Goal: Book appointment/travel/reservation

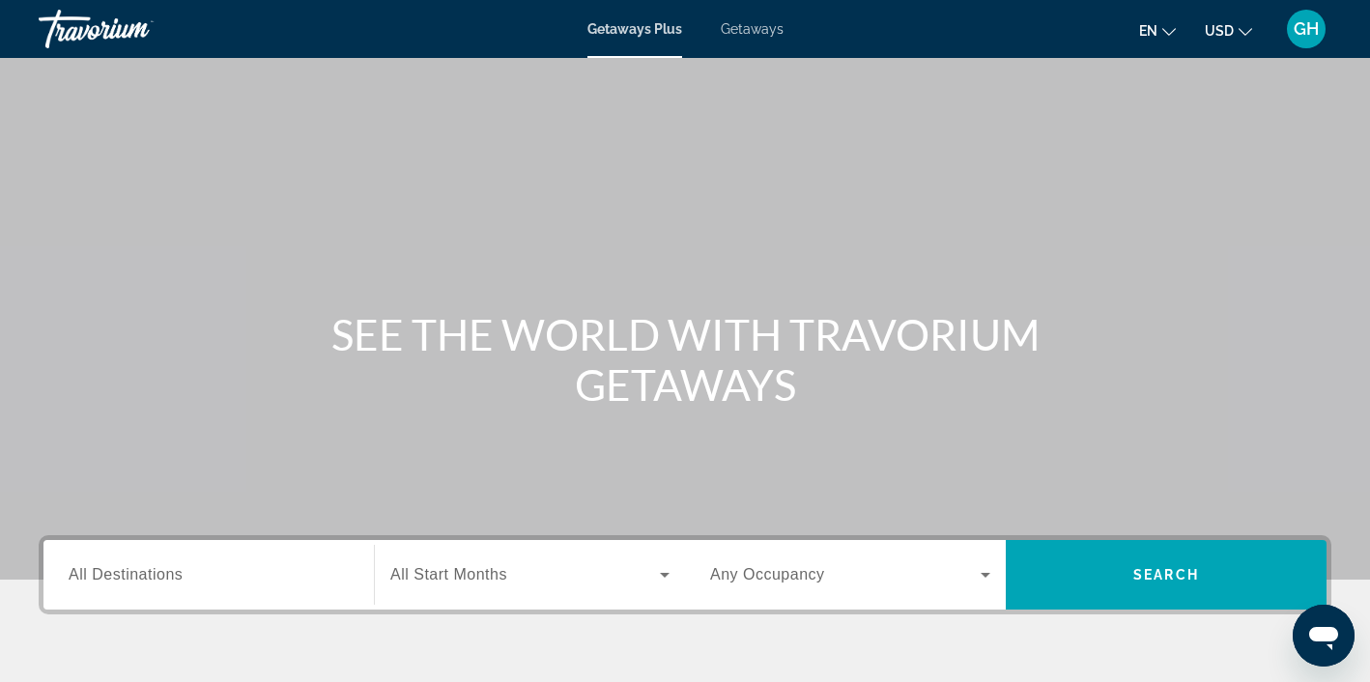
click at [751, 24] on span "Getaways" at bounding box center [752, 28] width 63 height 15
click at [666, 575] on icon "Search widget" at bounding box center [665, 575] width 10 height 5
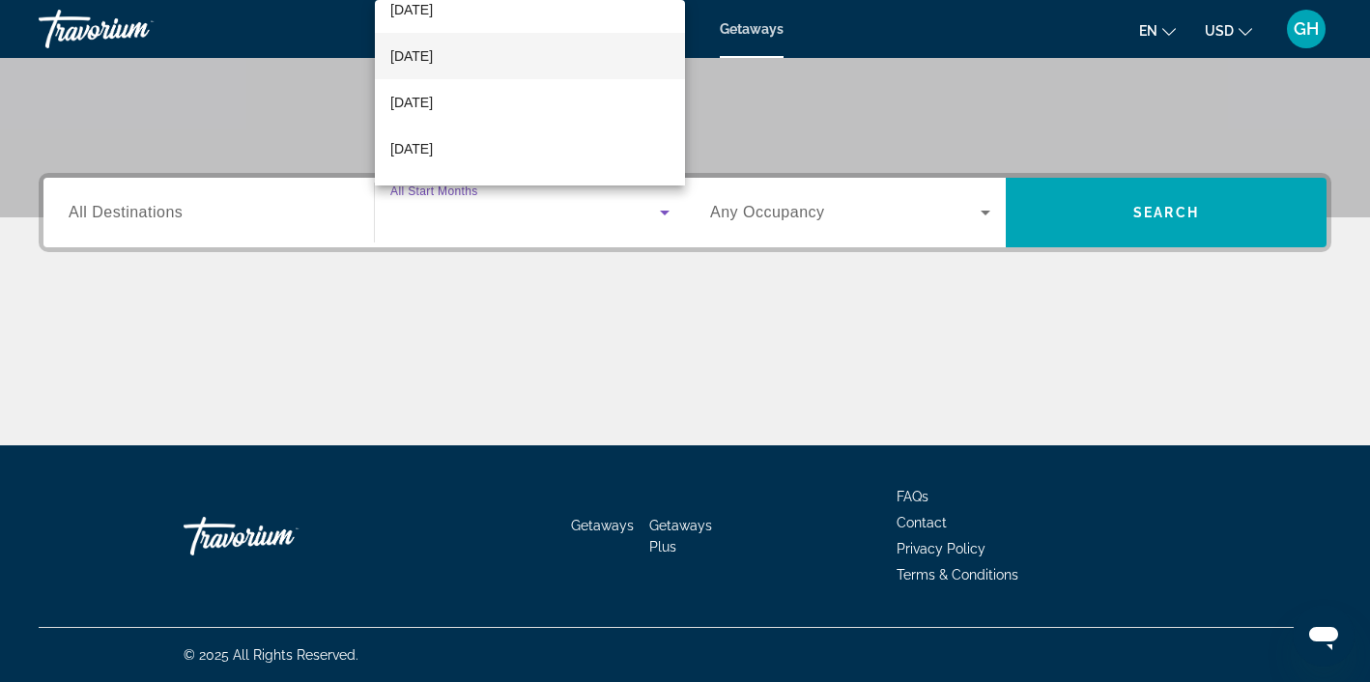
scroll to position [108, 0]
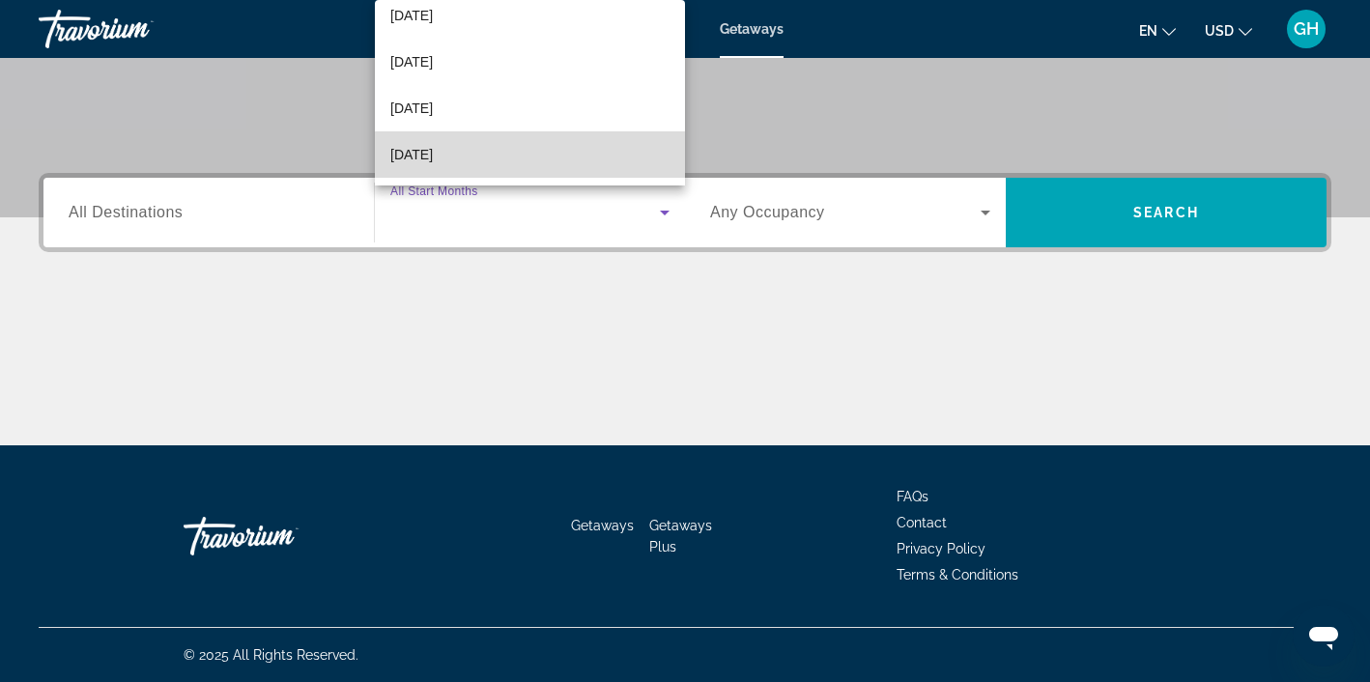
click at [543, 153] on mat-option "[DATE]" at bounding box center [530, 154] width 310 height 46
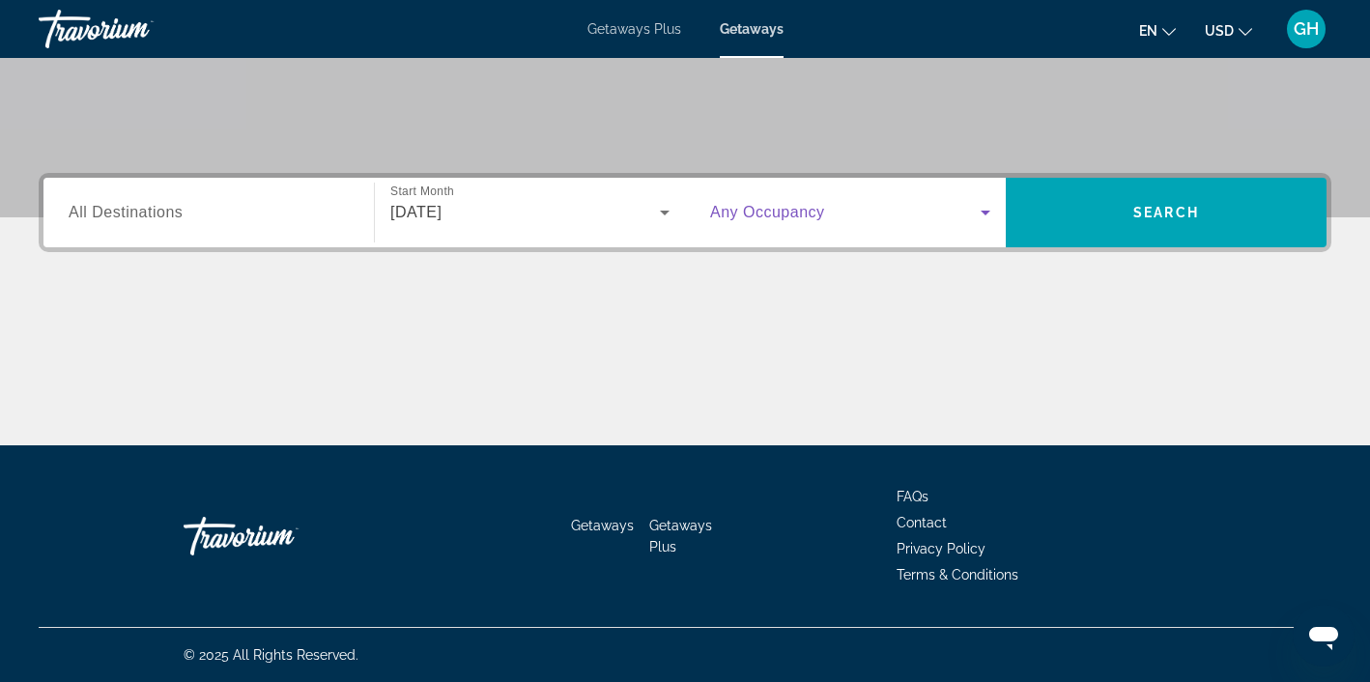
click at [986, 213] on icon "Search widget" at bounding box center [985, 213] width 10 height 5
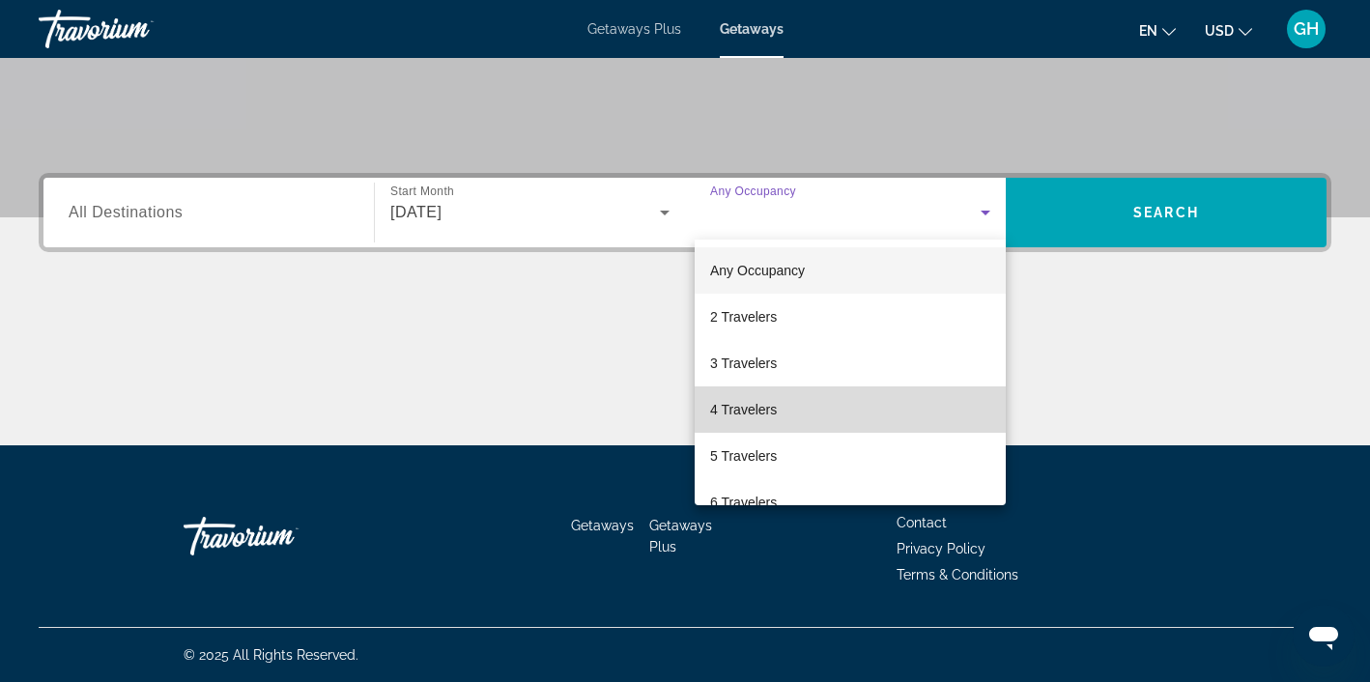
click at [796, 408] on mat-option "4 Travelers" at bounding box center [849, 409] width 311 height 46
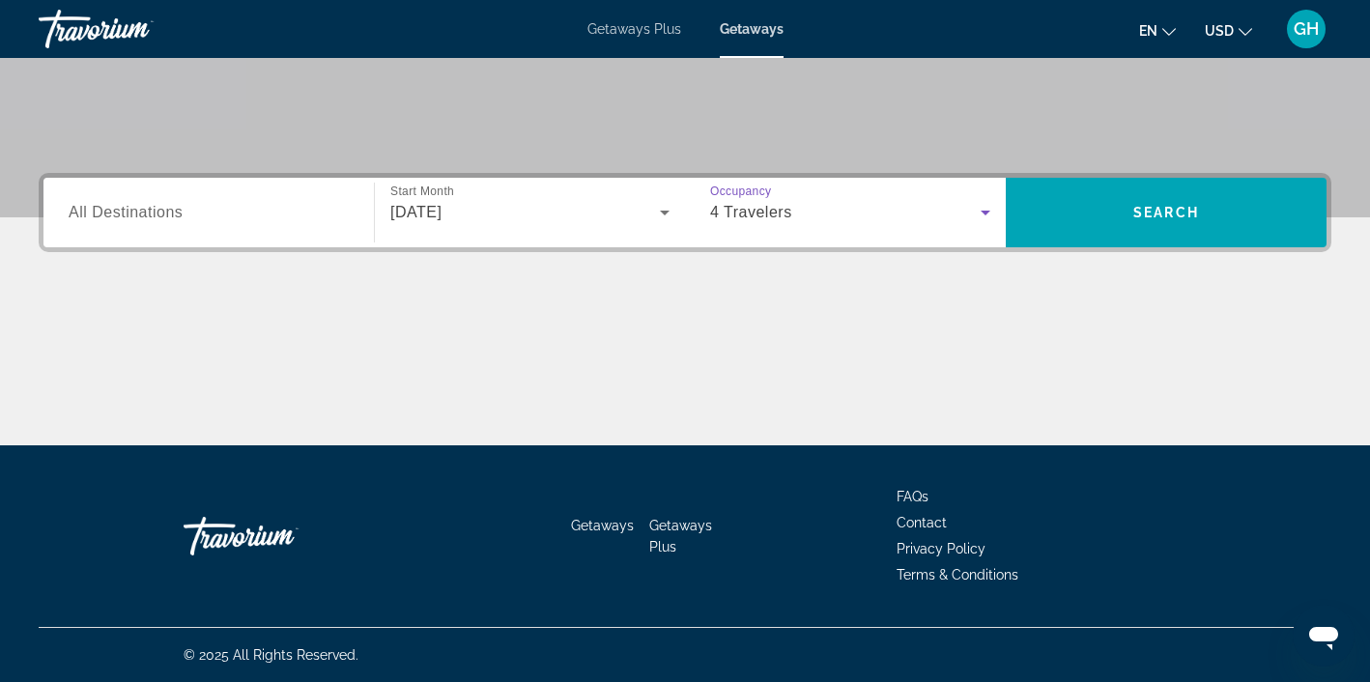
click at [987, 212] on icon "Search widget" at bounding box center [985, 213] width 10 height 5
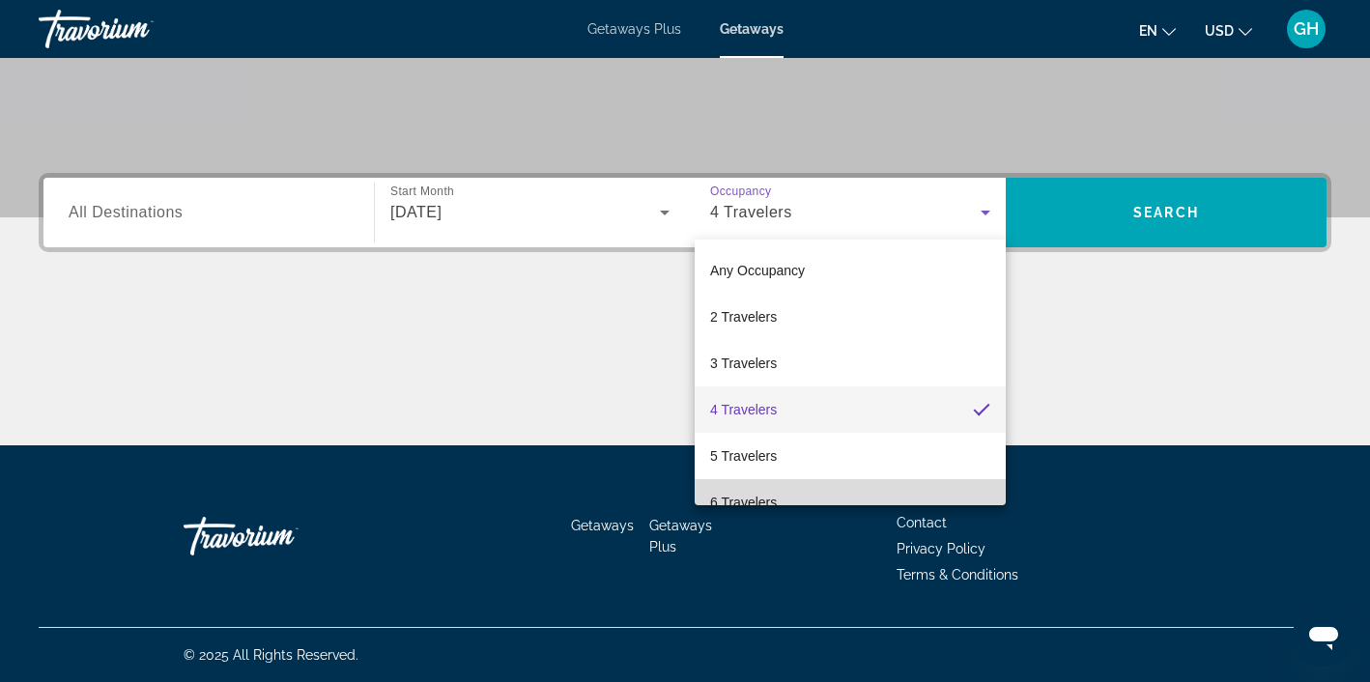
click at [857, 493] on mat-option "6 Travelers" at bounding box center [849, 502] width 311 height 46
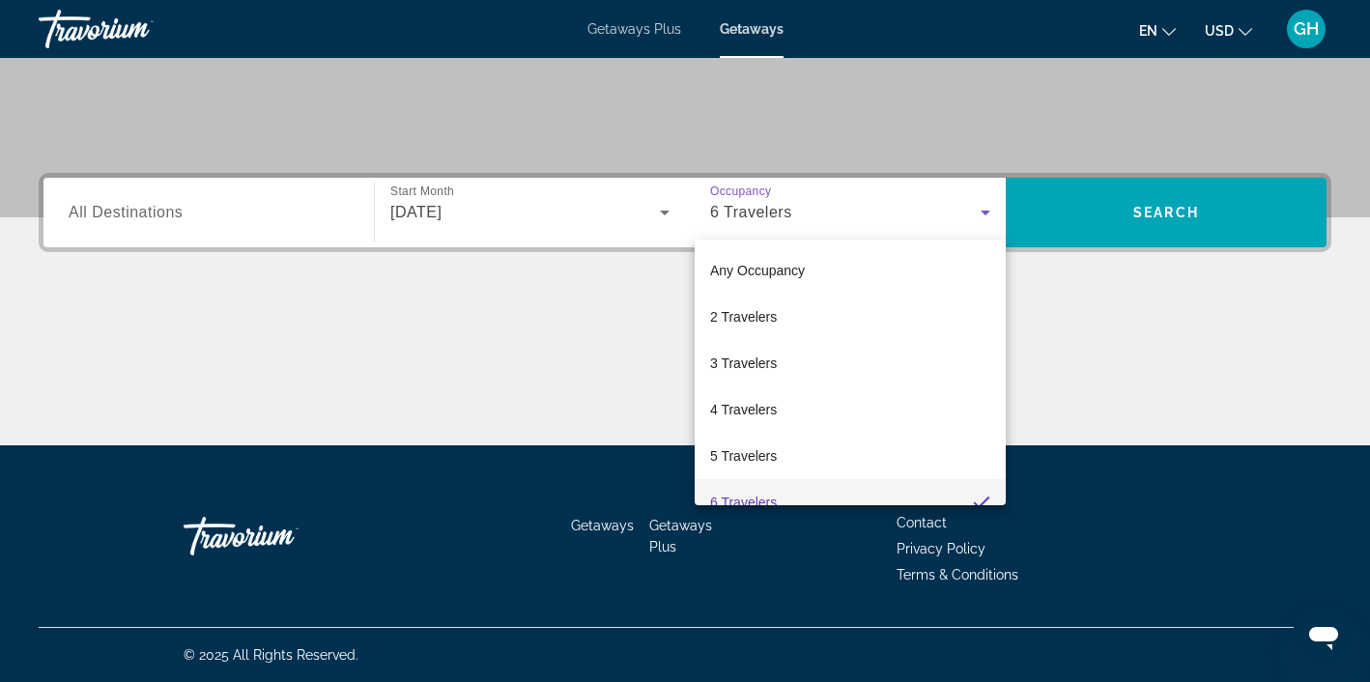
scroll to position [0, 0]
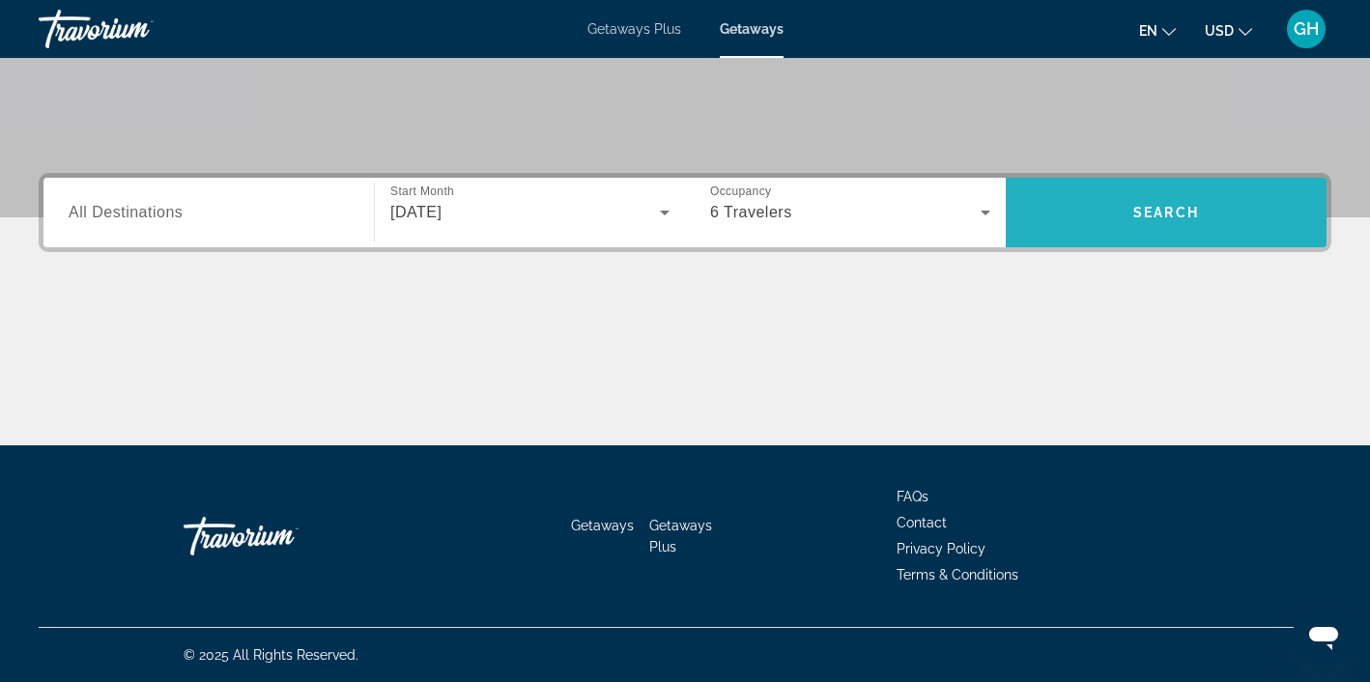
click at [1159, 213] on span "Search" at bounding box center [1166, 212] width 66 height 15
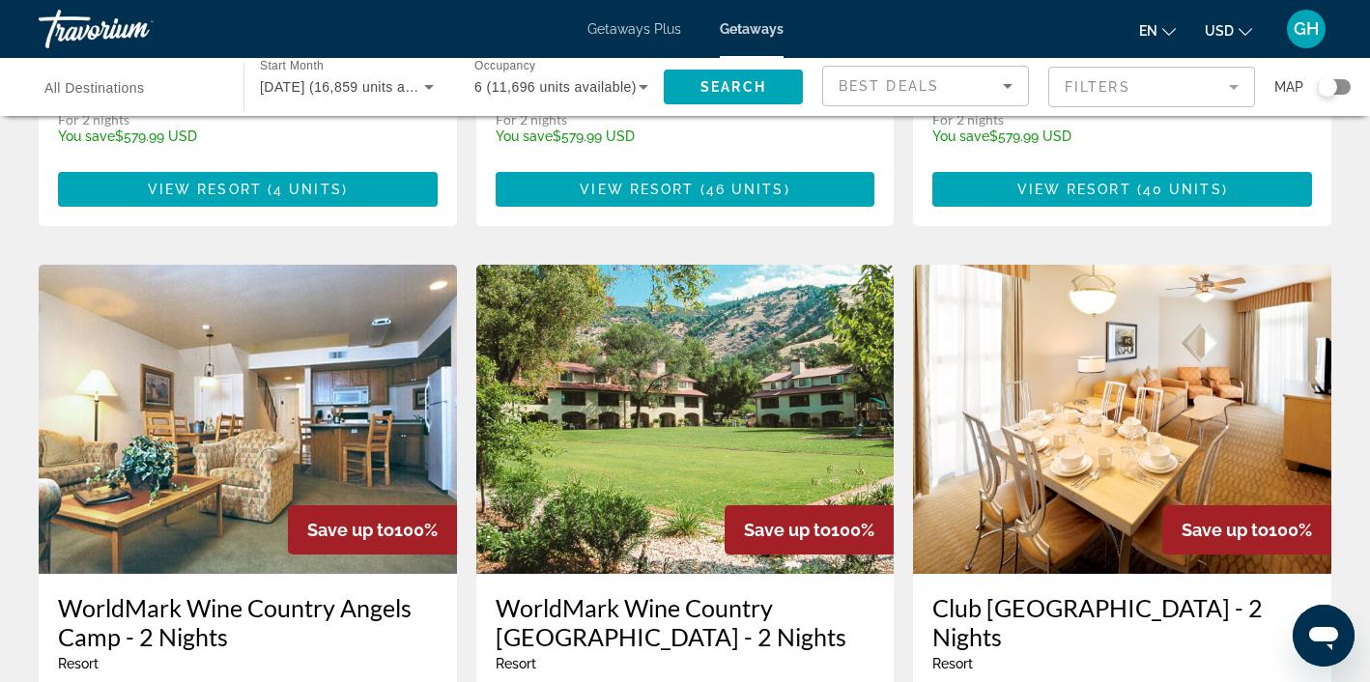
scroll to position [1362, 0]
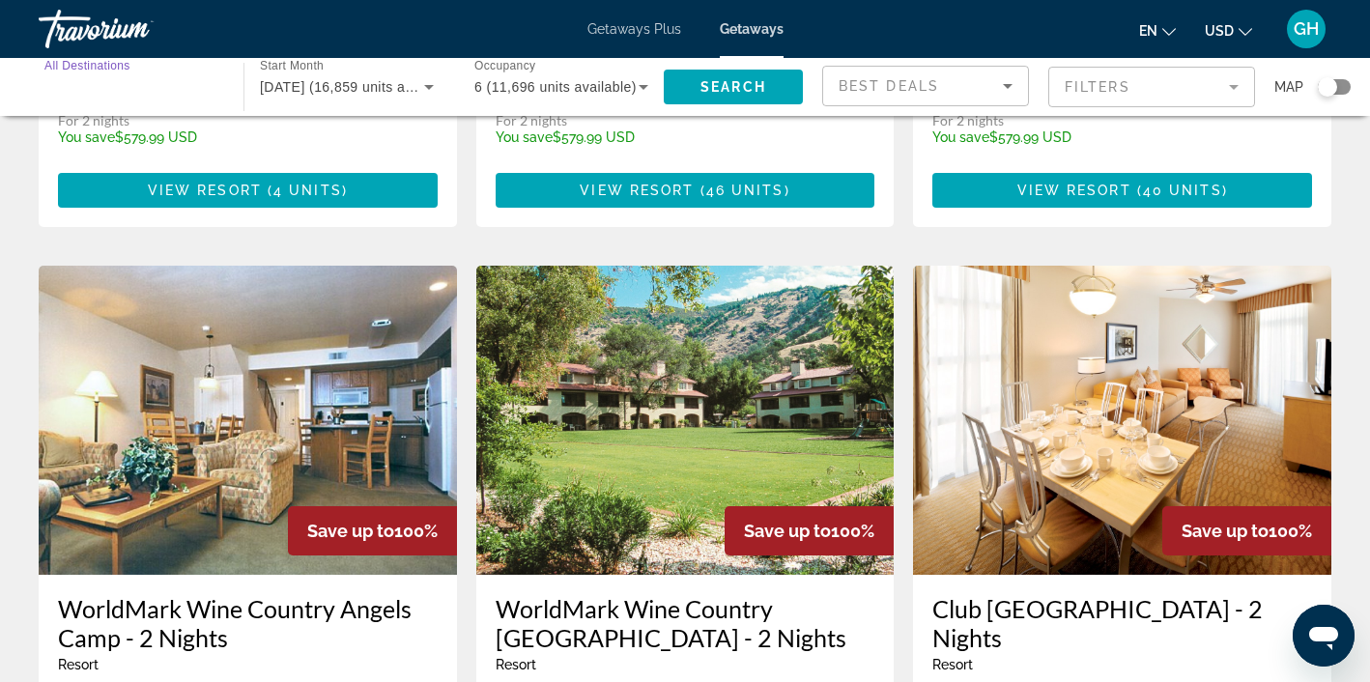
click at [165, 80] on input "Destination All Destinations" at bounding box center [131, 87] width 174 height 23
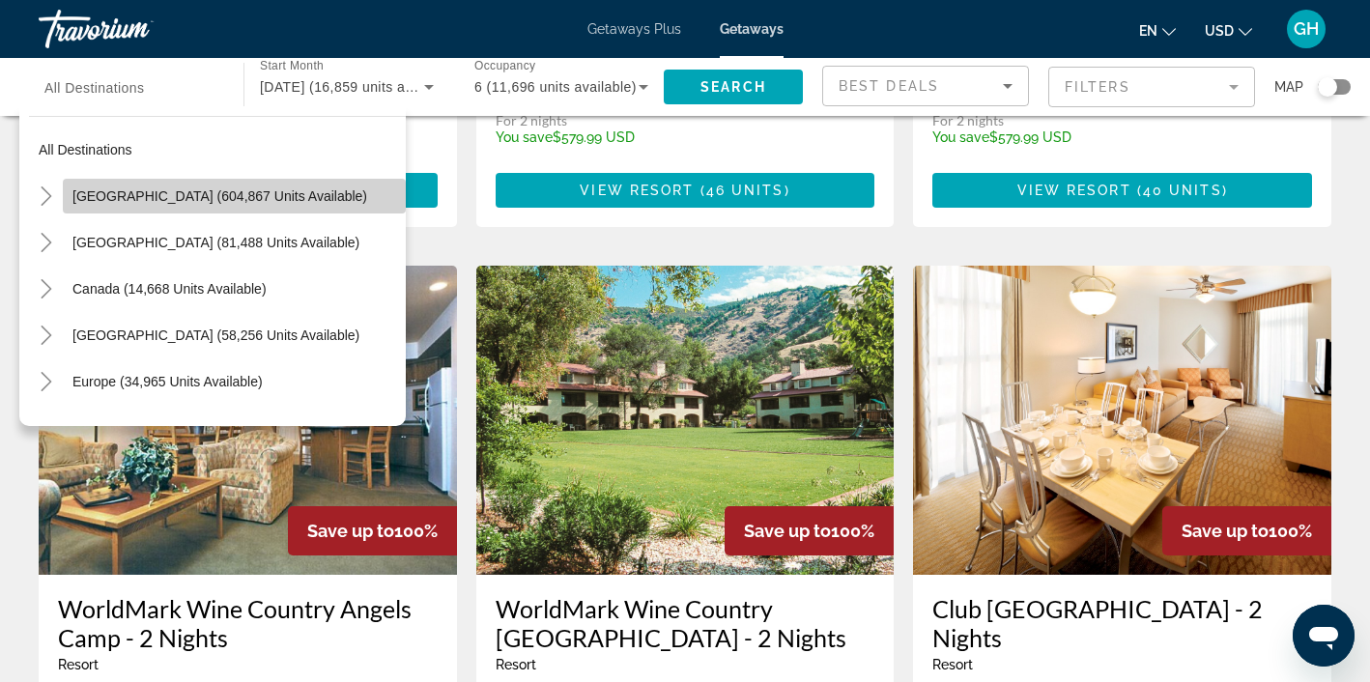
click at [164, 197] on span "[GEOGRAPHIC_DATA] (604,867 units available)" at bounding box center [219, 195] width 295 height 15
type input "**********"
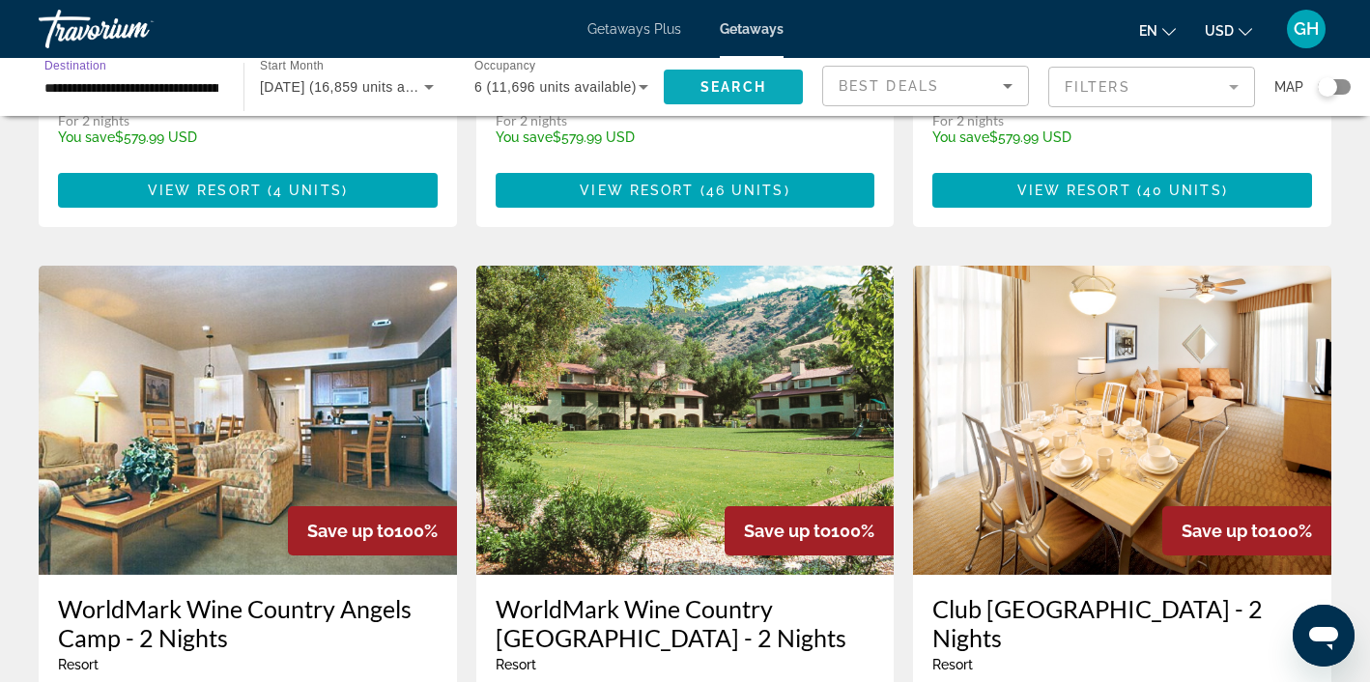
click at [739, 83] on span "Search" at bounding box center [733, 86] width 66 height 15
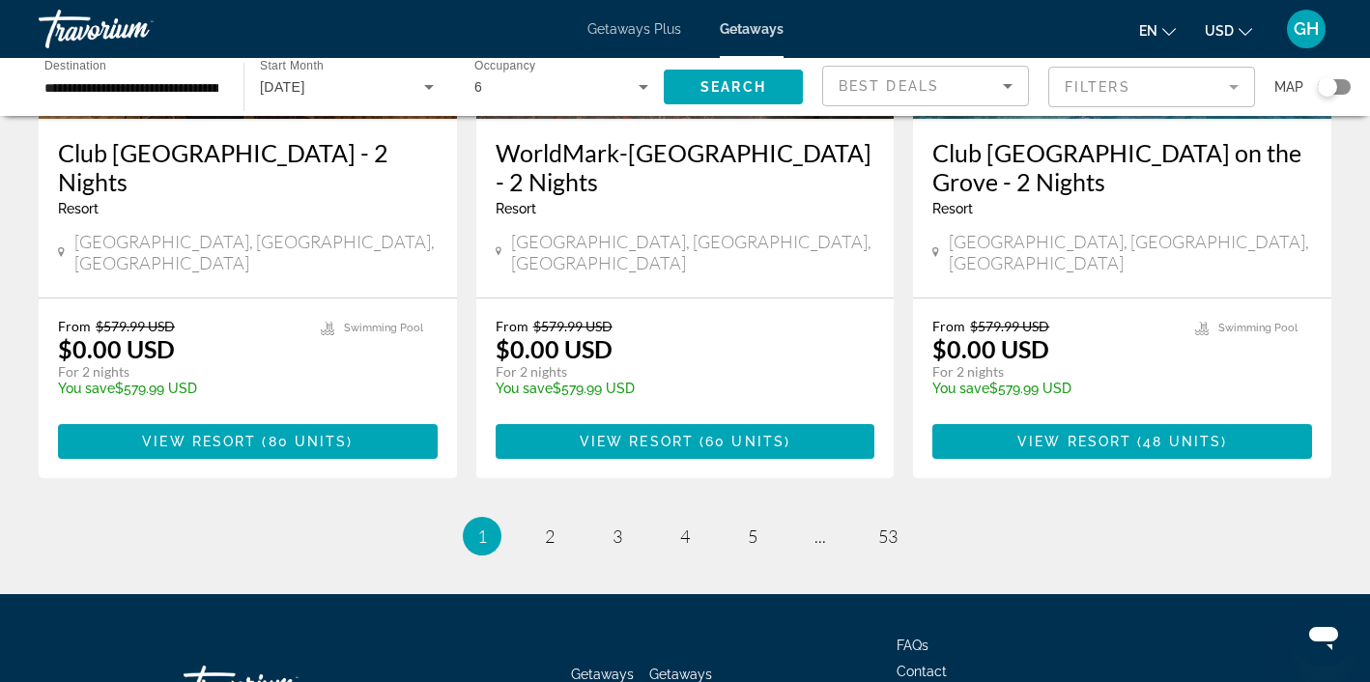
scroll to position [2560, 0]
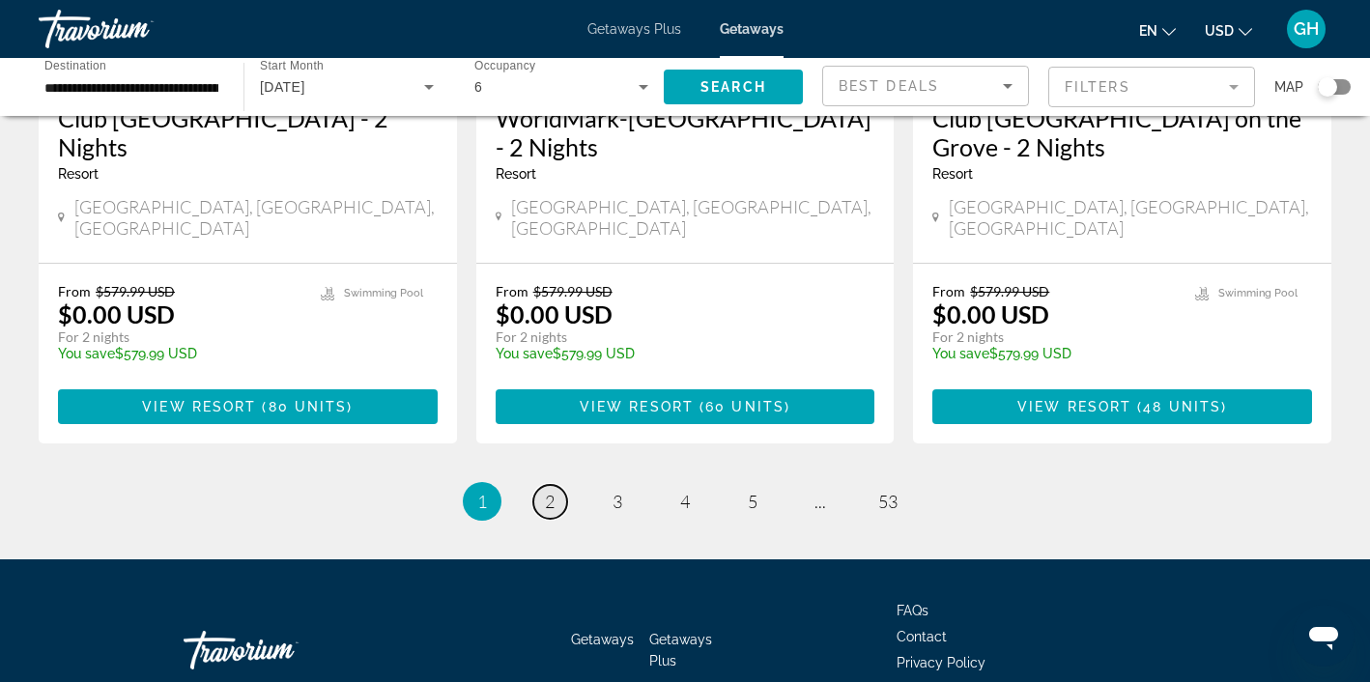
click at [547, 491] on span "2" at bounding box center [550, 501] width 10 height 21
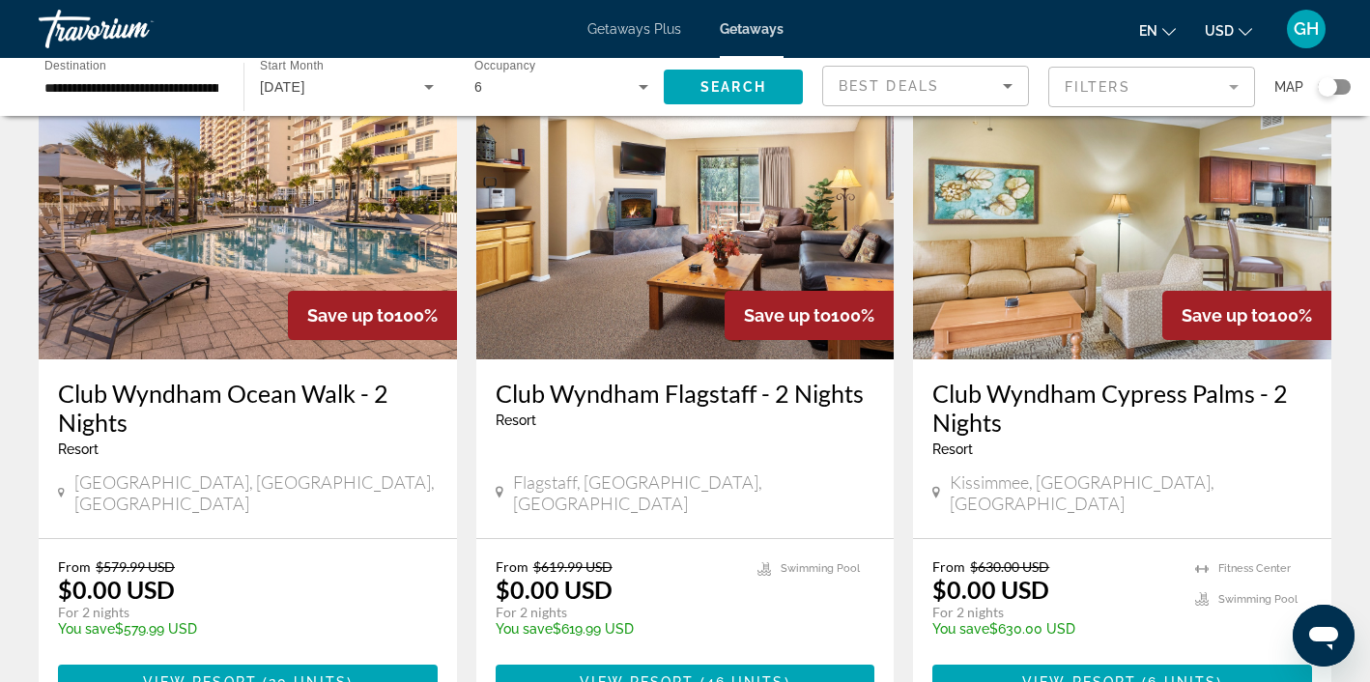
scroll to position [2560, 0]
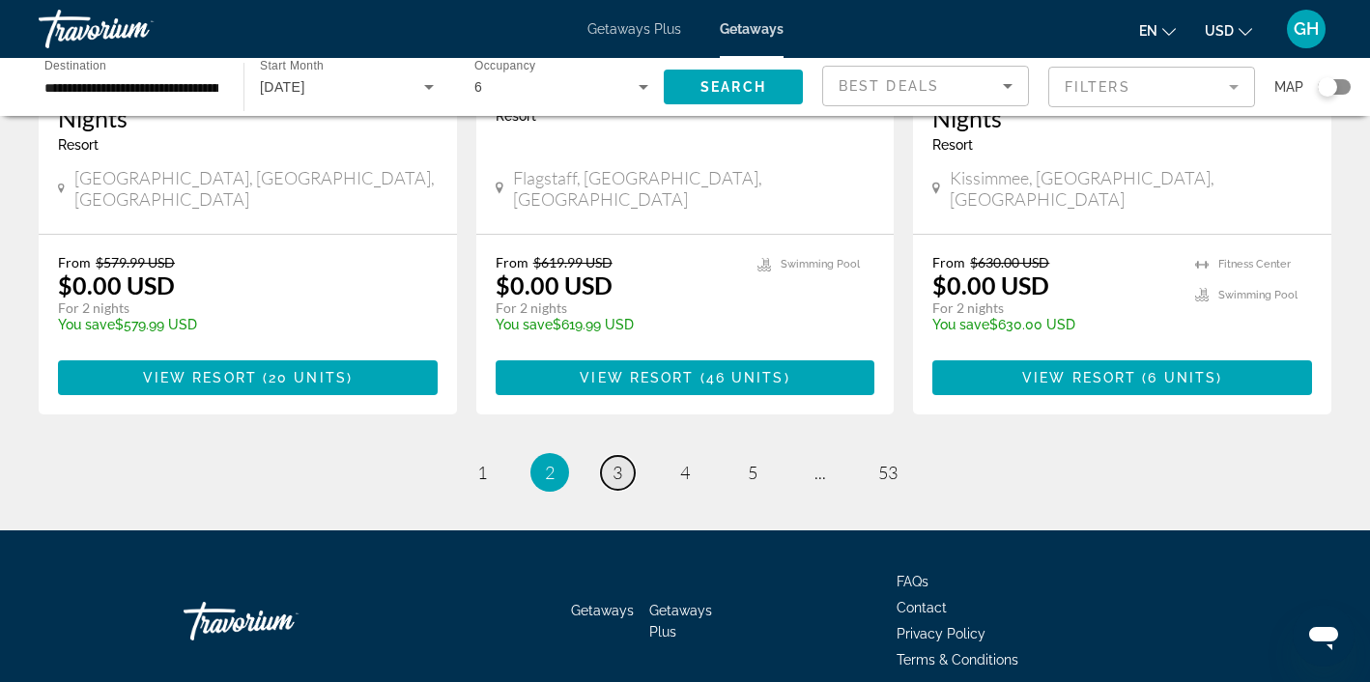
click at [617, 462] on span "3" at bounding box center [617, 472] width 10 height 21
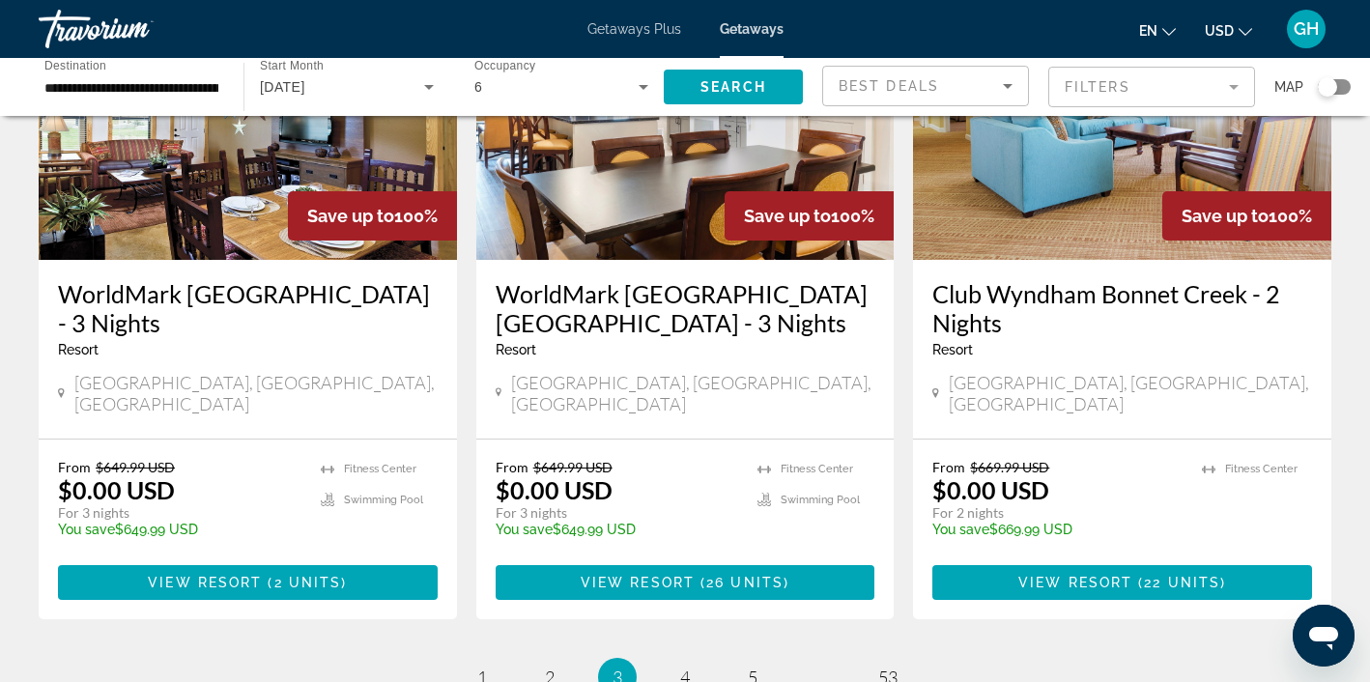
scroll to position [2360, 0]
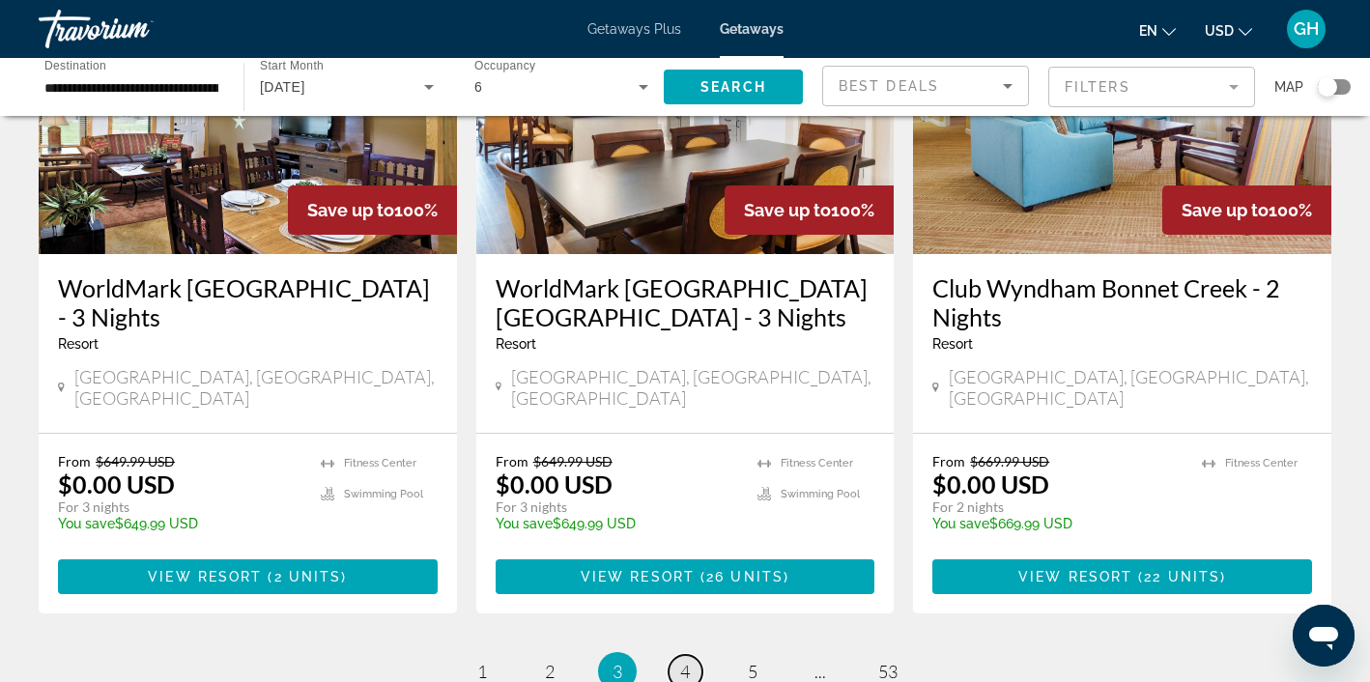
click at [684, 661] on span "4" at bounding box center [685, 671] width 10 height 21
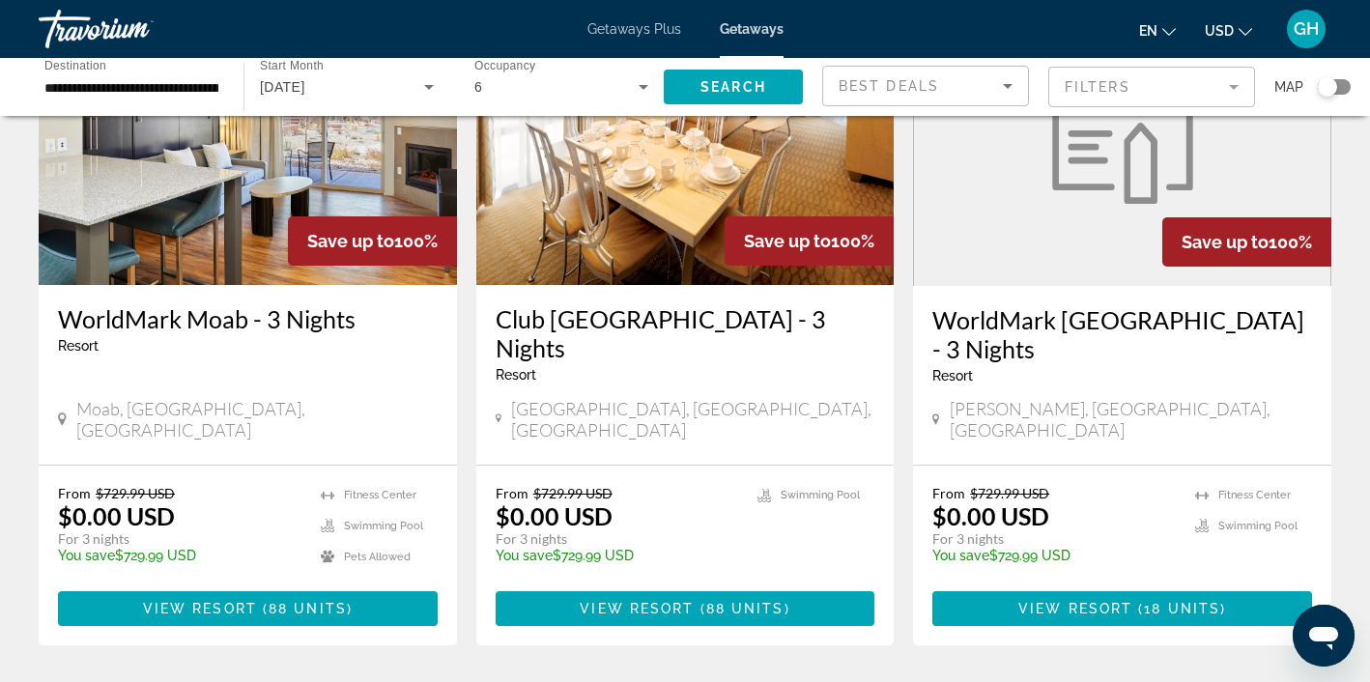
scroll to position [2559, 0]
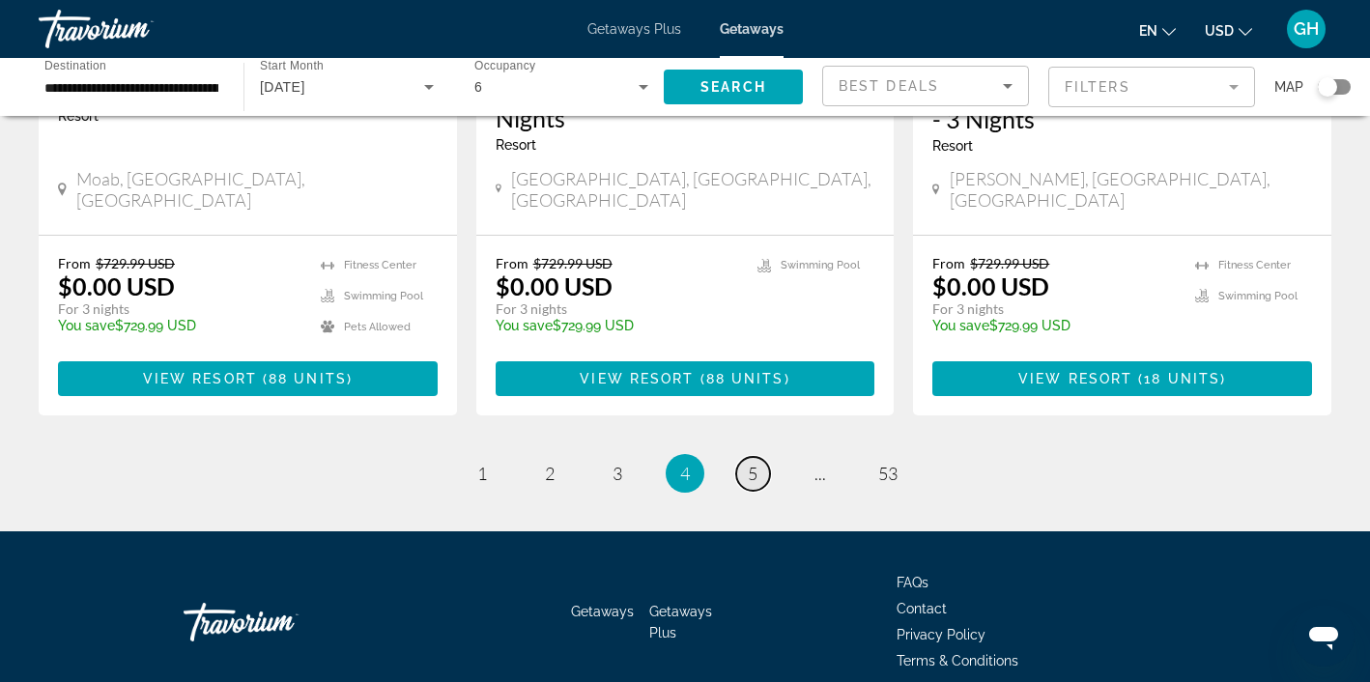
click at [755, 463] on span "5" at bounding box center [753, 473] width 10 height 21
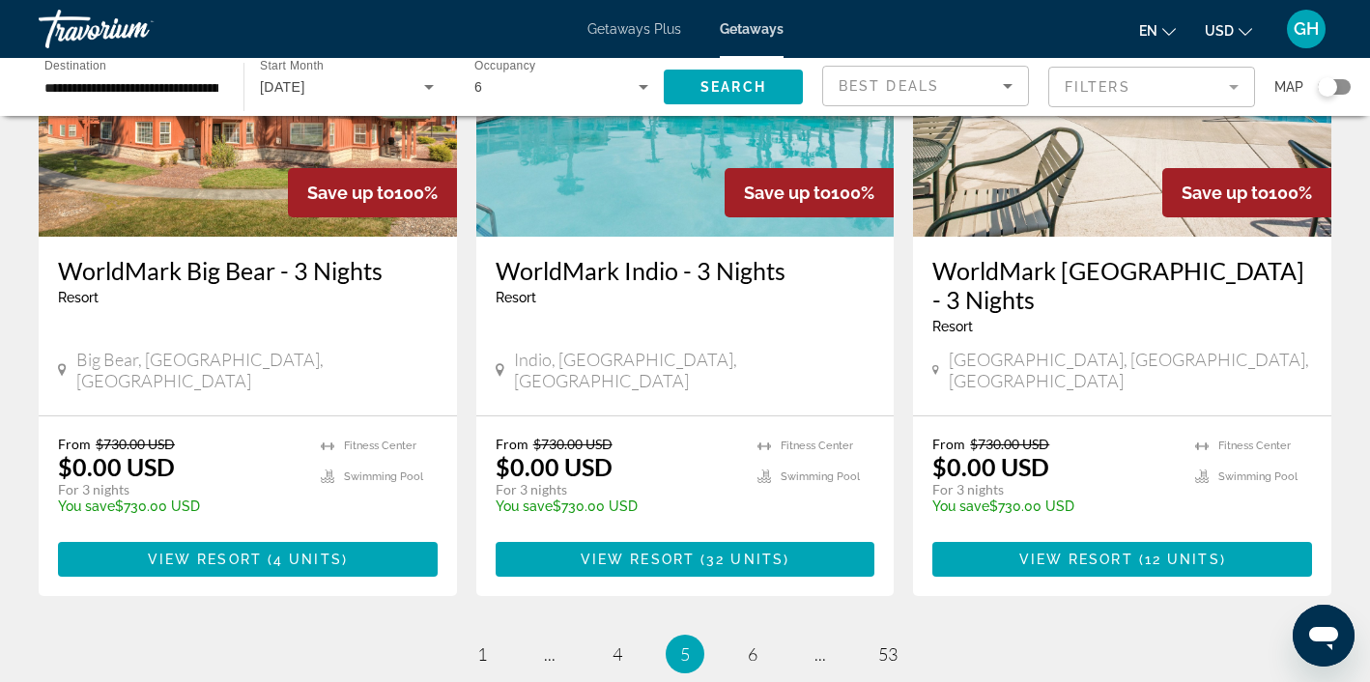
scroll to position [2412, 0]
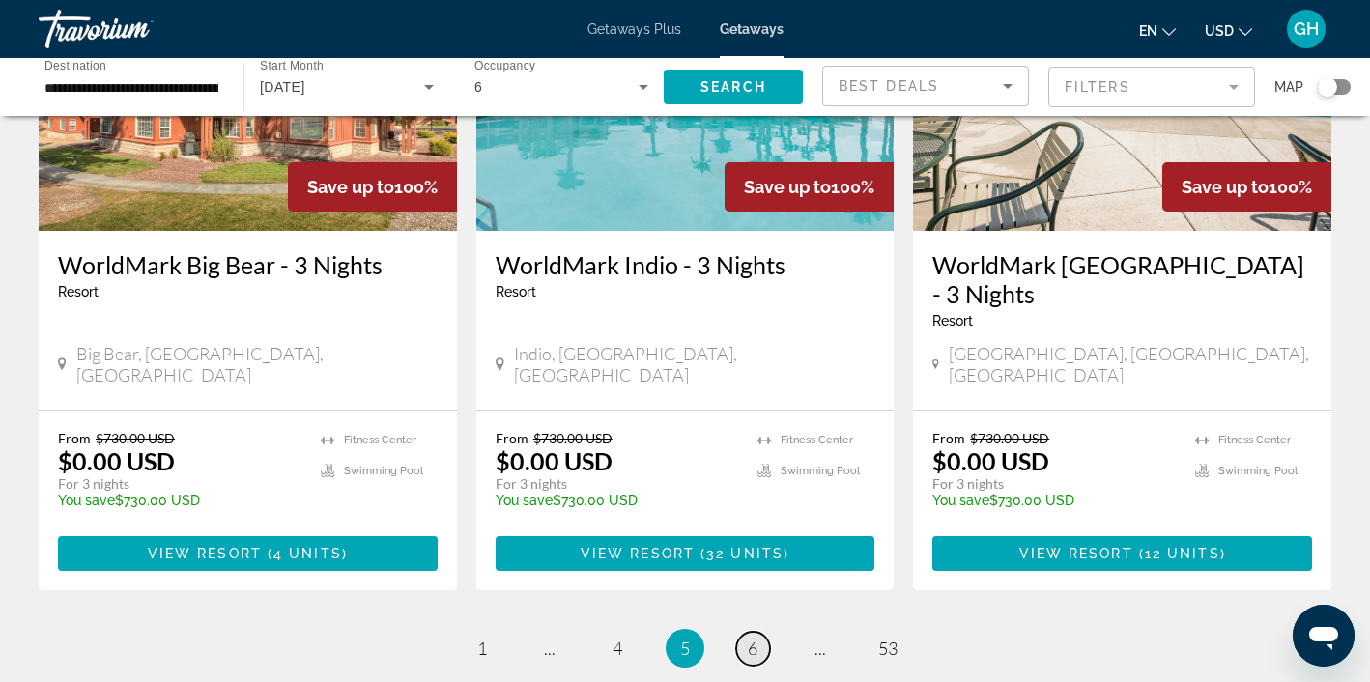
click at [751, 638] on span "6" at bounding box center [753, 648] width 10 height 21
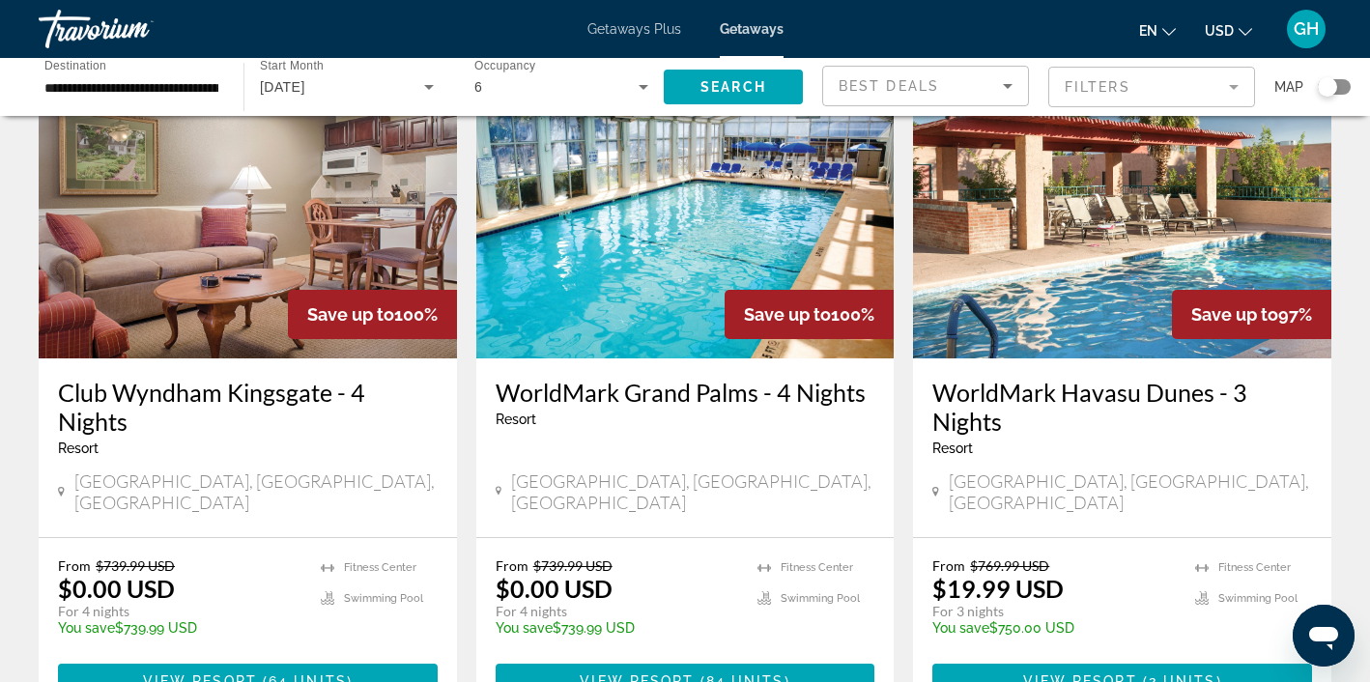
scroll to position [1553, 0]
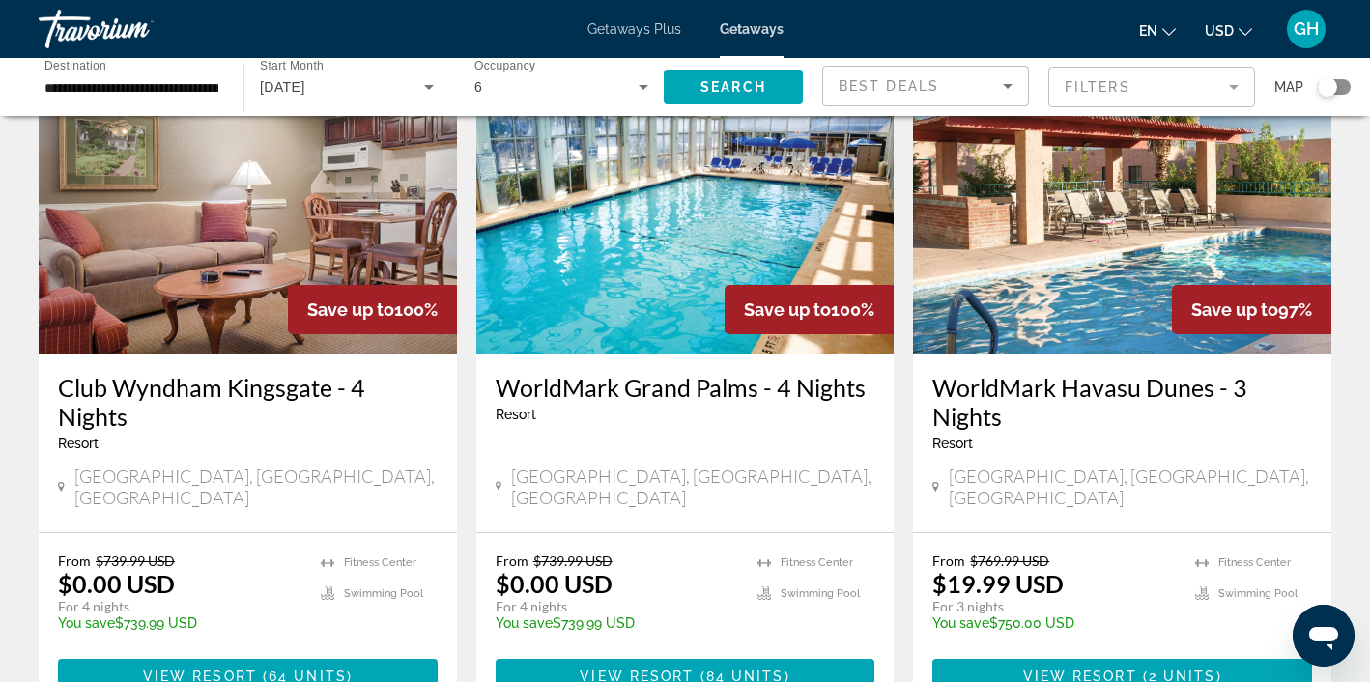
click at [686, 239] on img "Main content" at bounding box center [685, 198] width 418 height 309
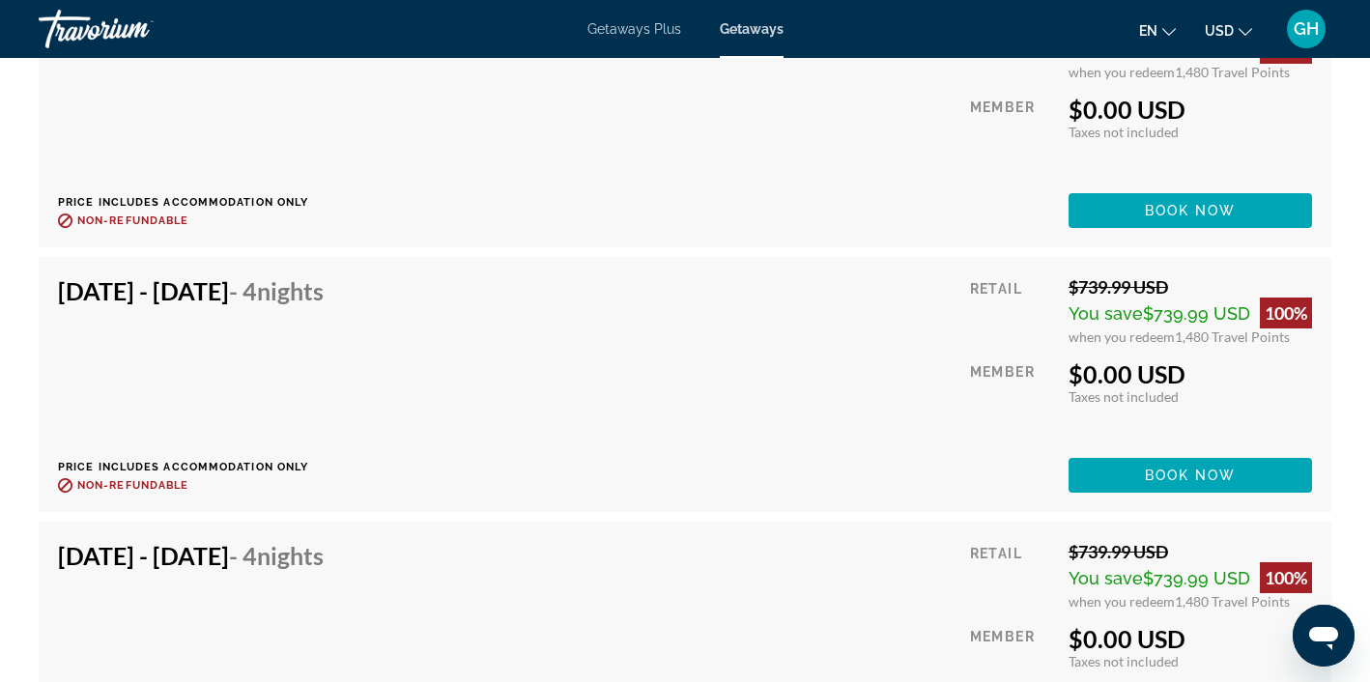
scroll to position [5632, 0]
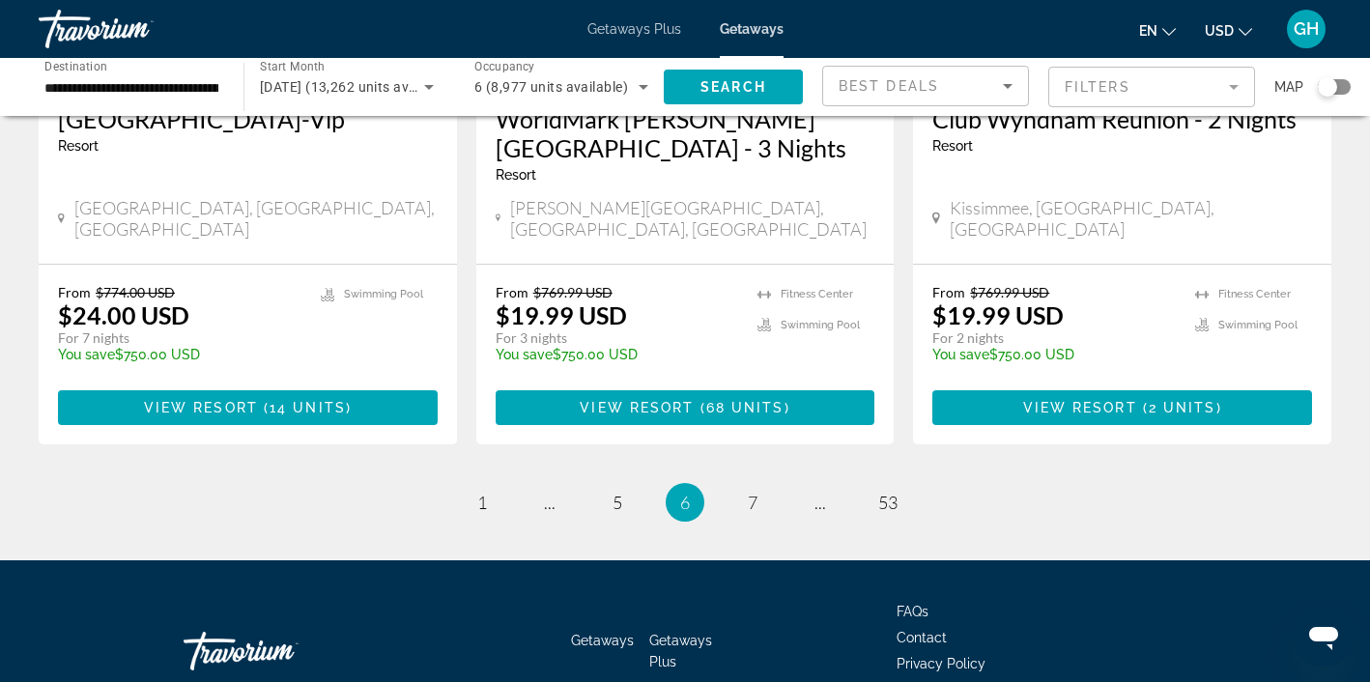
scroll to position [2530, 0]
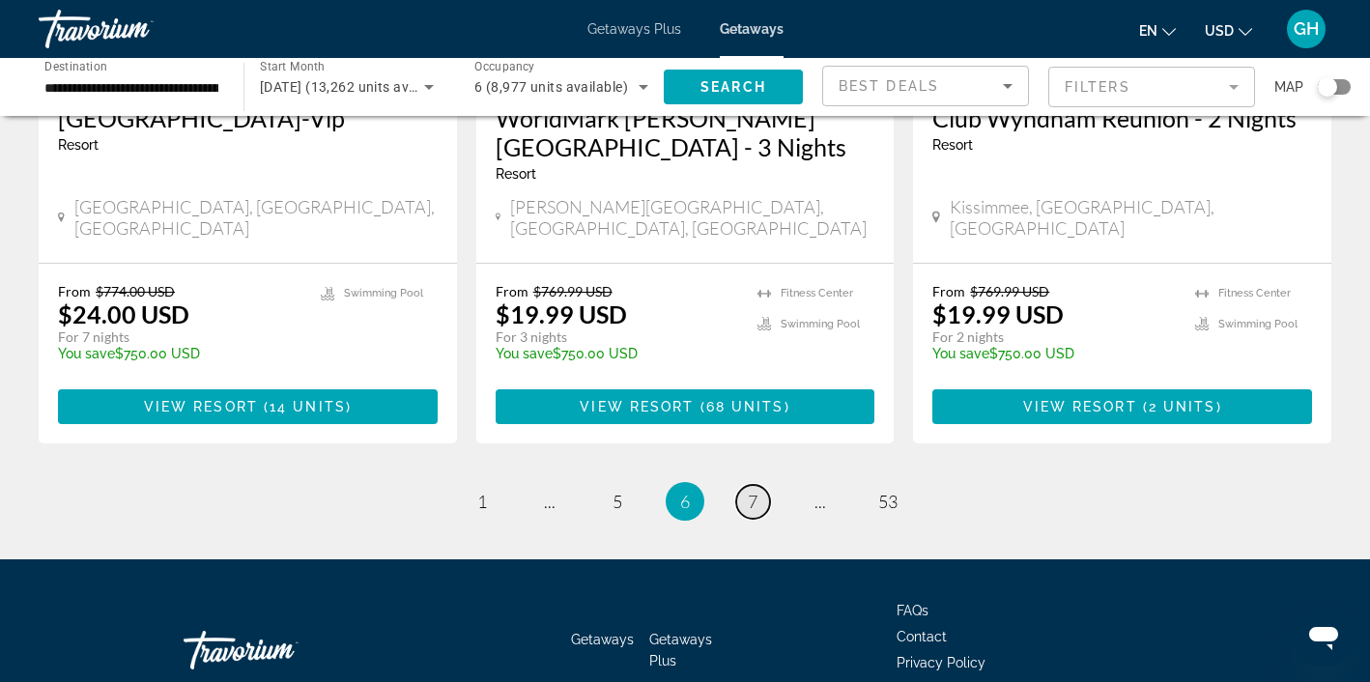
click at [751, 491] on span "7" at bounding box center [753, 501] width 10 height 21
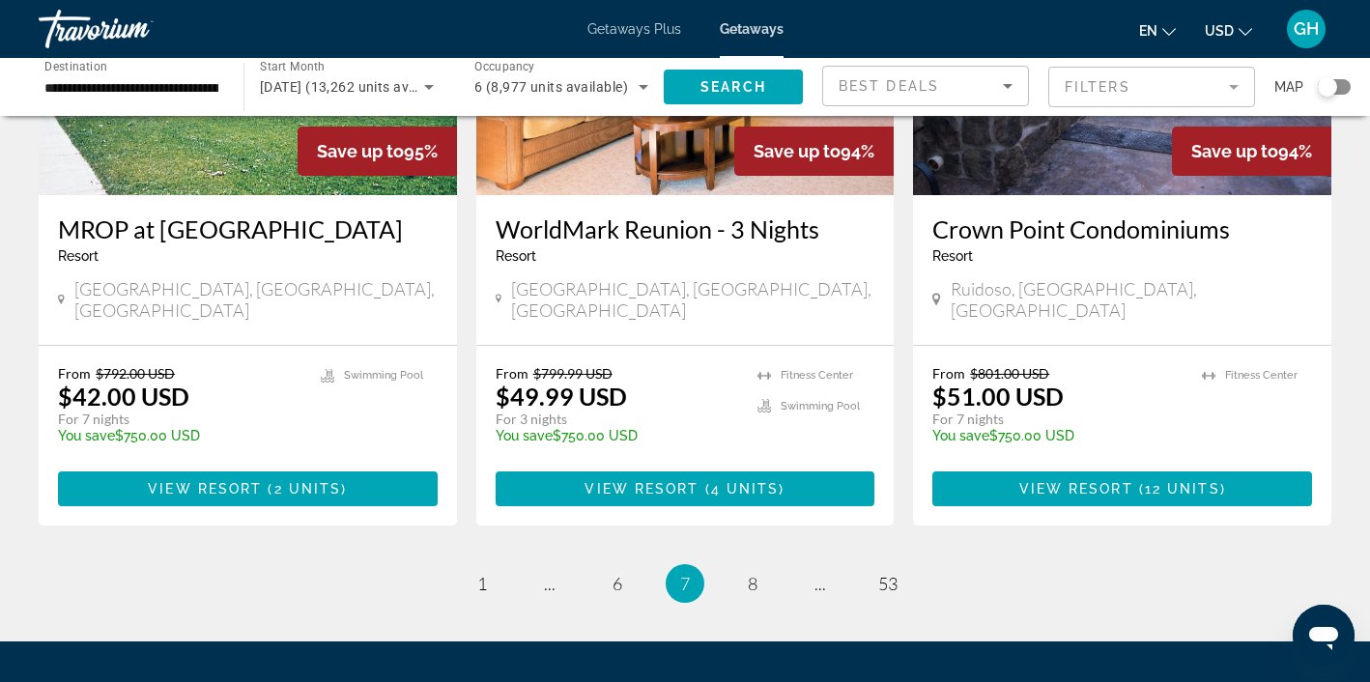
scroll to position [2393, 0]
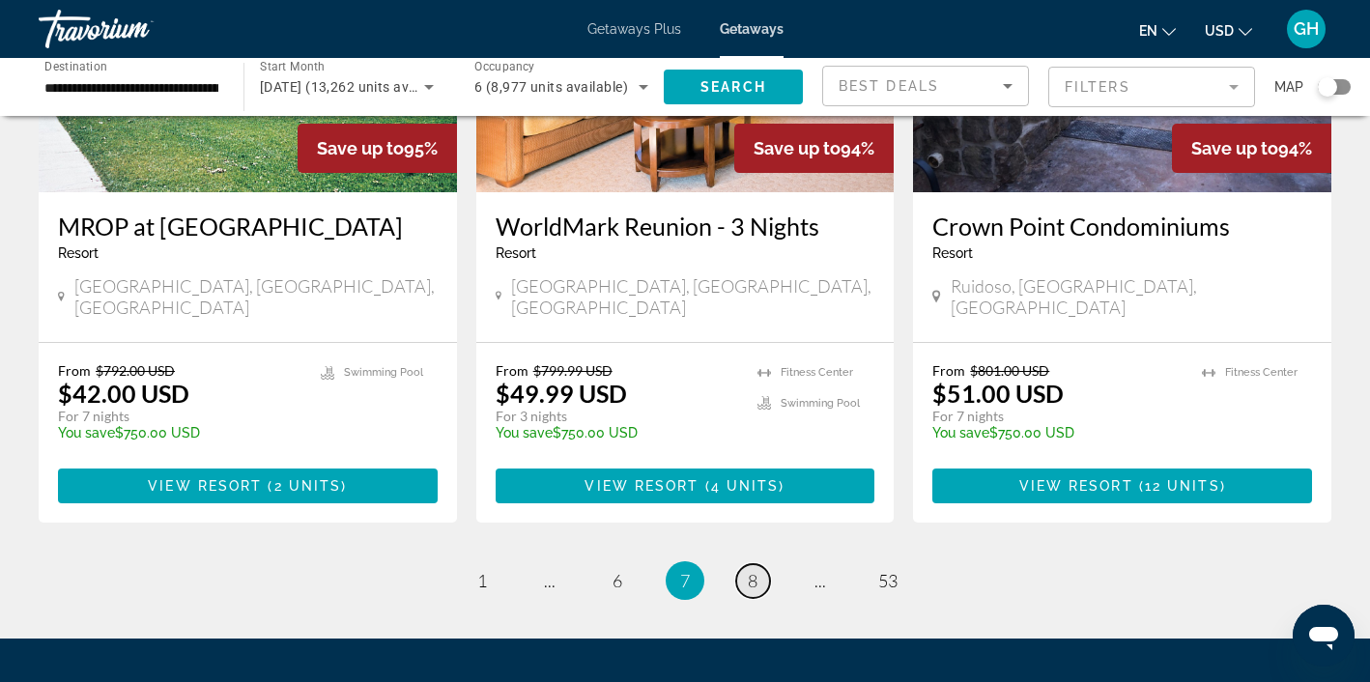
click at [750, 570] on span "8" at bounding box center [753, 580] width 10 height 21
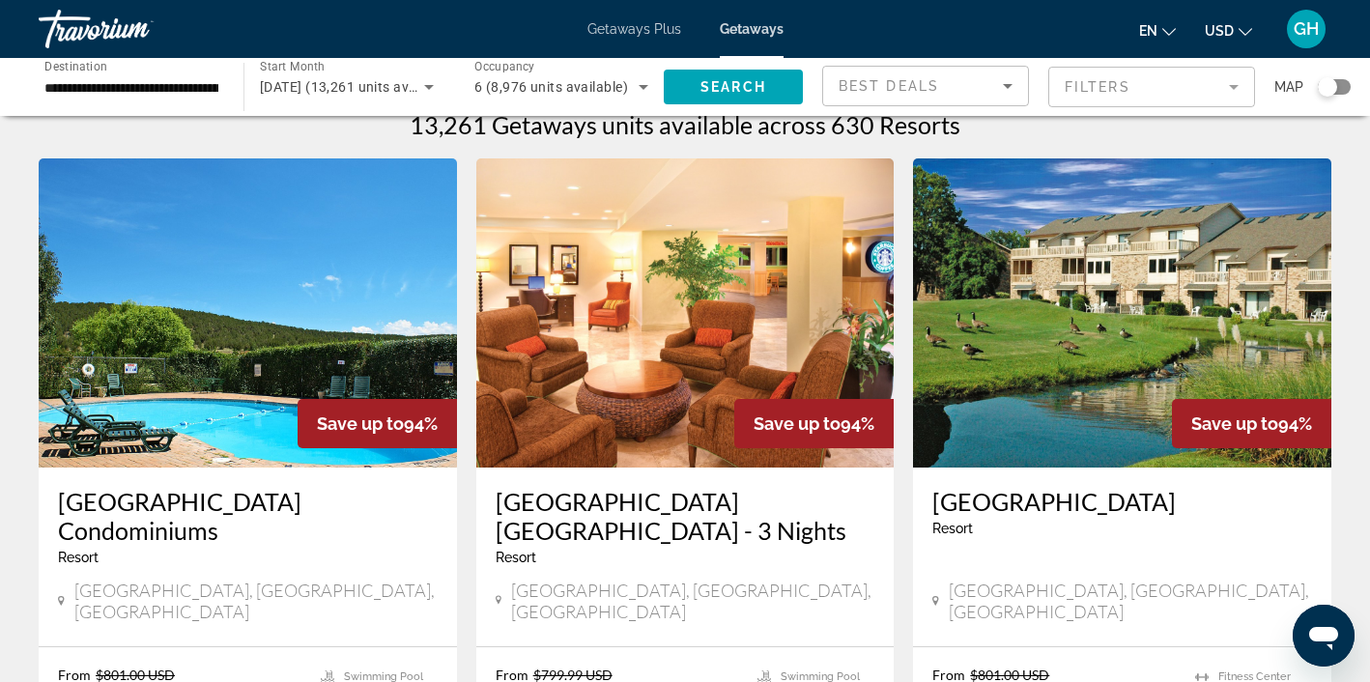
scroll to position [20, 0]
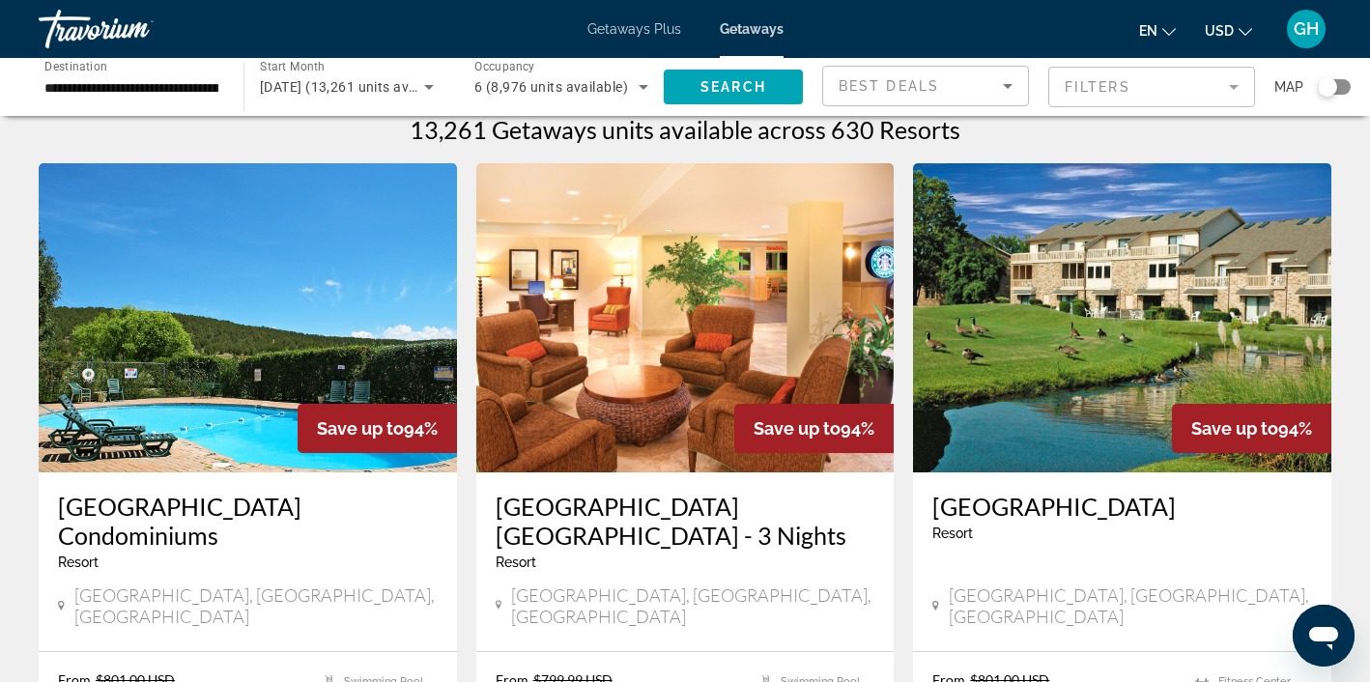
click at [672, 299] on img "Main content" at bounding box center [685, 317] width 418 height 309
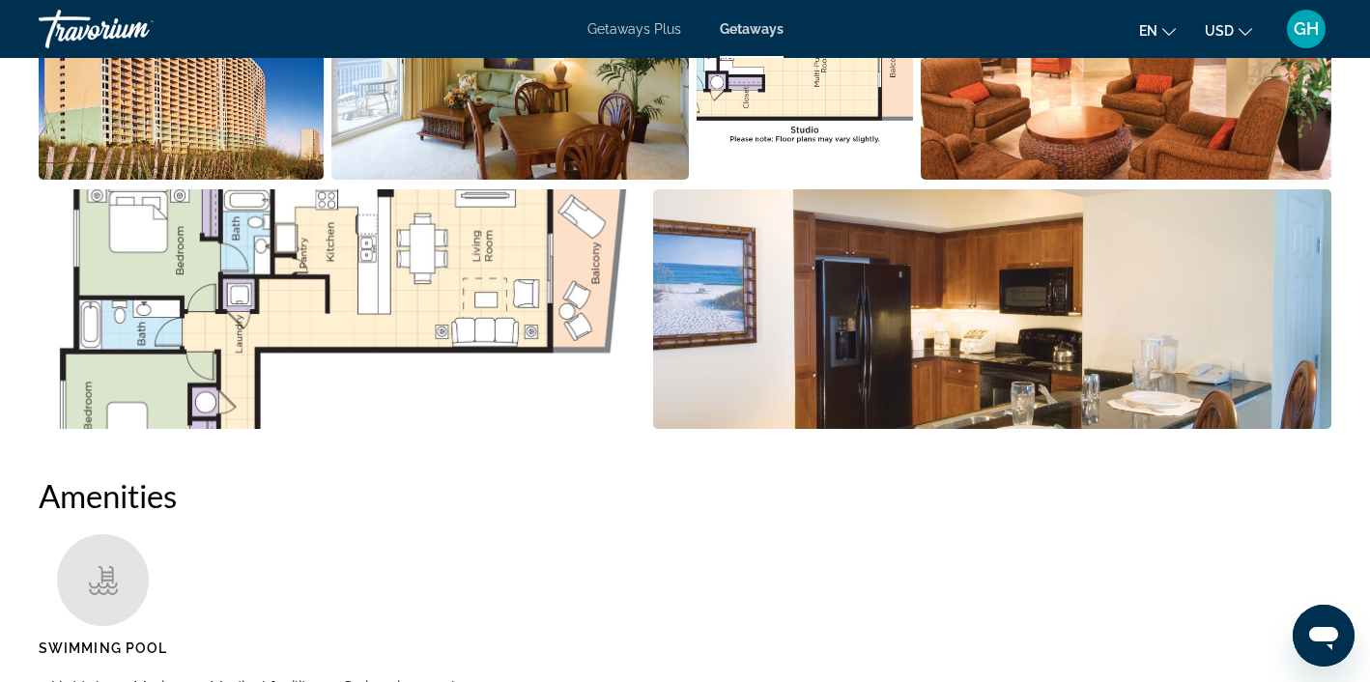
scroll to position [1092, 0]
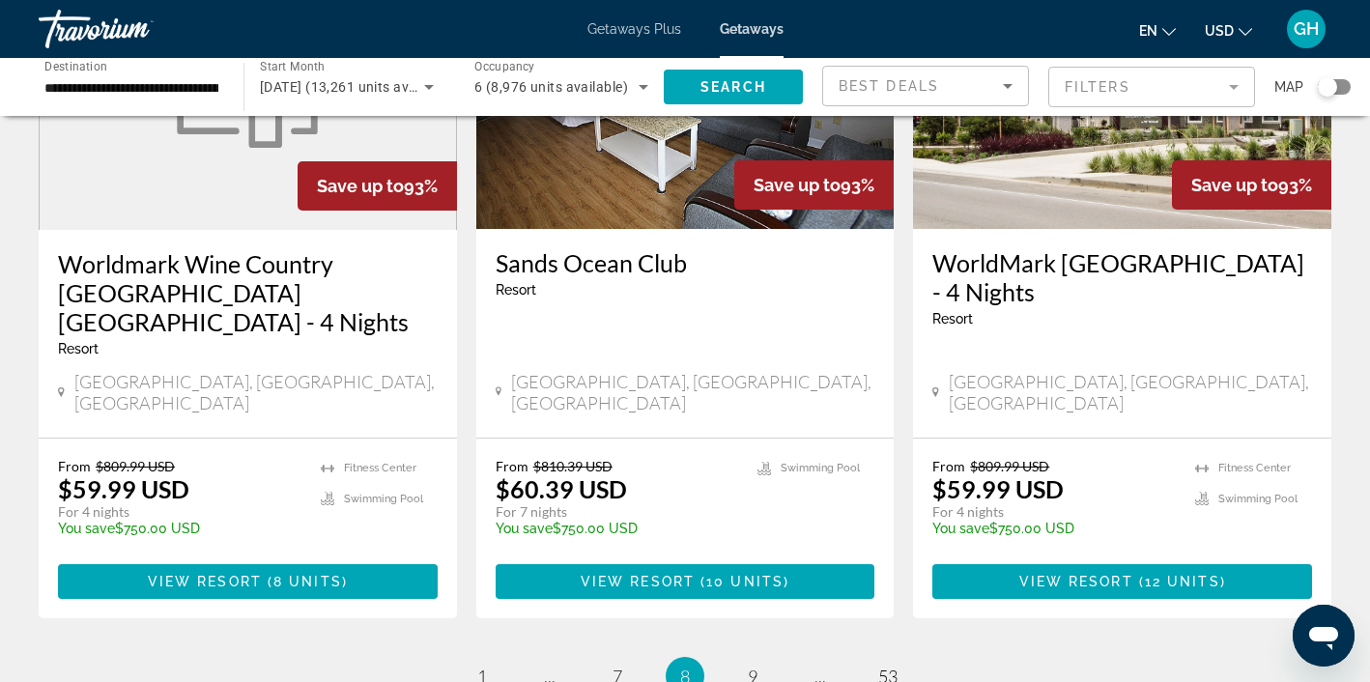
scroll to position [2362, 0]
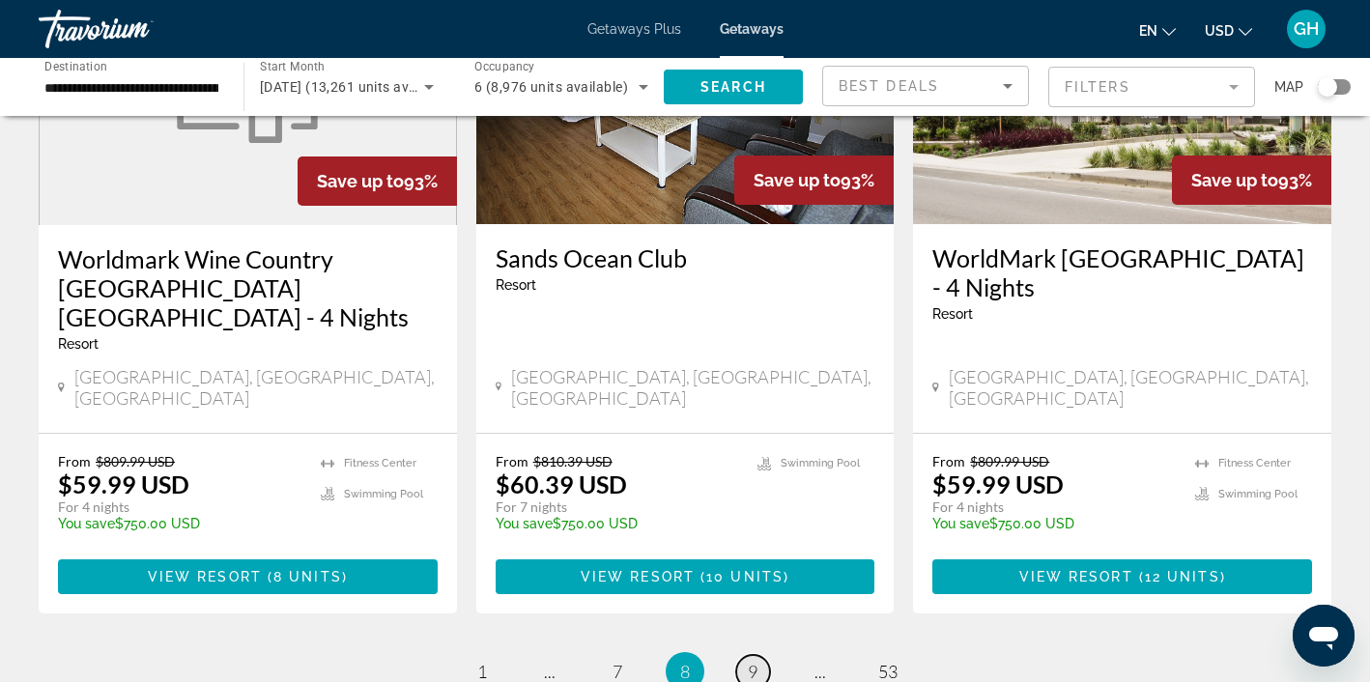
click at [753, 661] on span "9" at bounding box center [753, 671] width 10 height 21
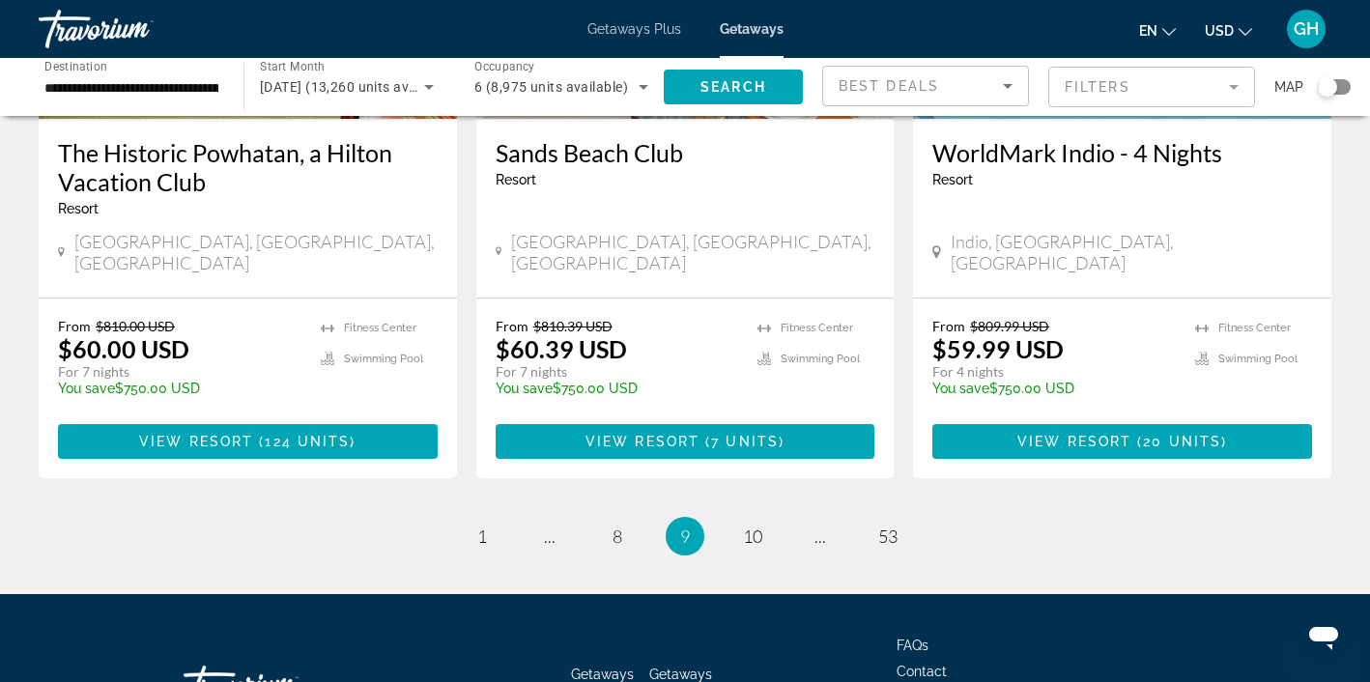
scroll to position [2560, 0]
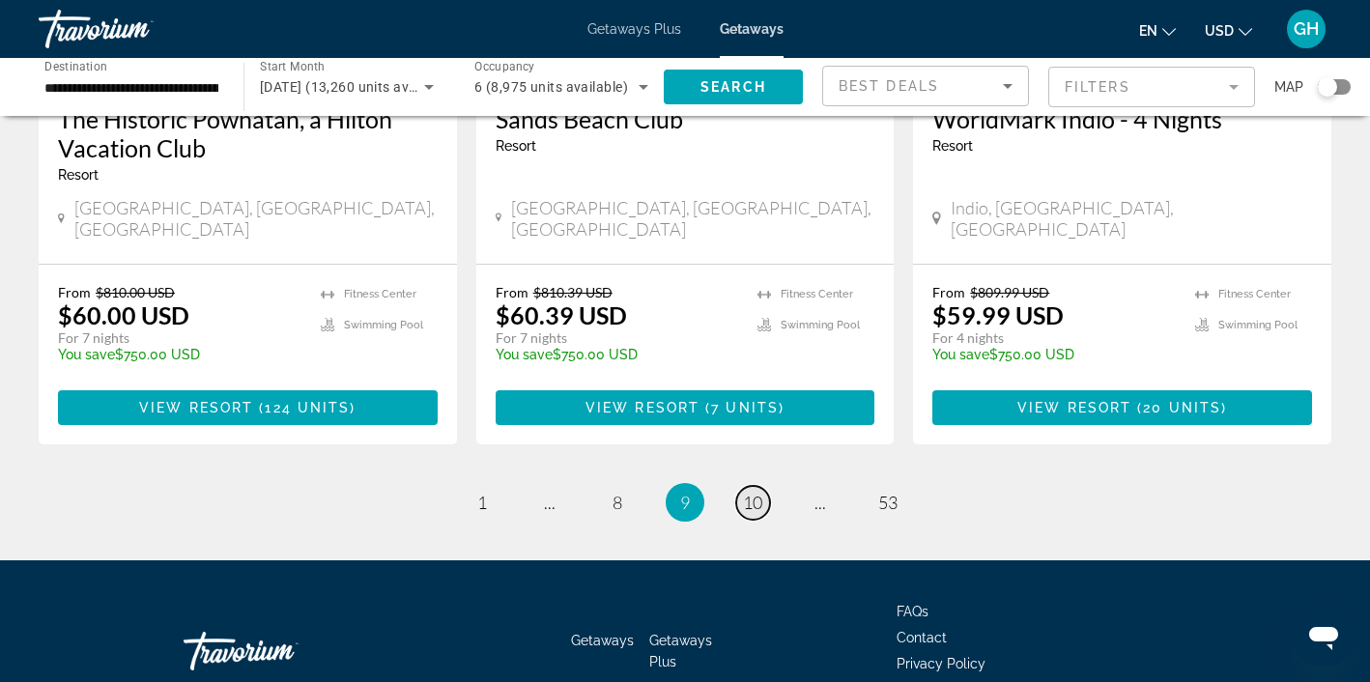
click at [756, 492] on span "10" at bounding box center [752, 502] width 19 height 21
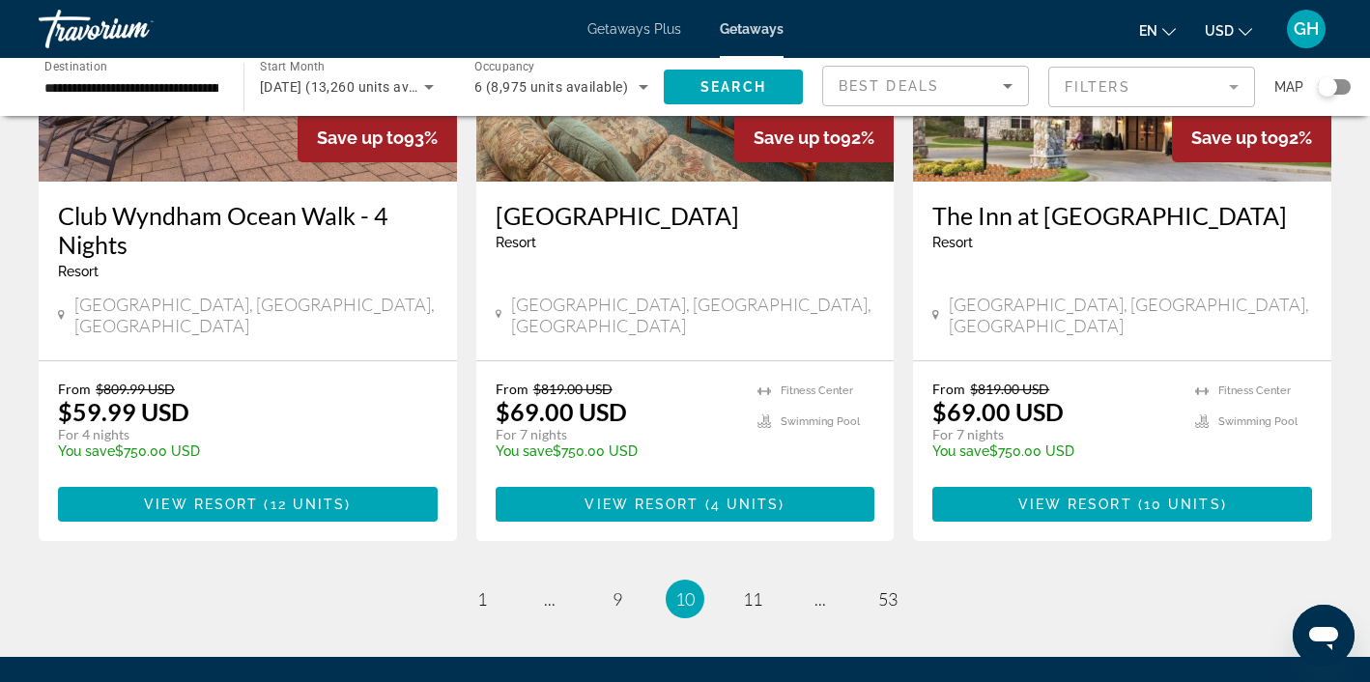
scroll to position [2434, 0]
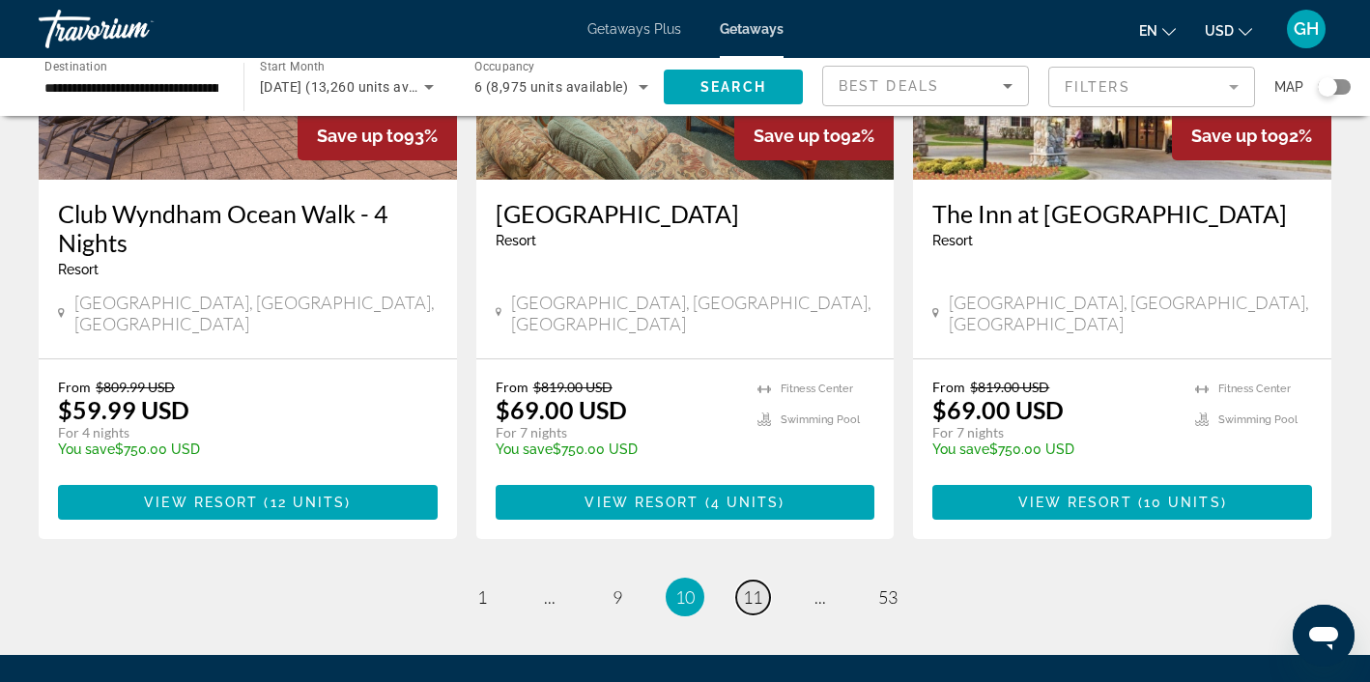
click at [755, 586] on span "11" at bounding box center [752, 596] width 19 height 21
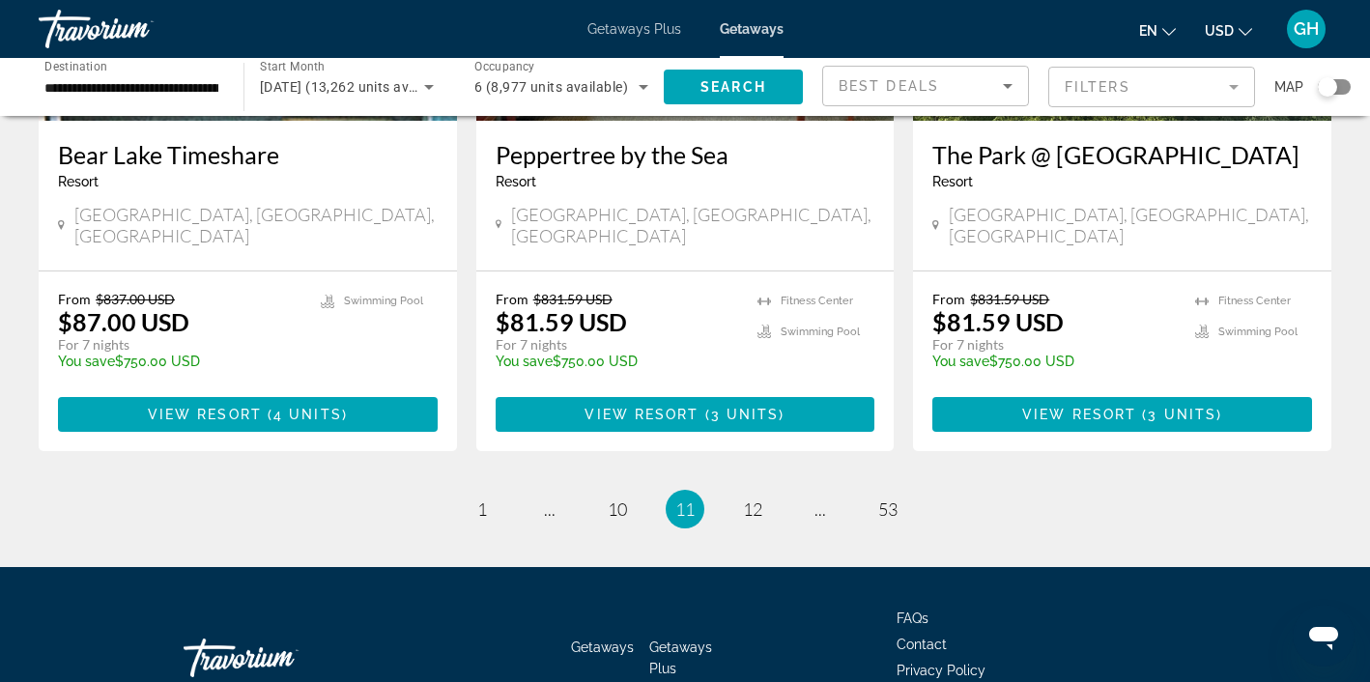
scroll to position [2469, 0]
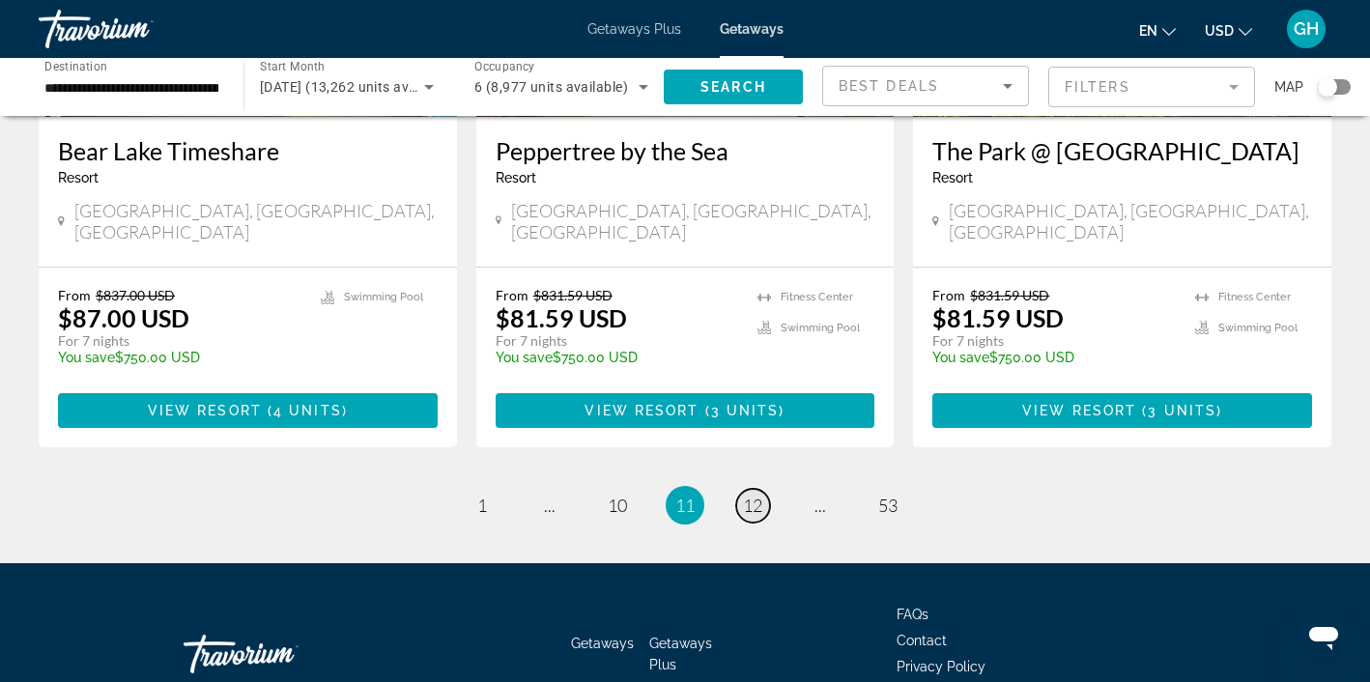
click at [756, 495] on span "12" at bounding box center [752, 505] width 19 height 21
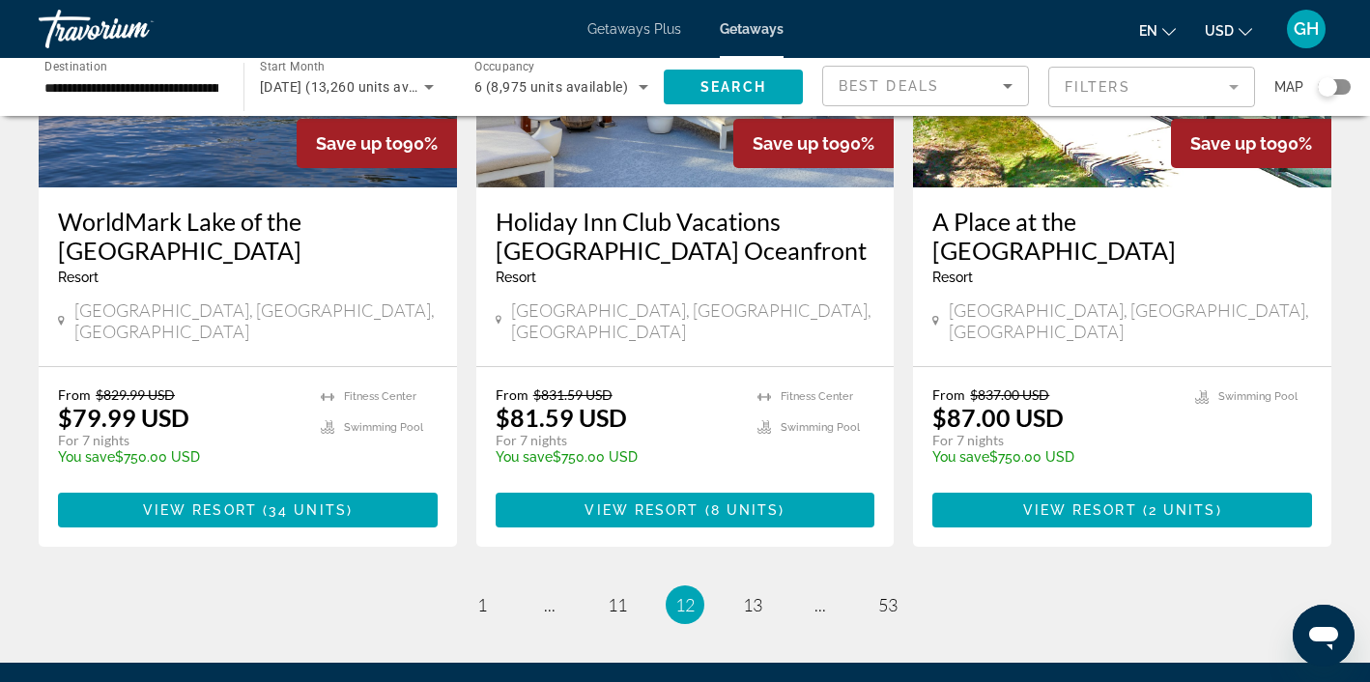
scroll to position [2408, 0]
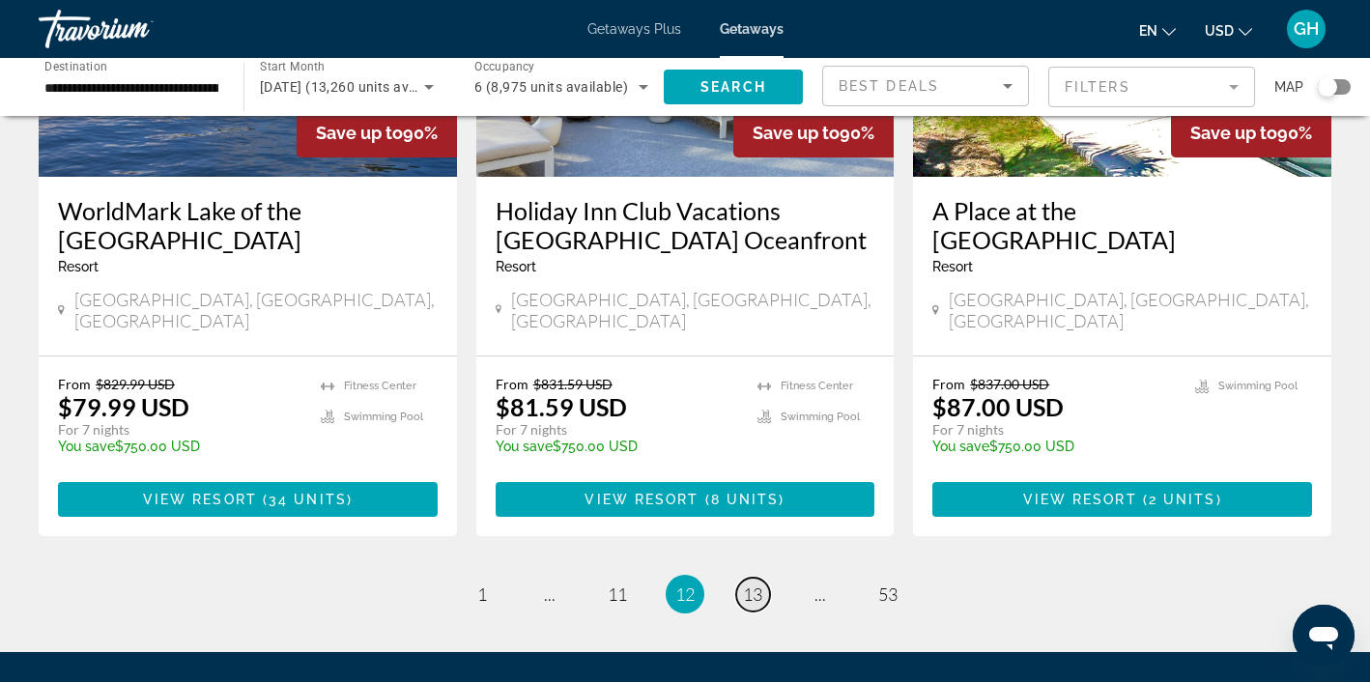
click at [756, 583] on span "13" at bounding box center [752, 593] width 19 height 21
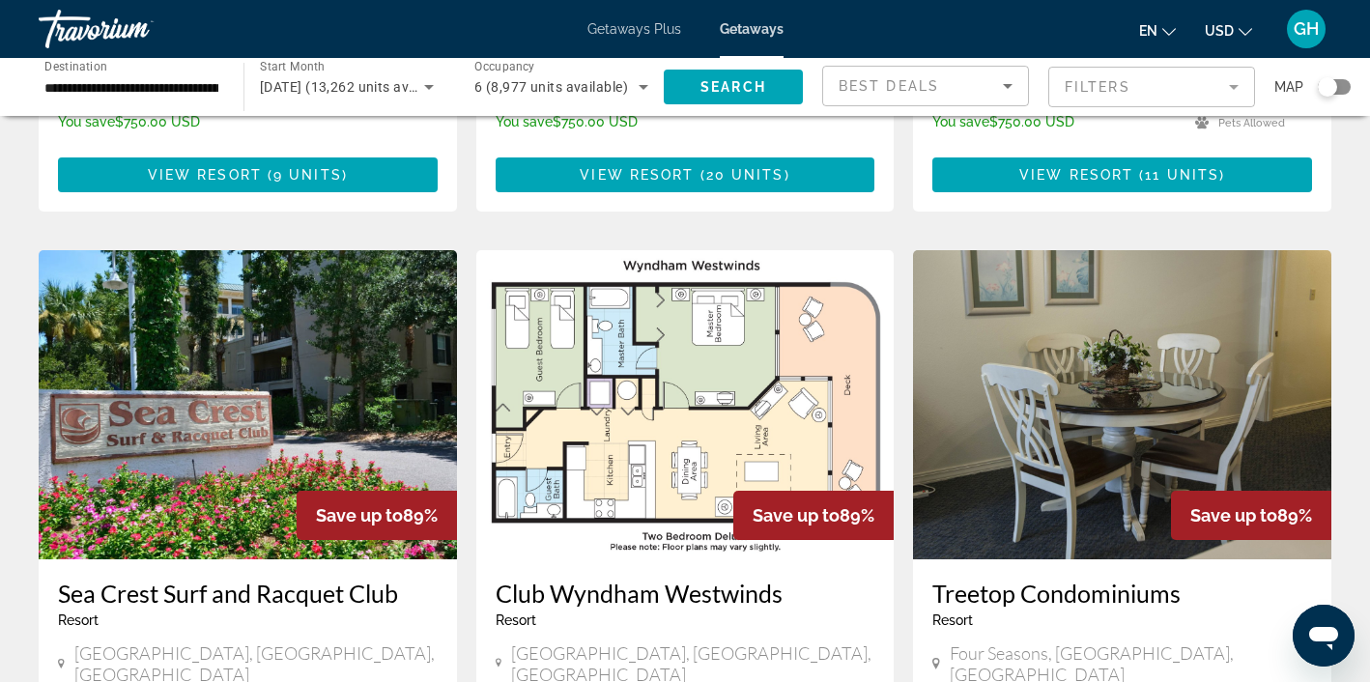
scroll to position [2016, 0]
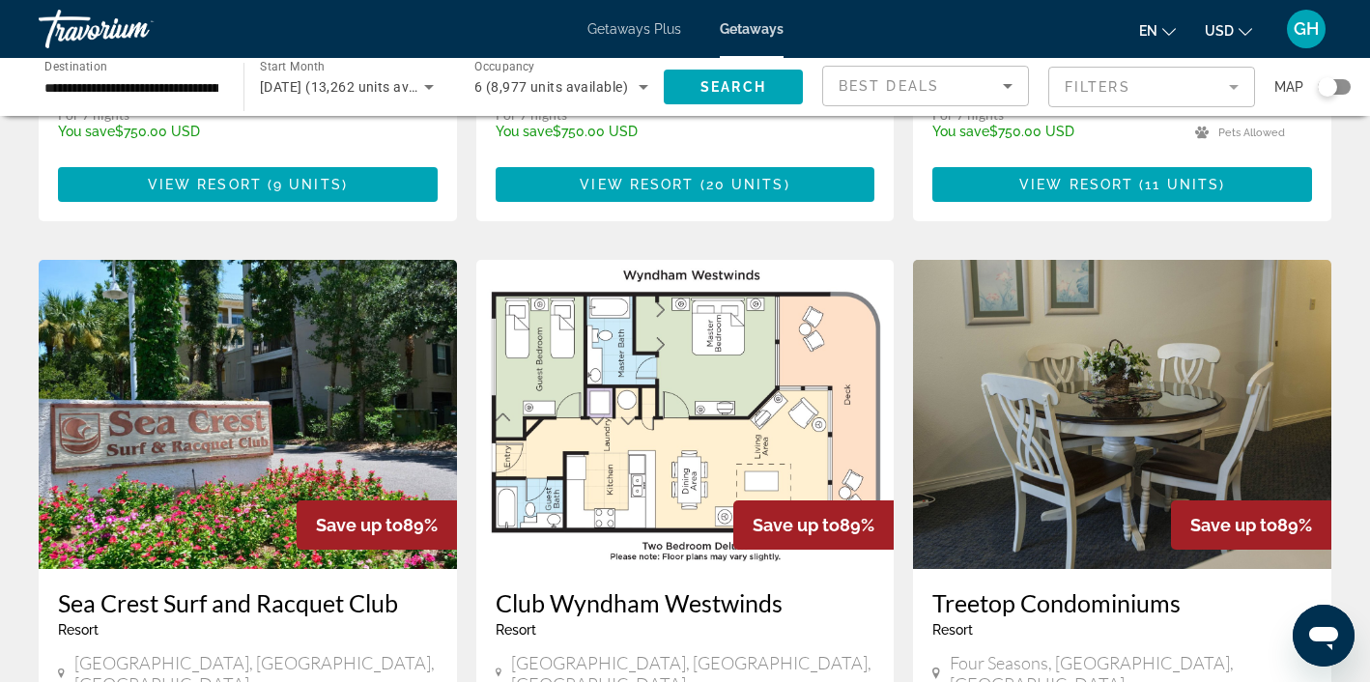
click at [214, 273] on img "Main content" at bounding box center [248, 414] width 418 height 309
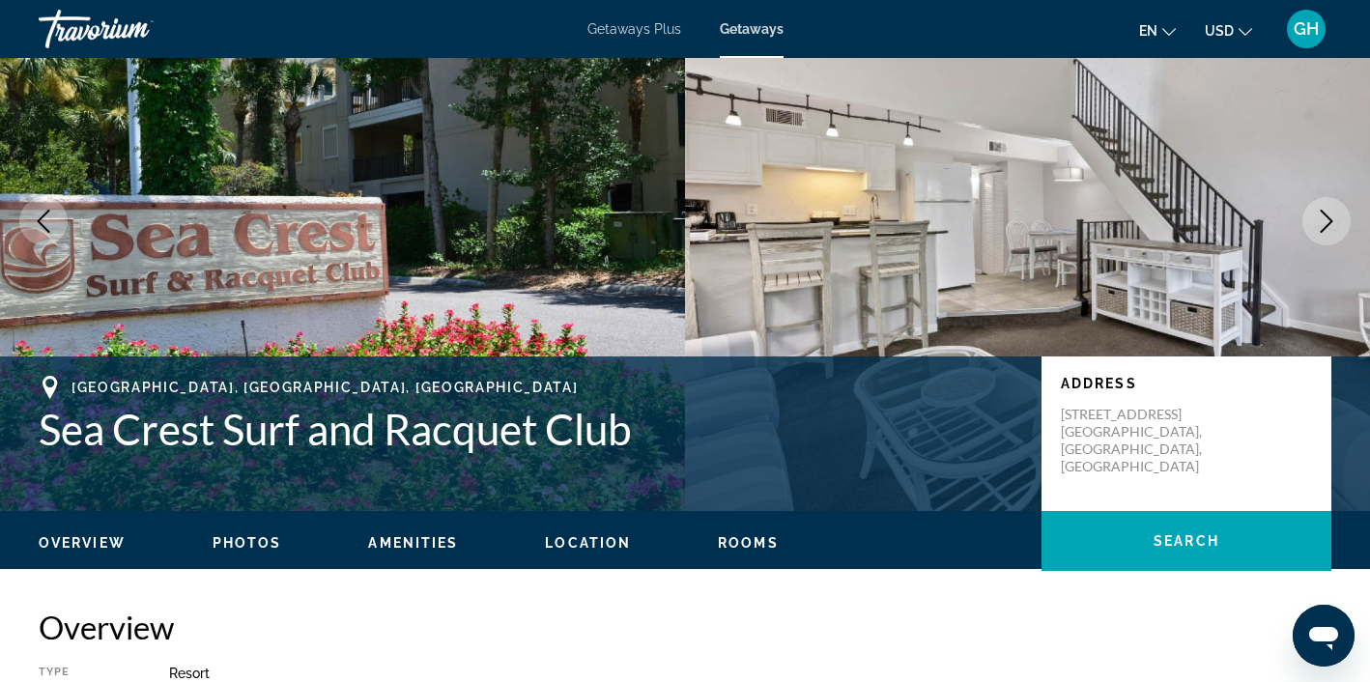
scroll to position [121, 0]
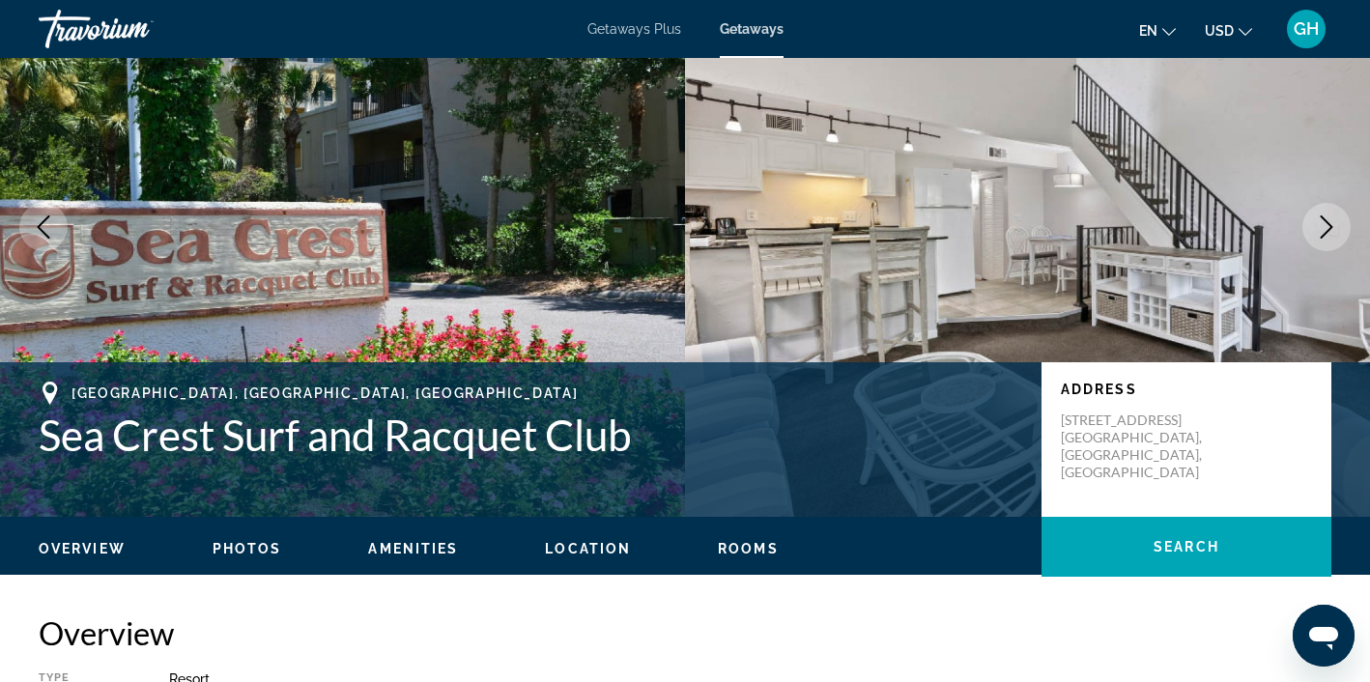
click at [749, 546] on span "Rooms" at bounding box center [748, 548] width 61 height 15
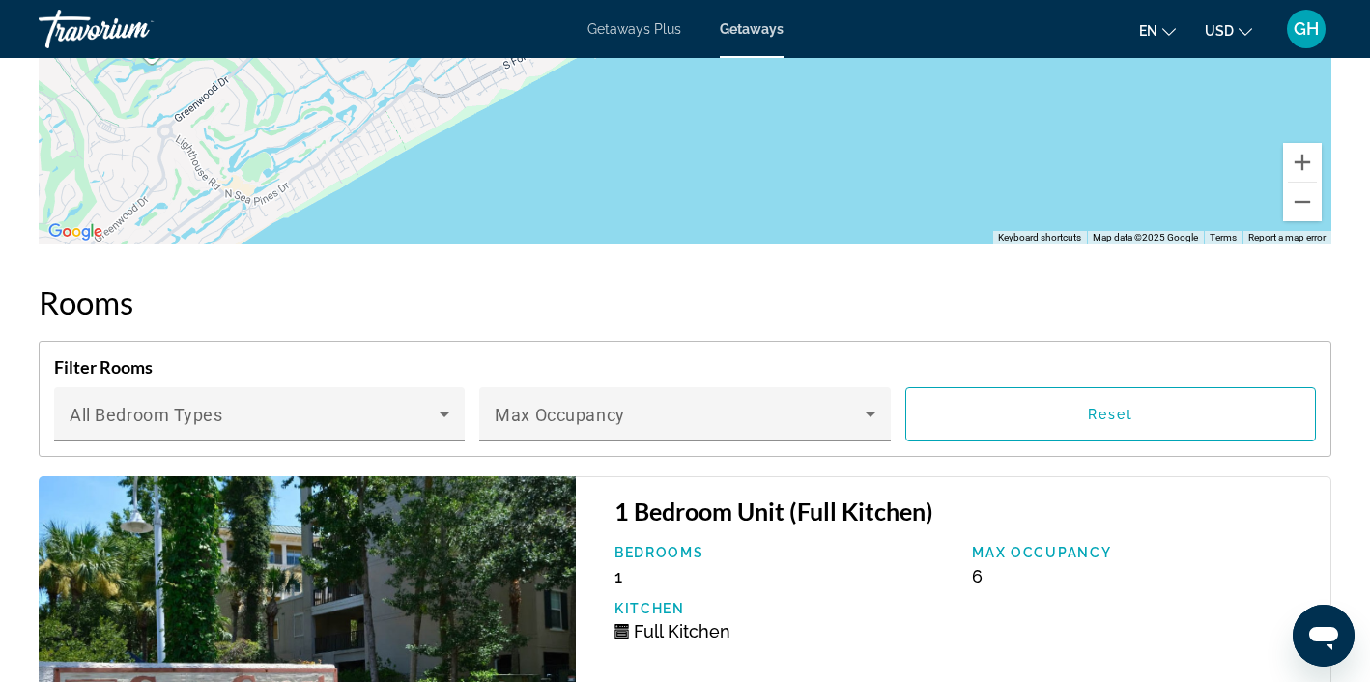
scroll to position [3090, 0]
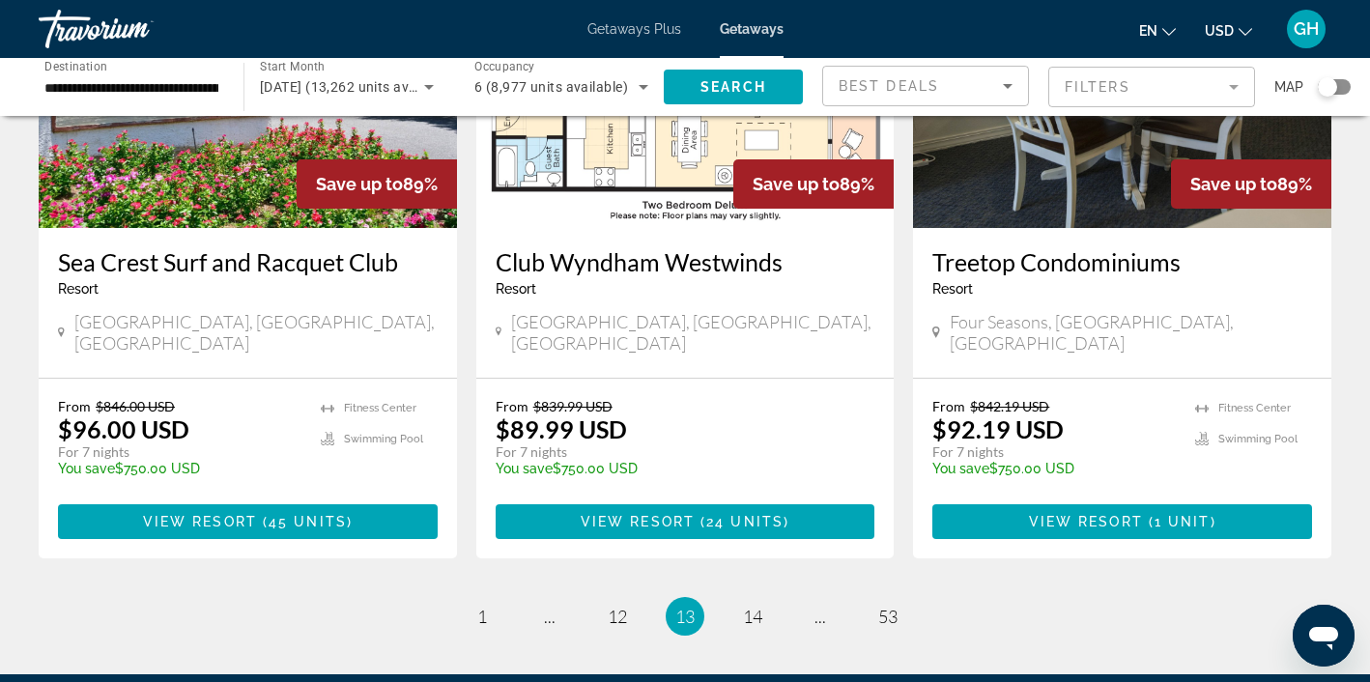
scroll to position [2472, 0]
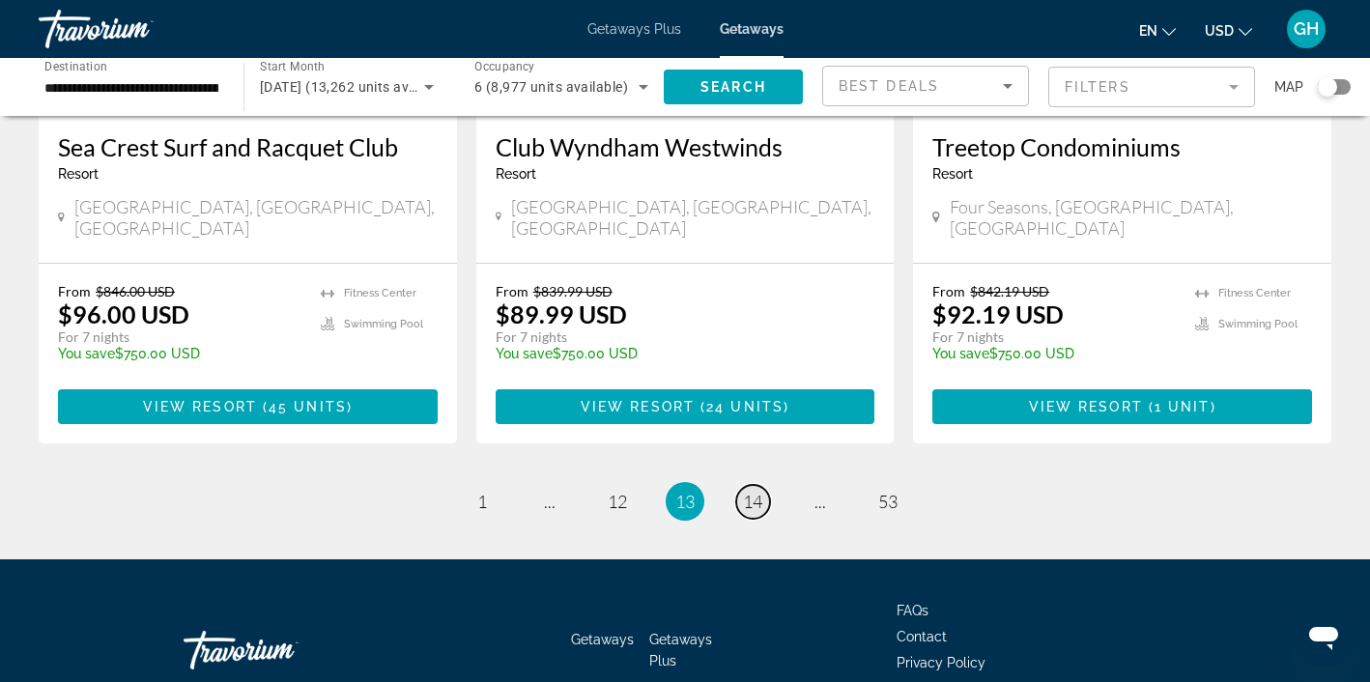
click at [751, 491] on span "14" at bounding box center [752, 501] width 19 height 21
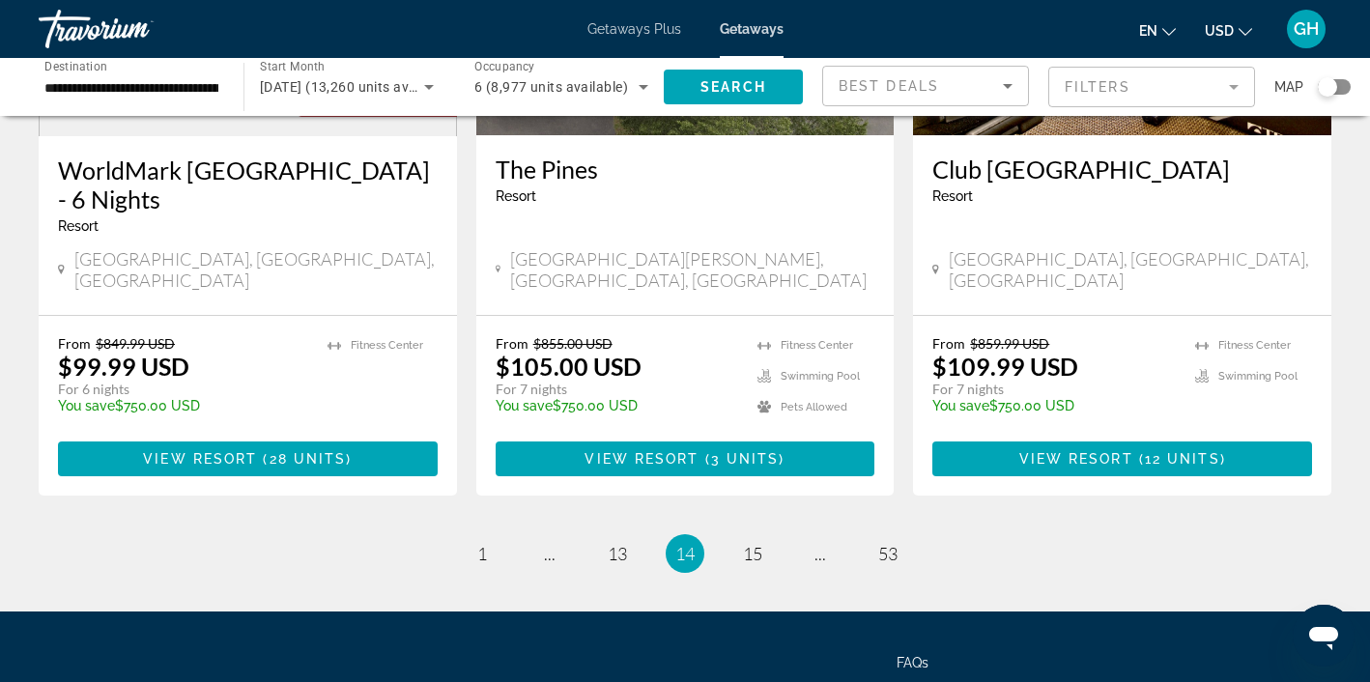
scroll to position [2452, 0]
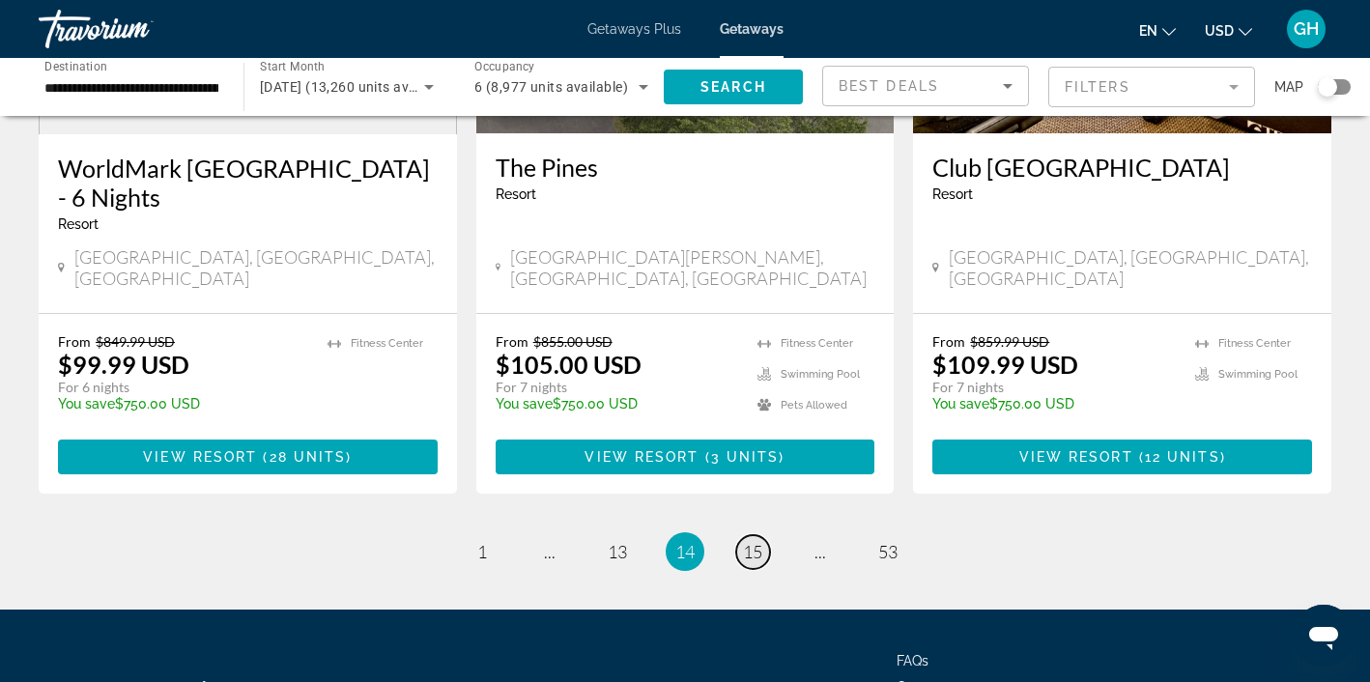
click at [752, 541] on span "15" at bounding box center [752, 551] width 19 height 21
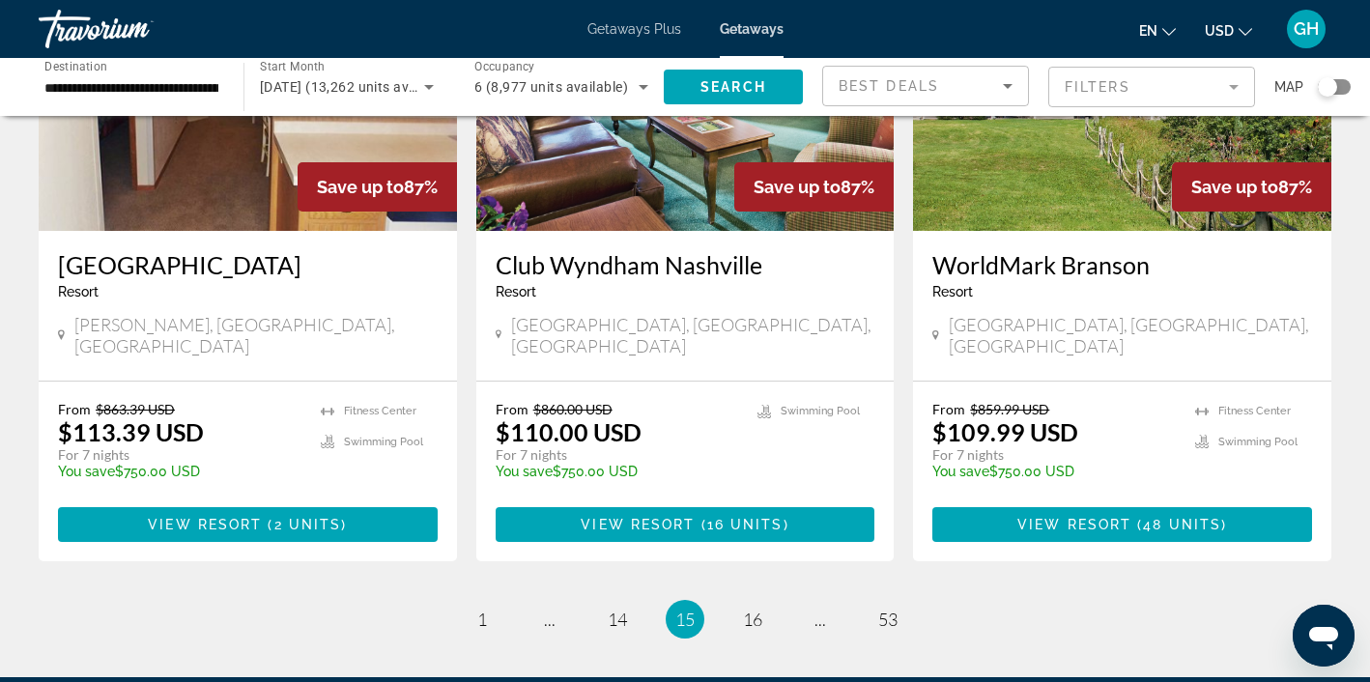
scroll to position [2472, 0]
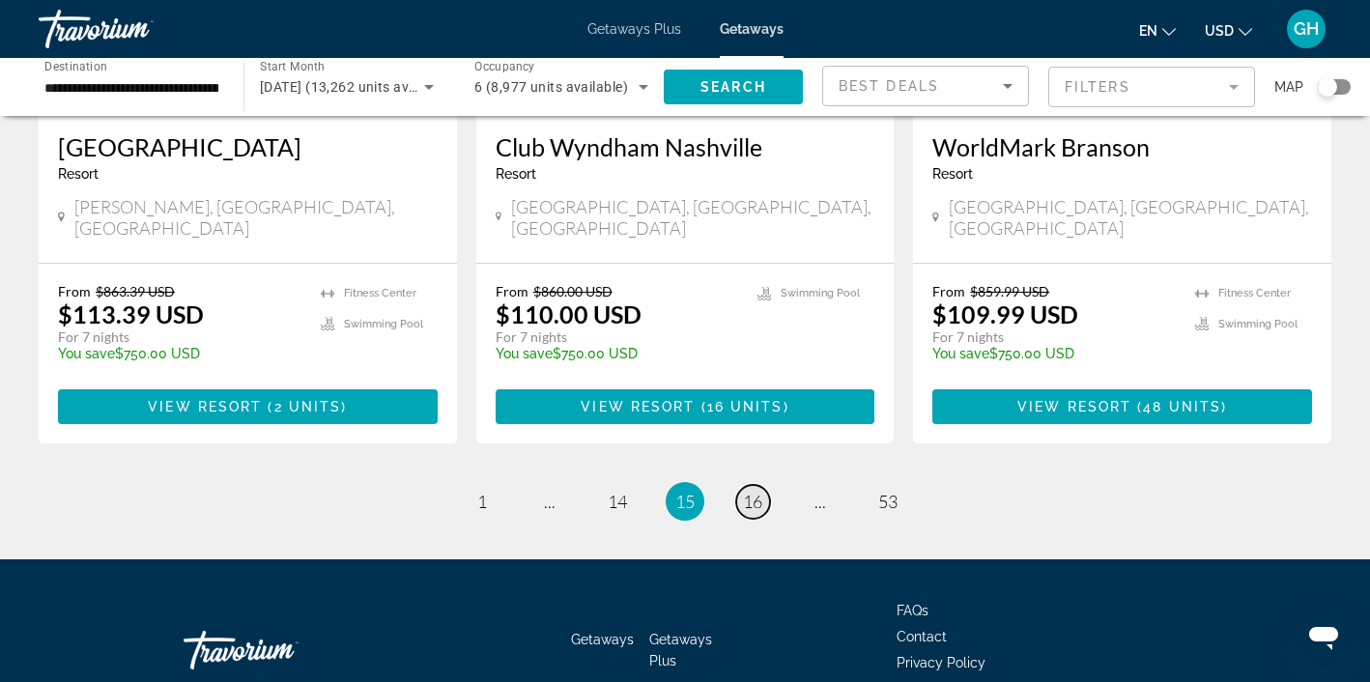
click at [753, 491] on span "16" at bounding box center [752, 501] width 19 height 21
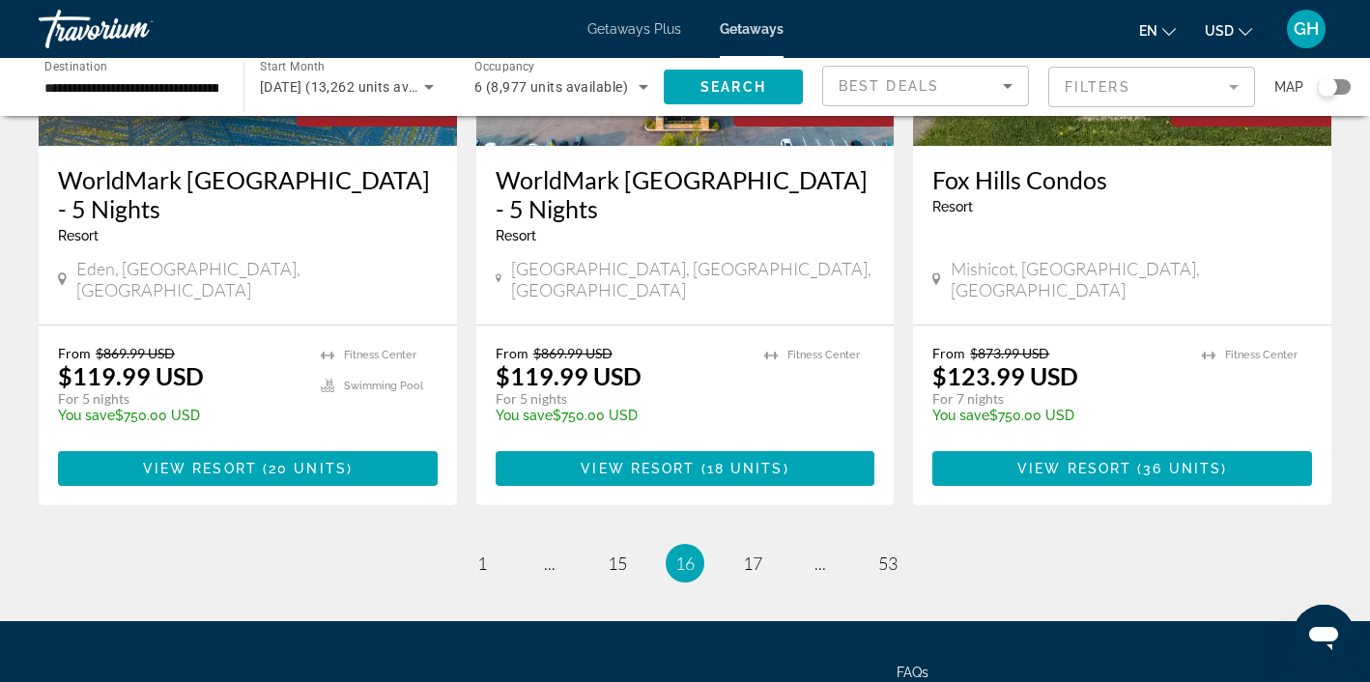
scroll to position [2472, 0]
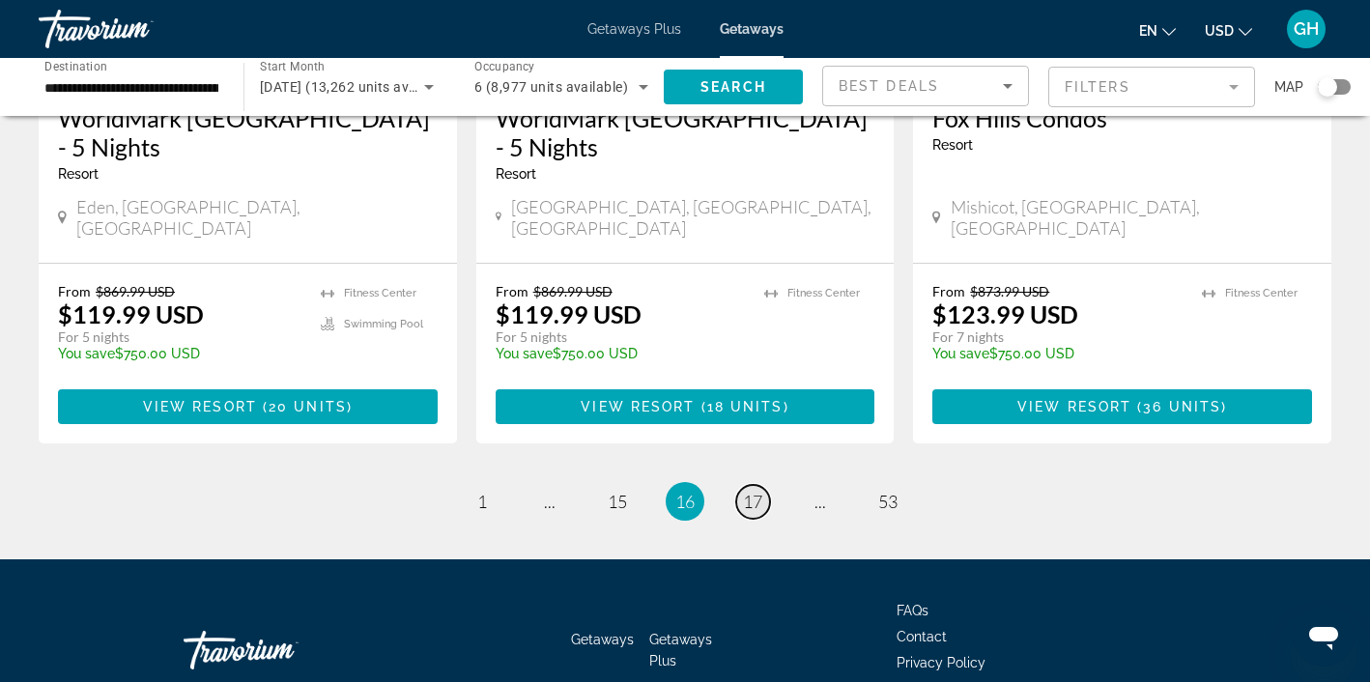
click at [752, 491] on span "17" at bounding box center [752, 501] width 19 height 21
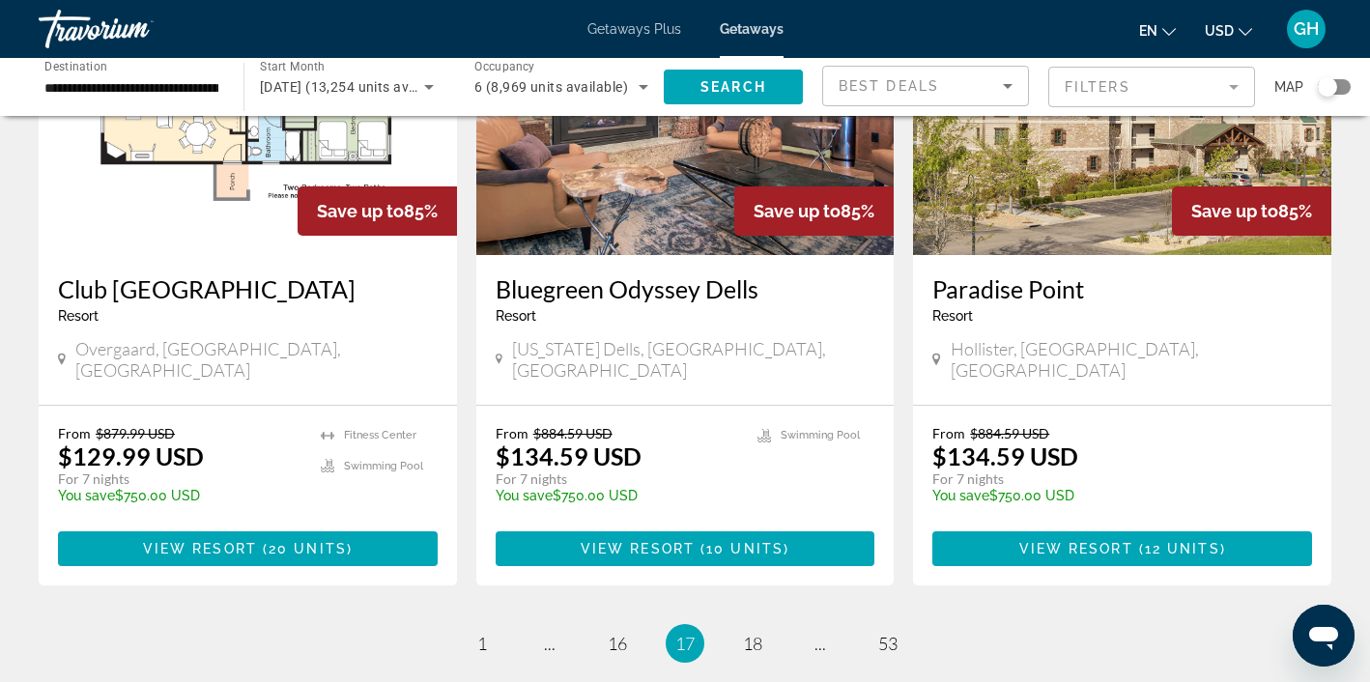
scroll to position [2443, 0]
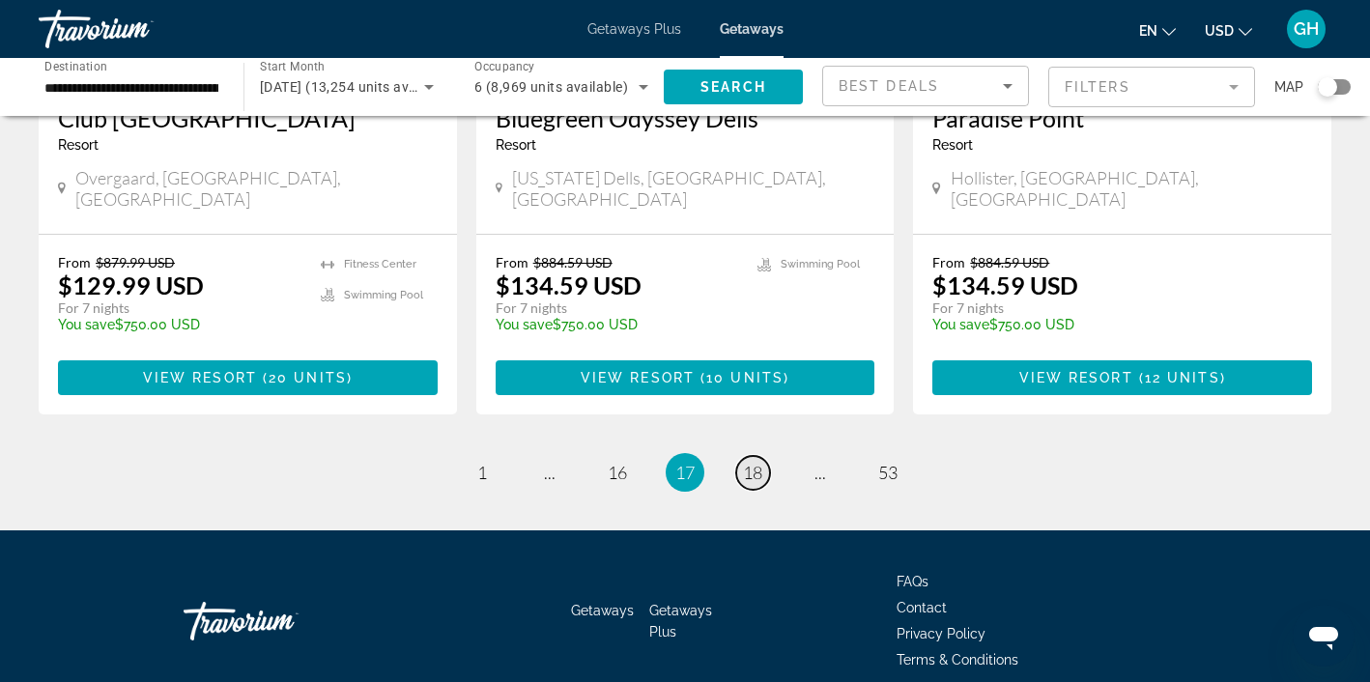
click at [753, 462] on span "18" at bounding box center [752, 472] width 19 height 21
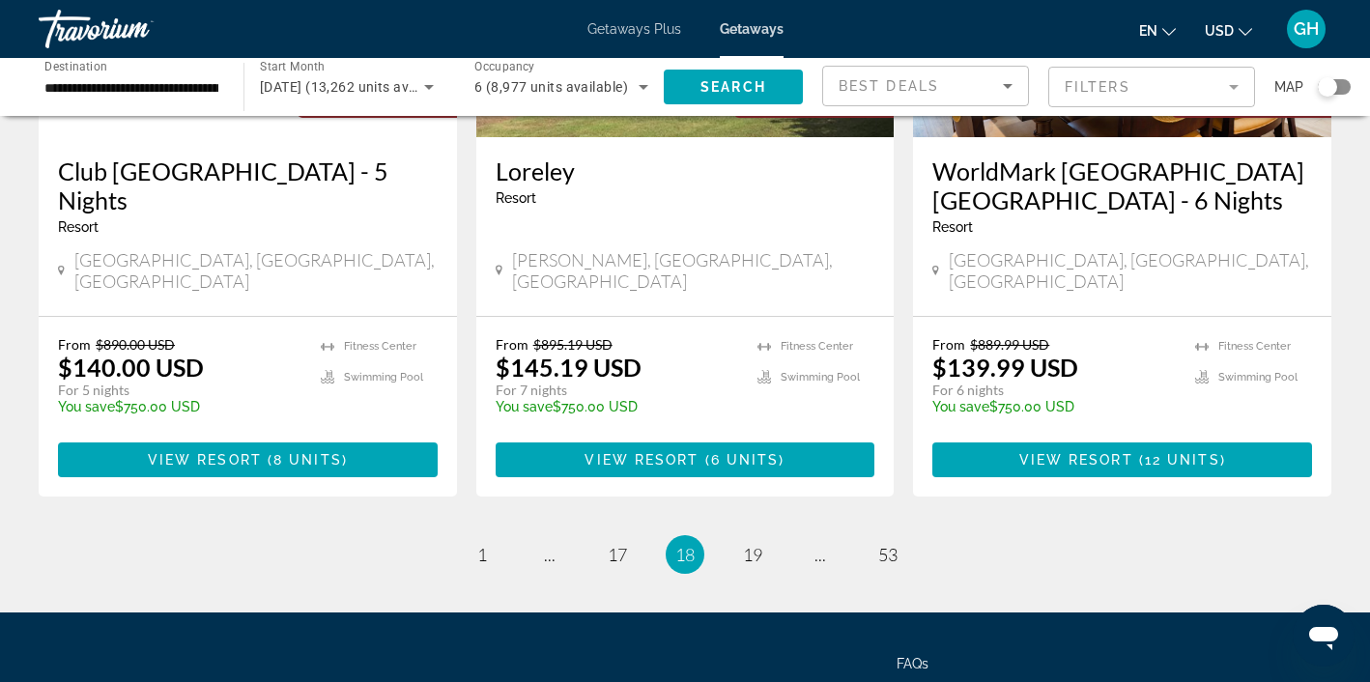
scroll to position [2420, 0]
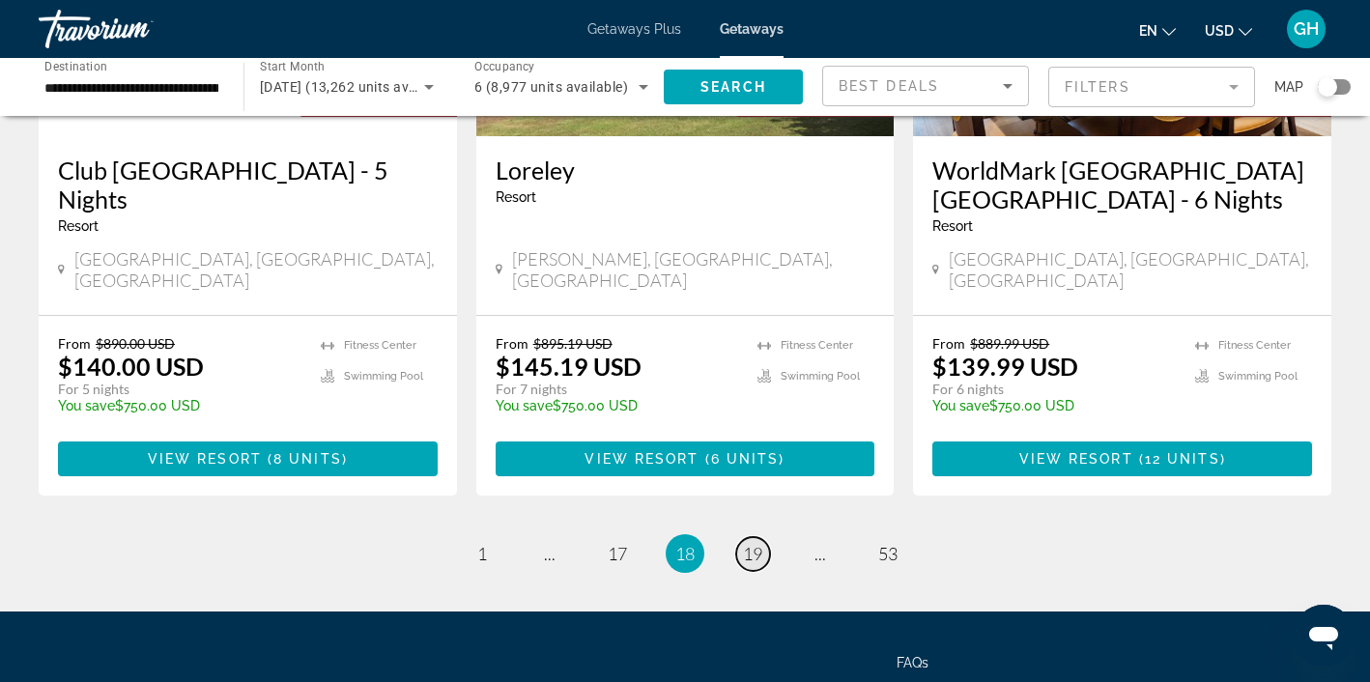
click at [753, 543] on span "19" at bounding box center [752, 553] width 19 height 21
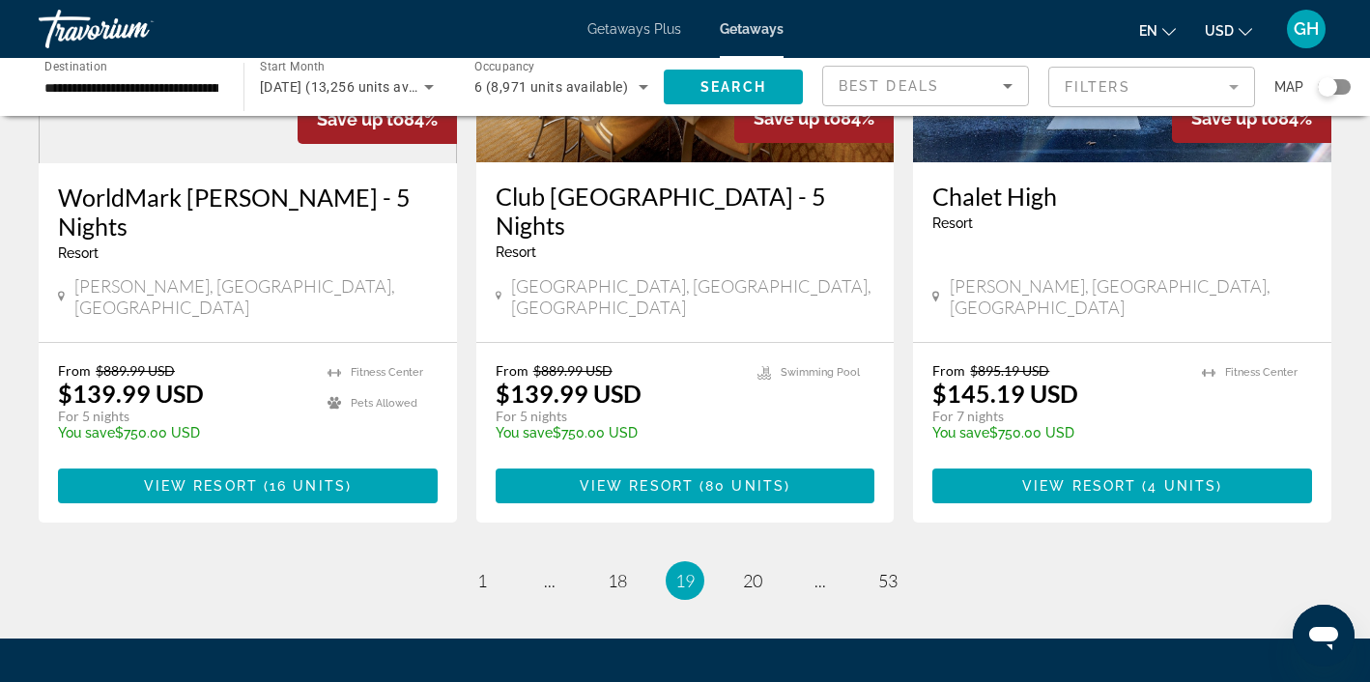
scroll to position [2427, 0]
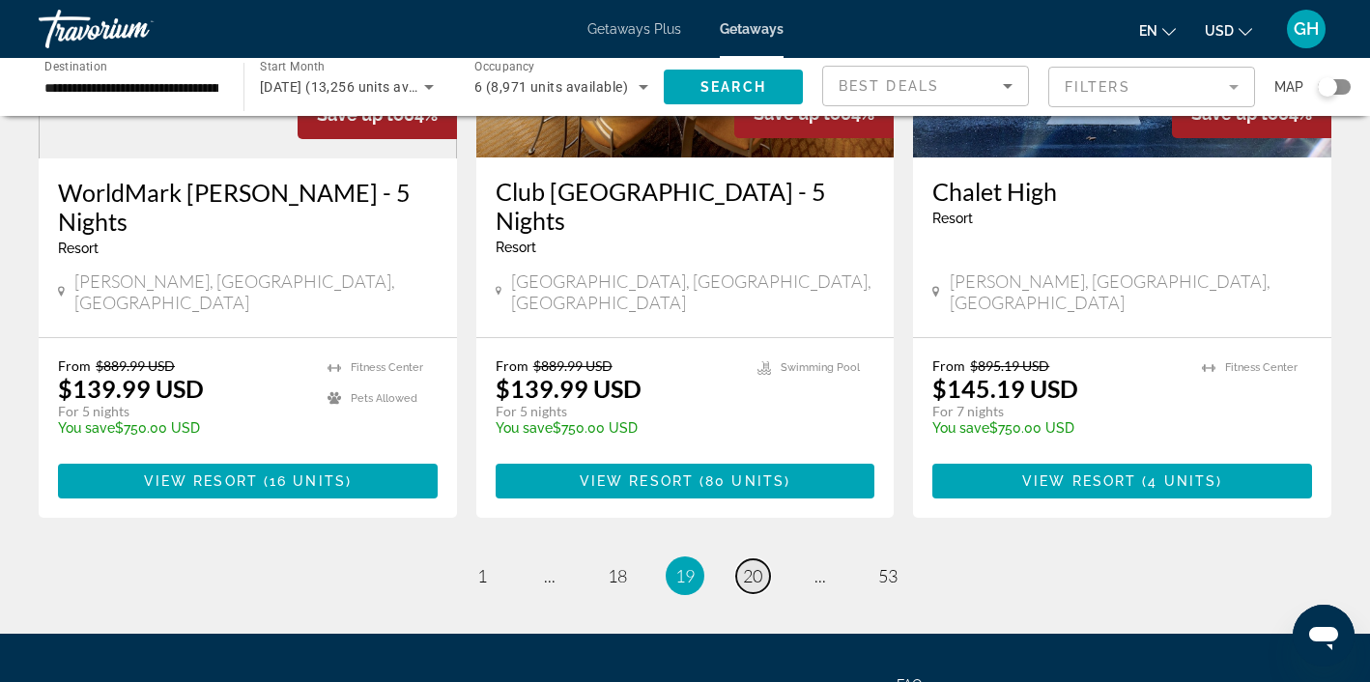
click at [756, 565] on span "20" at bounding box center [752, 575] width 19 height 21
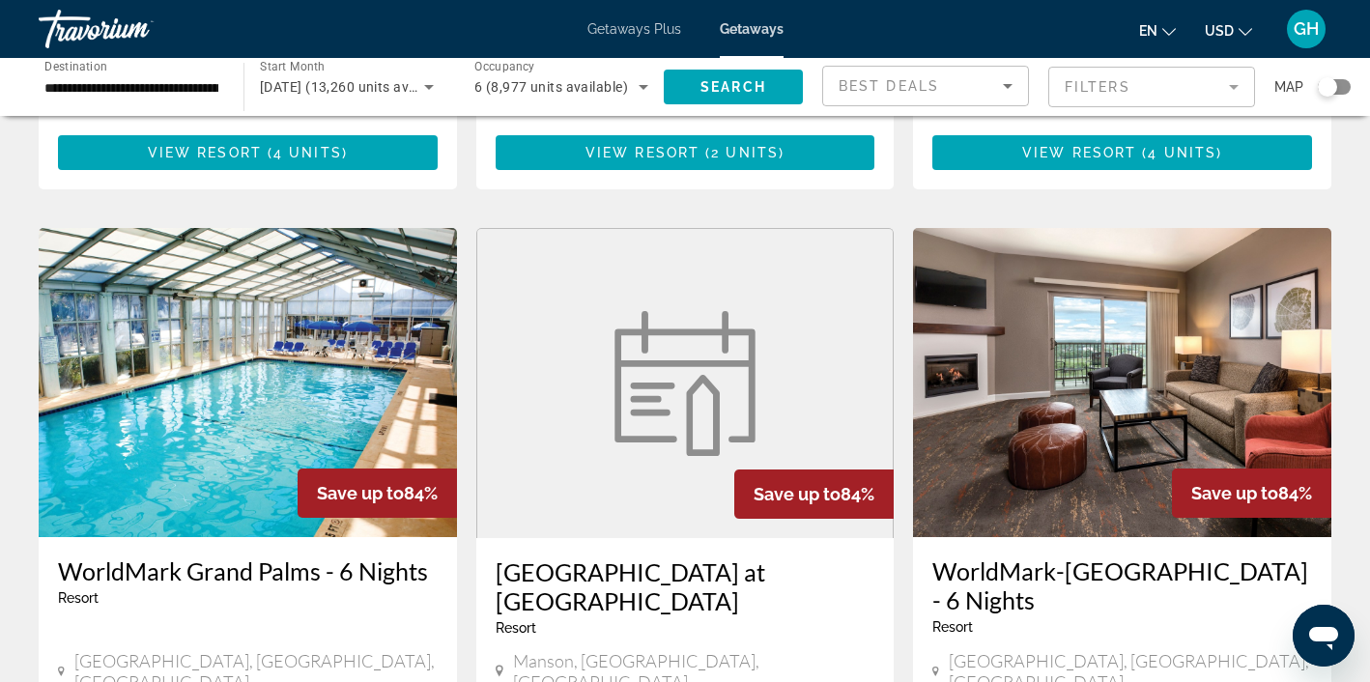
scroll to position [1383, 0]
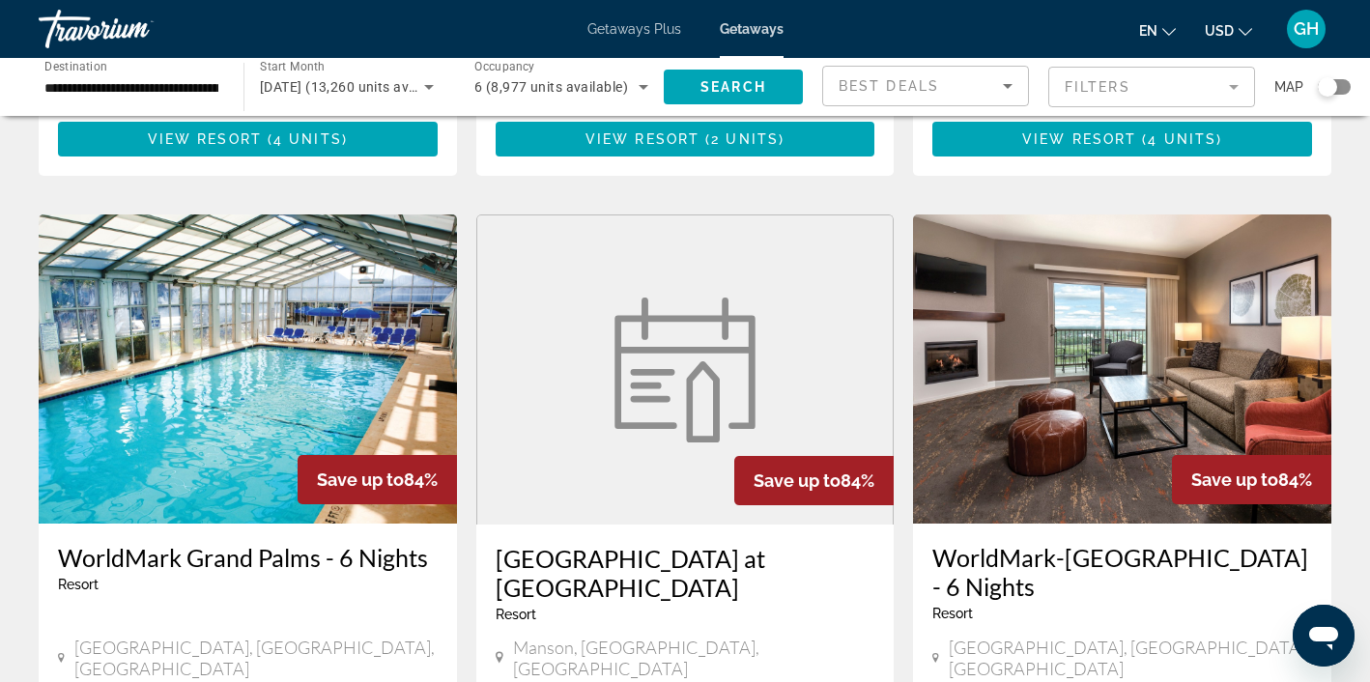
click at [208, 272] on img "Main content" at bounding box center [248, 368] width 418 height 309
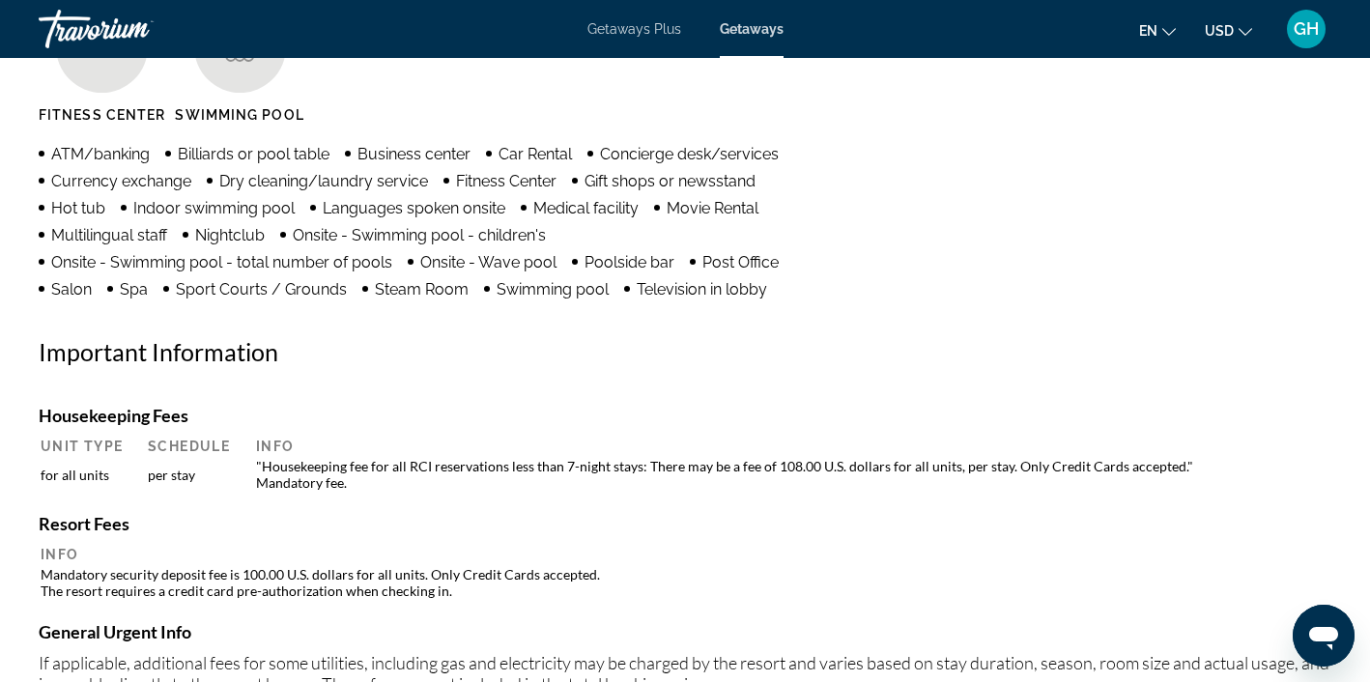
scroll to position [1665, 0]
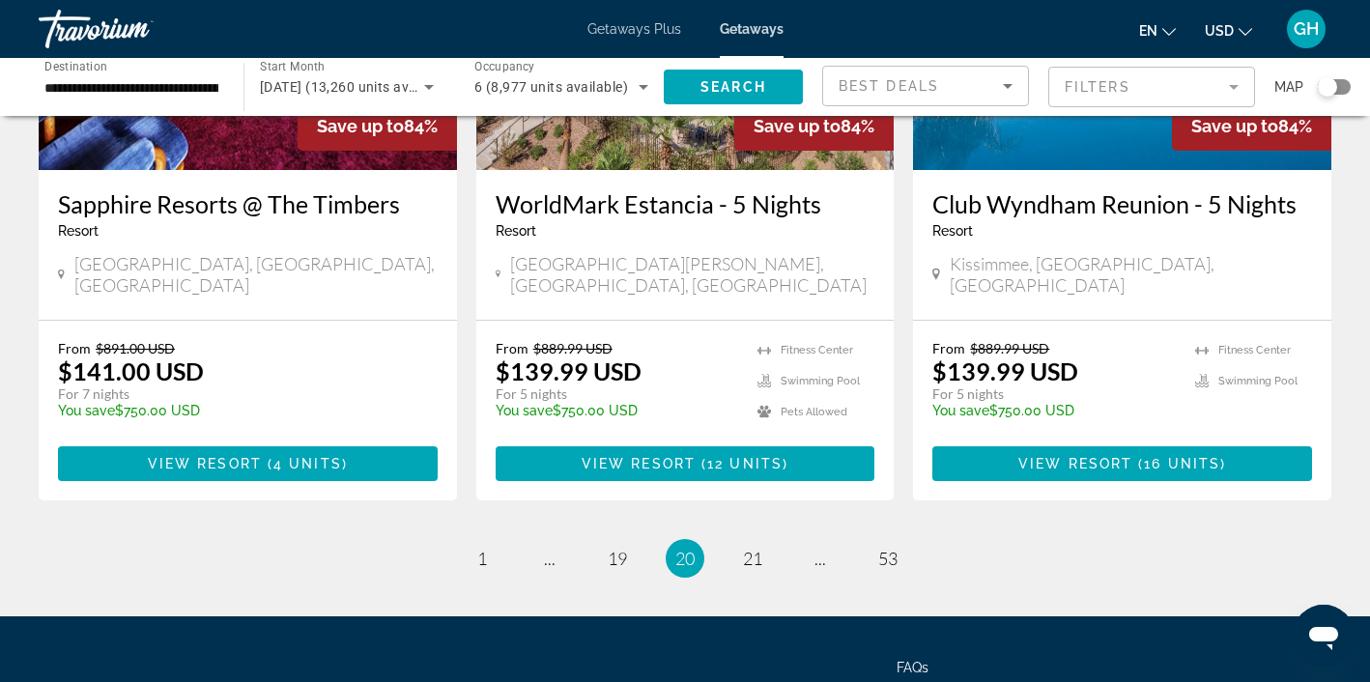
scroll to position [2447, 0]
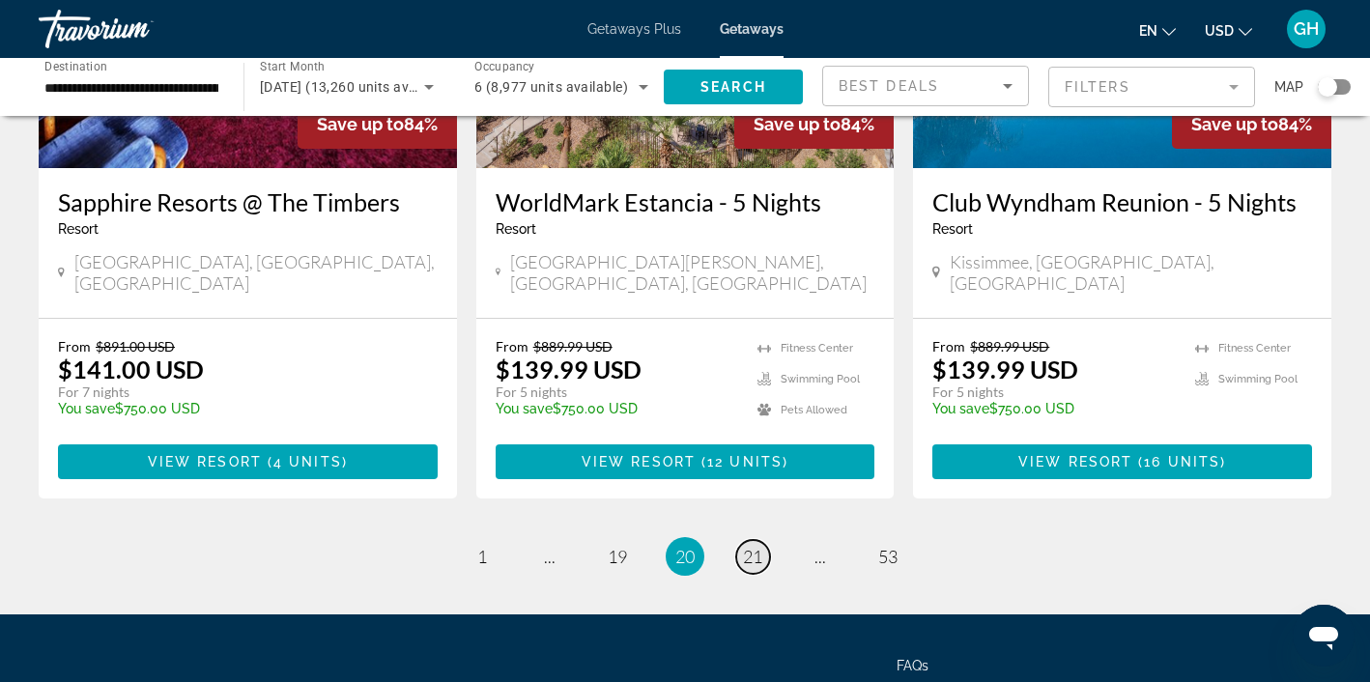
click at [751, 546] on span "21" at bounding box center [752, 556] width 19 height 21
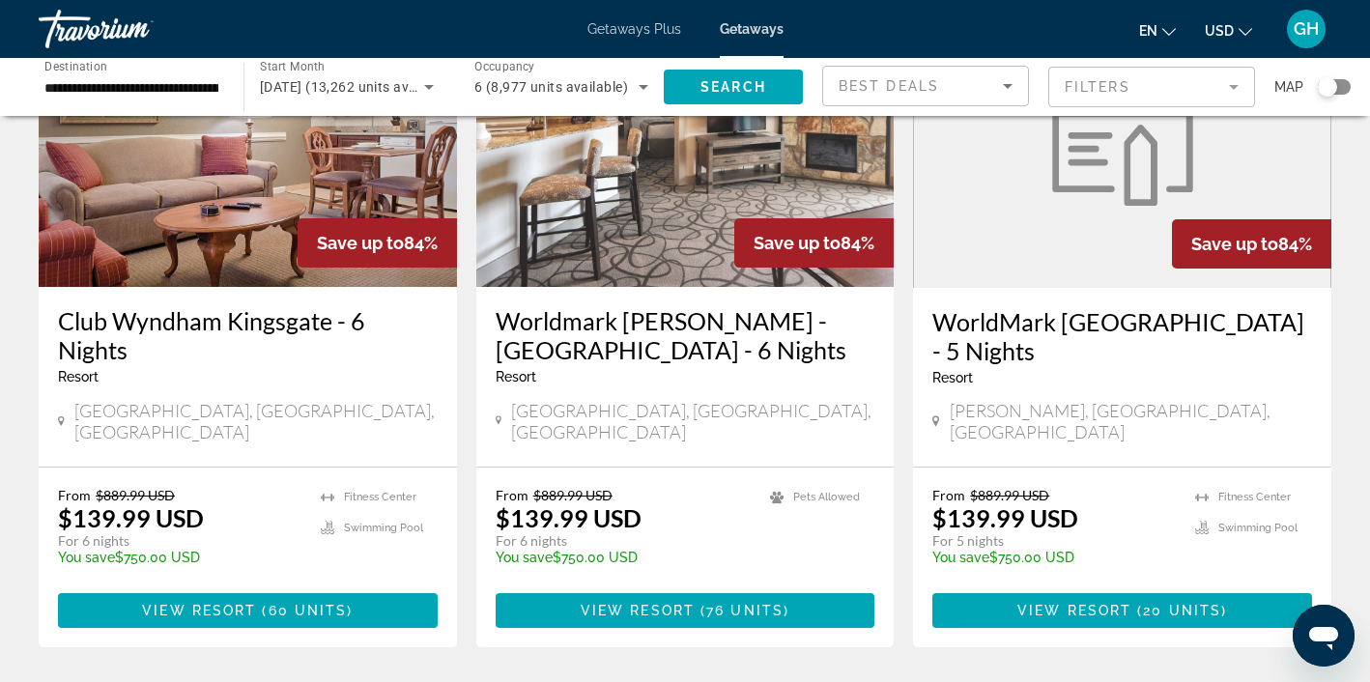
scroll to position [2359, 0]
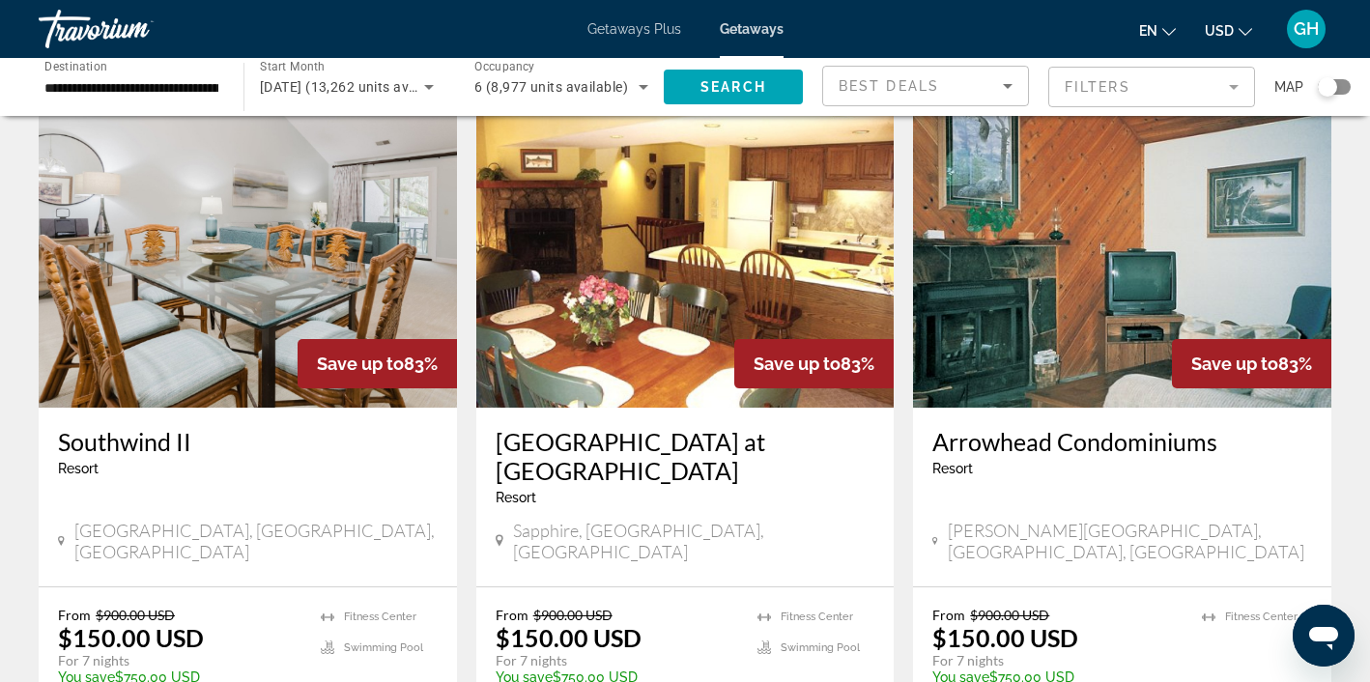
scroll to position [793, 0]
click at [278, 299] on img "Main content" at bounding box center [248, 252] width 418 height 309
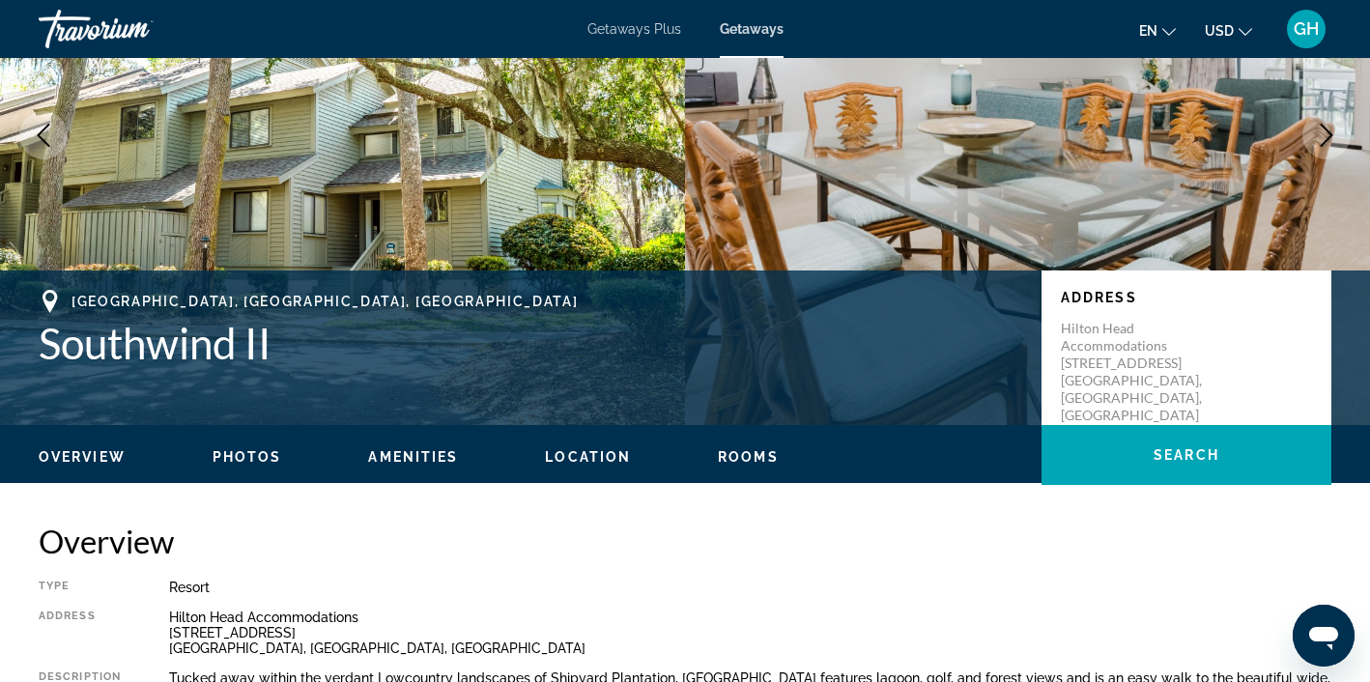
scroll to position [217, 0]
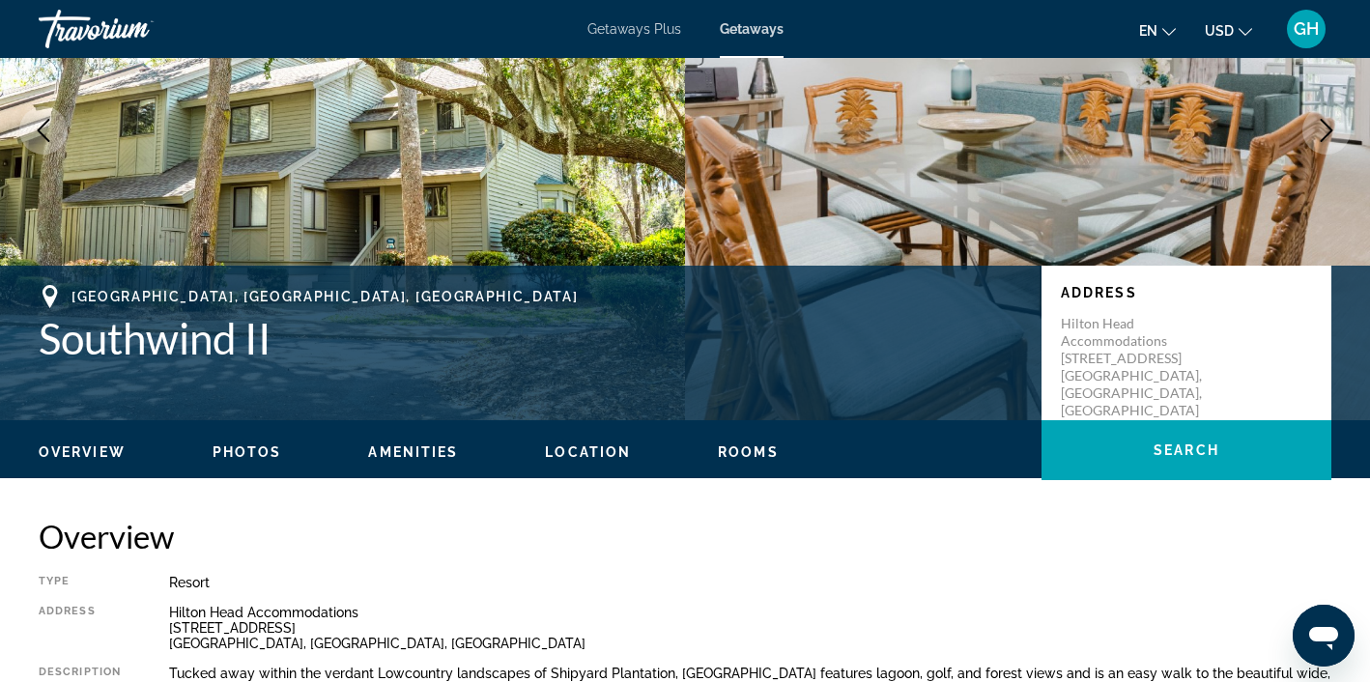
click at [748, 455] on span "Rooms" at bounding box center [748, 451] width 61 height 15
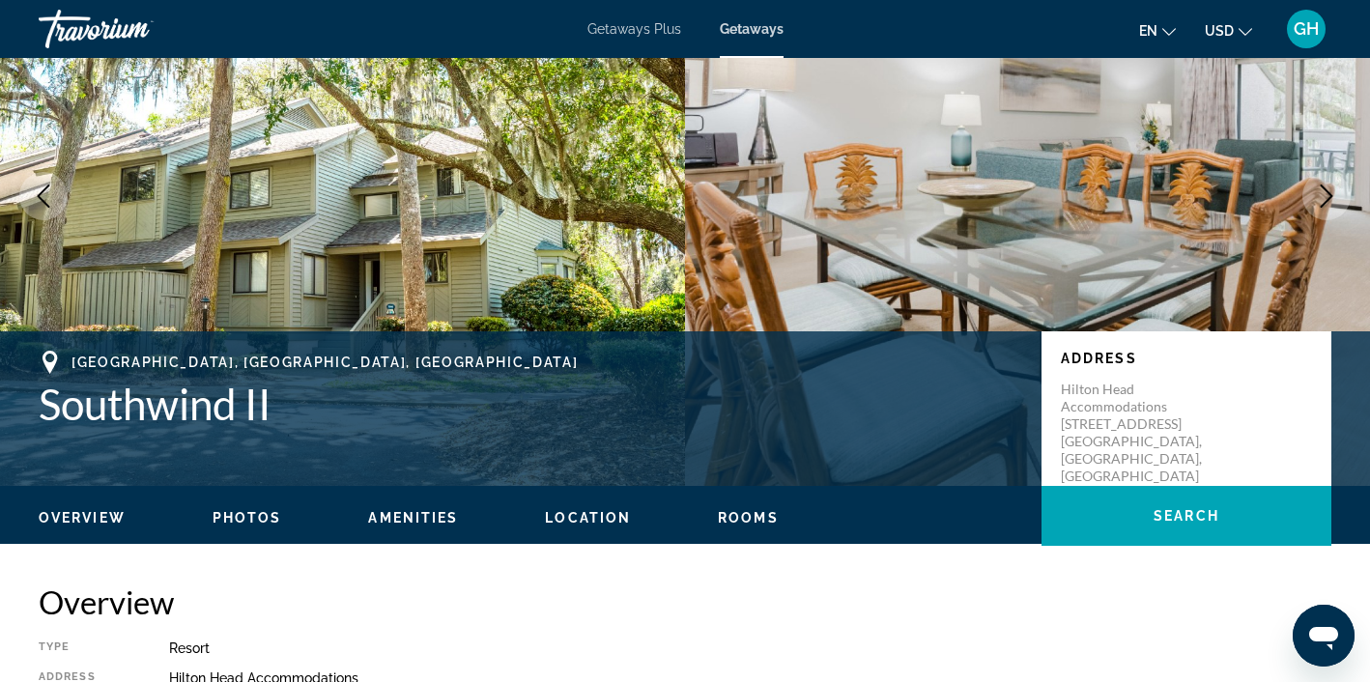
scroll to position [155, 0]
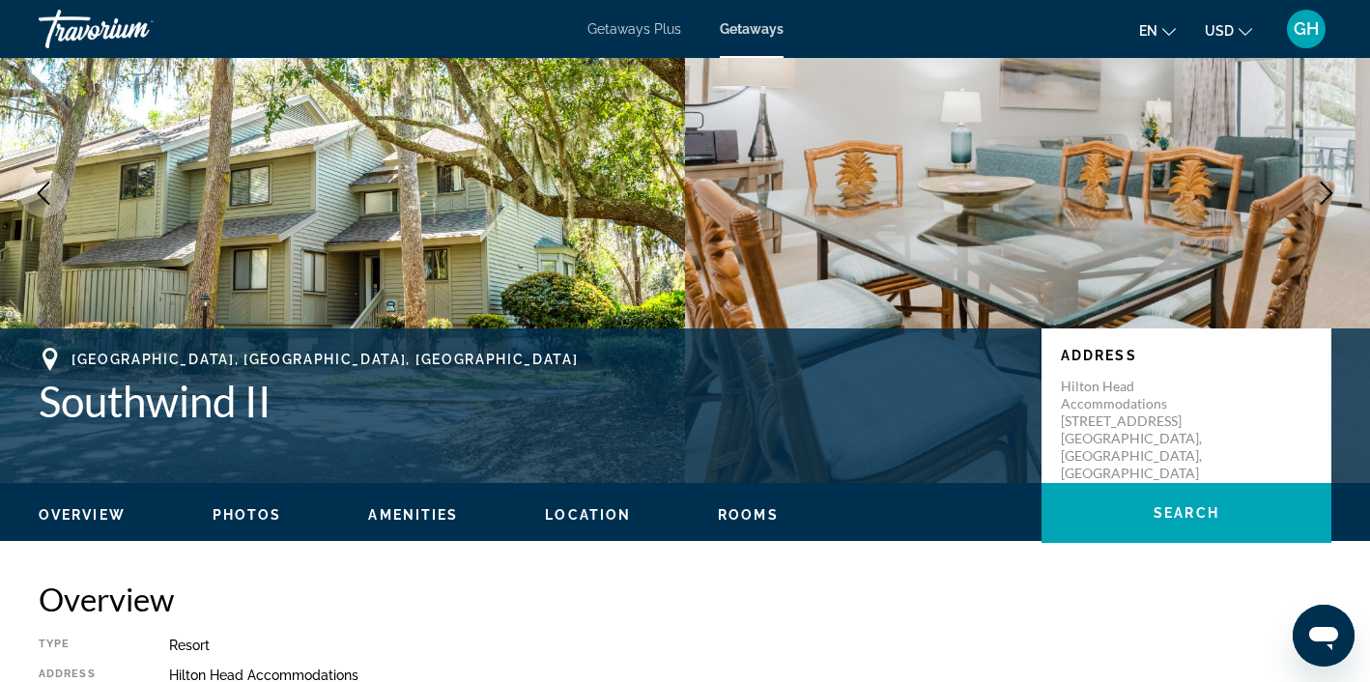
click at [261, 515] on span "Photos" at bounding box center [248, 514] width 70 height 15
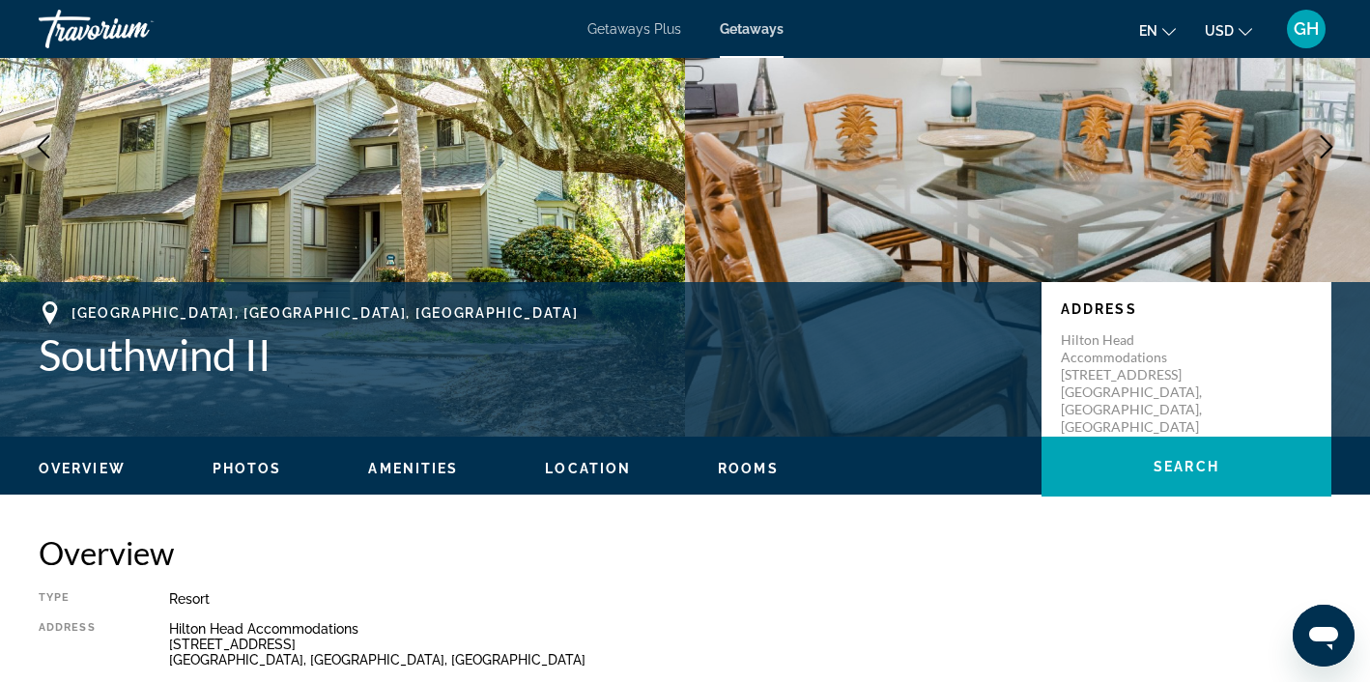
scroll to position [204, 0]
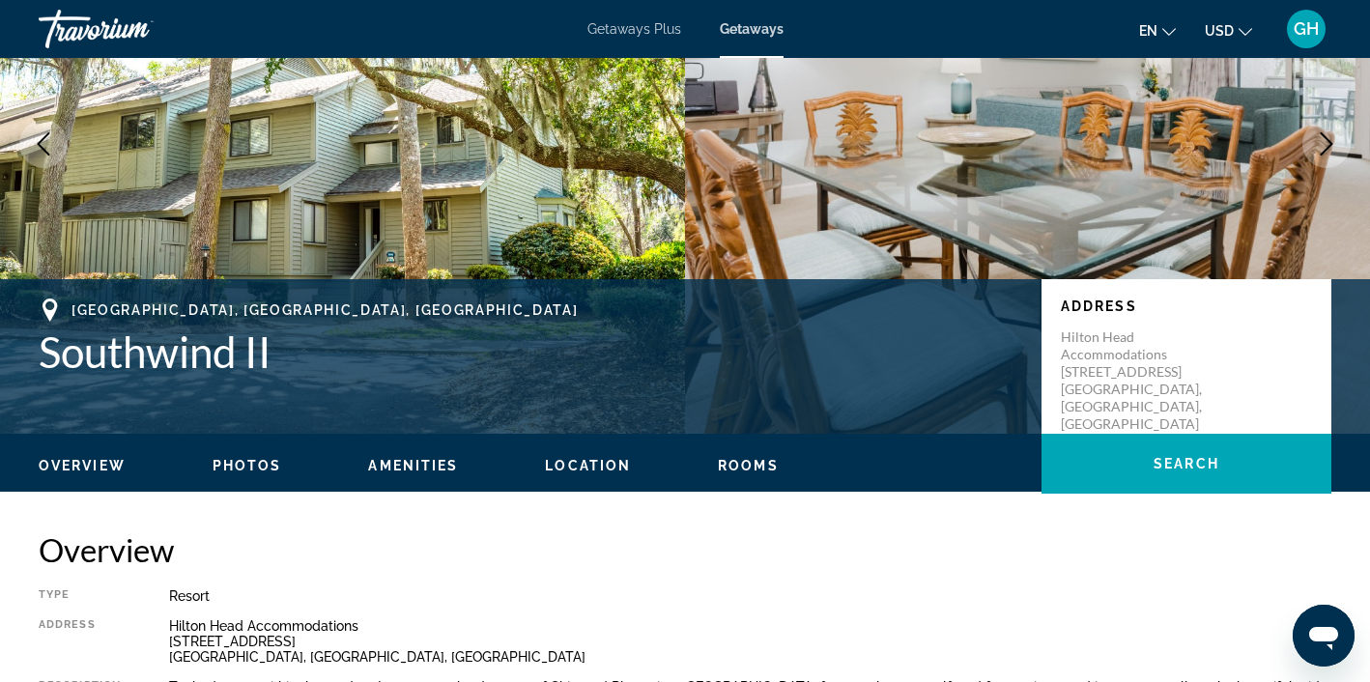
click at [592, 465] on span "Location" at bounding box center [588, 465] width 86 height 15
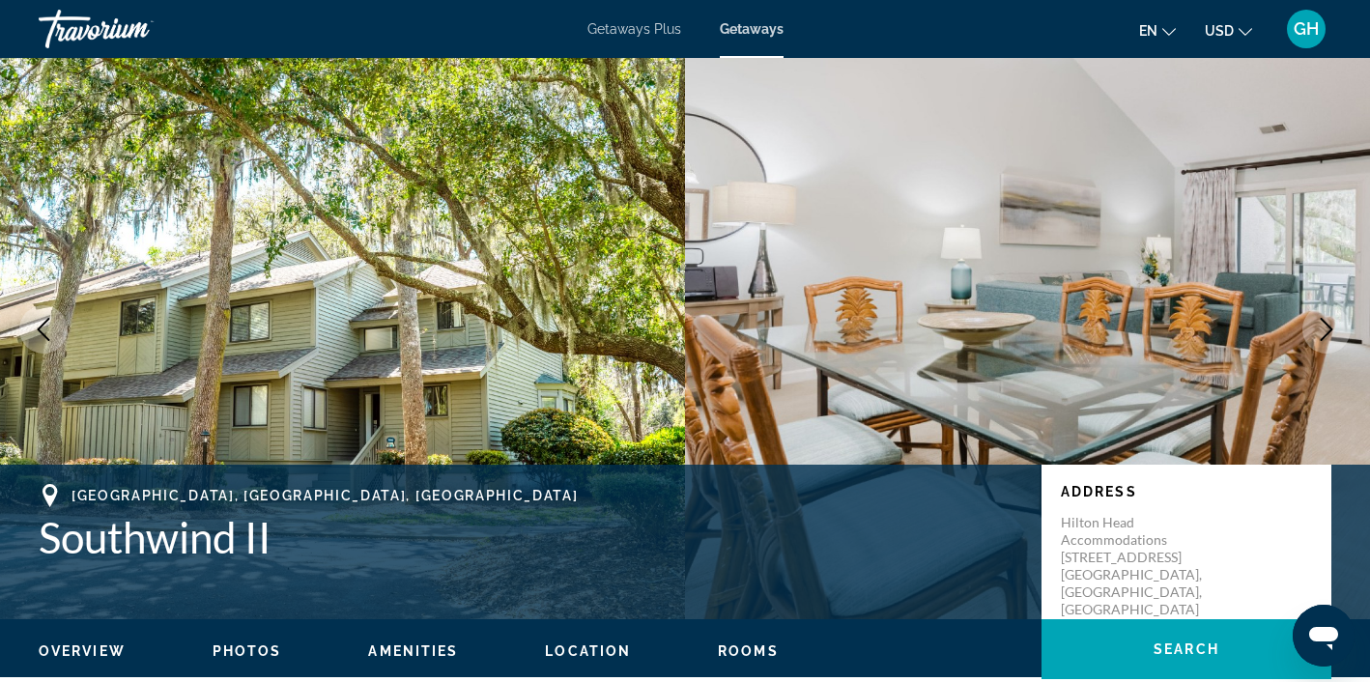
scroll to position [24, 0]
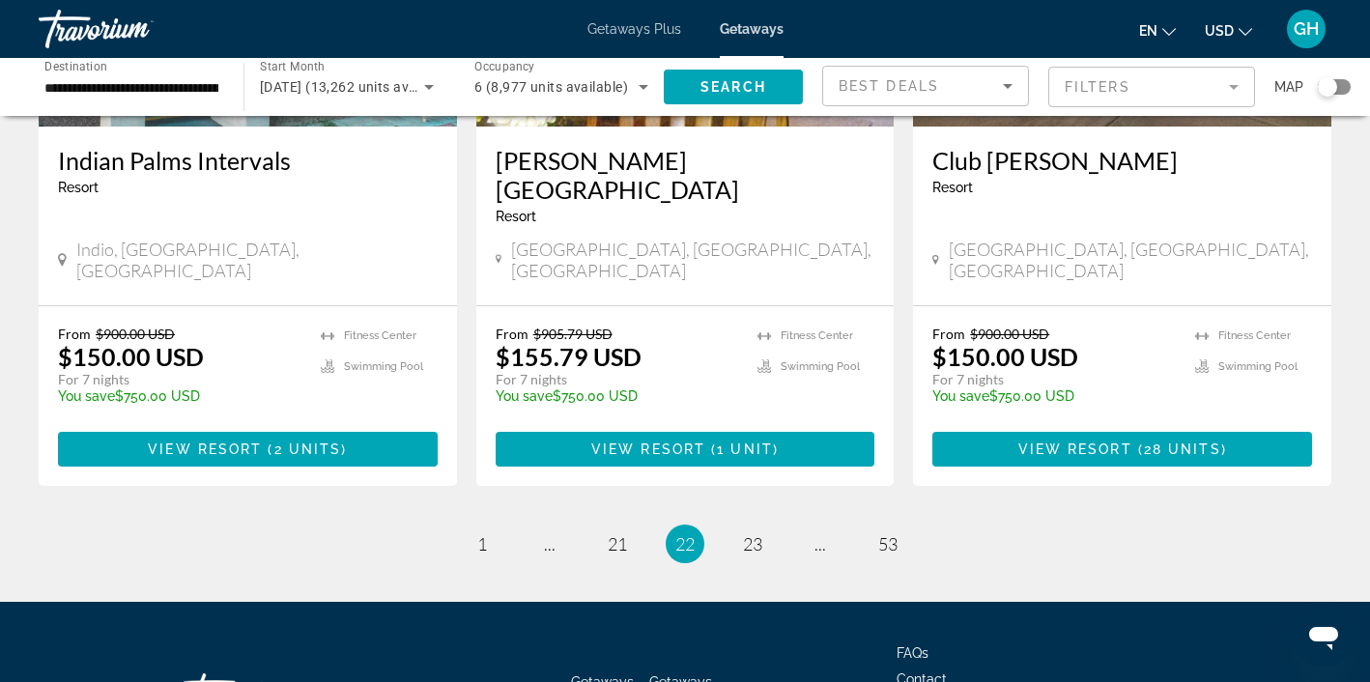
scroll to position [2501, 0]
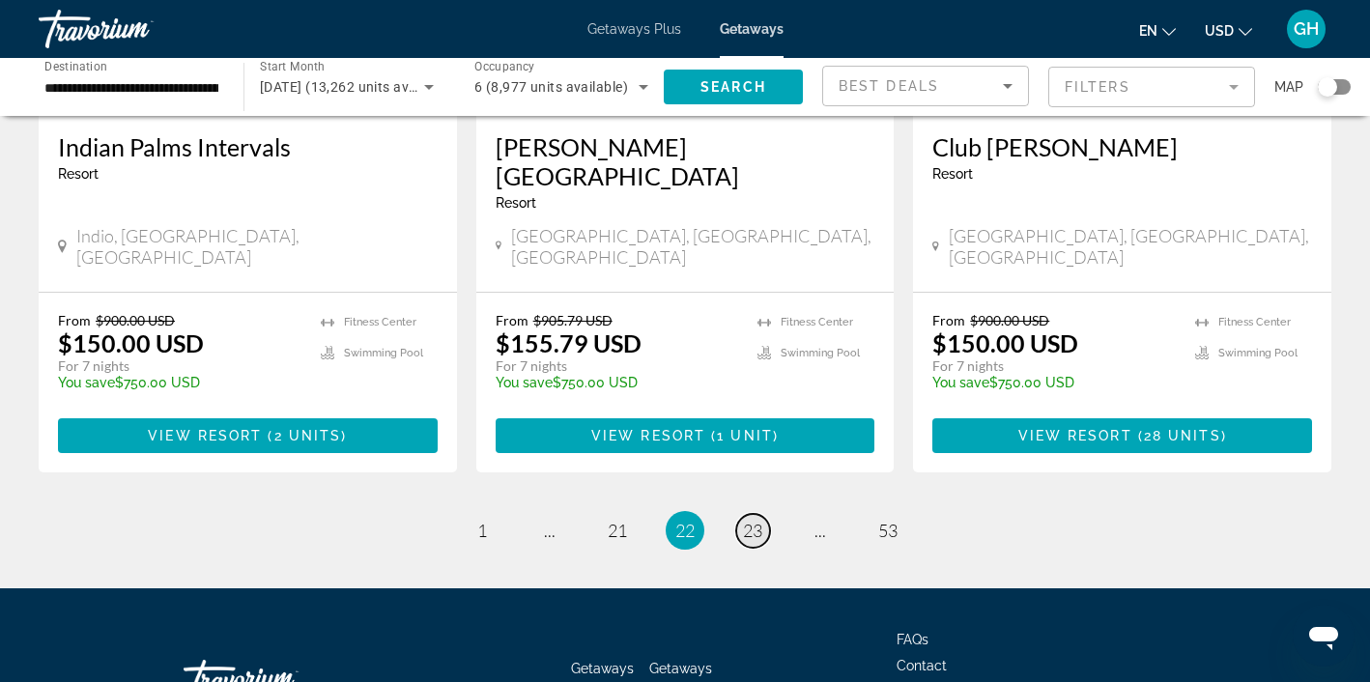
click at [750, 520] on span "23" at bounding box center [752, 530] width 19 height 21
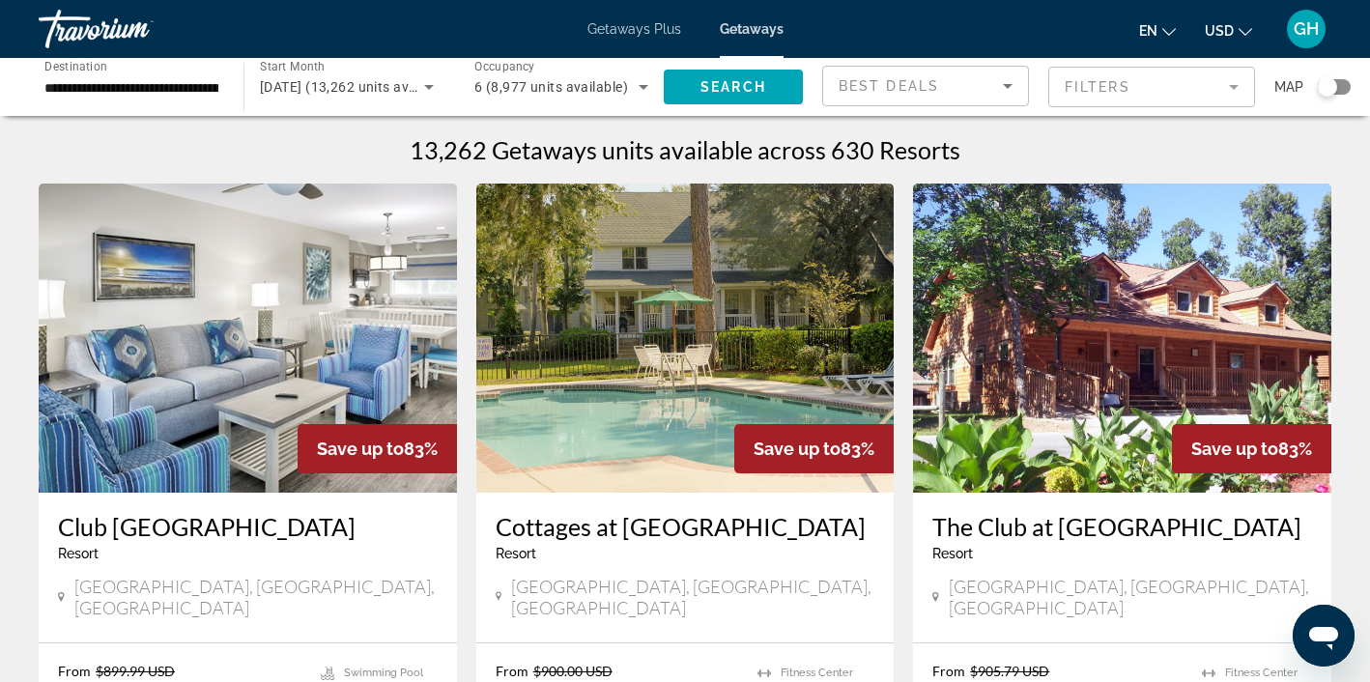
click at [666, 384] on img "Main content" at bounding box center [685, 338] width 418 height 309
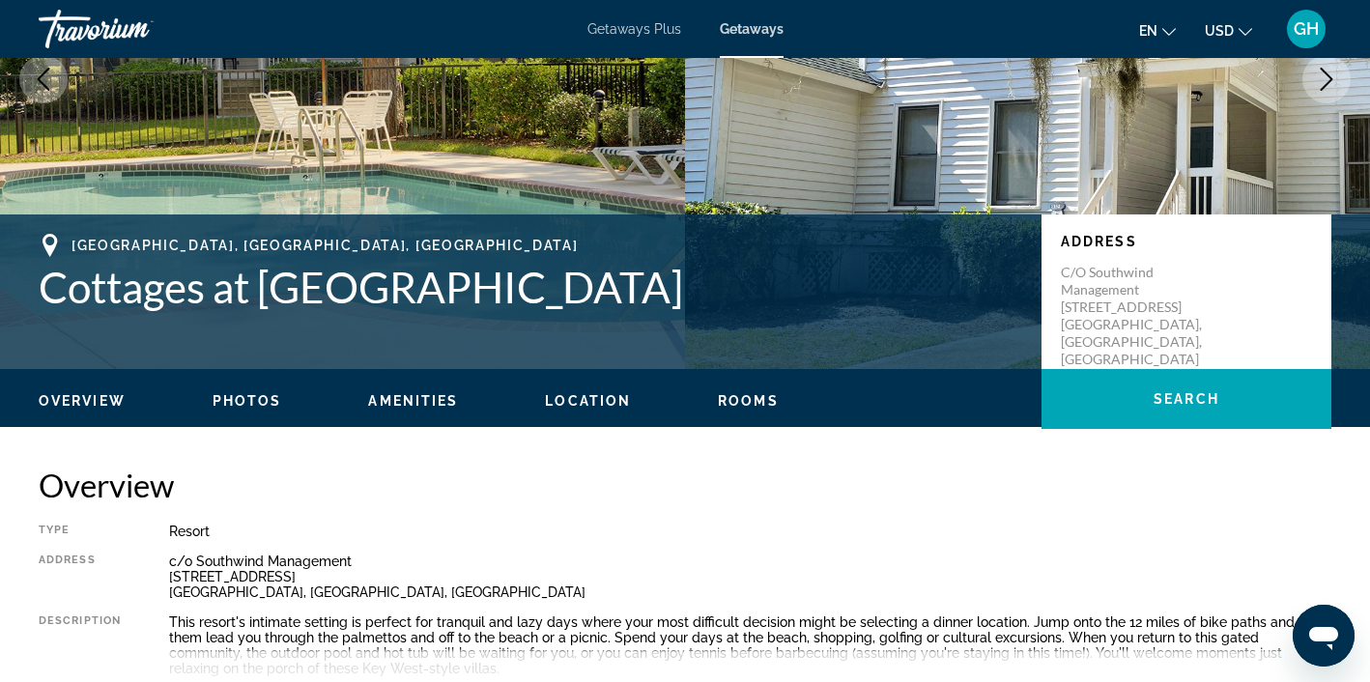
scroll to position [271, 0]
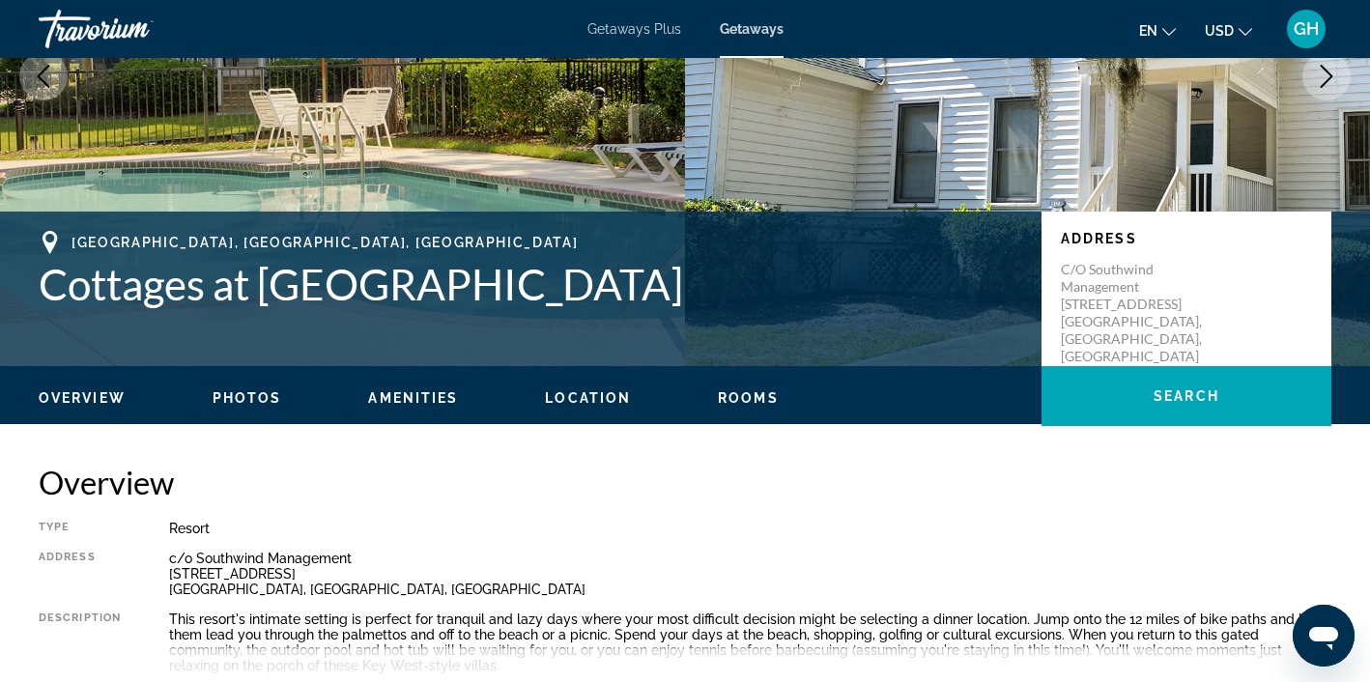
click at [752, 399] on span "Rooms" at bounding box center [748, 397] width 61 height 15
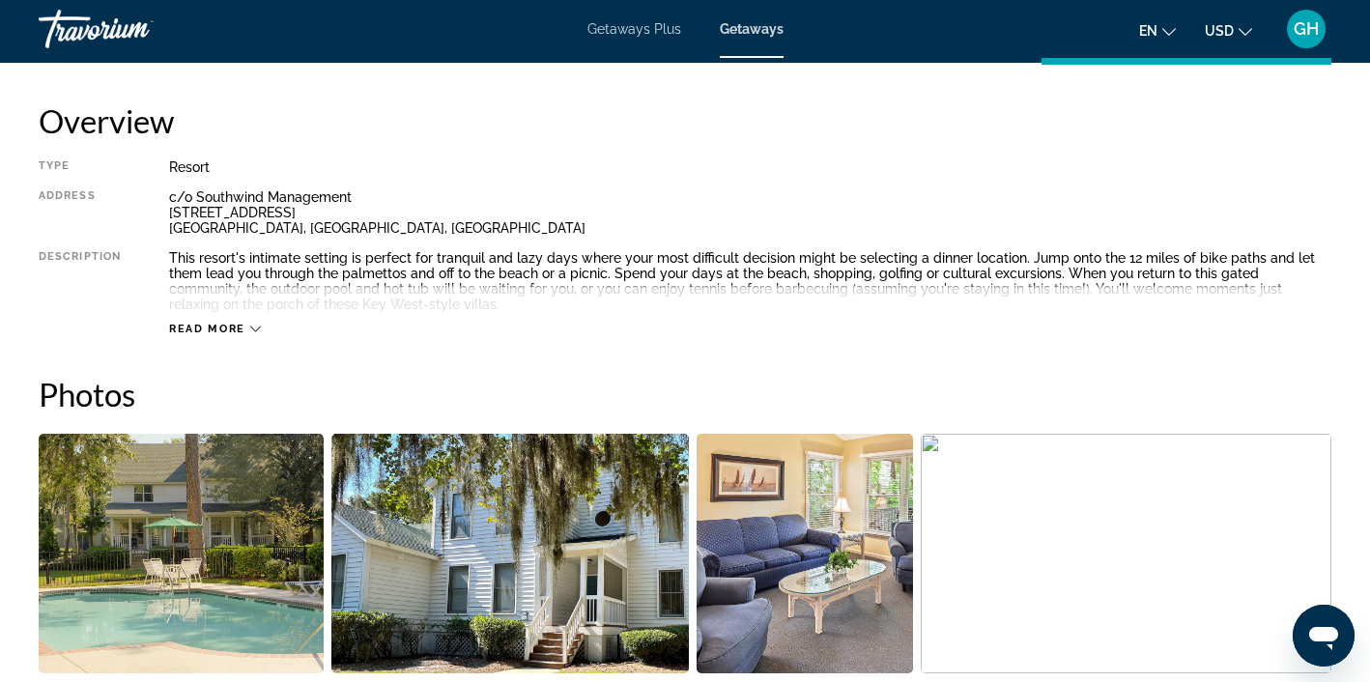
scroll to position [619, 0]
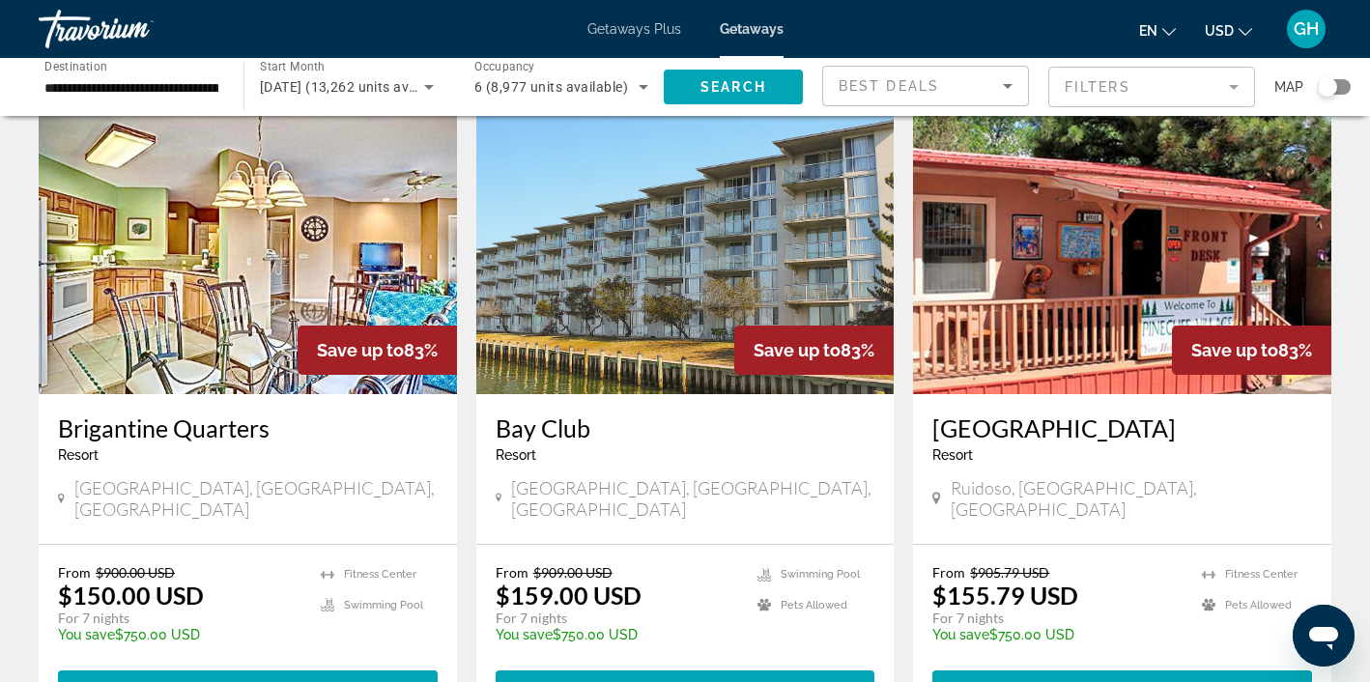
scroll to position [779, 0]
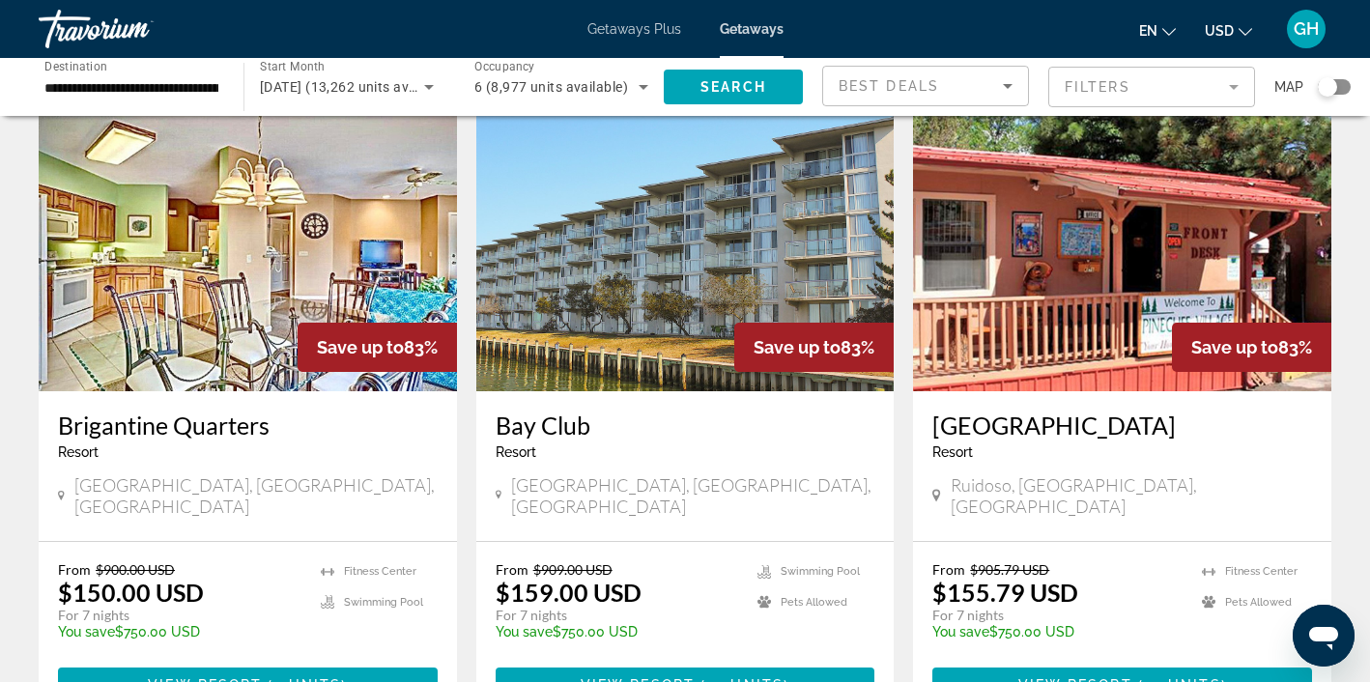
click at [217, 240] on img "Main content" at bounding box center [248, 236] width 418 height 309
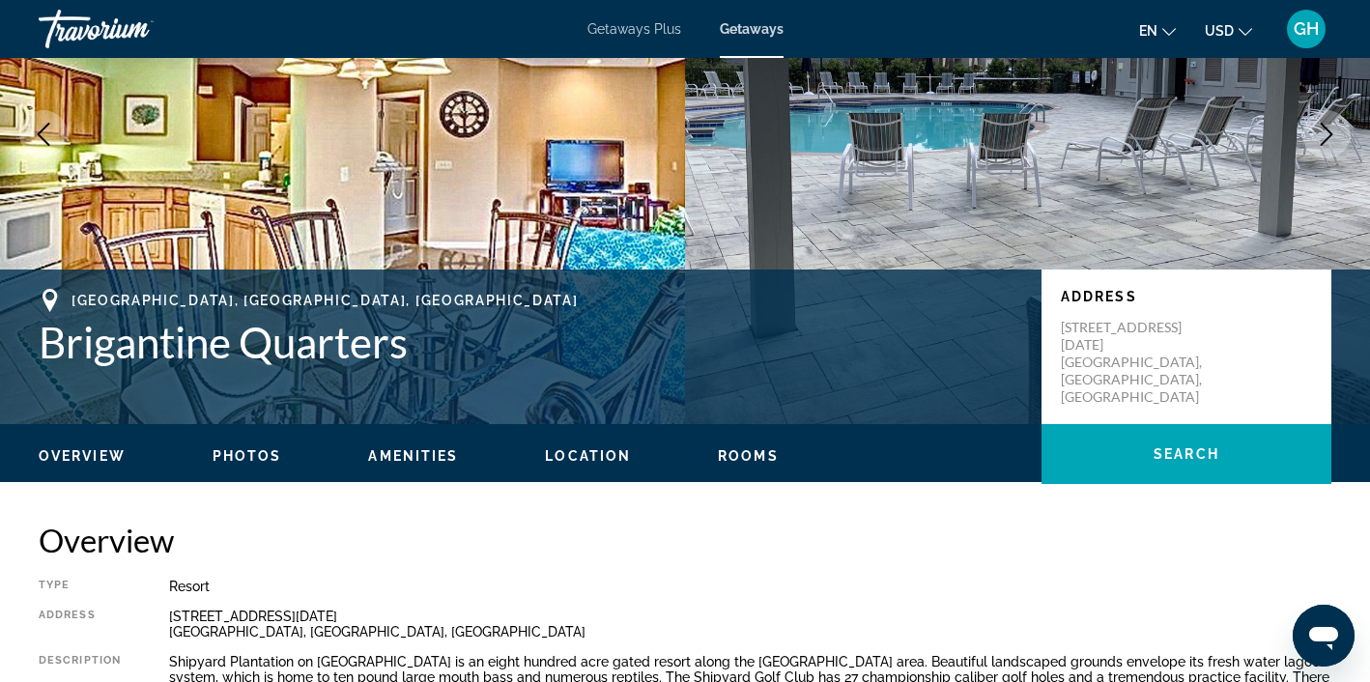
scroll to position [216, 0]
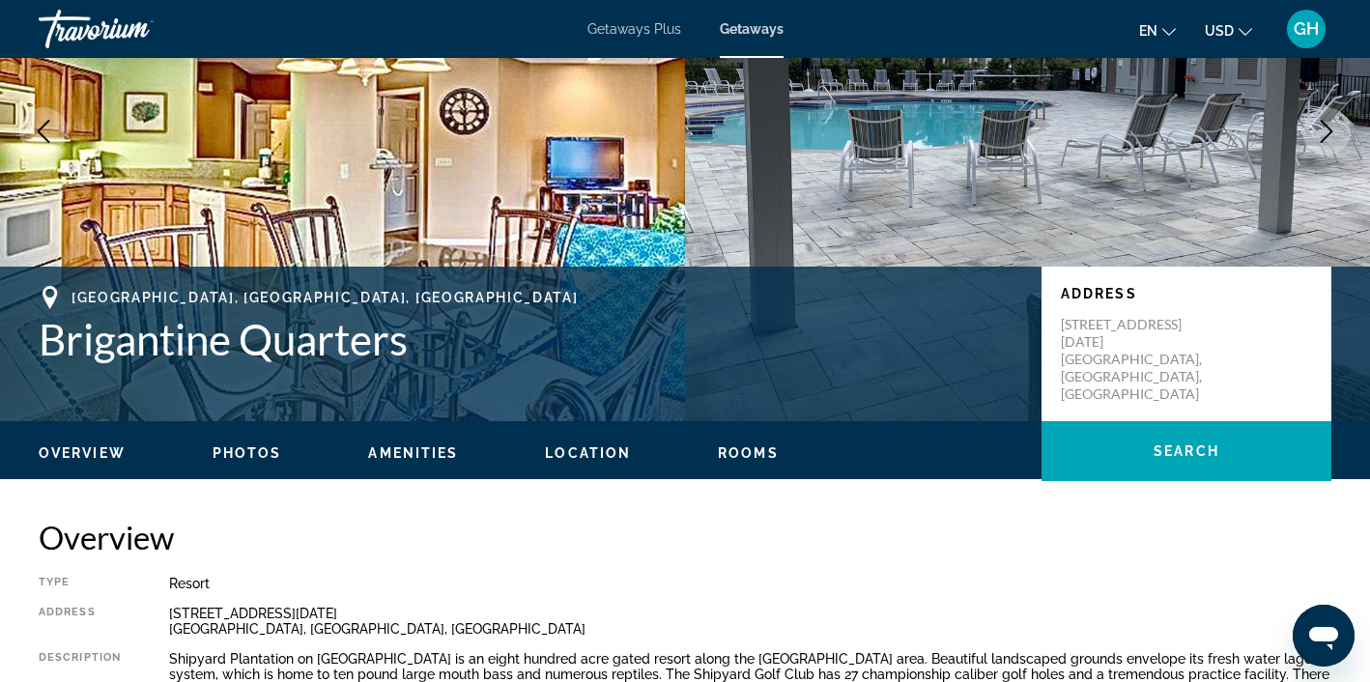
click at [744, 453] on span "Rooms" at bounding box center [748, 452] width 61 height 15
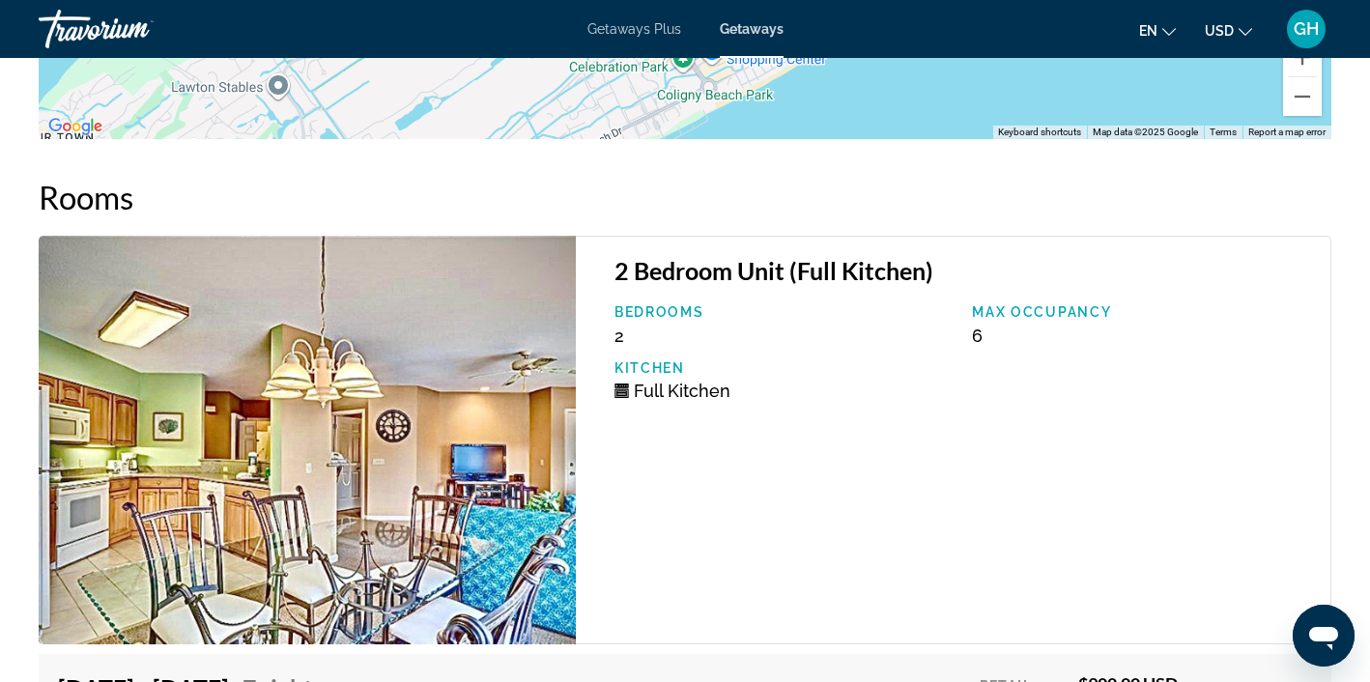
scroll to position [3124, 0]
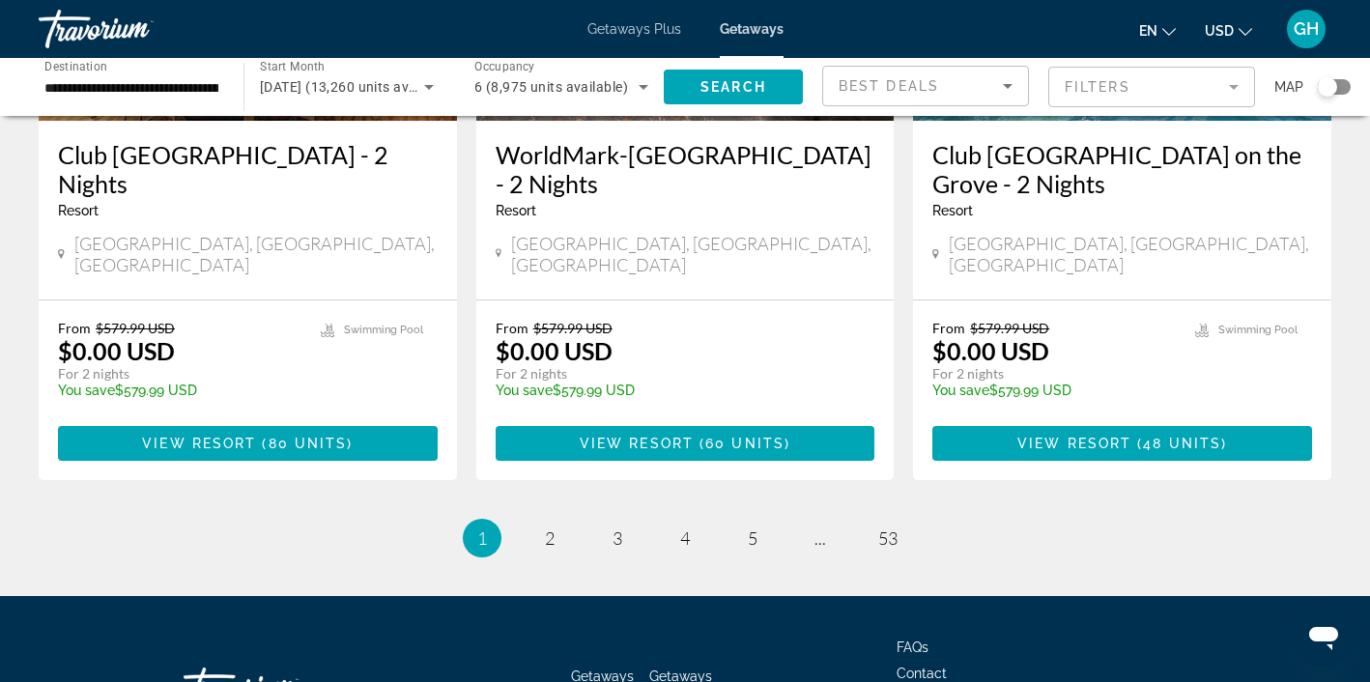
scroll to position [2560, 0]
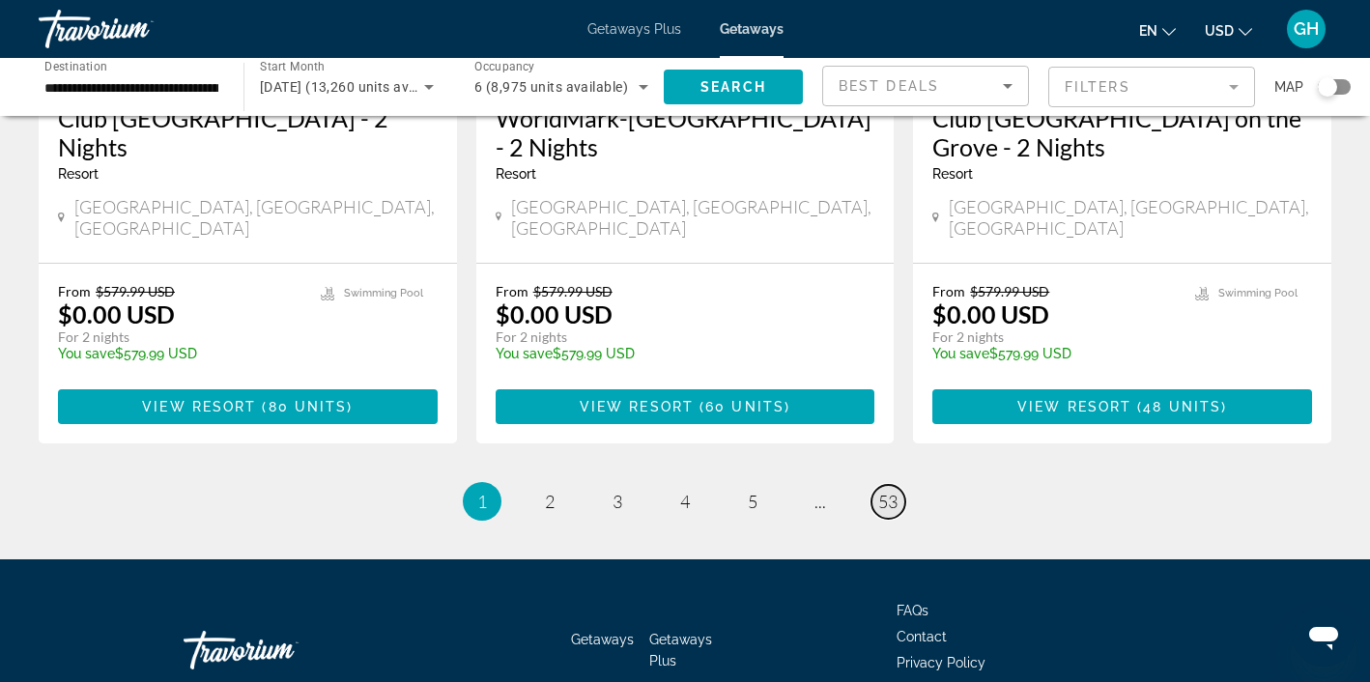
click at [890, 491] on span "53" at bounding box center [887, 501] width 19 height 21
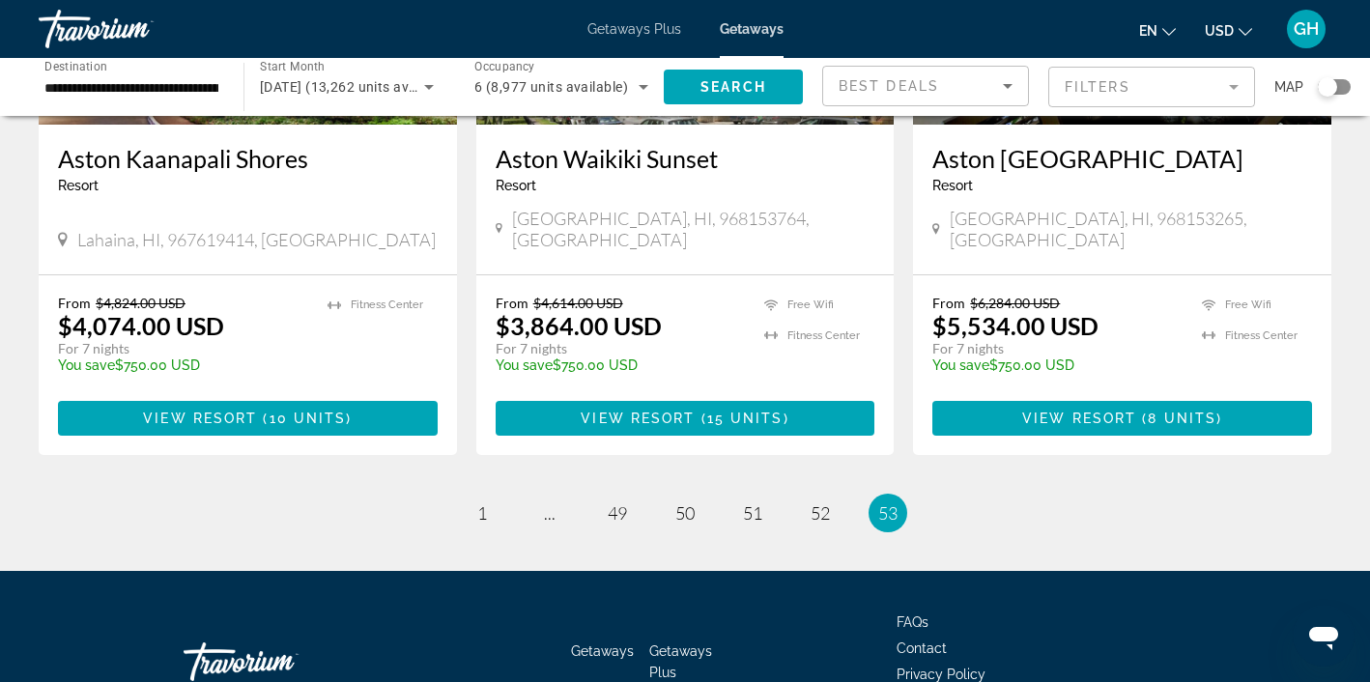
scroll to position [1129, 0]
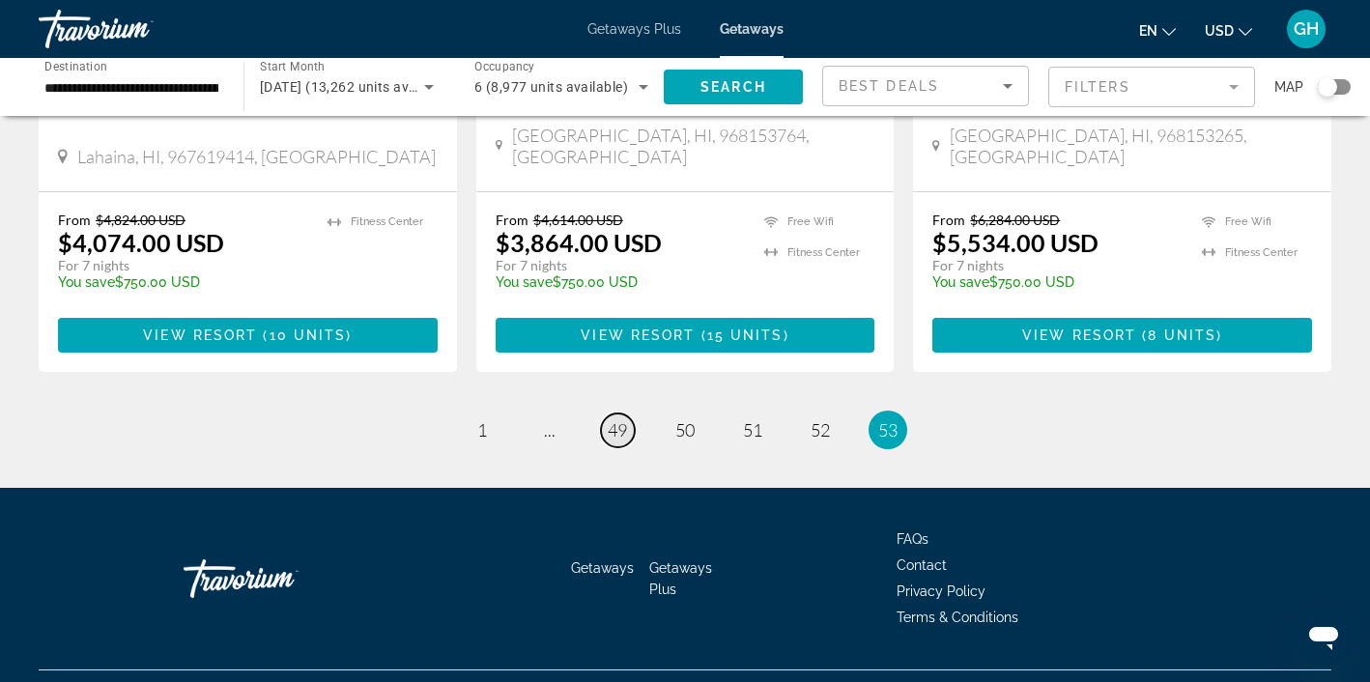
click at [627, 419] on span "49" at bounding box center [617, 429] width 19 height 21
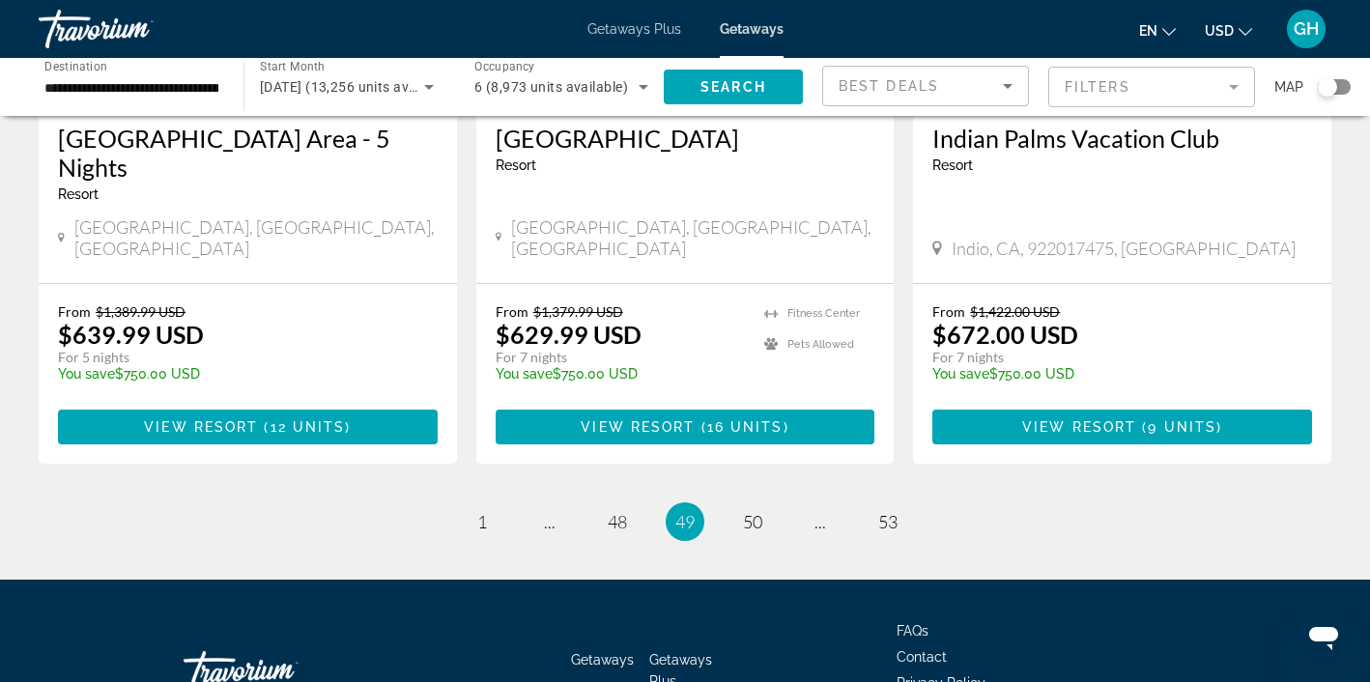
scroll to position [2530, 0]
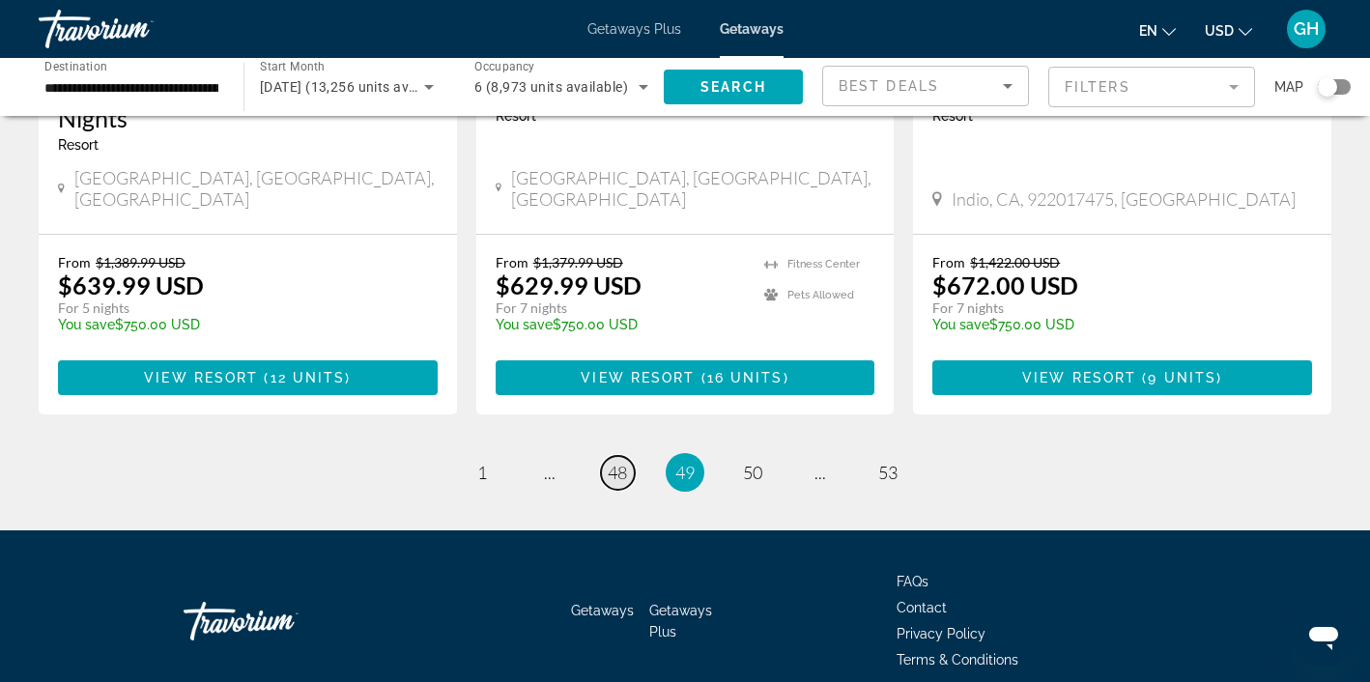
click at [615, 462] on span "48" at bounding box center [617, 472] width 19 height 21
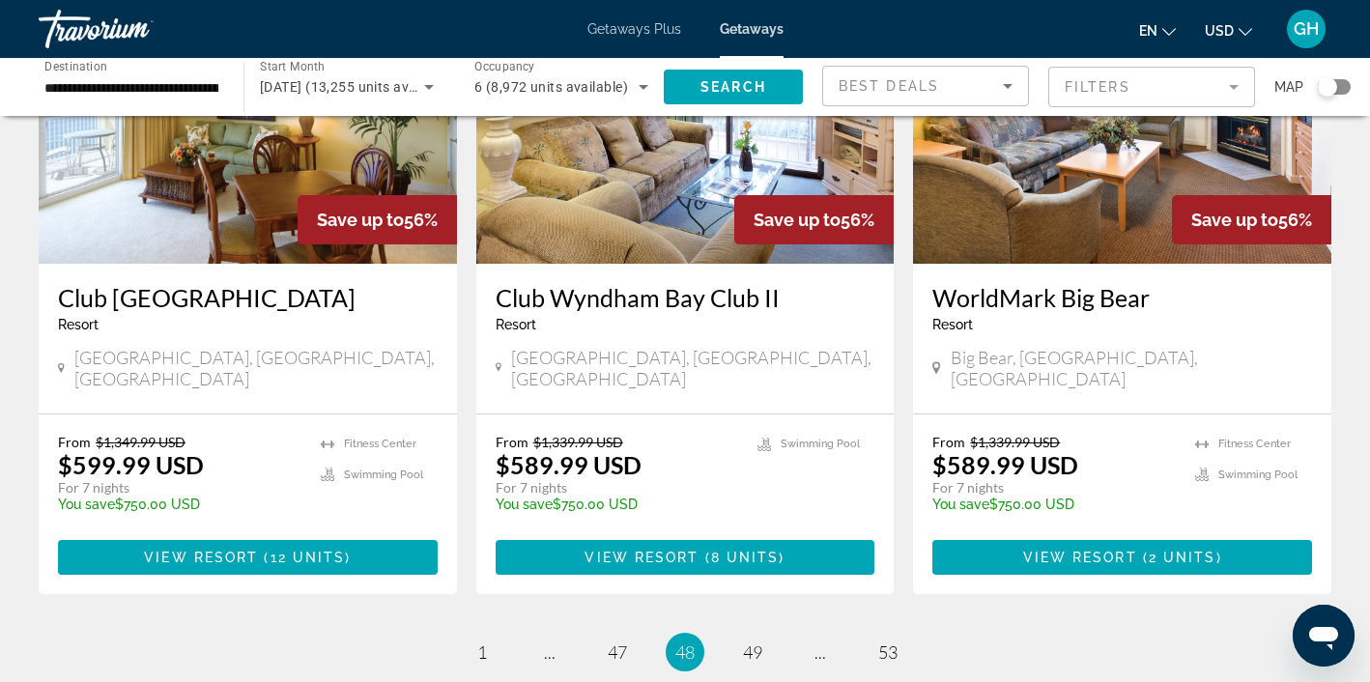
scroll to position [2409, 0]
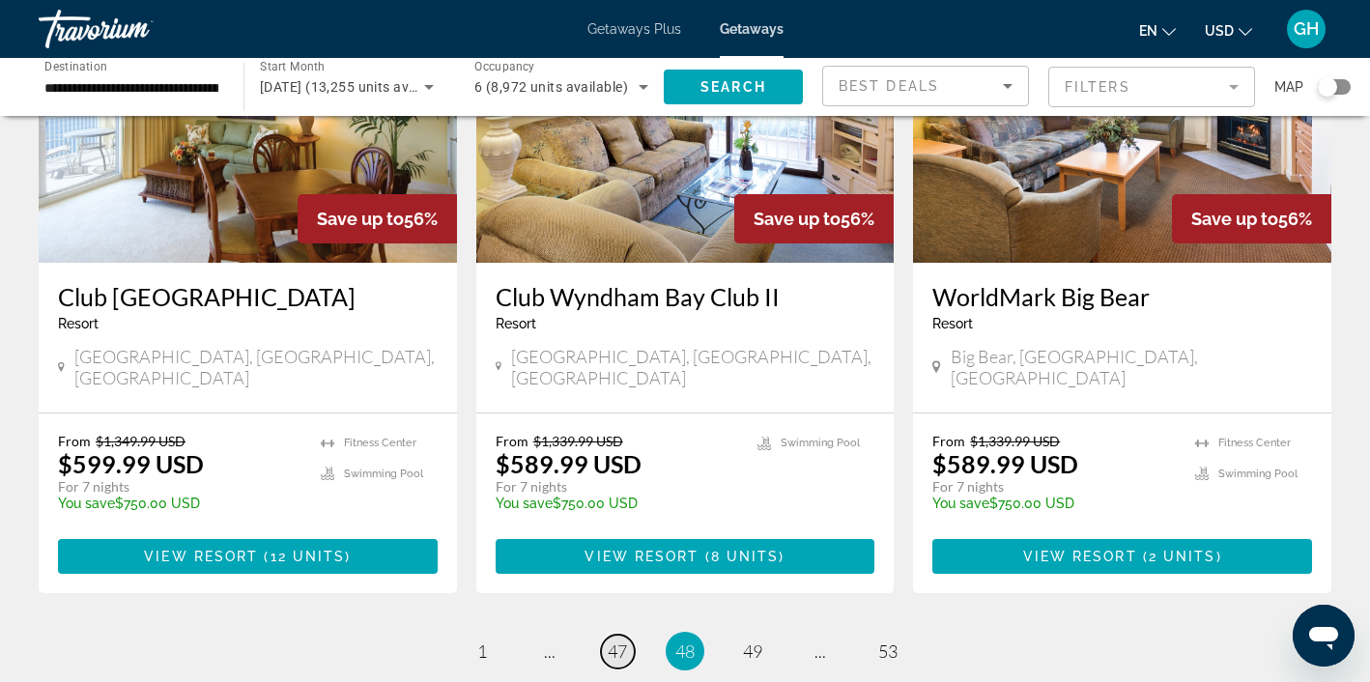
click at [622, 640] on span "47" at bounding box center [617, 650] width 19 height 21
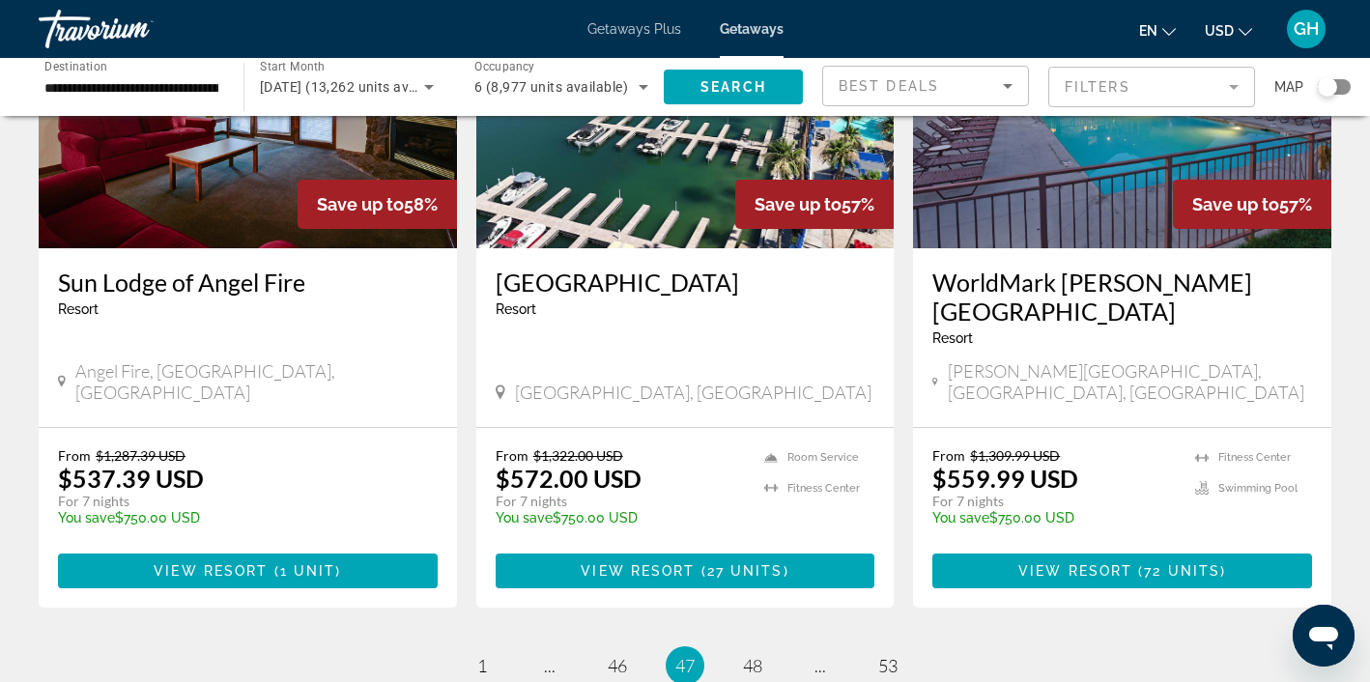
scroll to position [2472, 0]
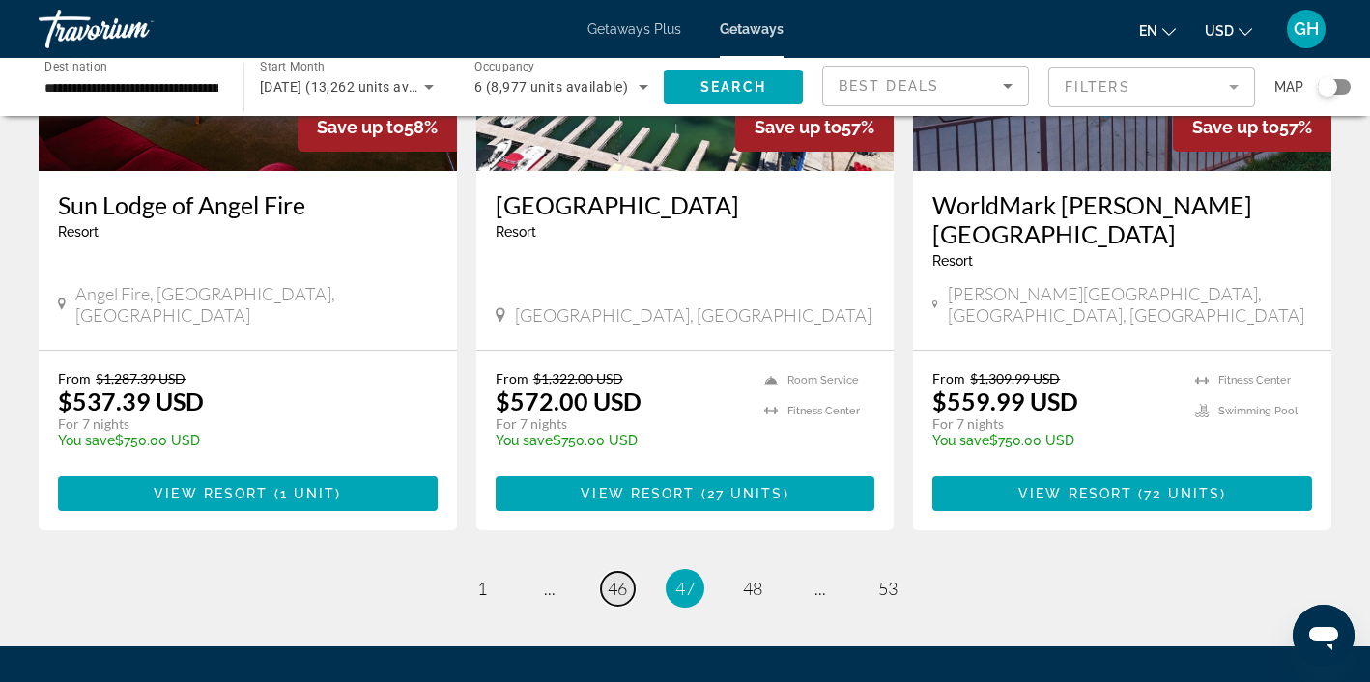
click at [616, 578] on span "46" at bounding box center [617, 588] width 19 height 21
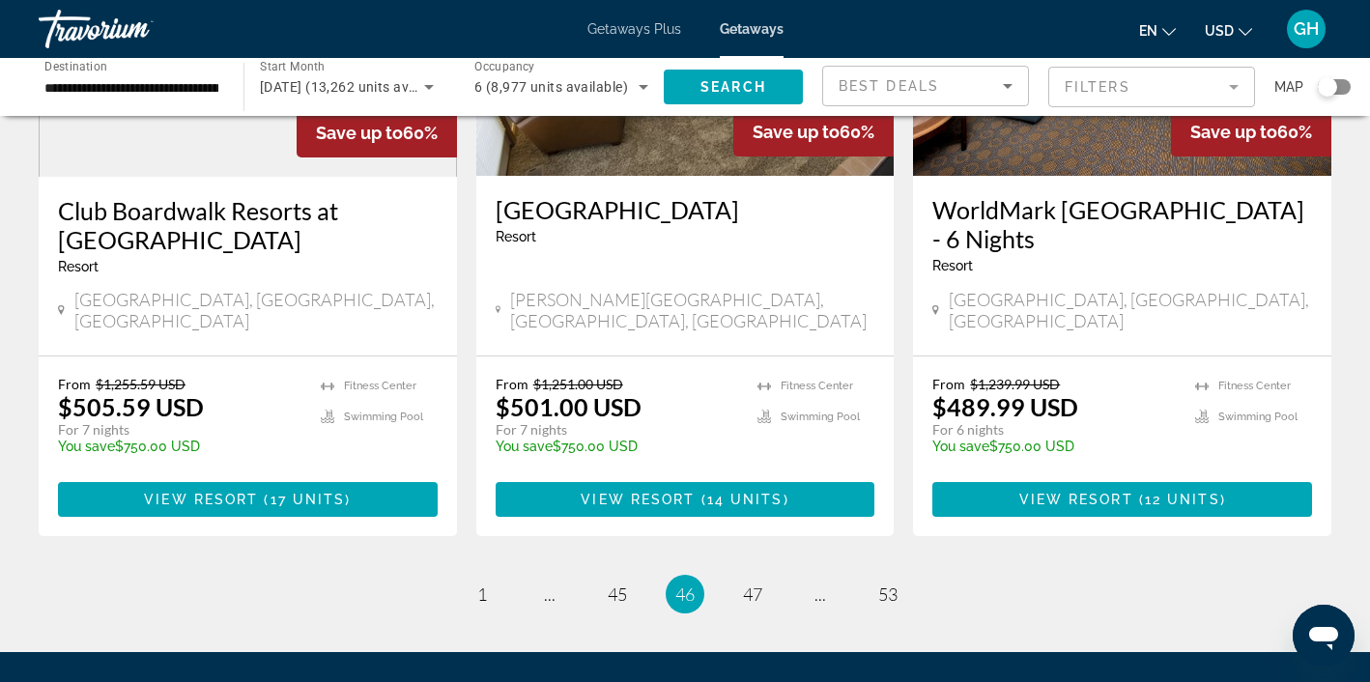
scroll to position [2531, 0]
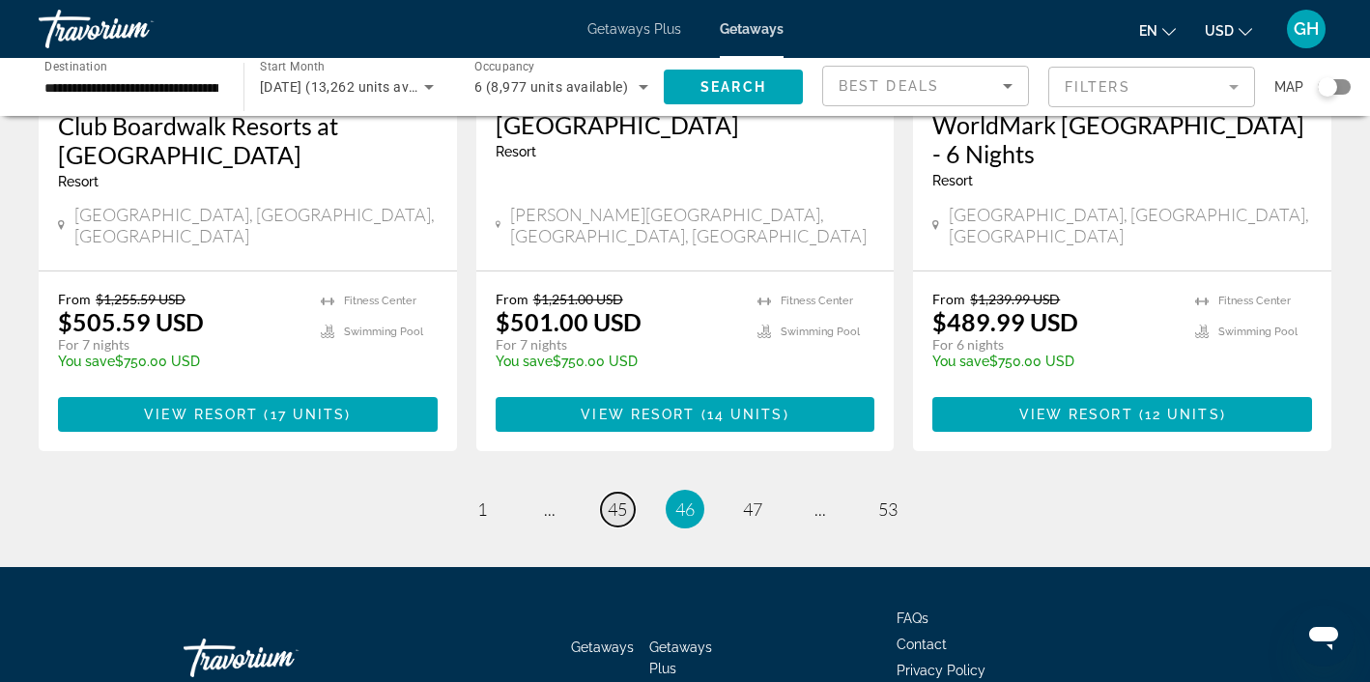
click at [623, 498] on span "45" at bounding box center [617, 508] width 19 height 21
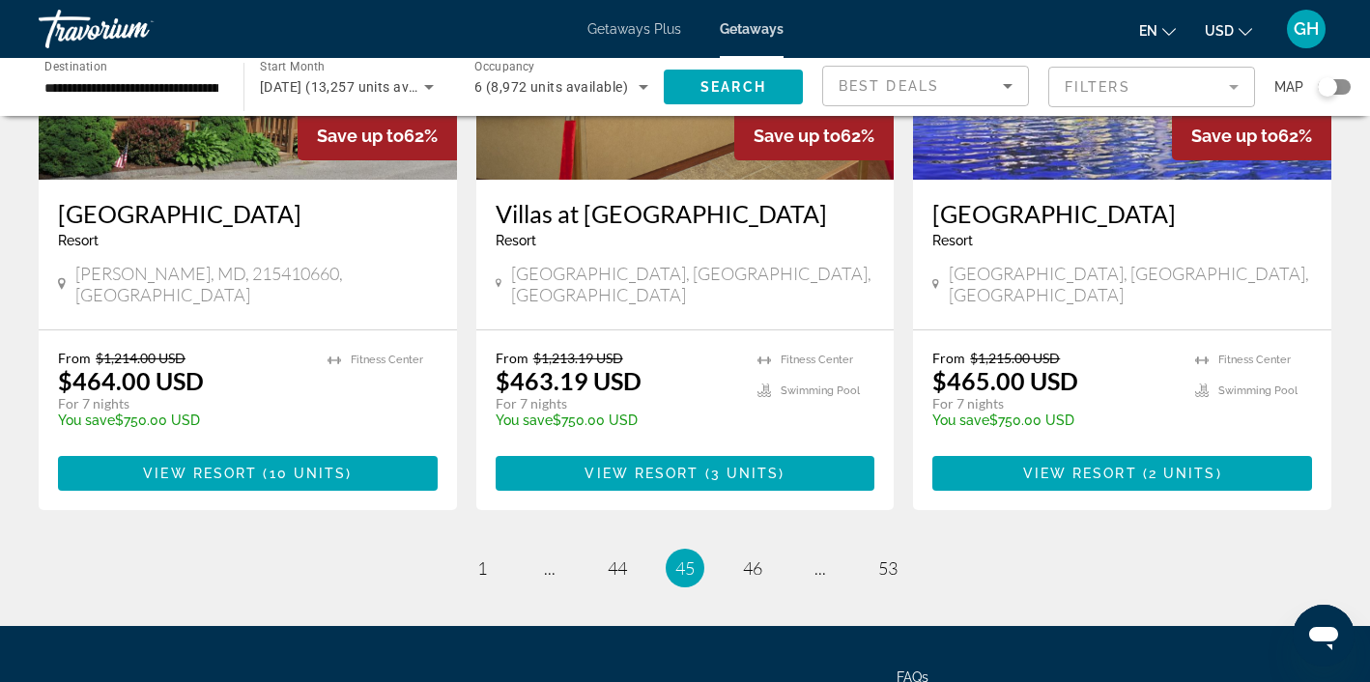
scroll to position [2501, 0]
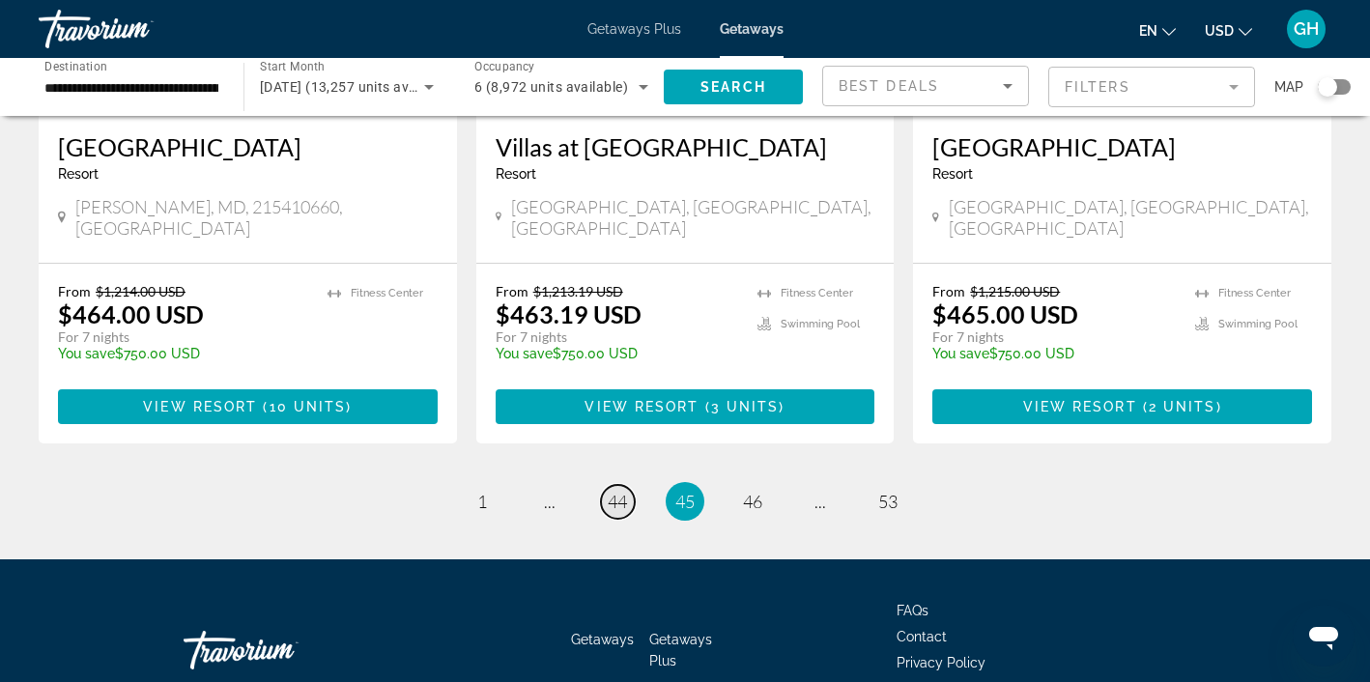
click at [617, 491] on span "44" at bounding box center [617, 501] width 19 height 21
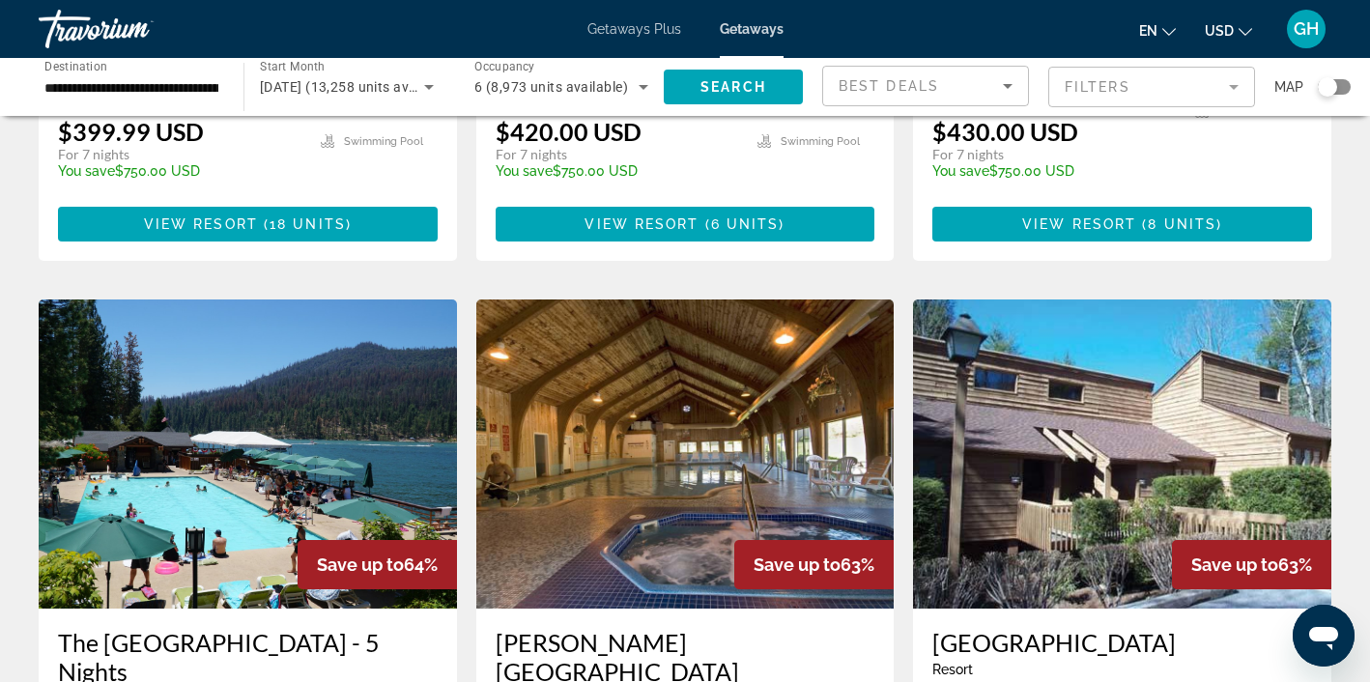
scroll to position [2443, 0]
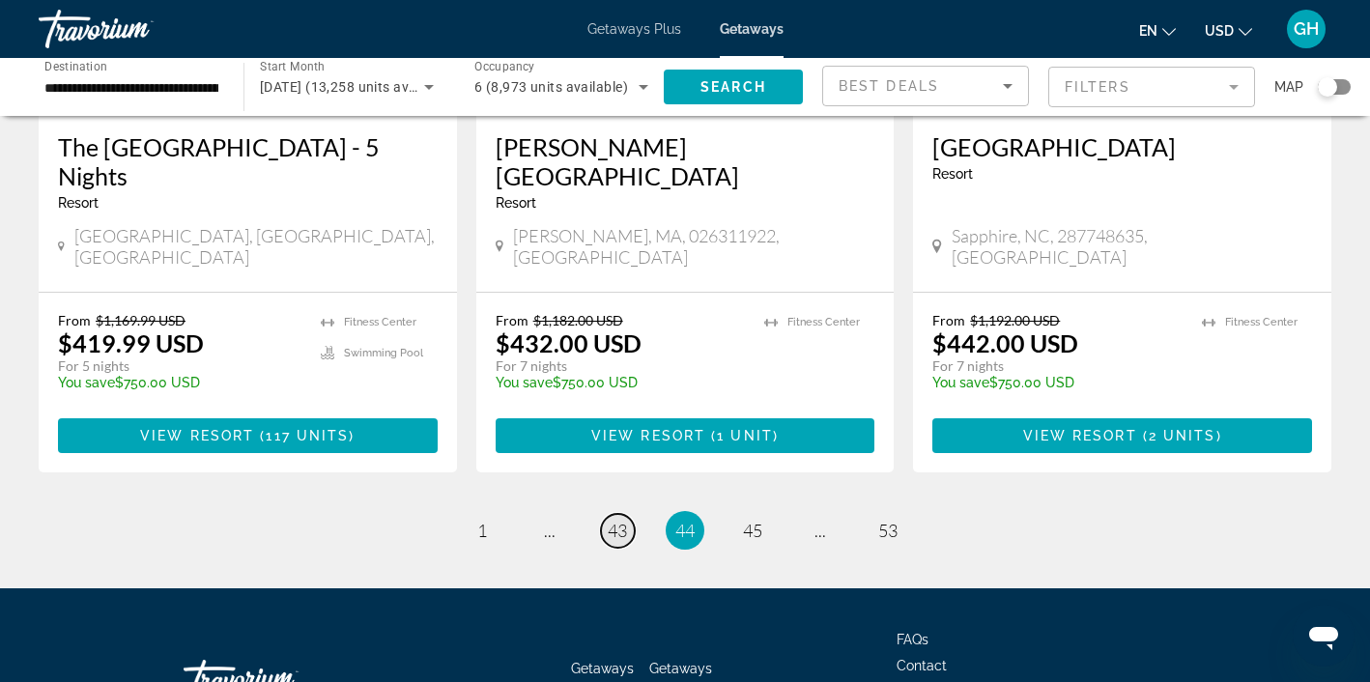
click at [615, 520] on span "43" at bounding box center [617, 530] width 19 height 21
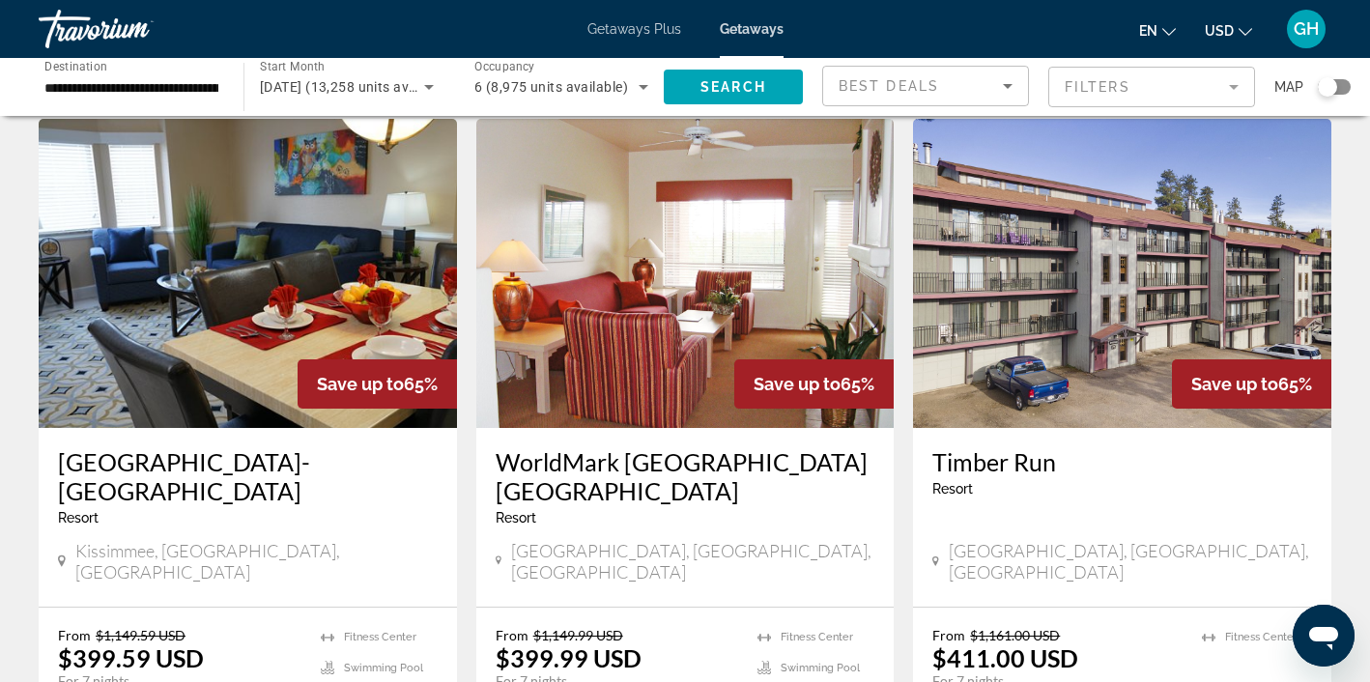
scroll to position [2530, 0]
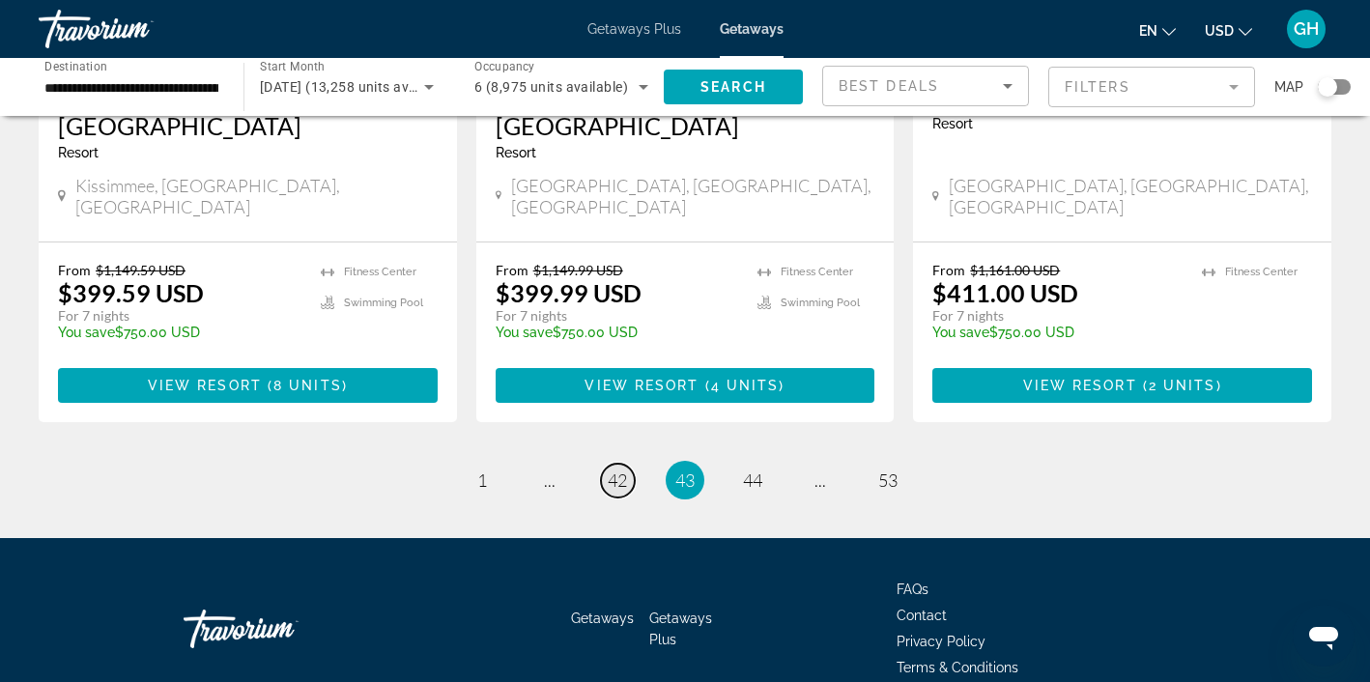
click at [618, 469] on span "42" at bounding box center [617, 479] width 19 height 21
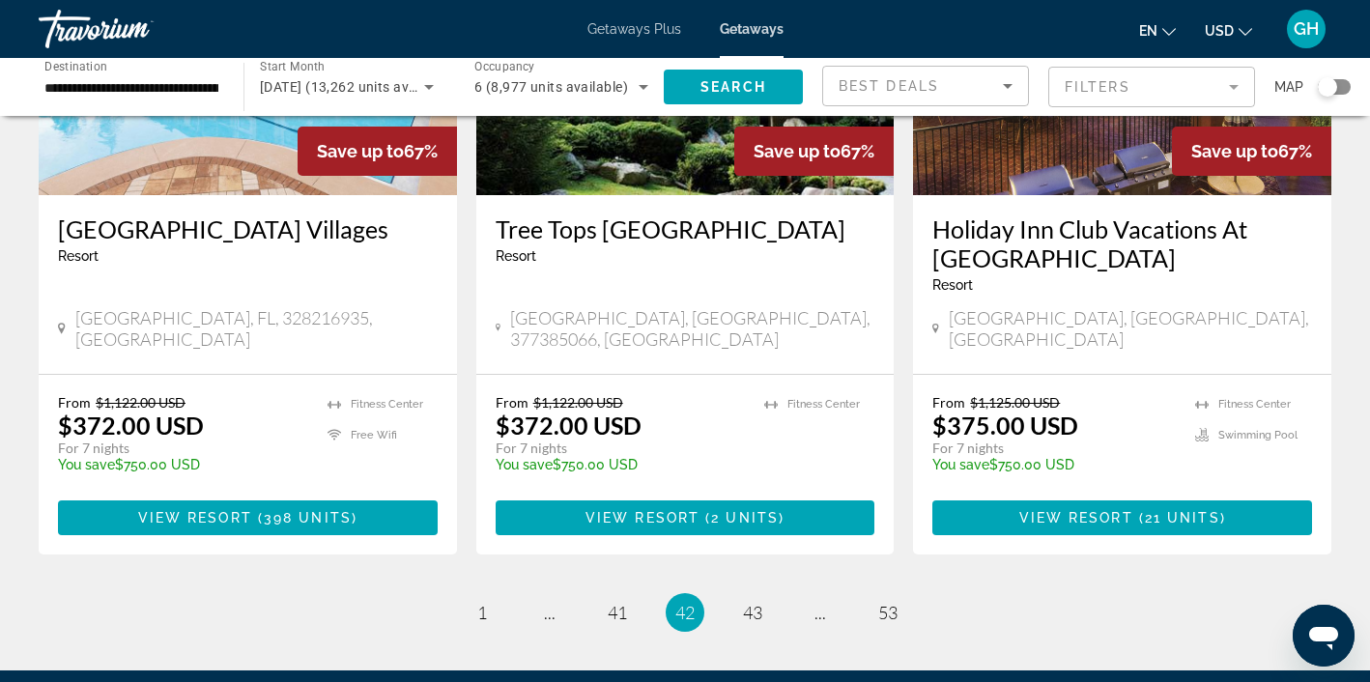
scroll to position [2392, 0]
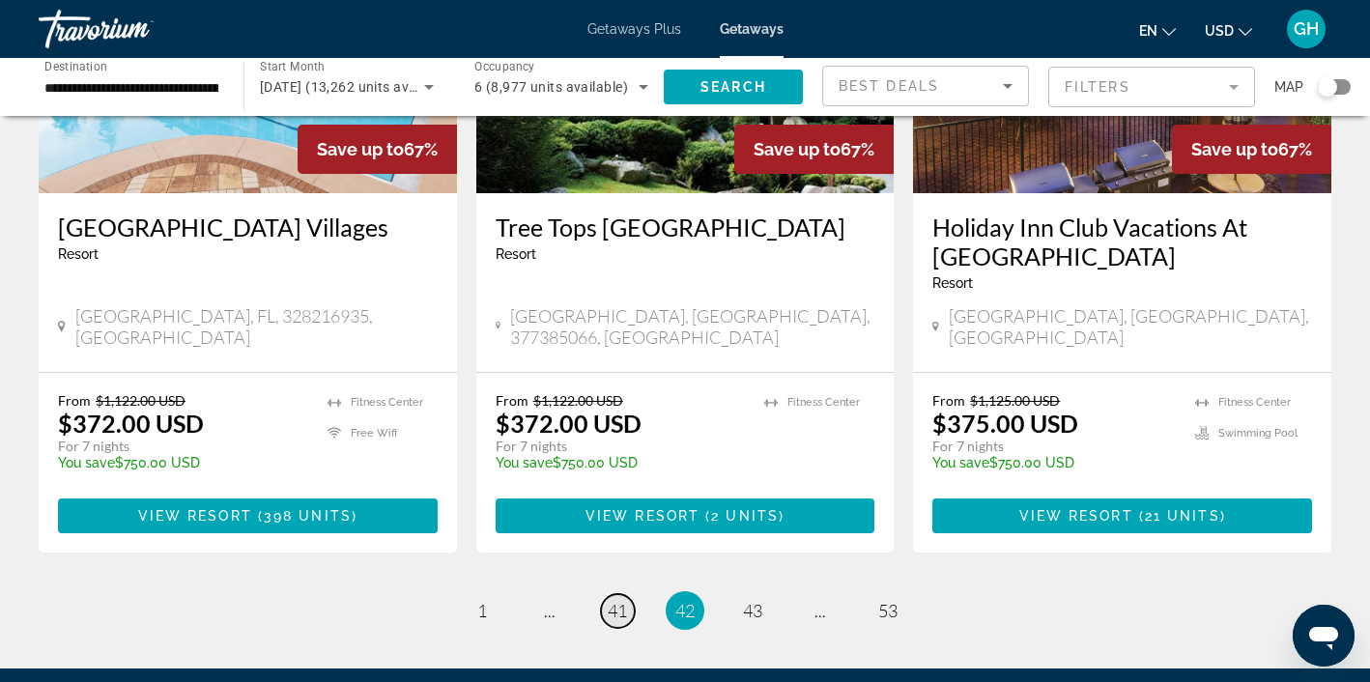
click at [617, 600] on span "41" at bounding box center [617, 610] width 19 height 21
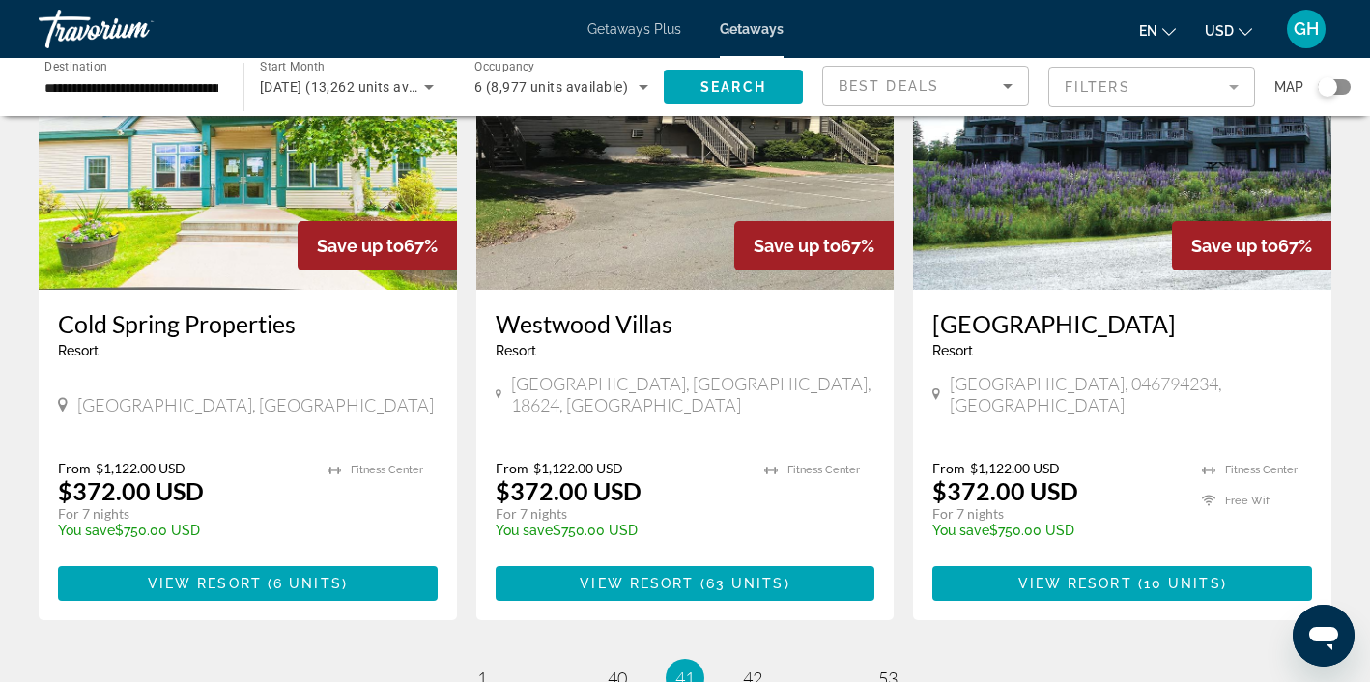
scroll to position [2318, 0]
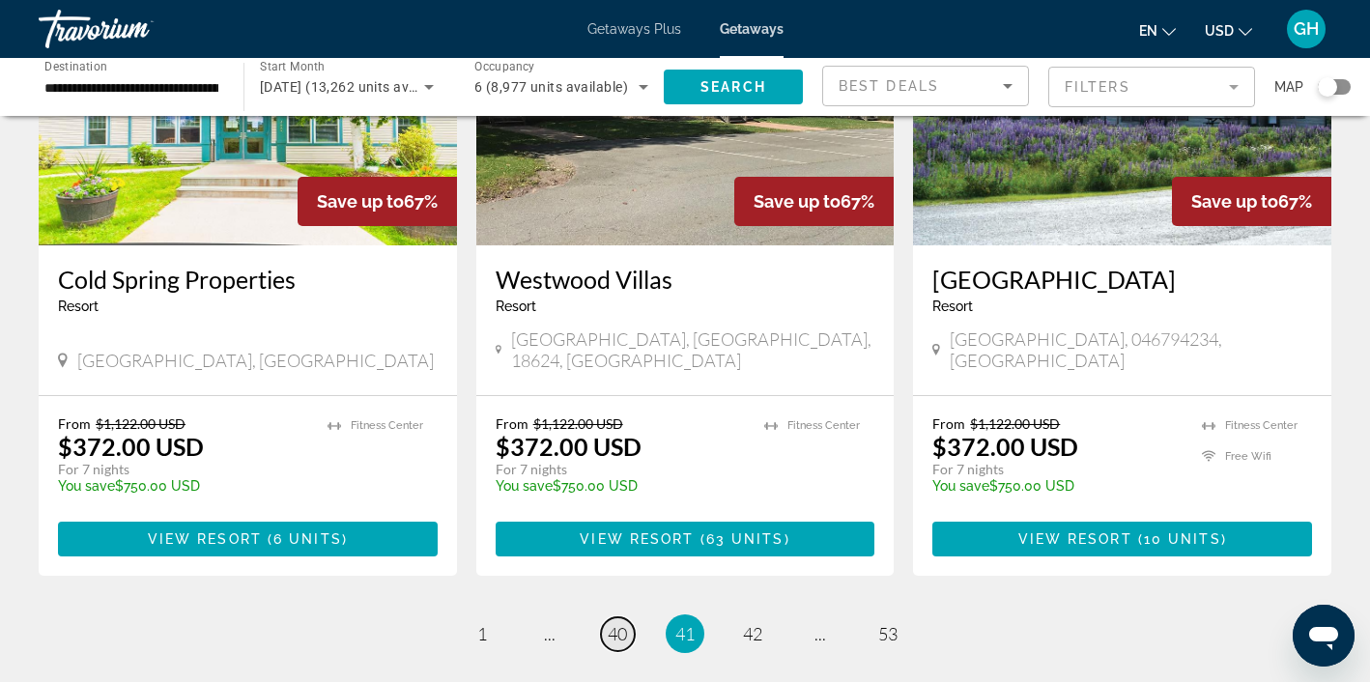
click at [626, 623] on span "40" at bounding box center [617, 633] width 19 height 21
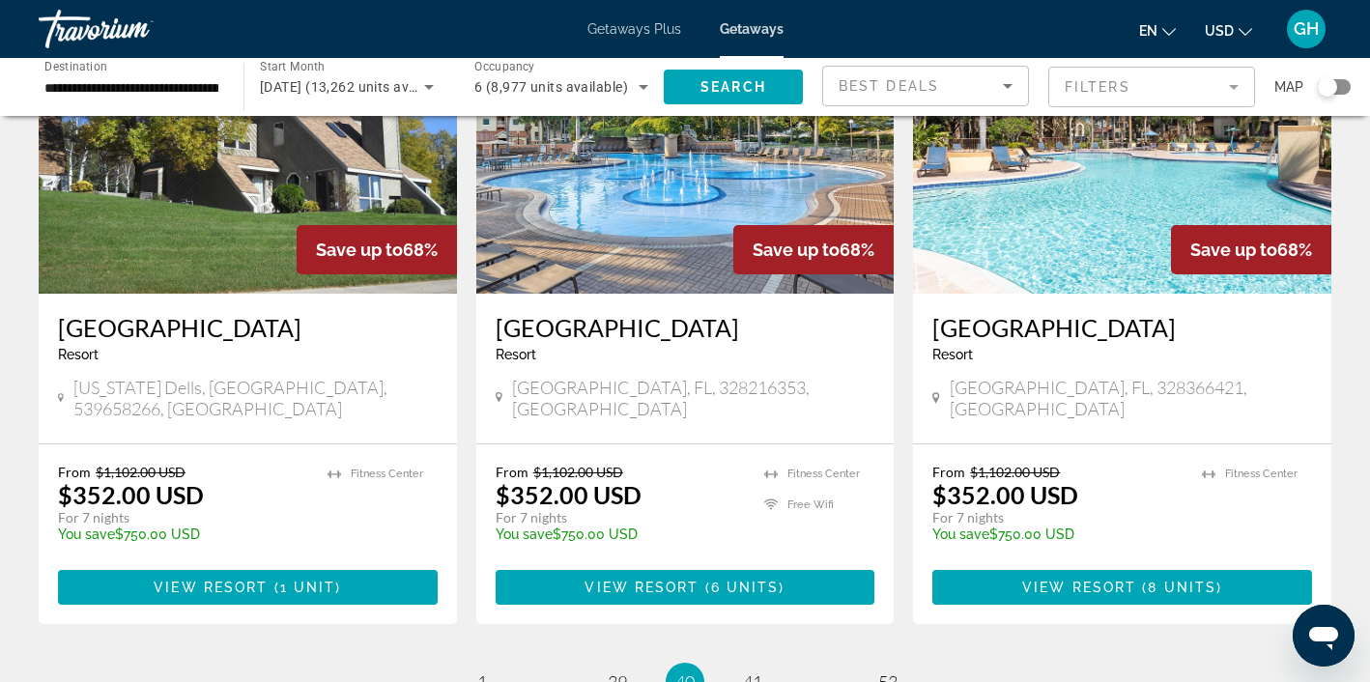
scroll to position [2297, 0]
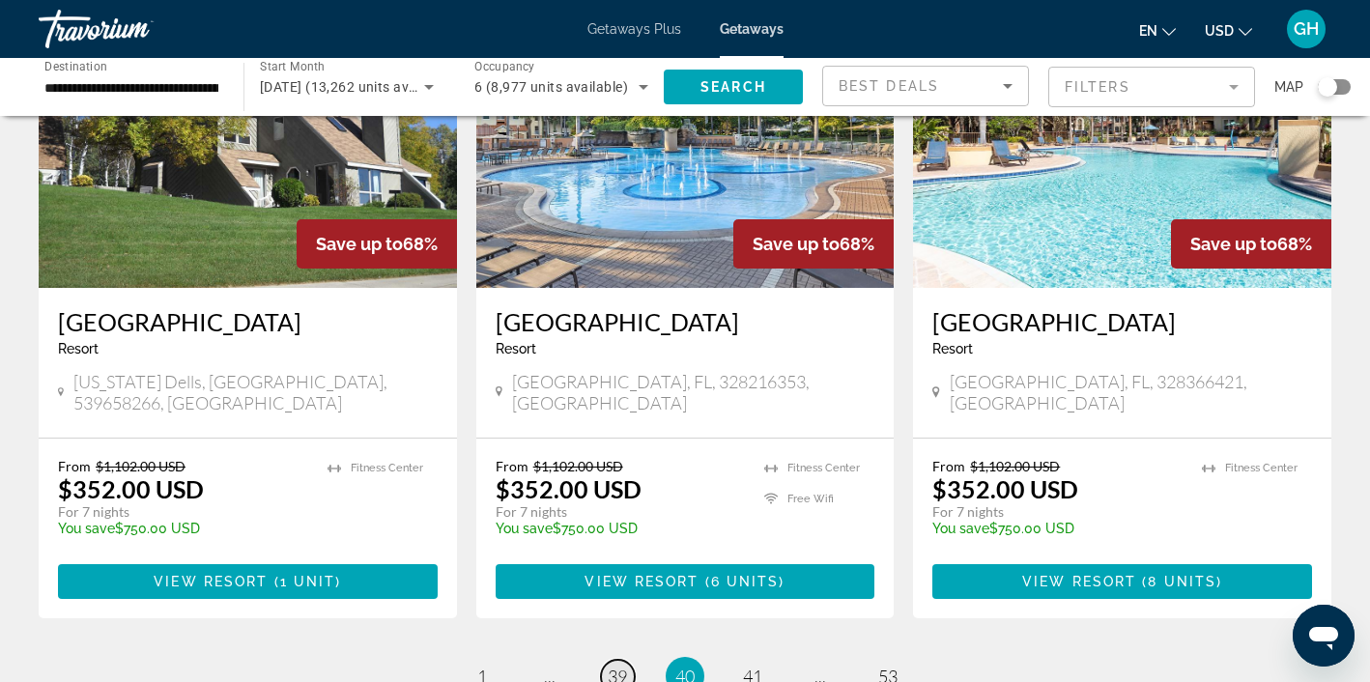
click at [623, 666] on span "39" at bounding box center [617, 676] width 19 height 21
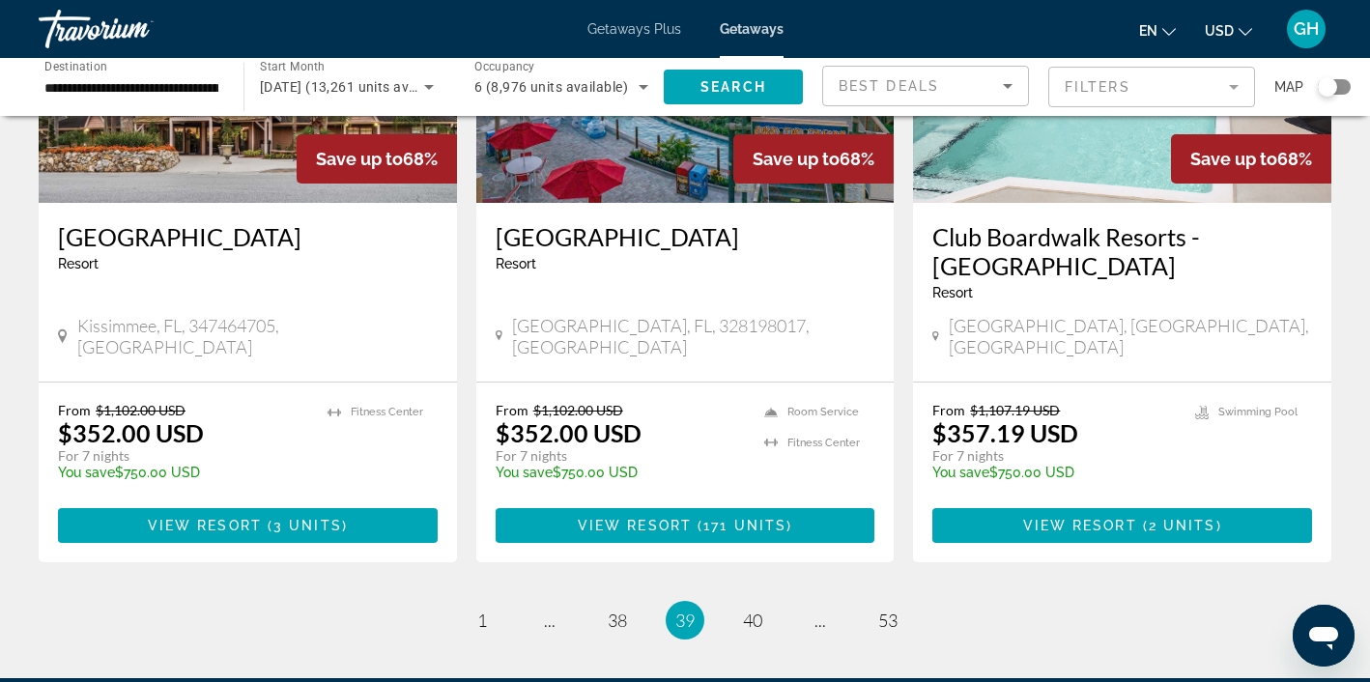
scroll to position [2354, 0]
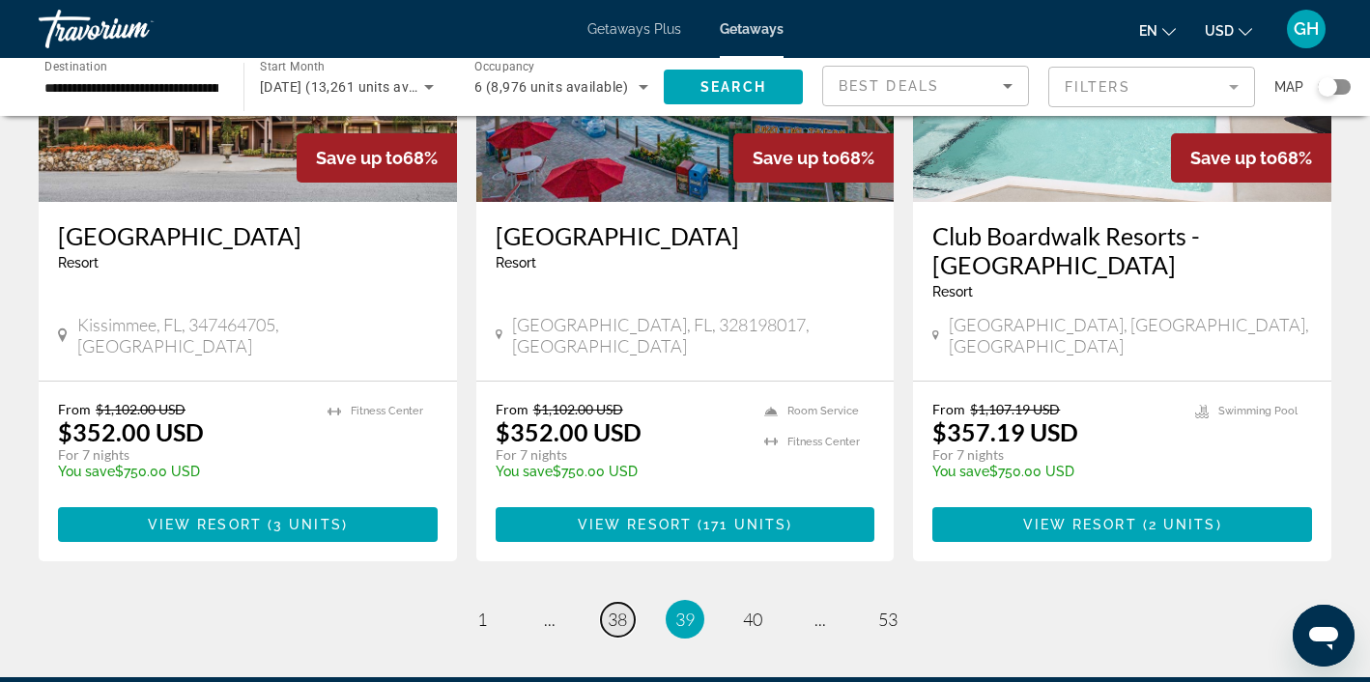
click at [611, 609] on span "38" at bounding box center [617, 619] width 19 height 21
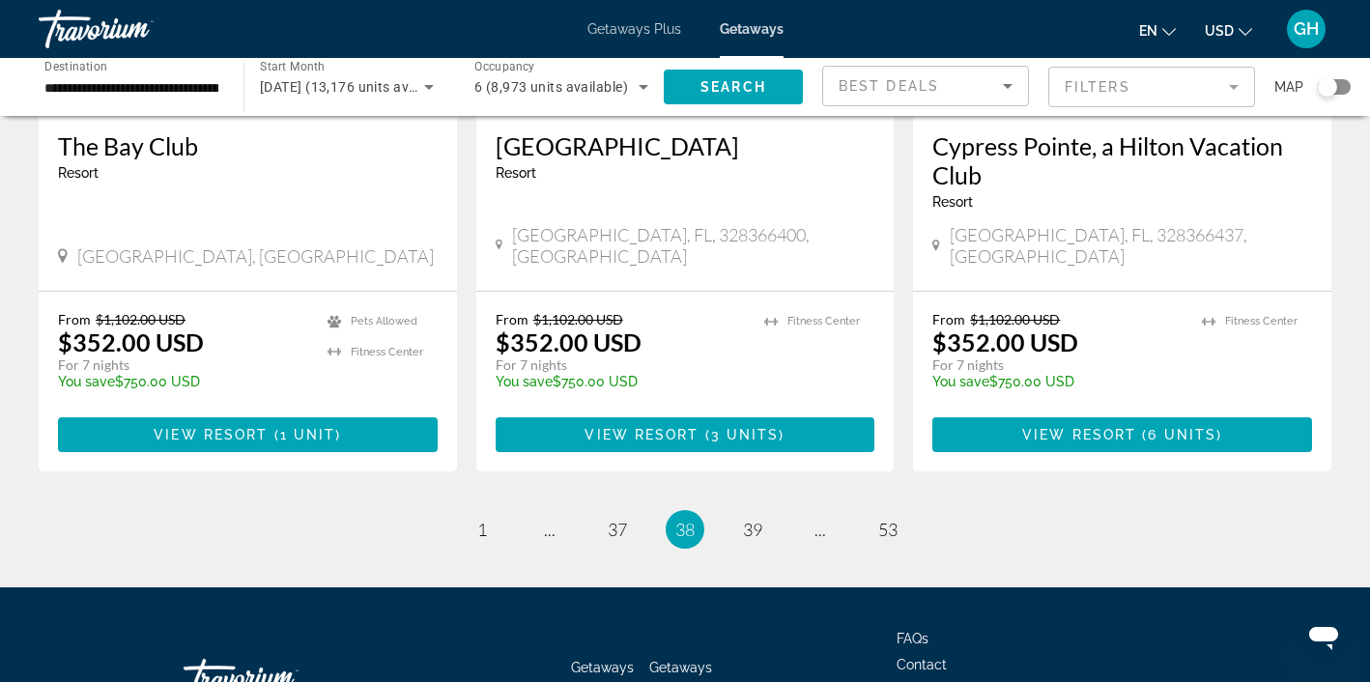
scroll to position [2447, 0]
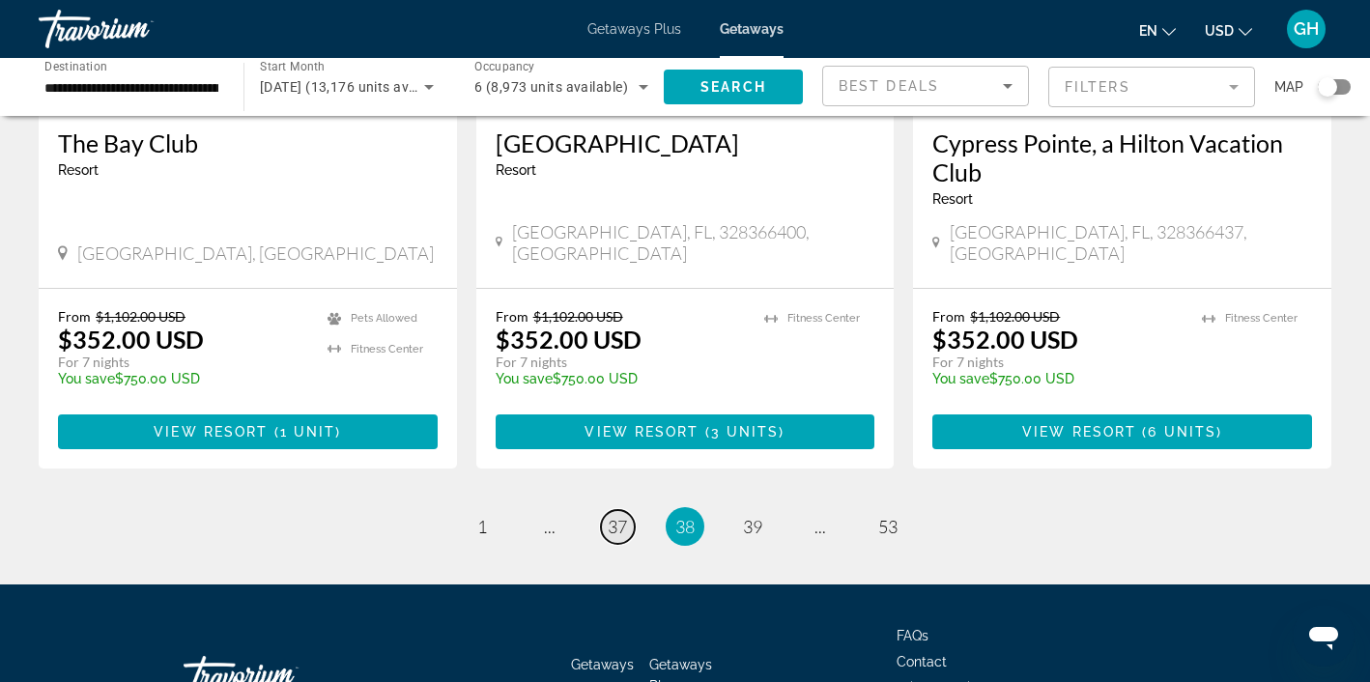
click at [616, 516] on span "37" at bounding box center [617, 526] width 19 height 21
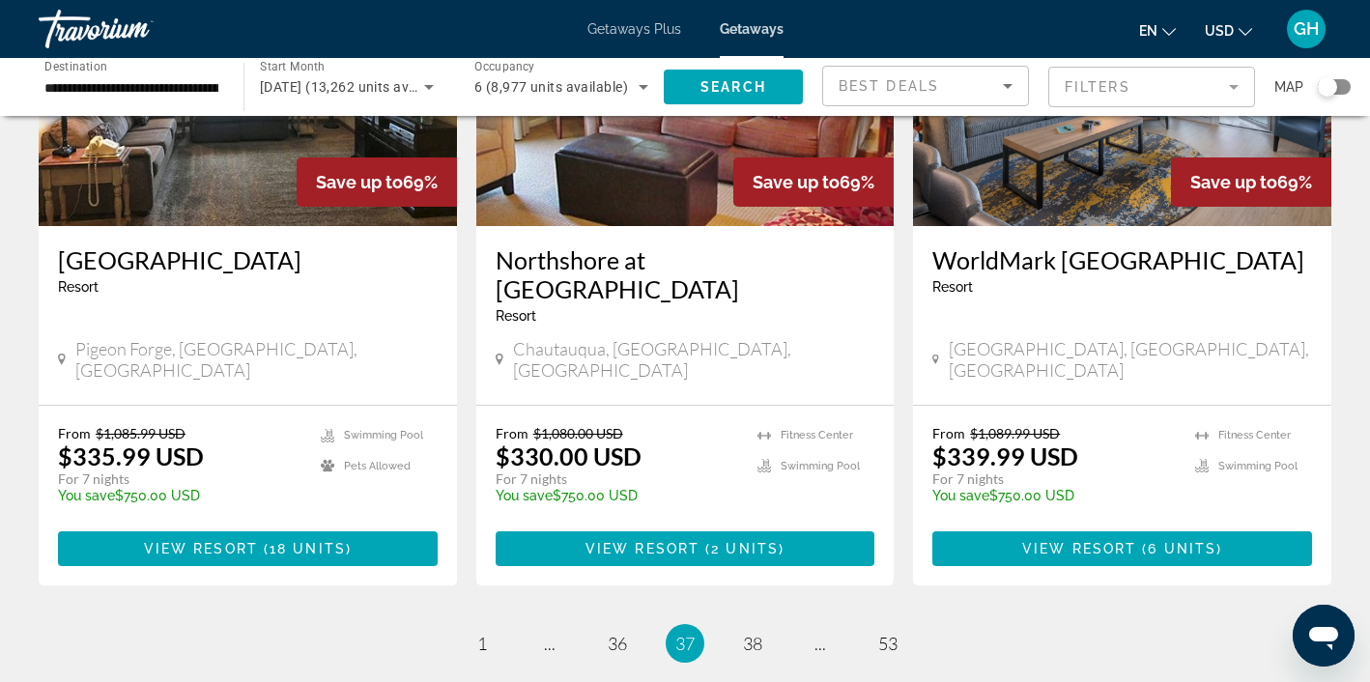
scroll to position [2385, 0]
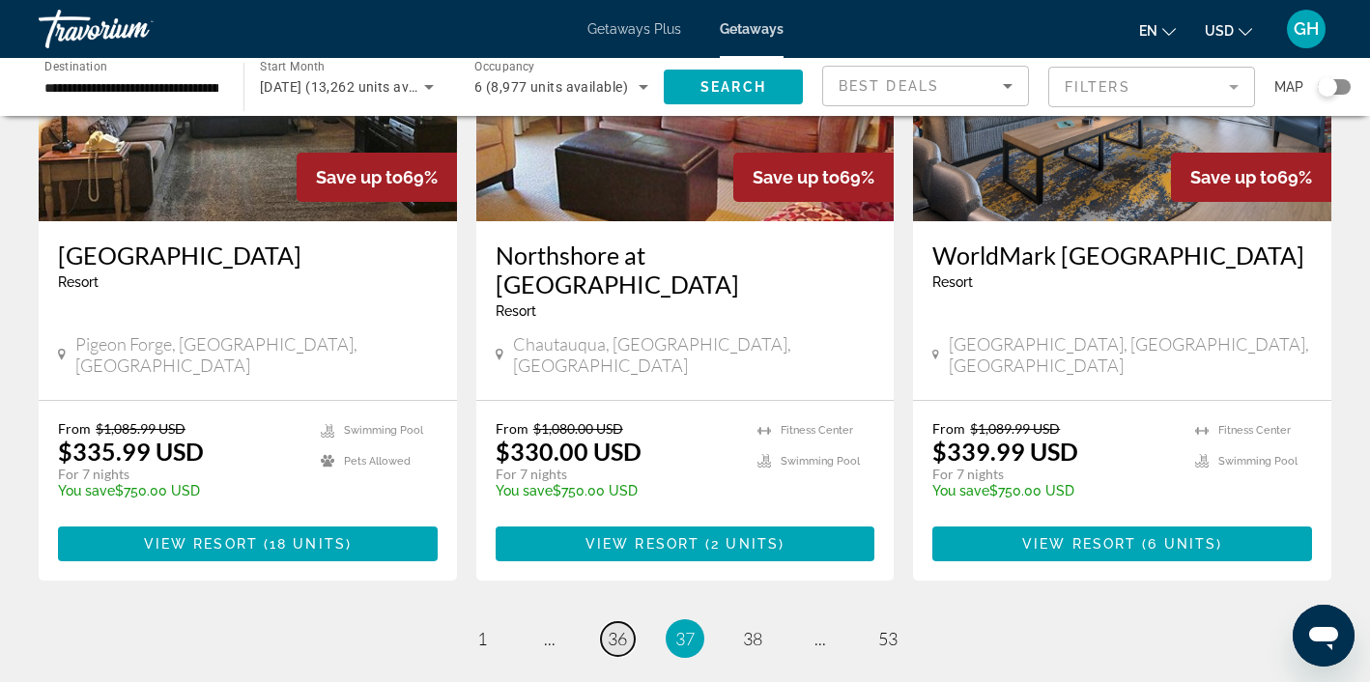
click at [616, 628] on span "36" at bounding box center [617, 638] width 19 height 21
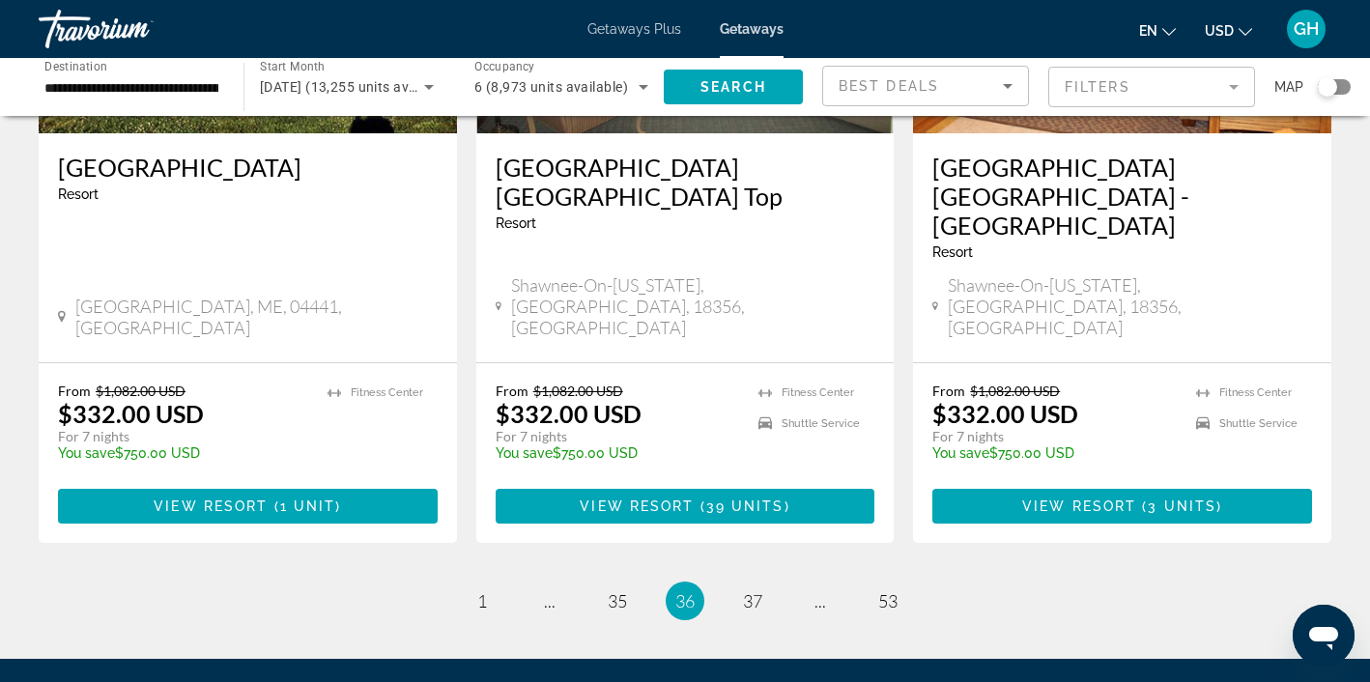
scroll to position [2454, 0]
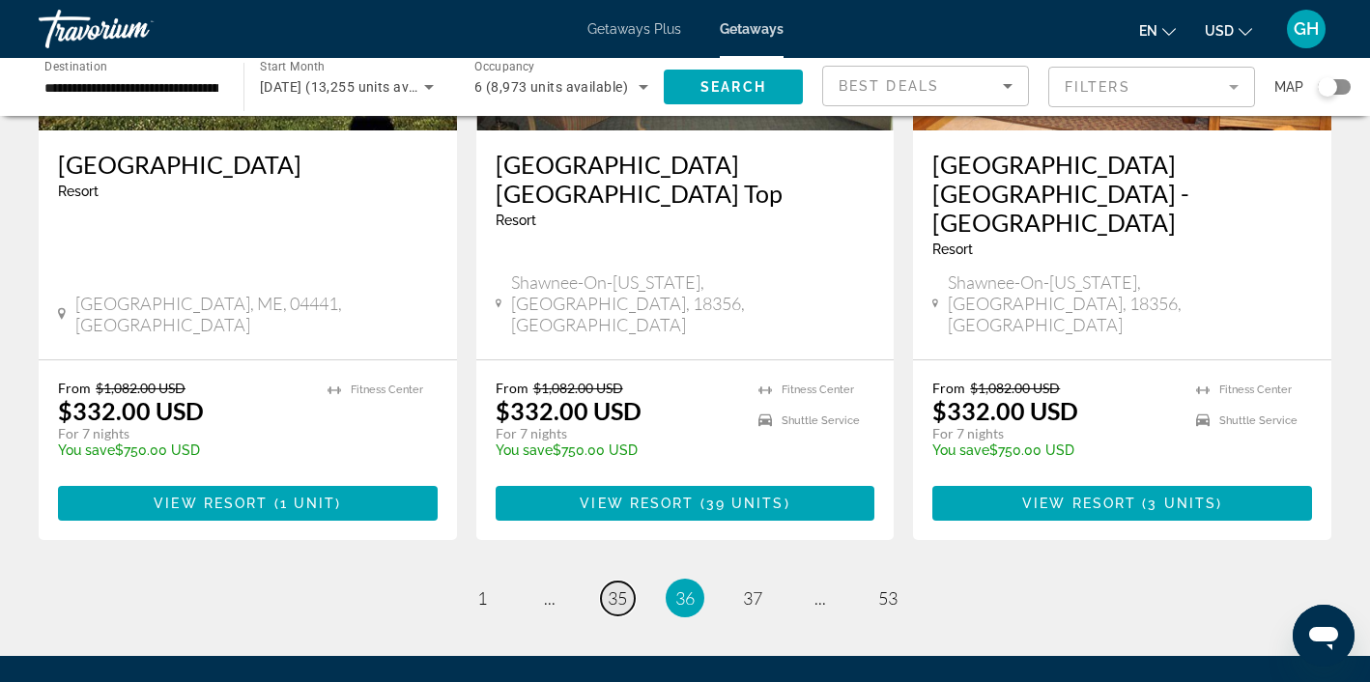
click at [621, 587] on span "35" at bounding box center [617, 597] width 19 height 21
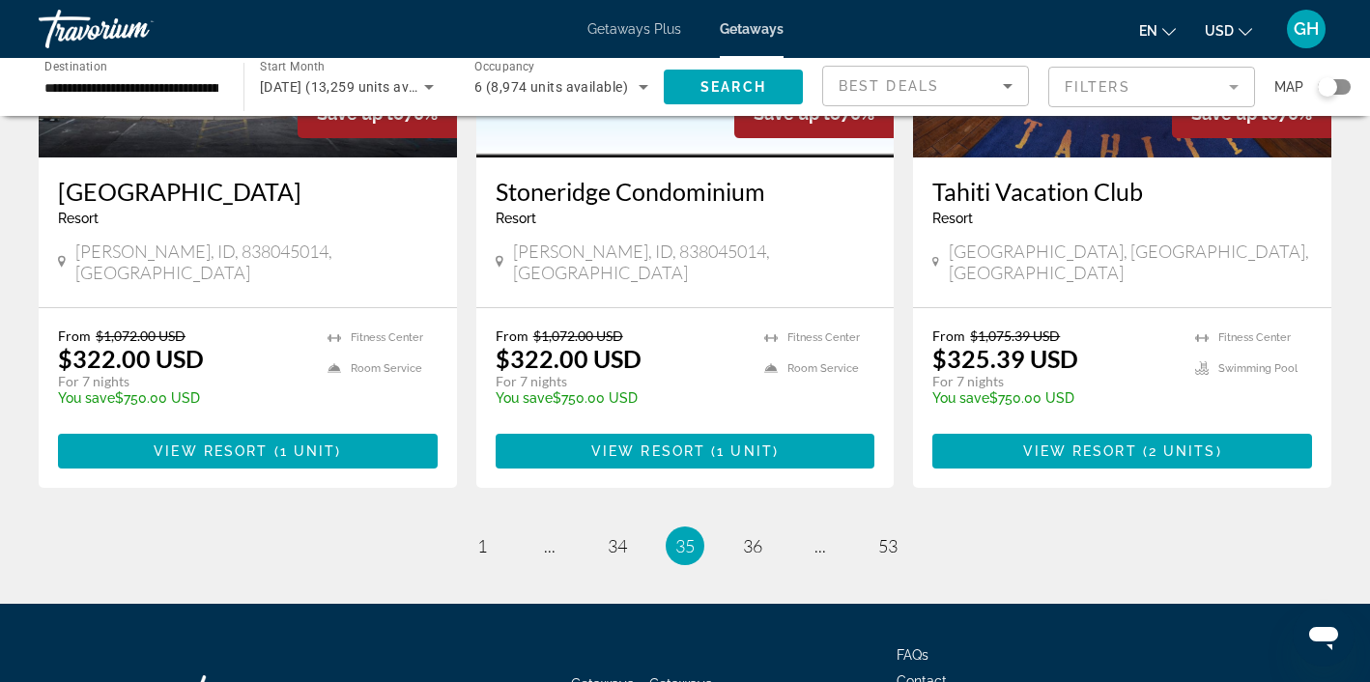
scroll to position [2502, 0]
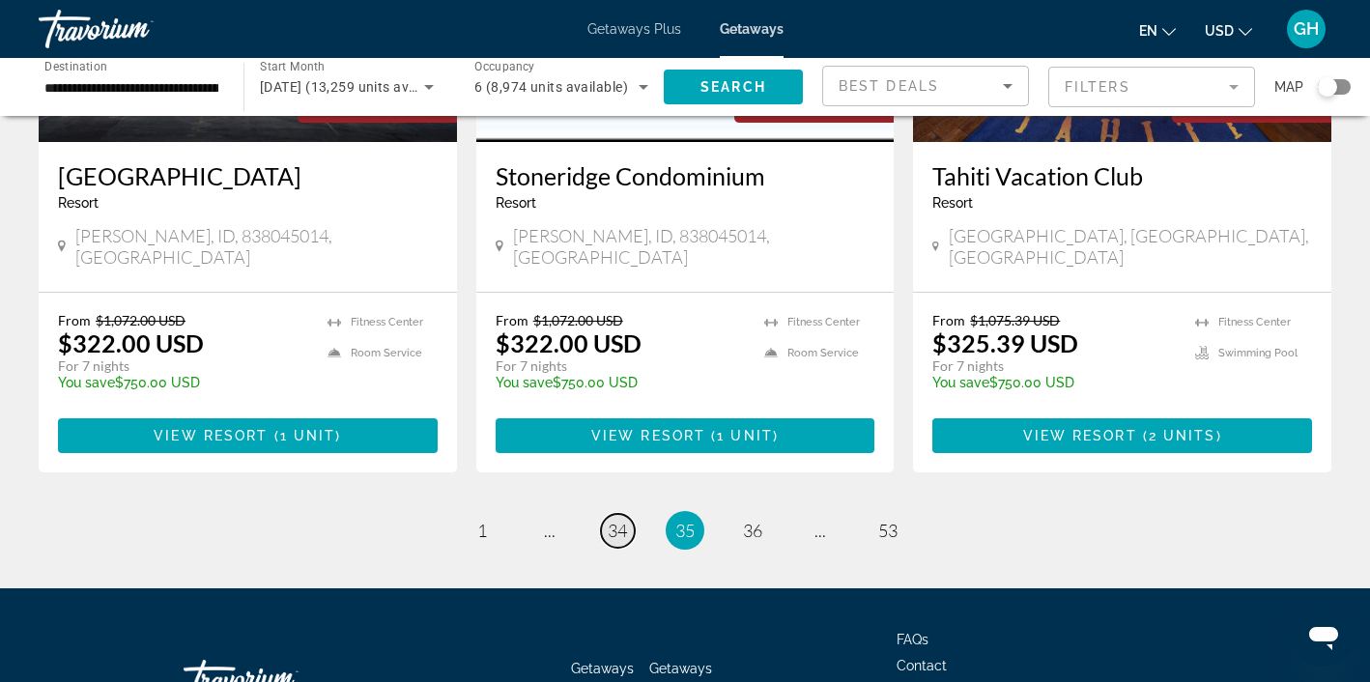
click at [614, 520] on span "34" at bounding box center [617, 530] width 19 height 21
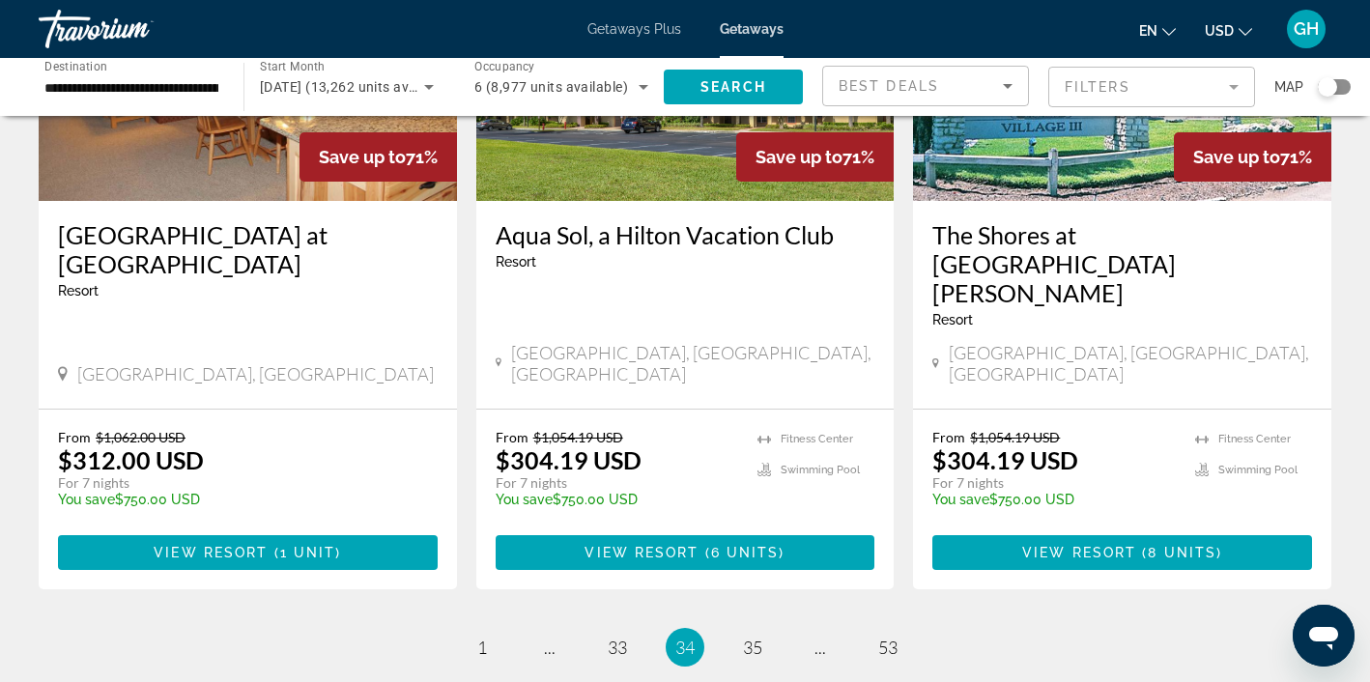
scroll to position [2418, 0]
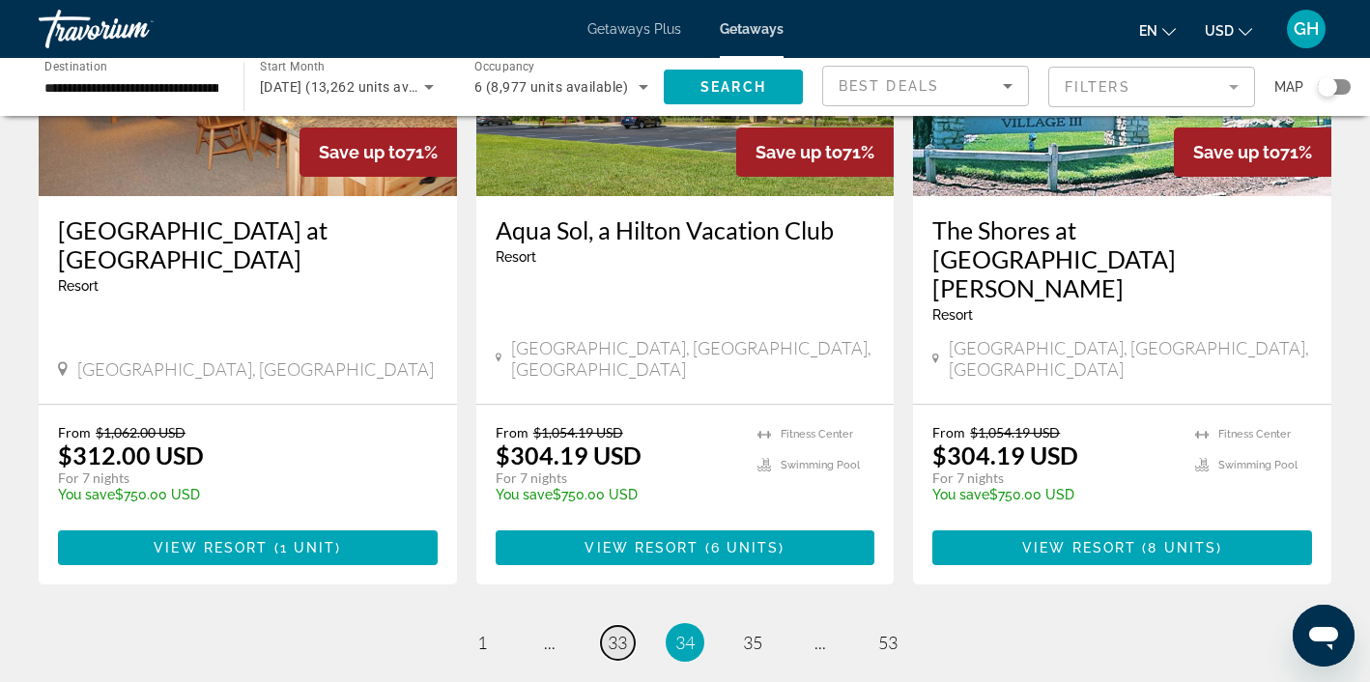
click at [612, 632] on span "33" at bounding box center [617, 642] width 19 height 21
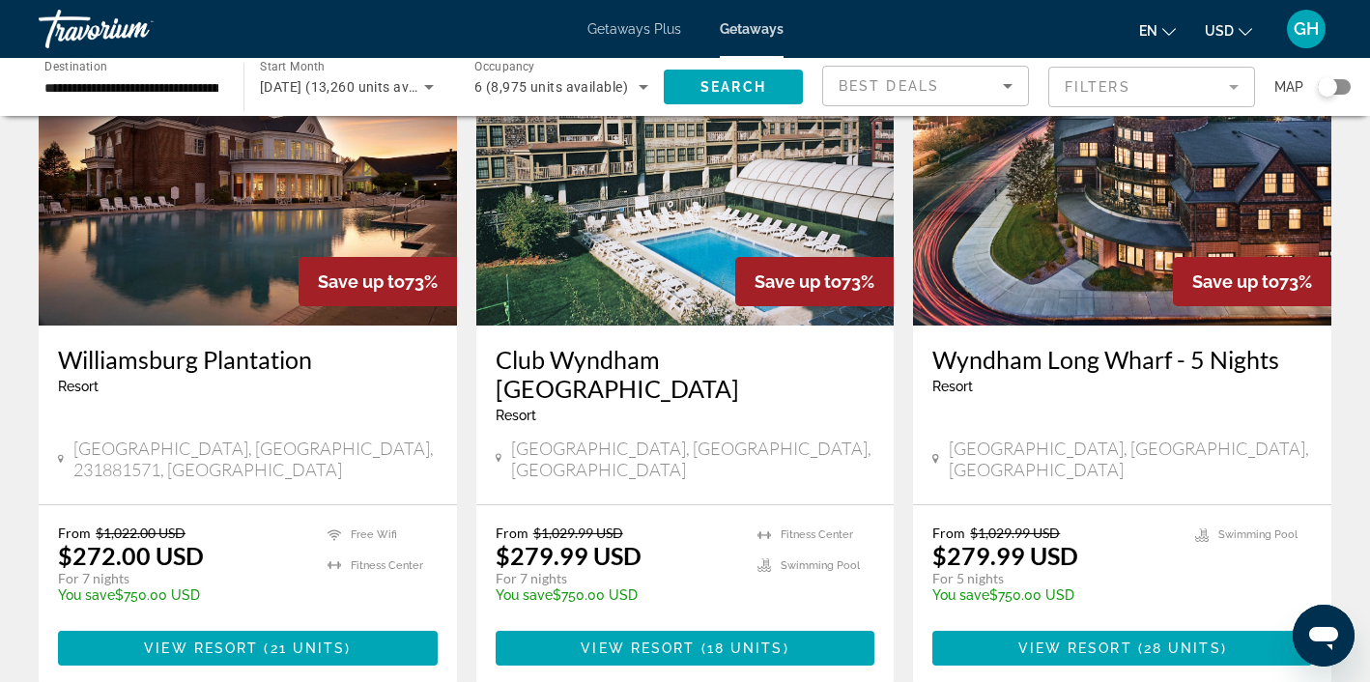
scroll to position [2292, 0]
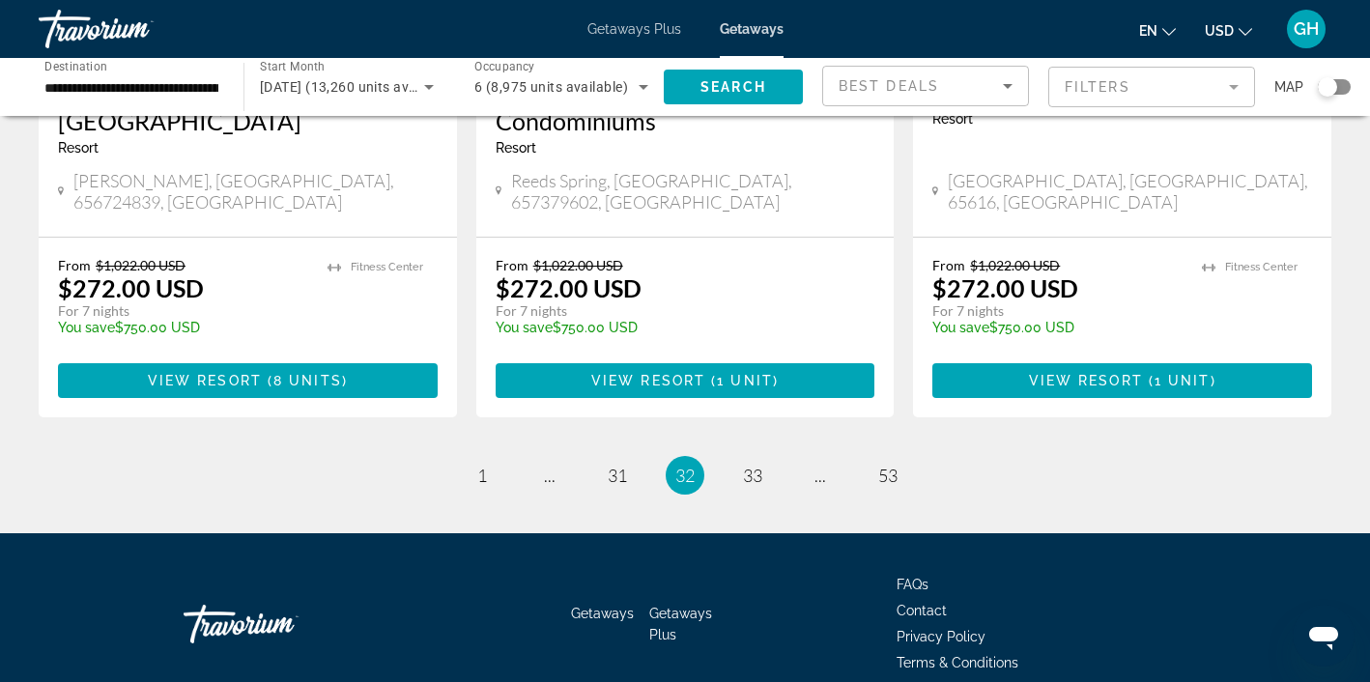
scroll to position [2559, 0]
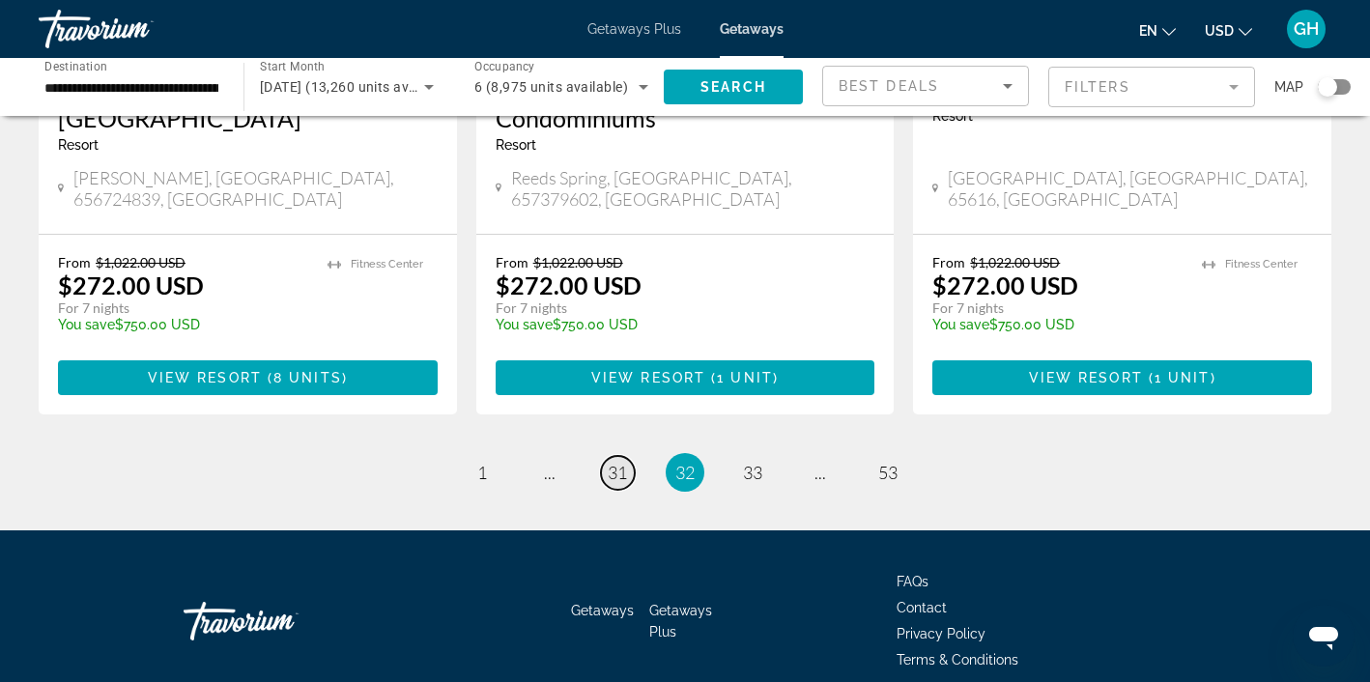
click at [615, 462] on span "31" at bounding box center [617, 472] width 19 height 21
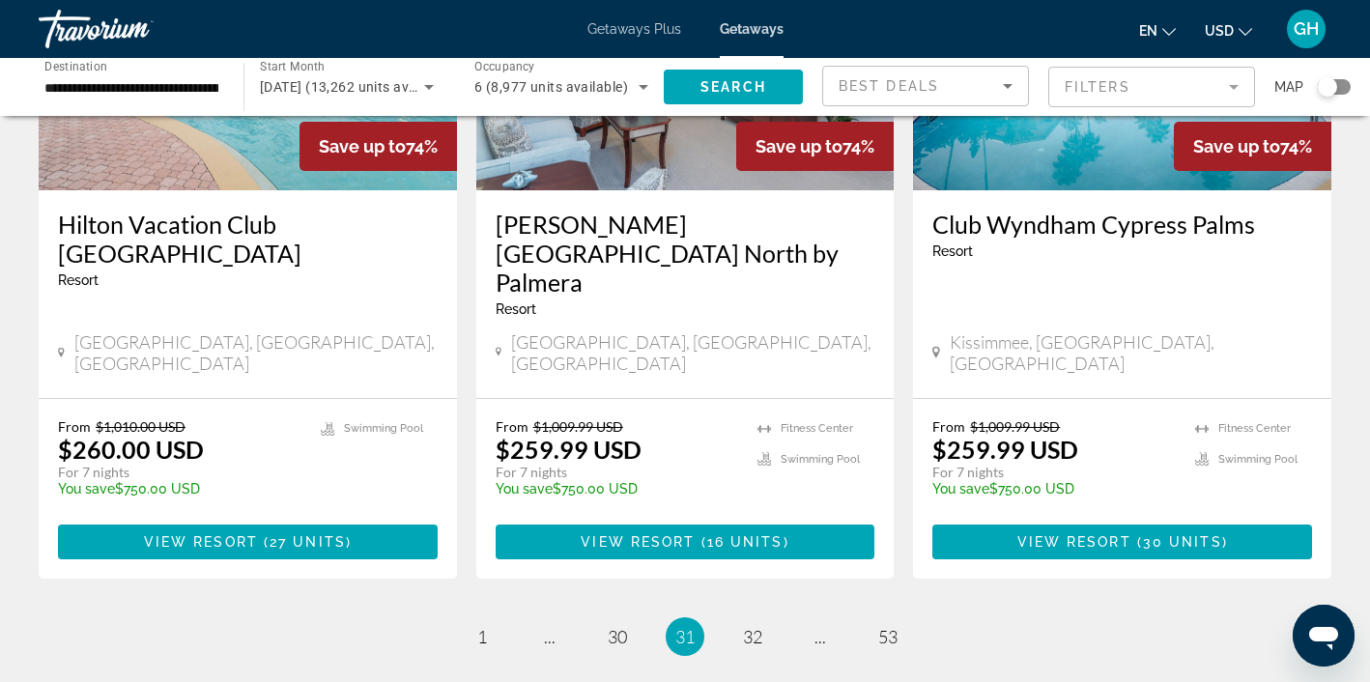
scroll to position [2426, 0]
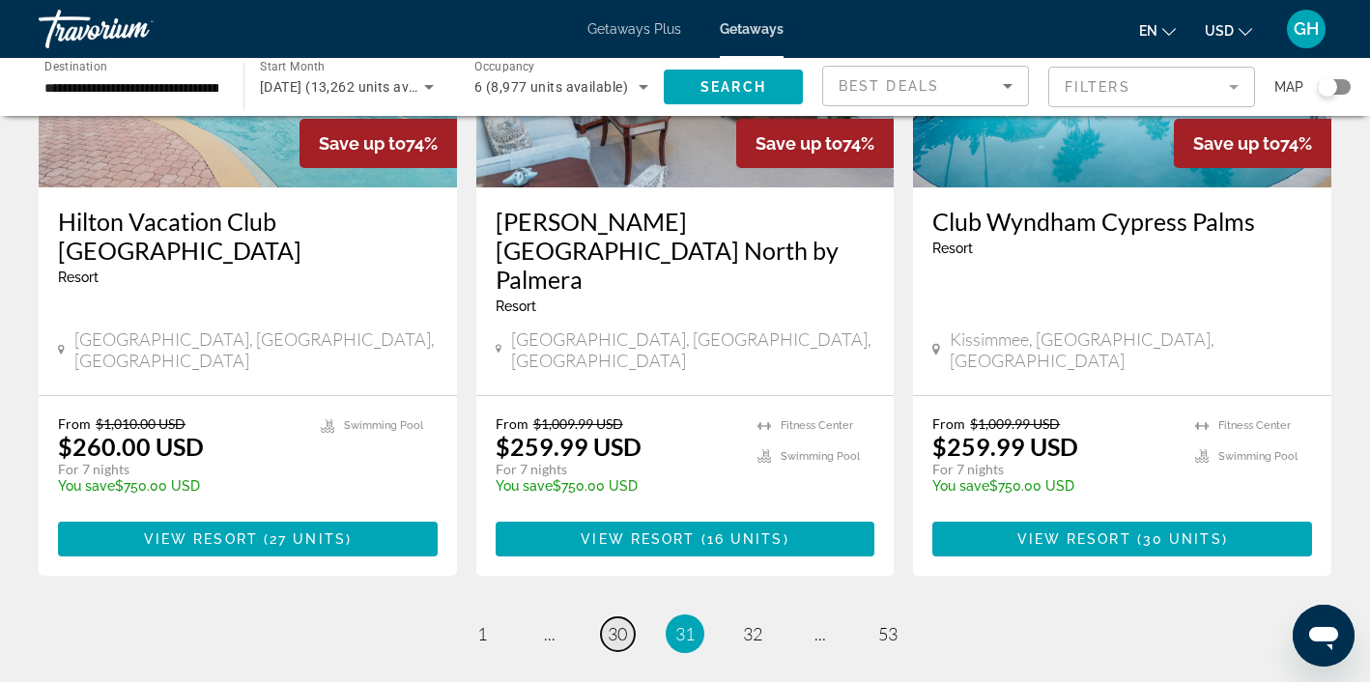
click at [614, 623] on span "30" at bounding box center [617, 633] width 19 height 21
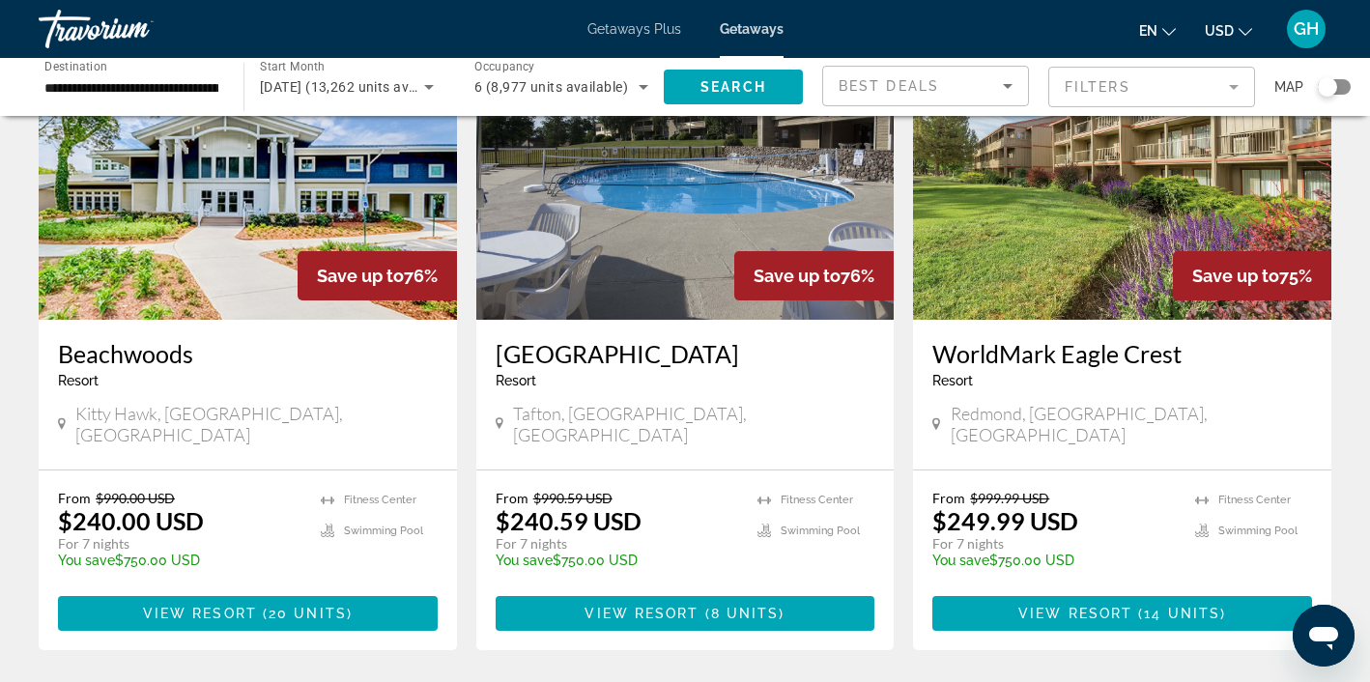
scroll to position [2325, 0]
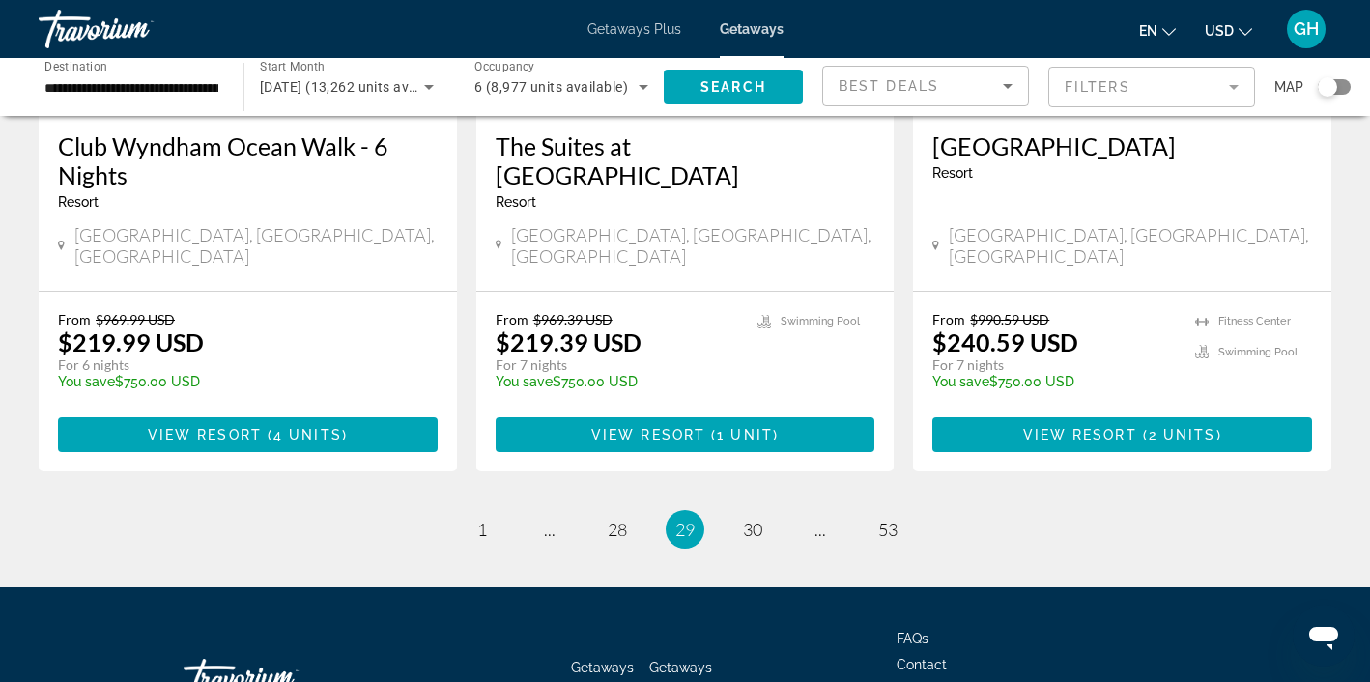
scroll to position [2507, 0]
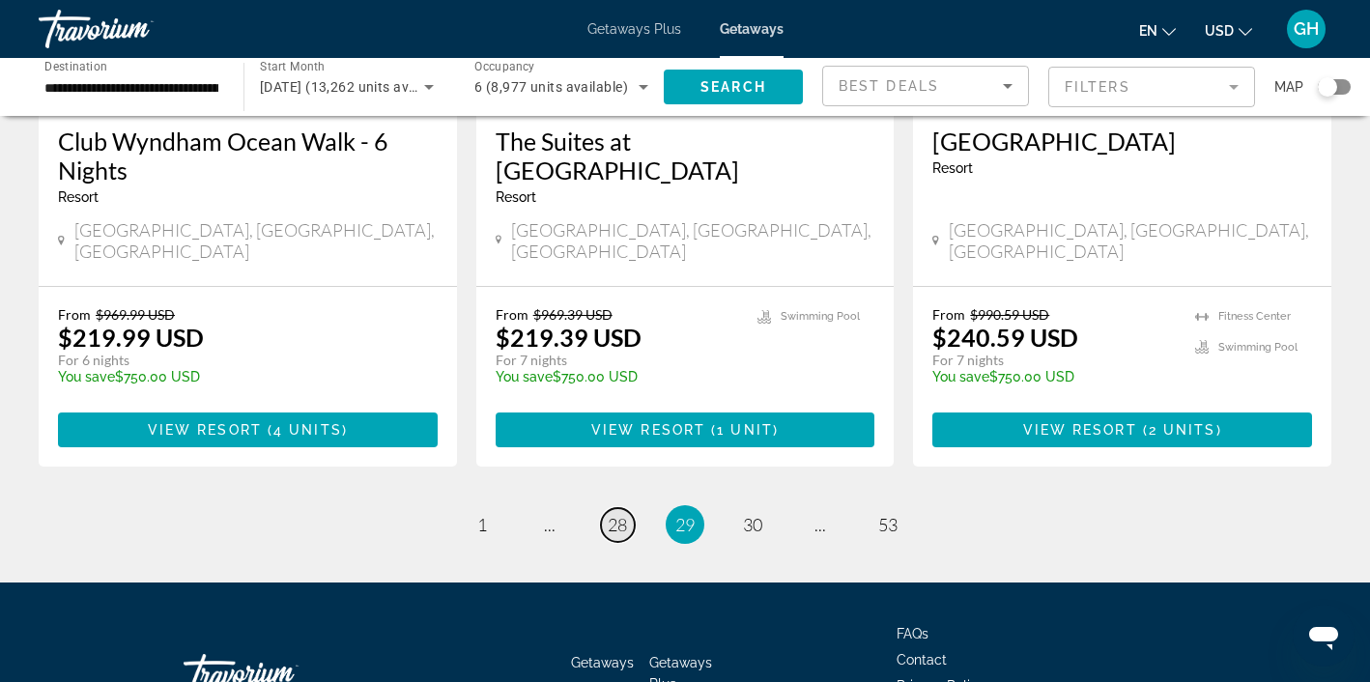
click at [623, 514] on span "28" at bounding box center [617, 524] width 19 height 21
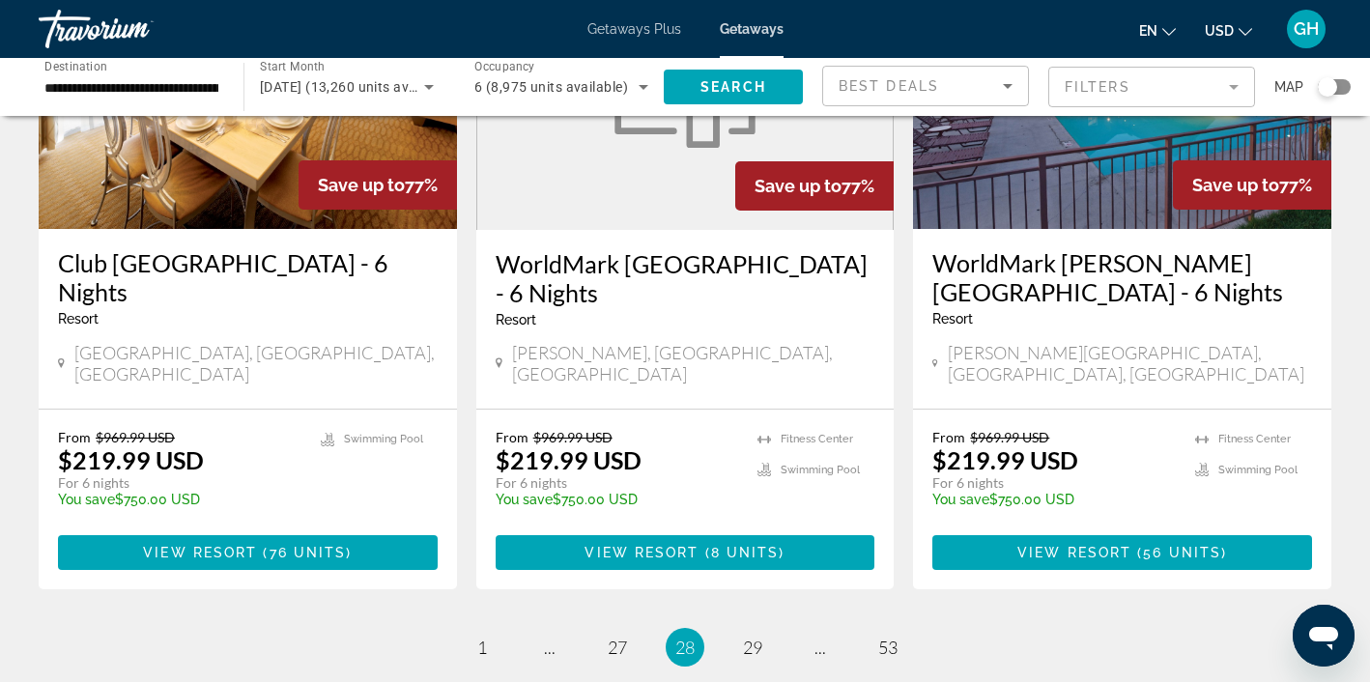
scroll to position [2386, 0]
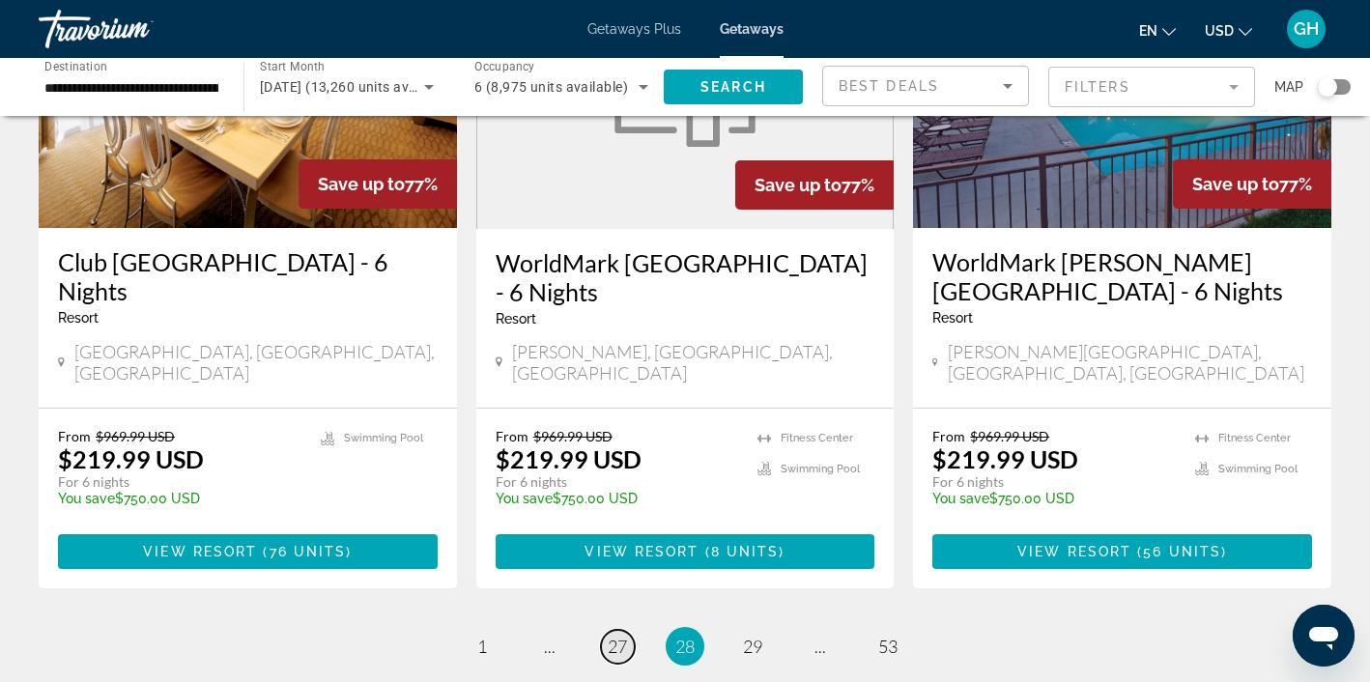
click at [617, 636] on span "27" at bounding box center [617, 646] width 19 height 21
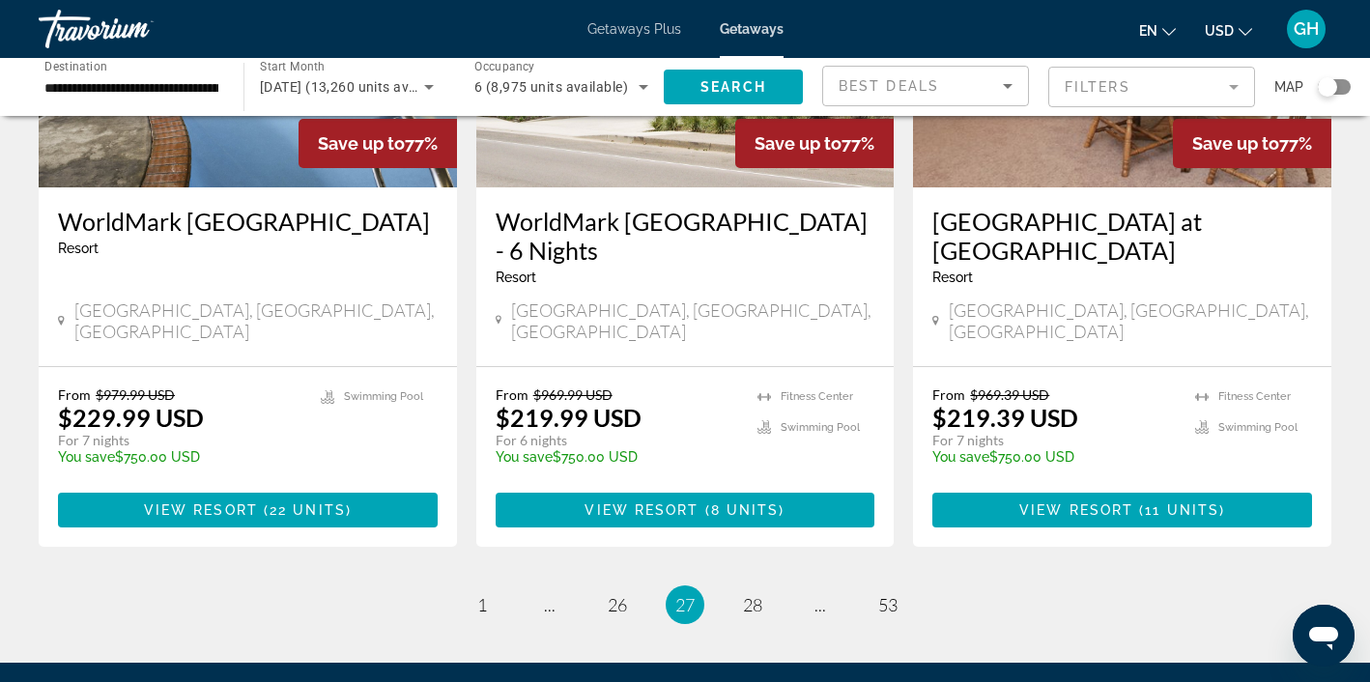
scroll to position [2370, 0]
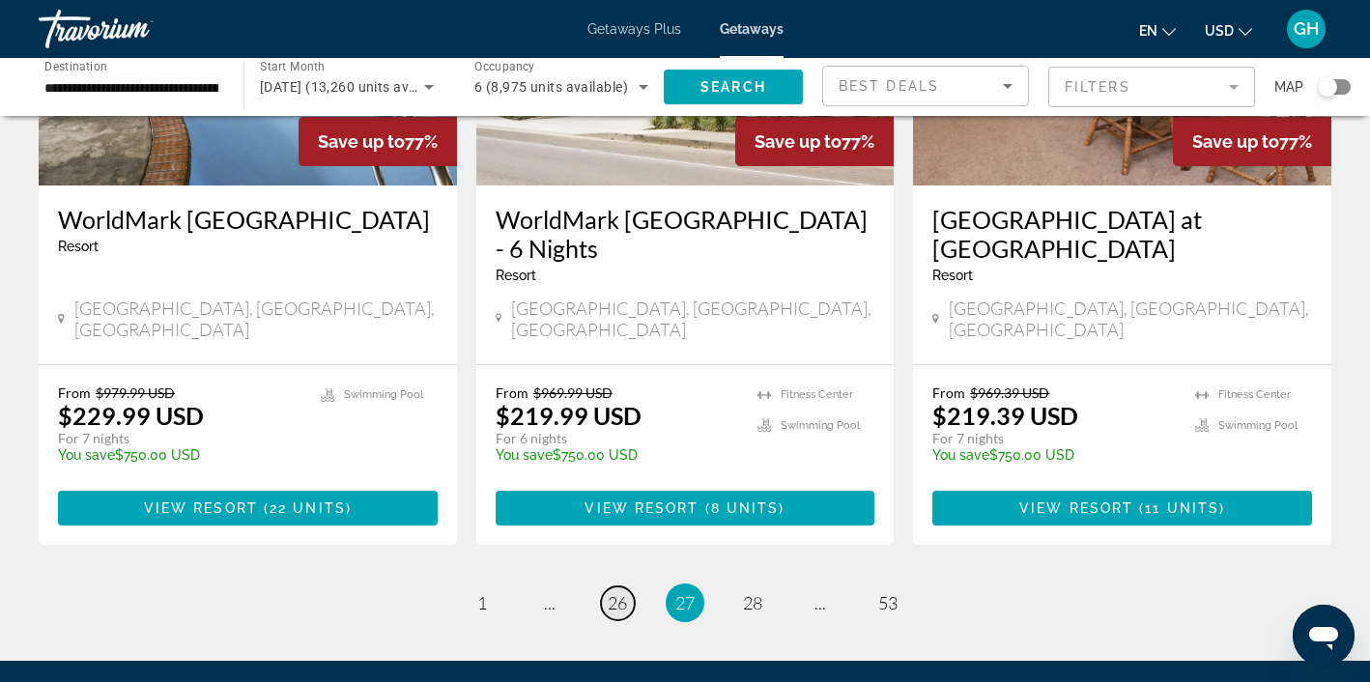
click at [615, 592] on span "26" at bounding box center [617, 602] width 19 height 21
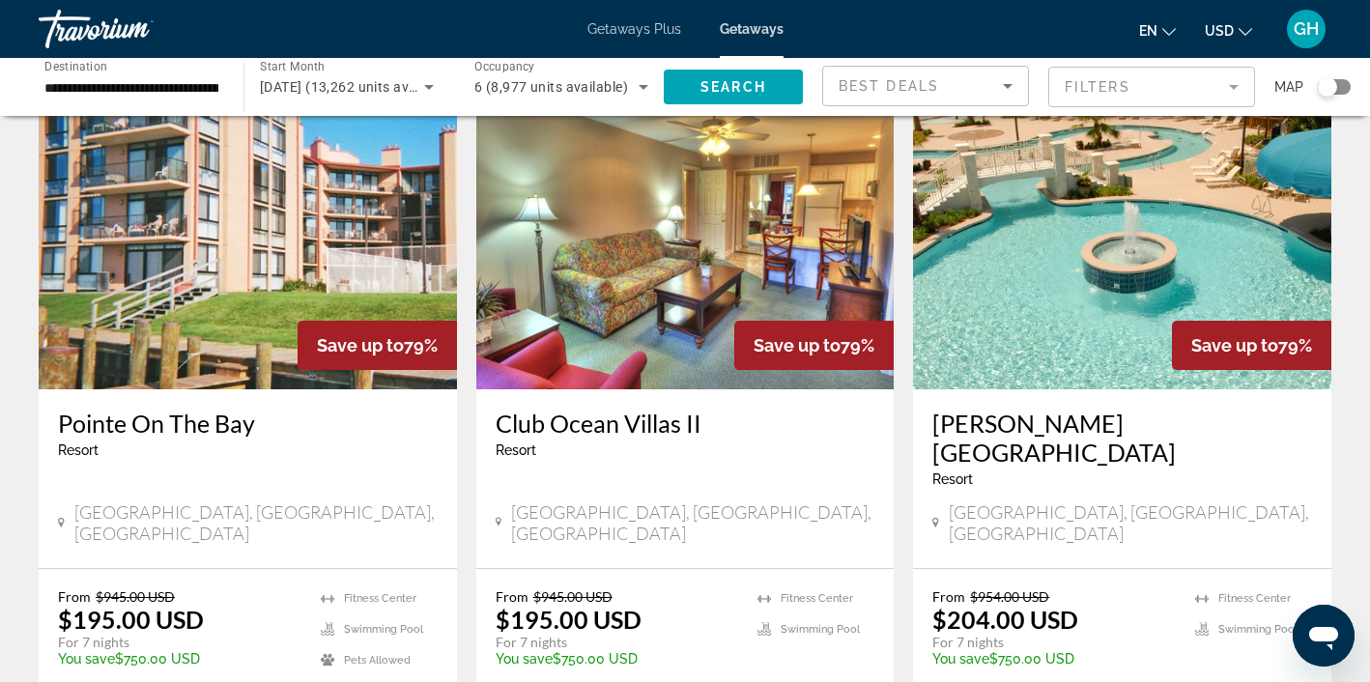
scroll to position [106, 0]
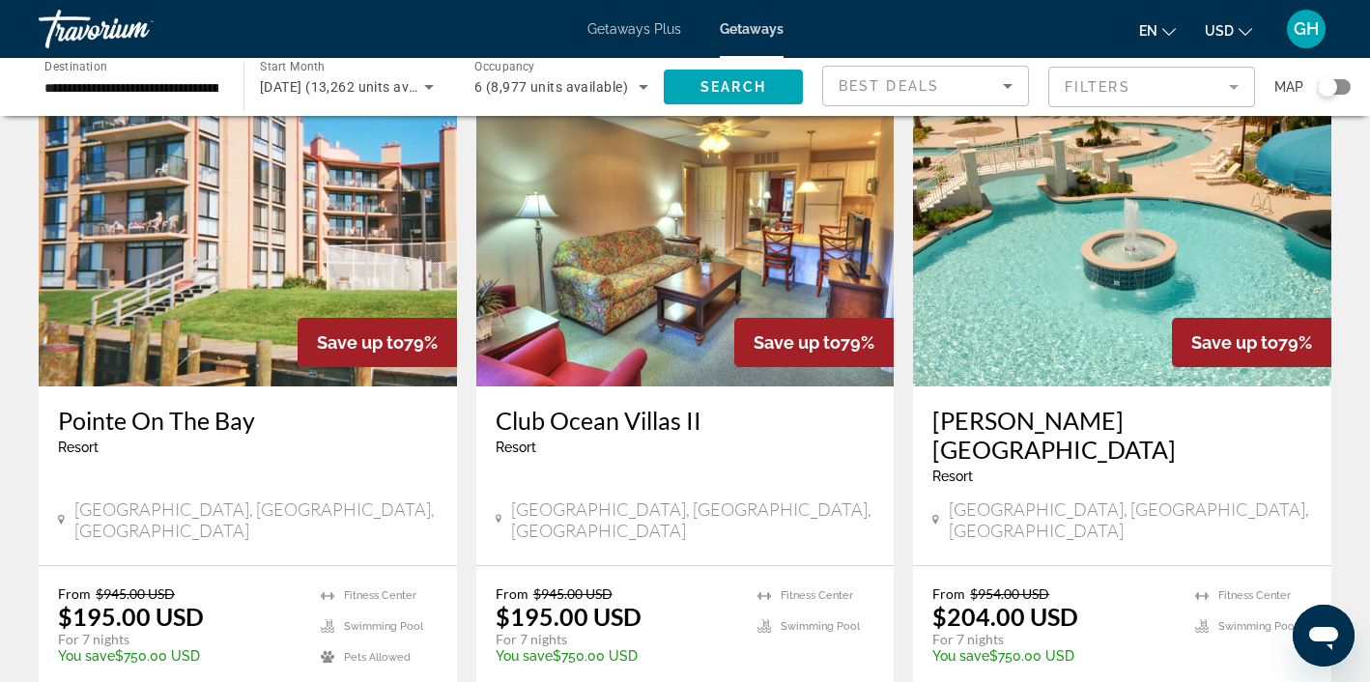
click at [1045, 243] on img "Main content" at bounding box center [1122, 231] width 418 height 309
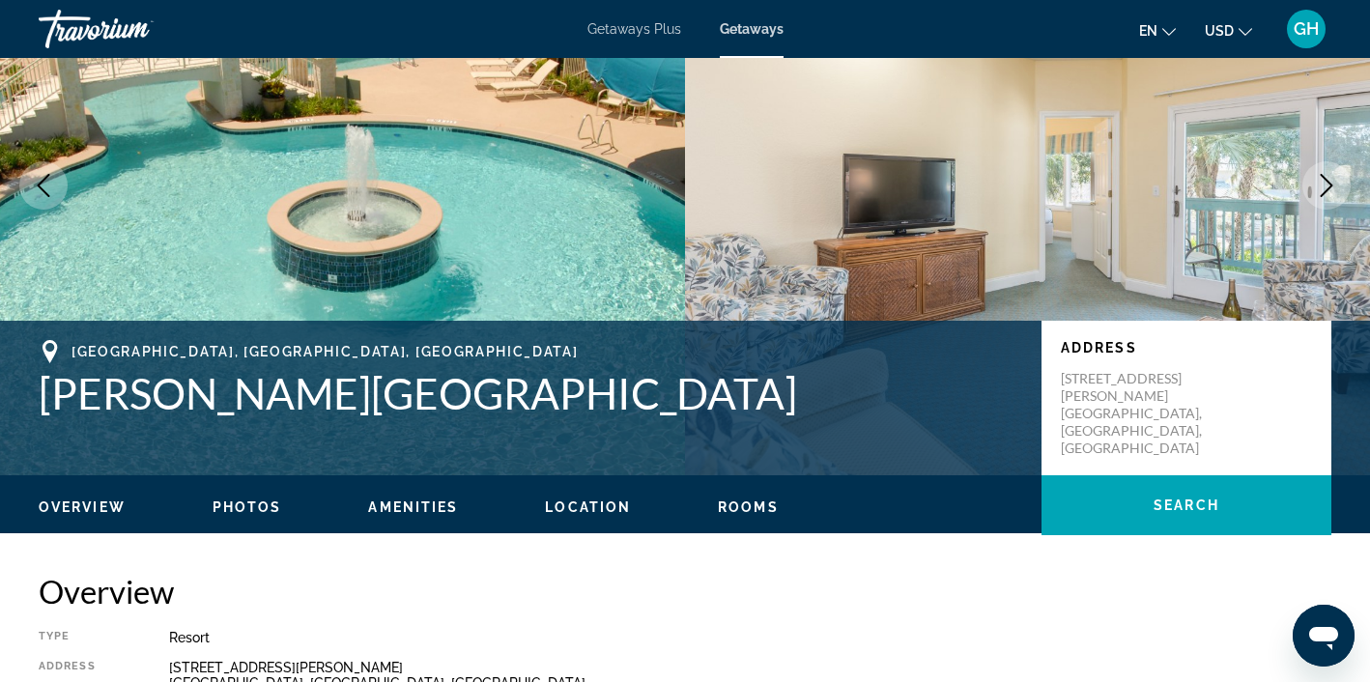
scroll to position [165, 0]
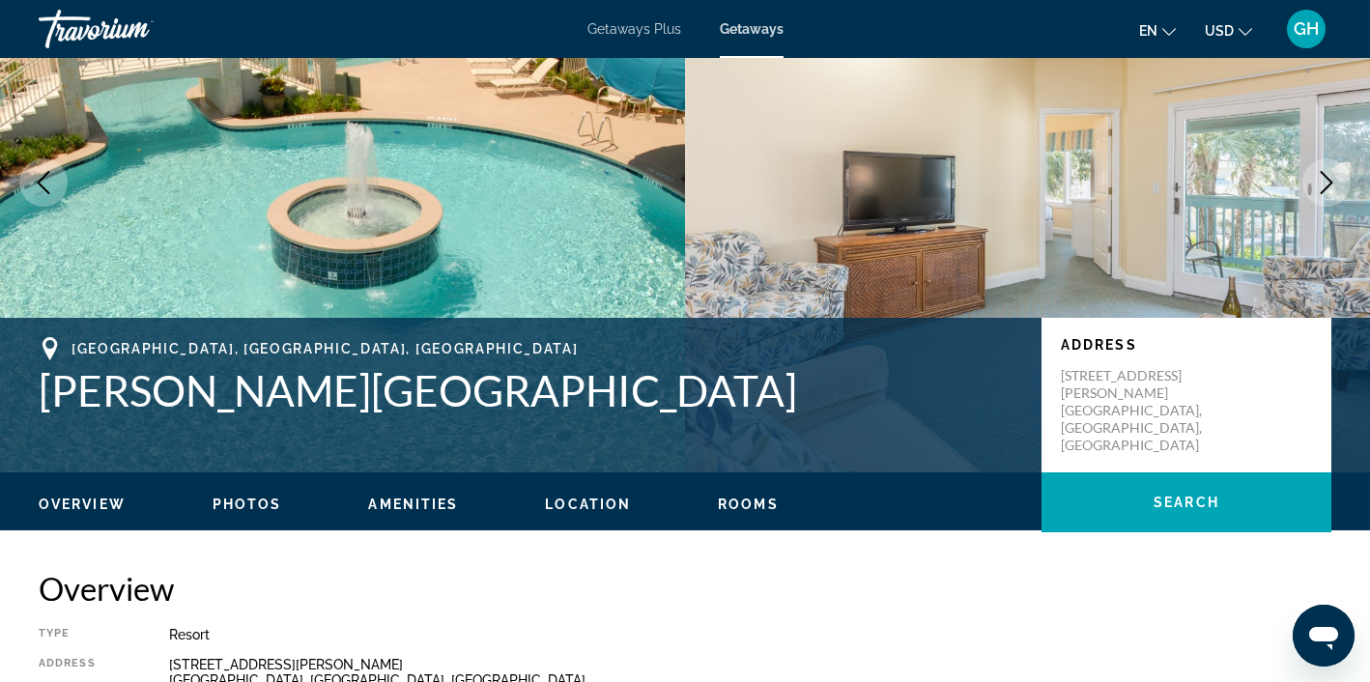
click at [736, 504] on span "Rooms" at bounding box center [748, 503] width 61 height 15
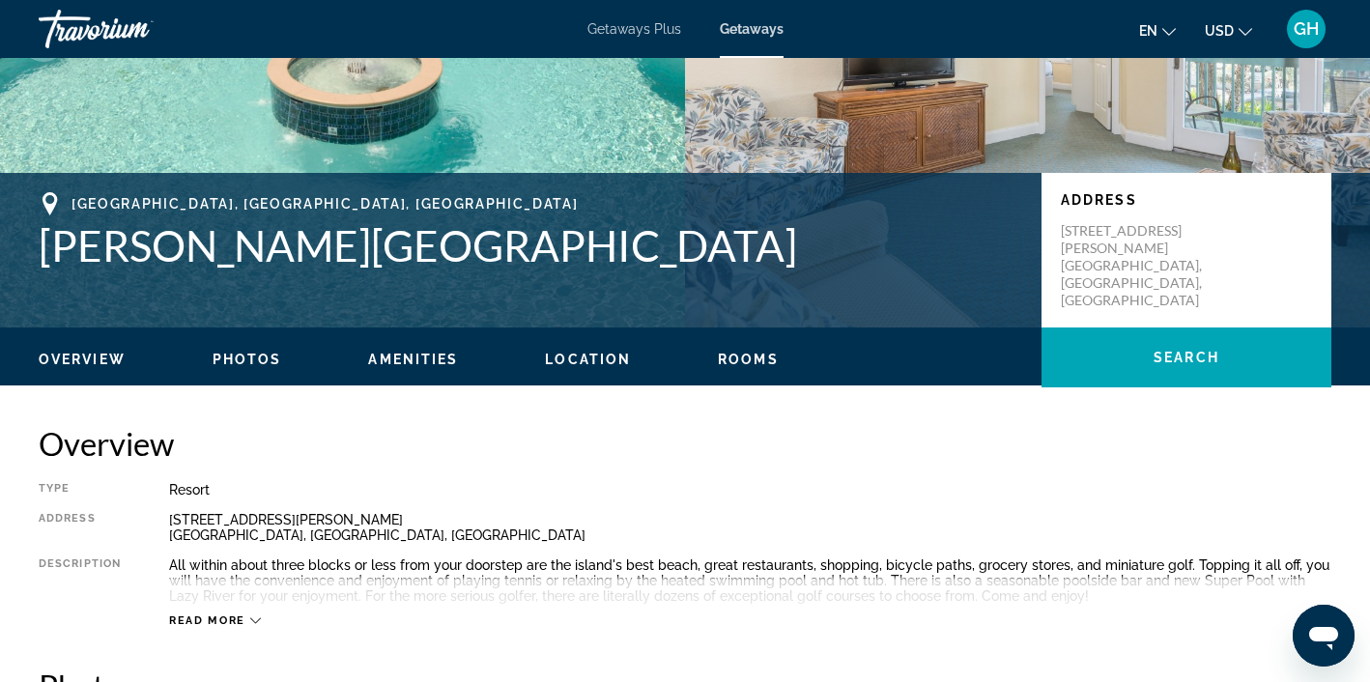
scroll to position [304, 0]
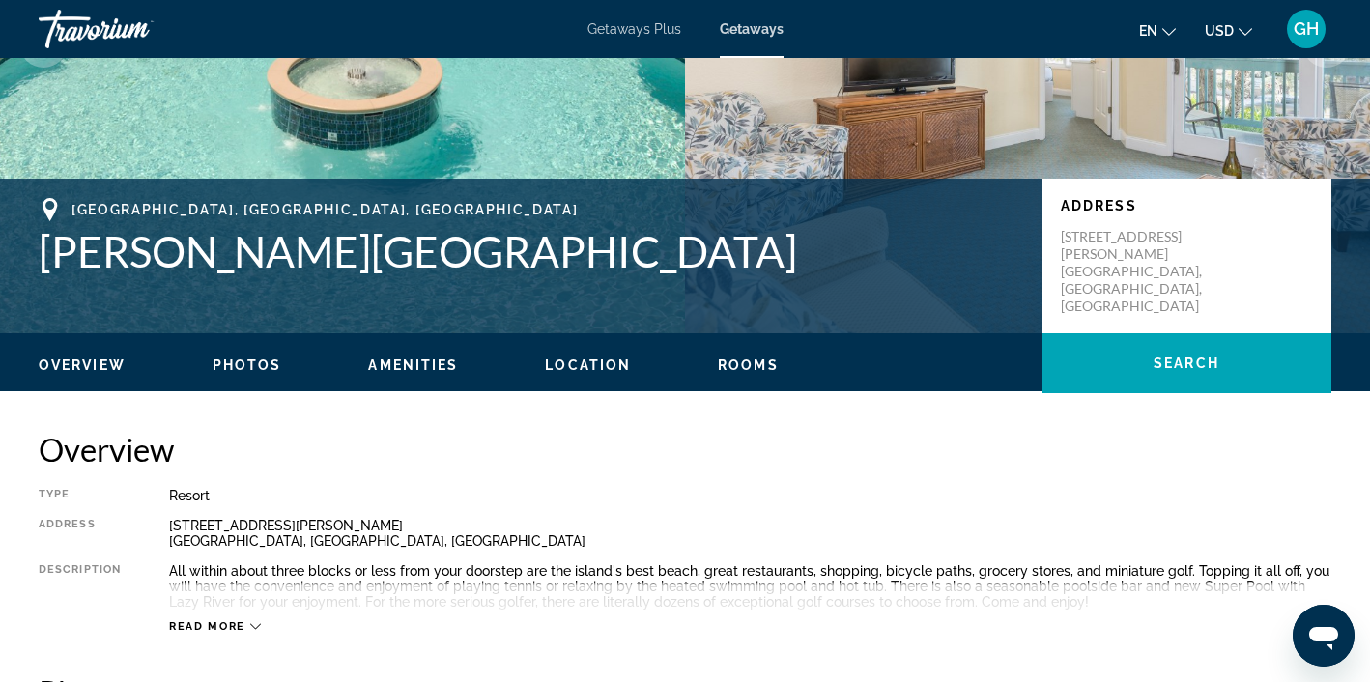
click at [241, 362] on span "Photos" at bounding box center [248, 364] width 70 height 15
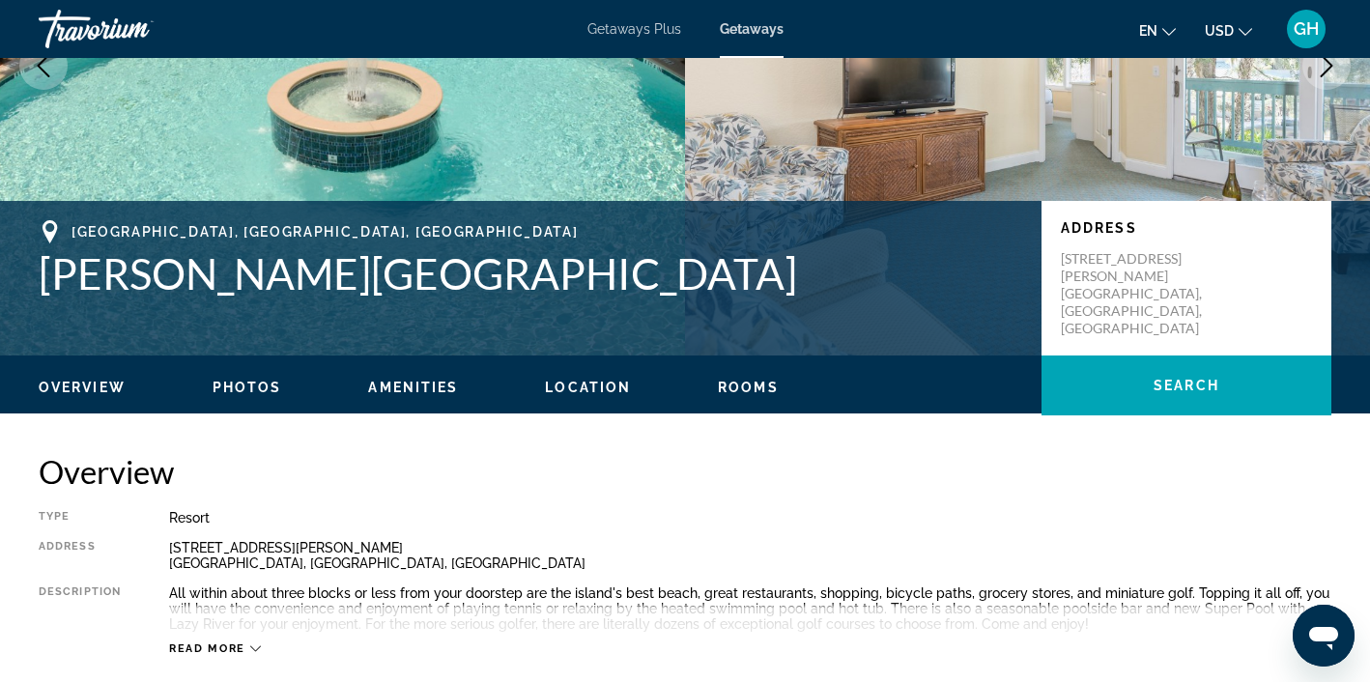
scroll to position [280, 0]
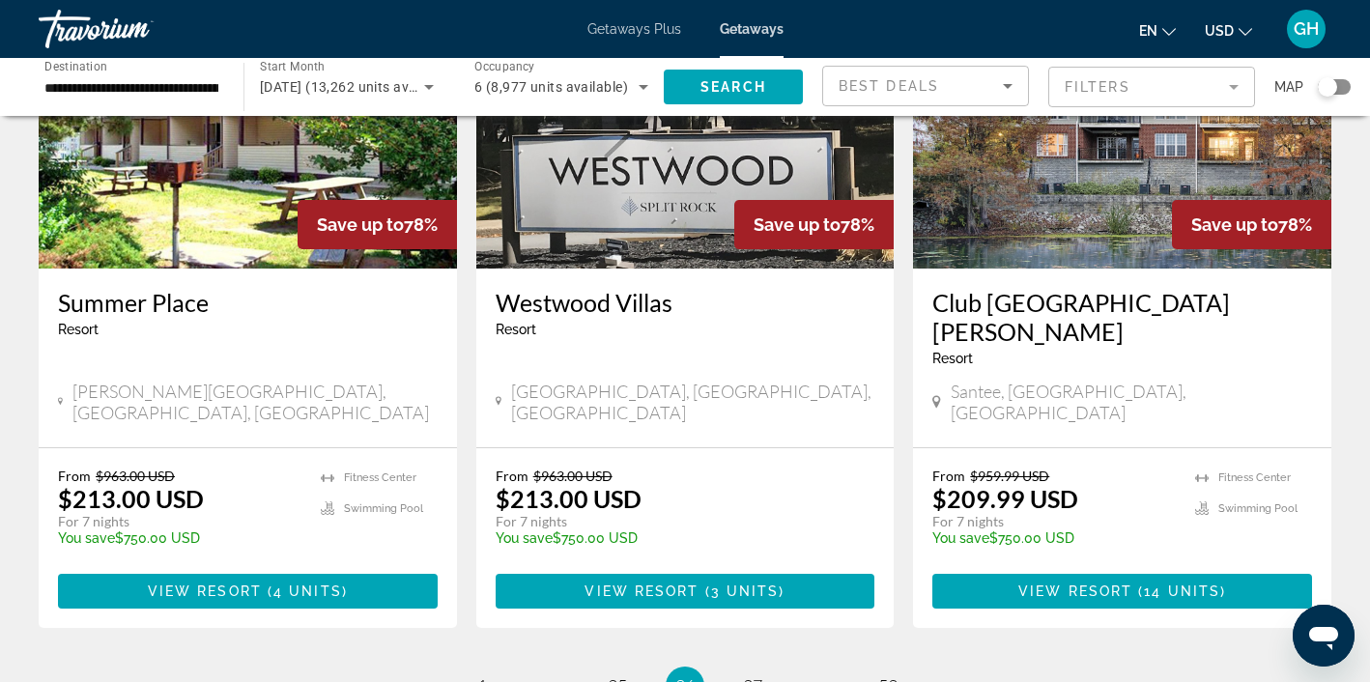
scroll to position [2348, 0]
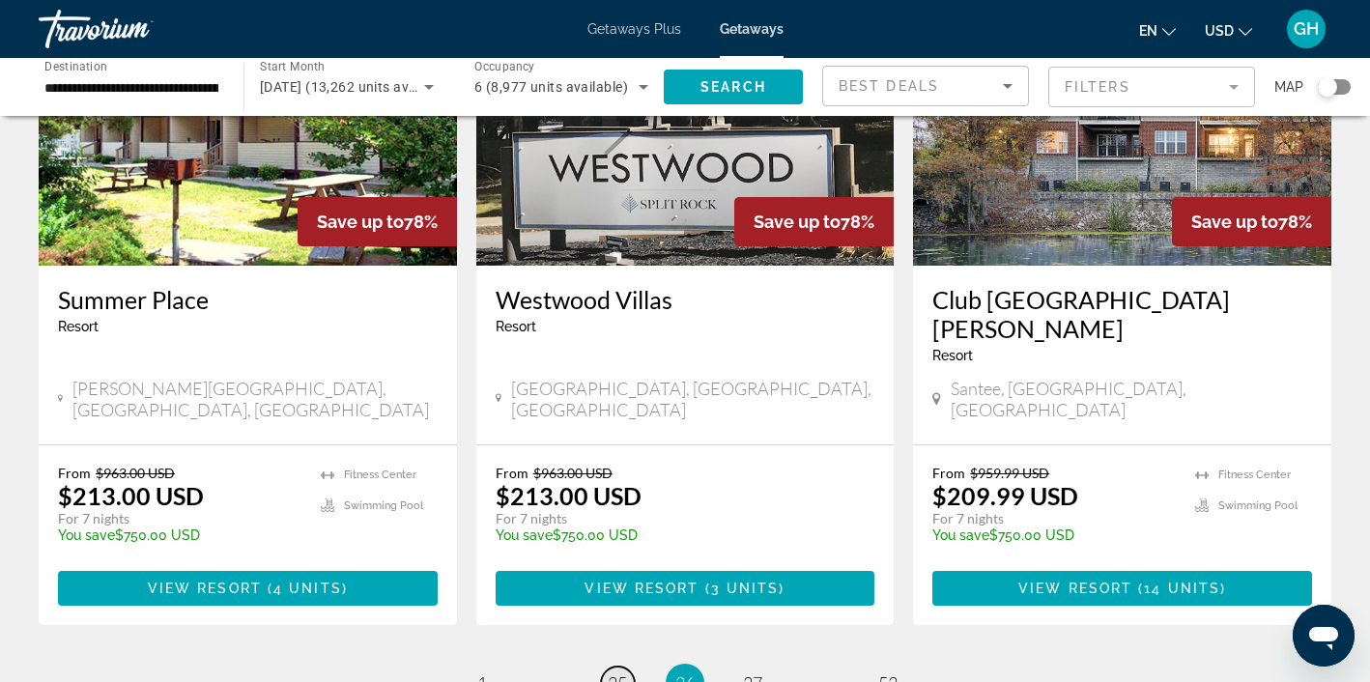
click at [613, 672] on span "25" at bounding box center [617, 682] width 19 height 21
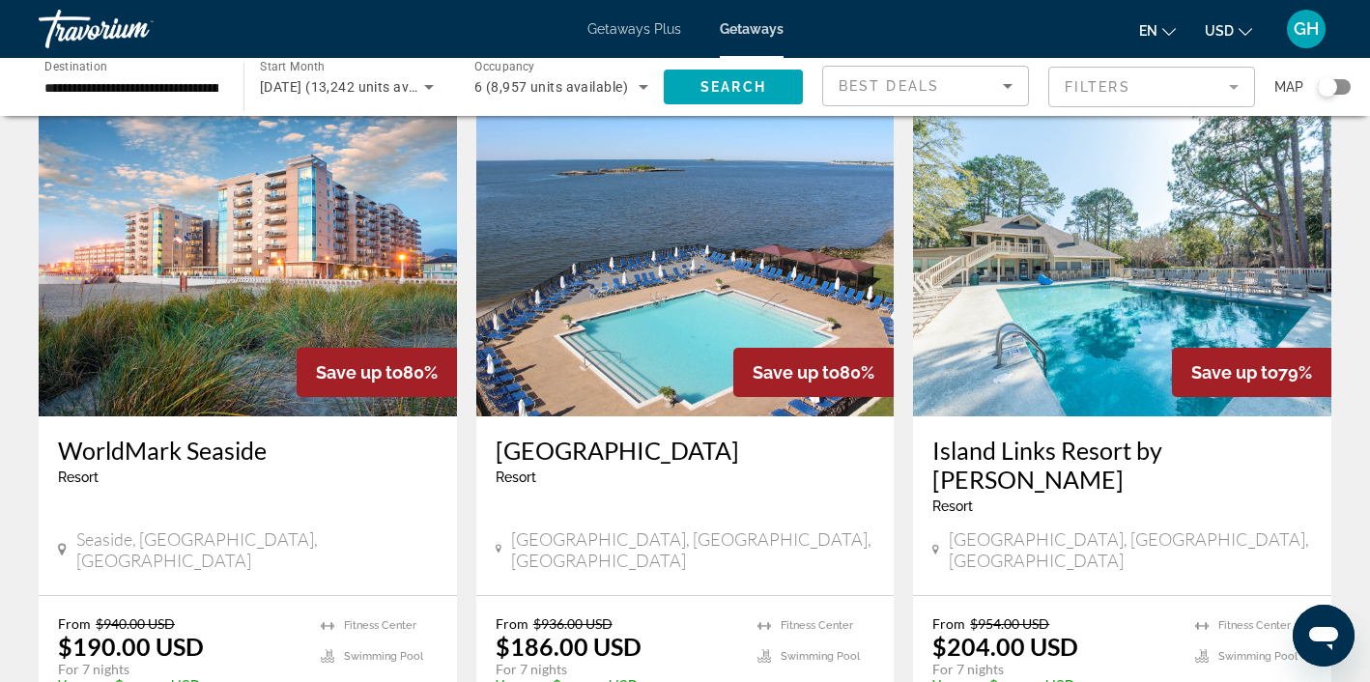
scroll to position [88, 0]
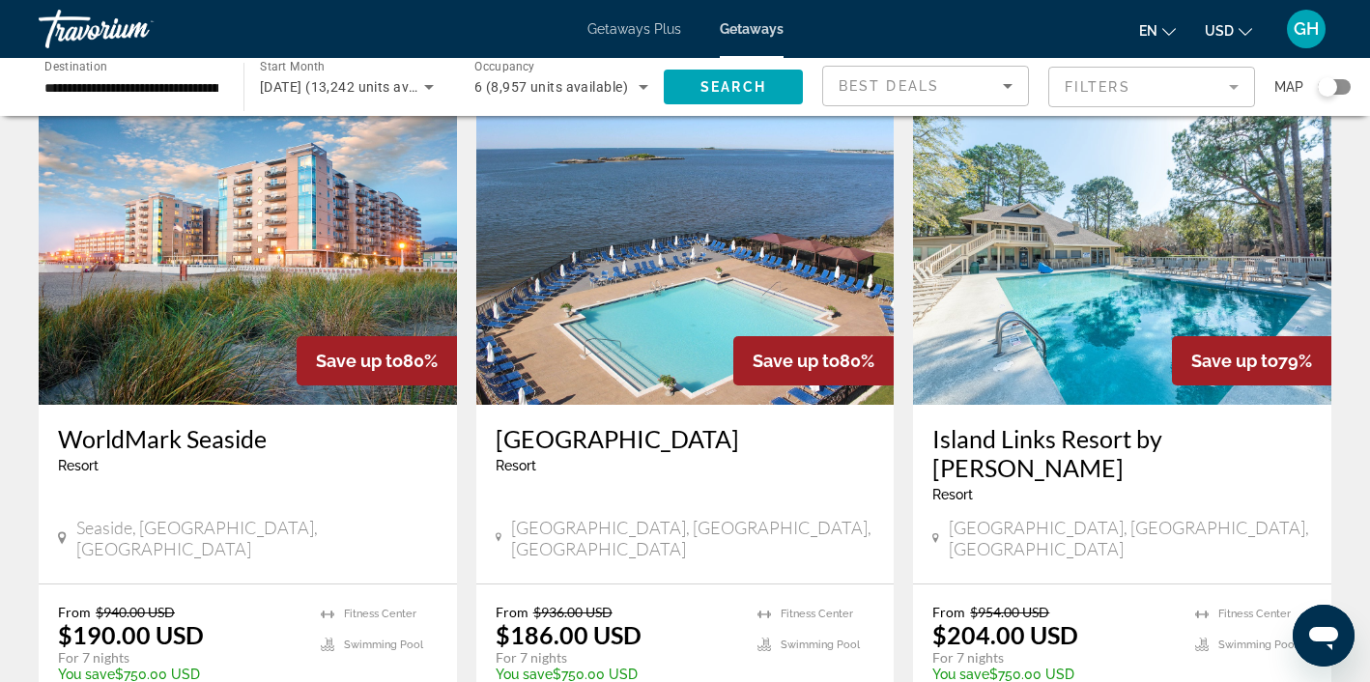
click at [1116, 298] on img "Main content" at bounding box center [1122, 250] width 418 height 309
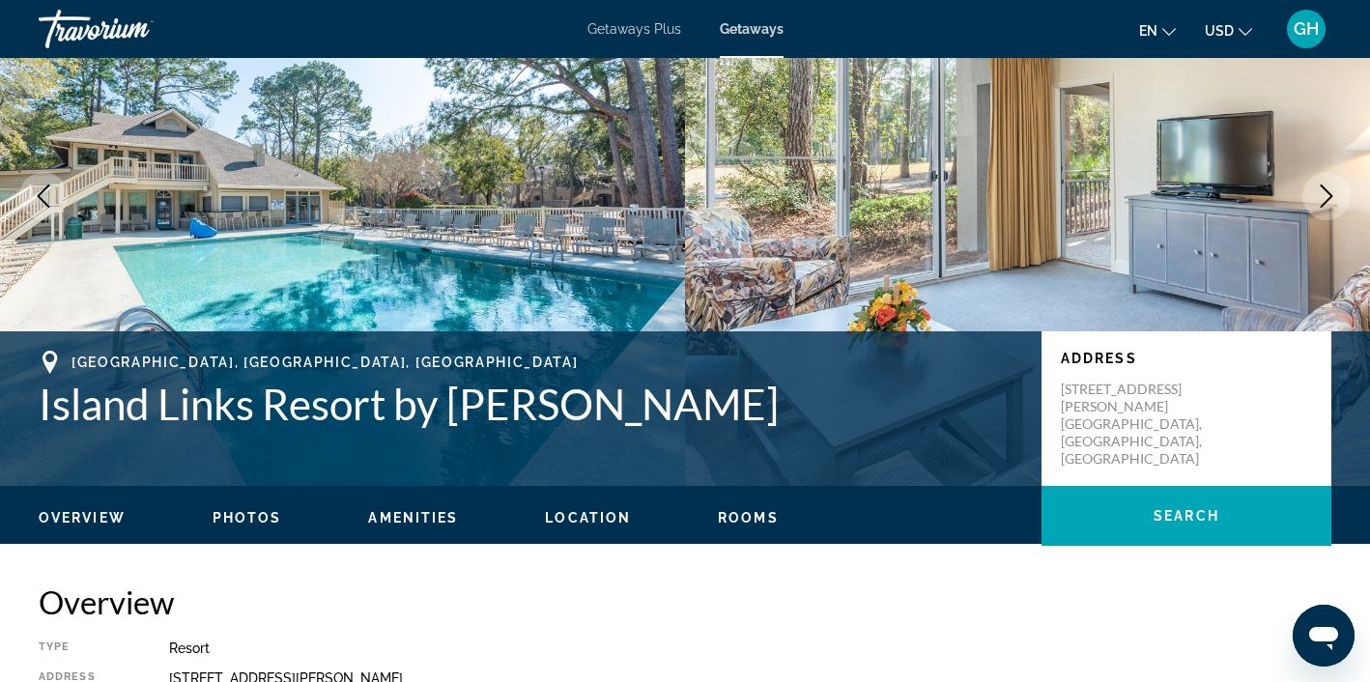
scroll to position [153, 0]
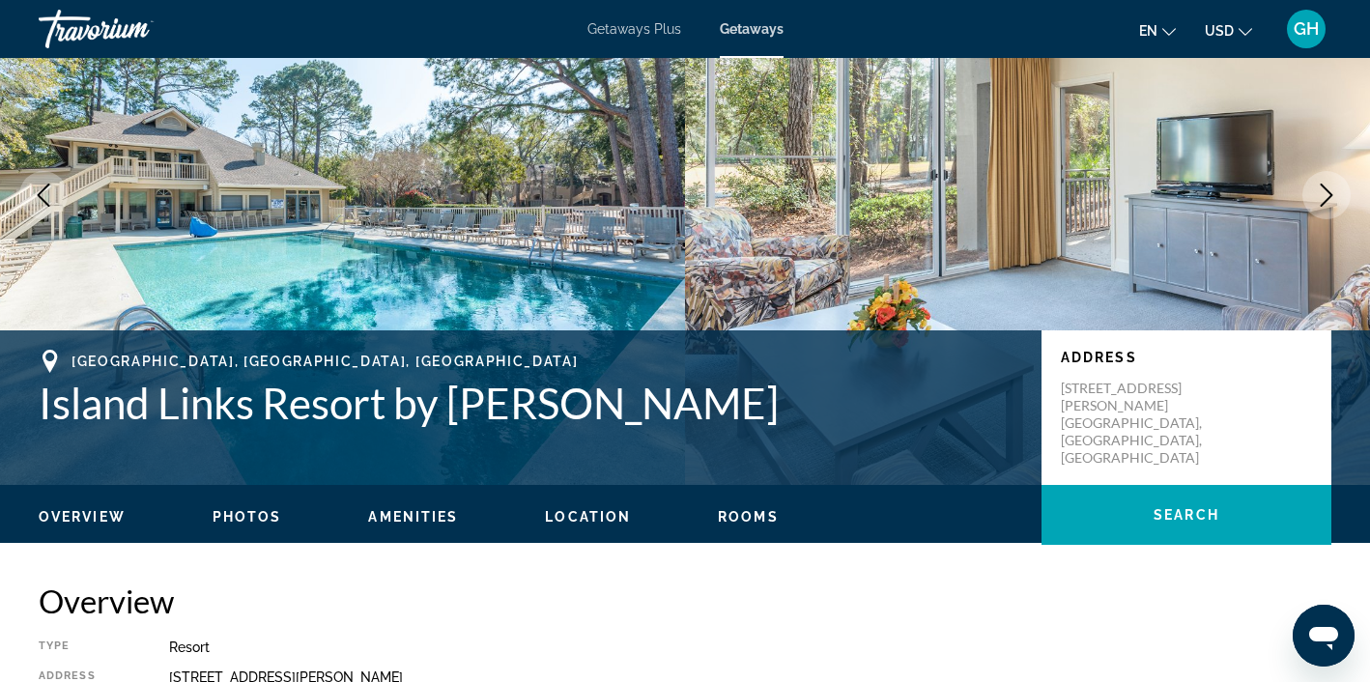
click at [751, 511] on span "Rooms" at bounding box center [748, 516] width 61 height 15
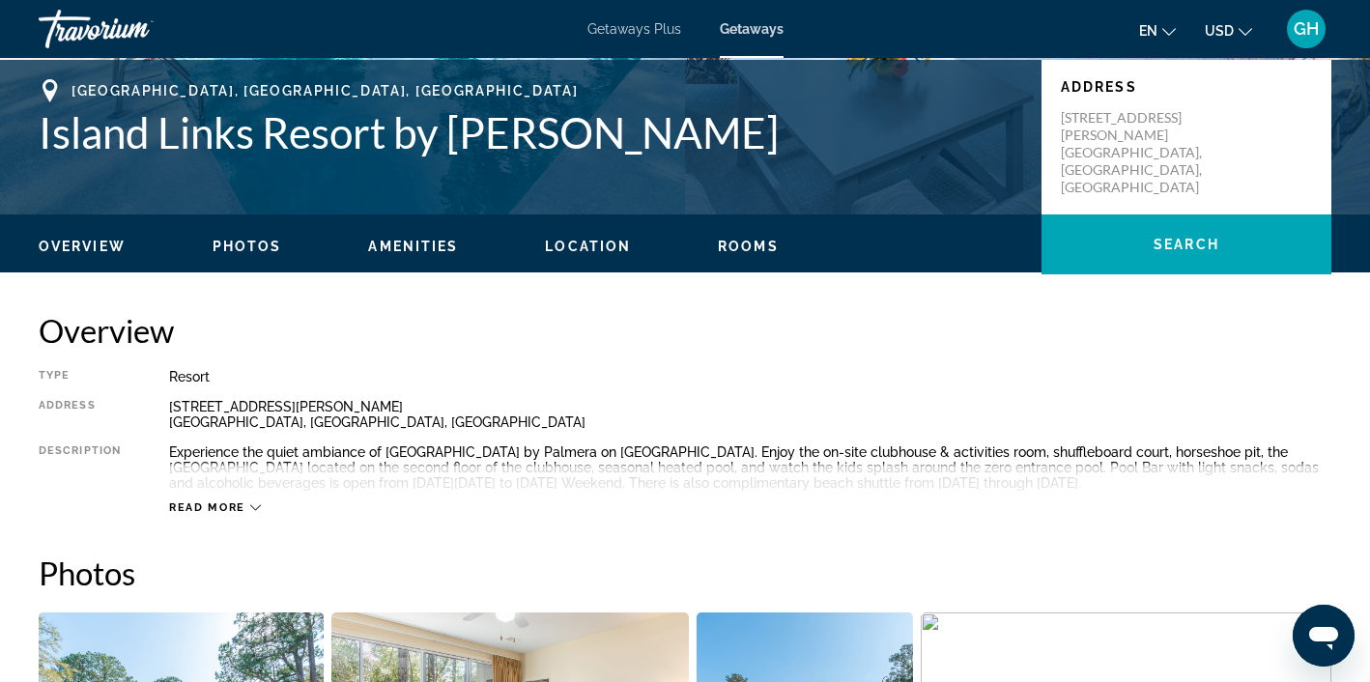
scroll to position [411, 0]
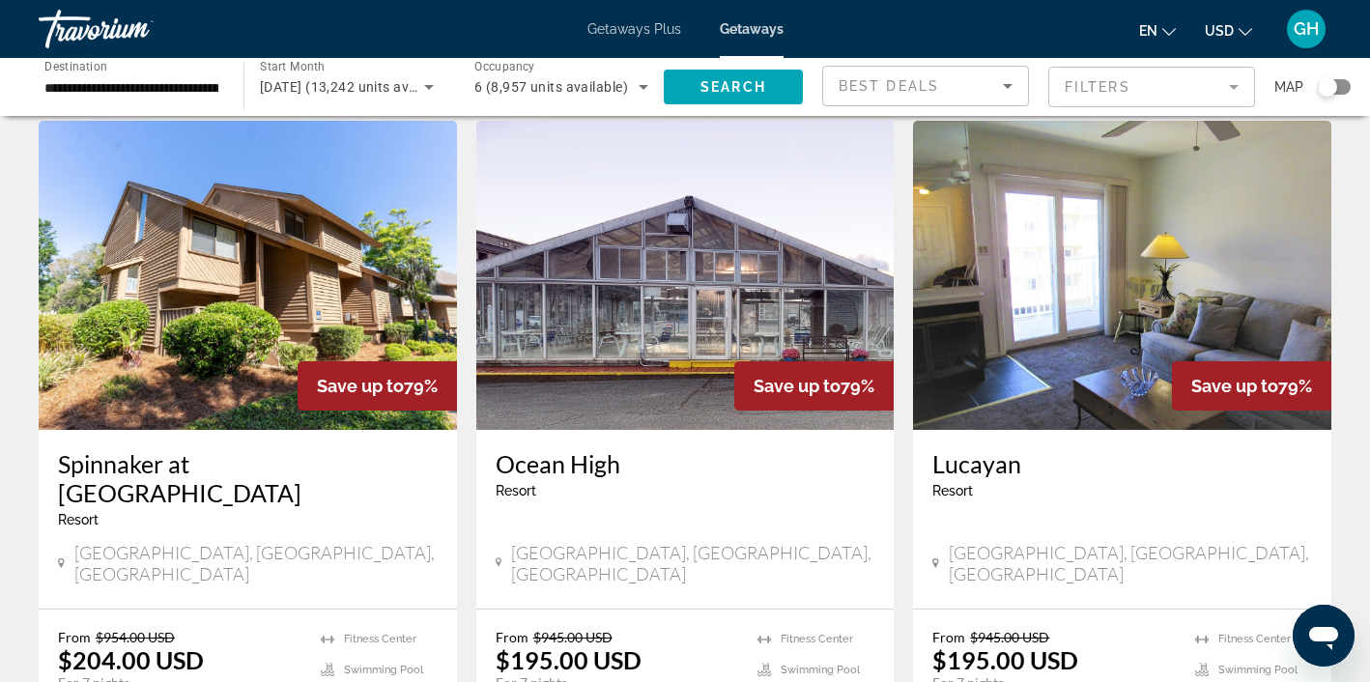
scroll to position [775, 0]
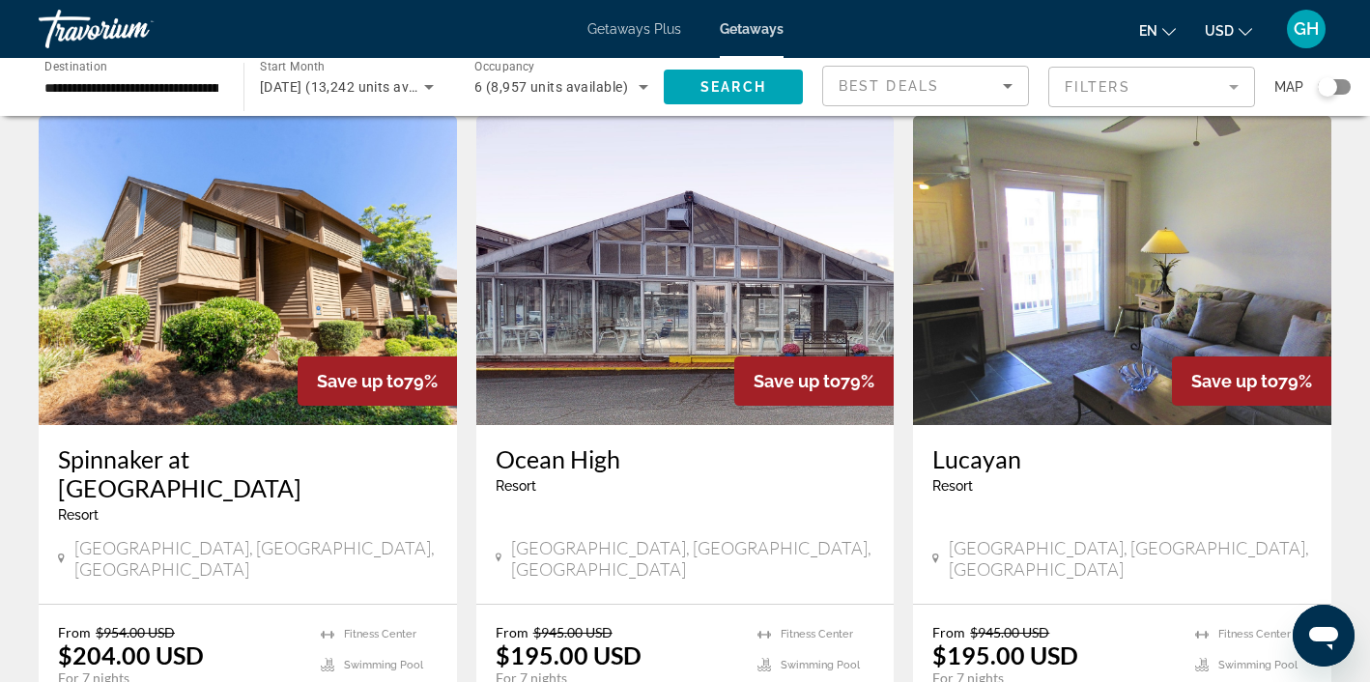
click at [222, 307] on img "Main content" at bounding box center [248, 270] width 418 height 309
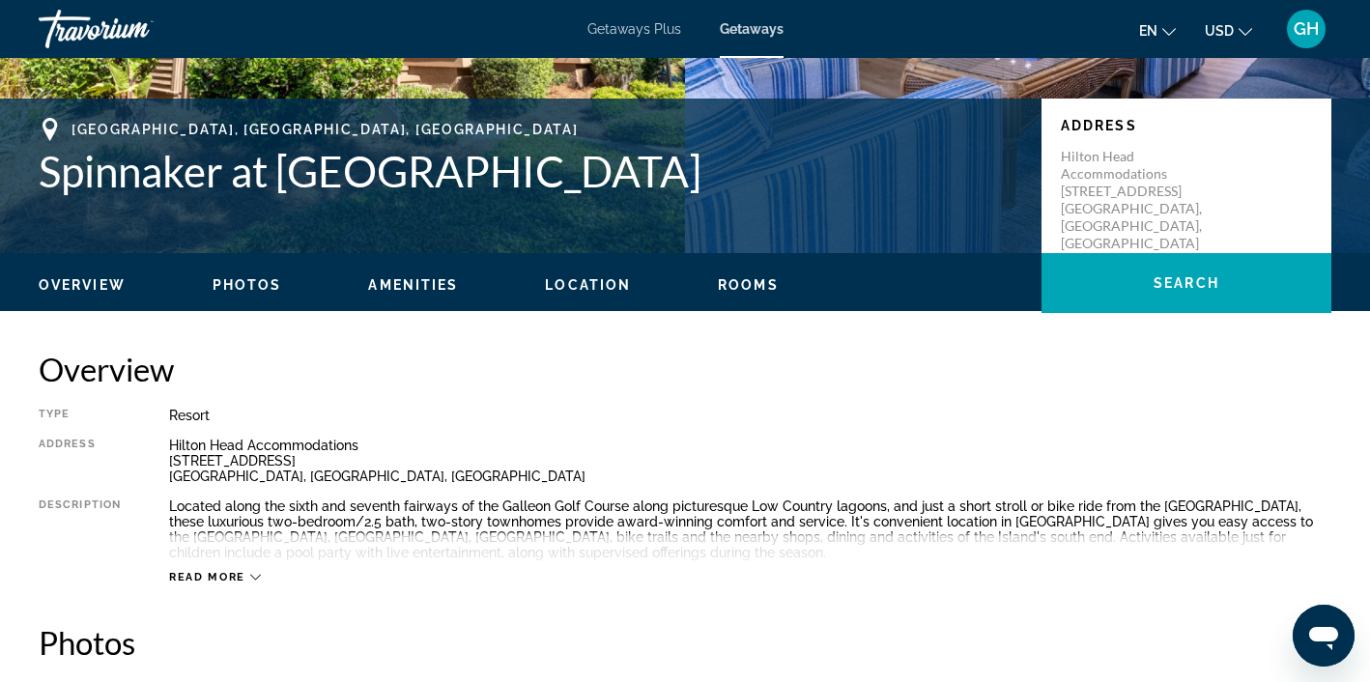
scroll to position [389, 0]
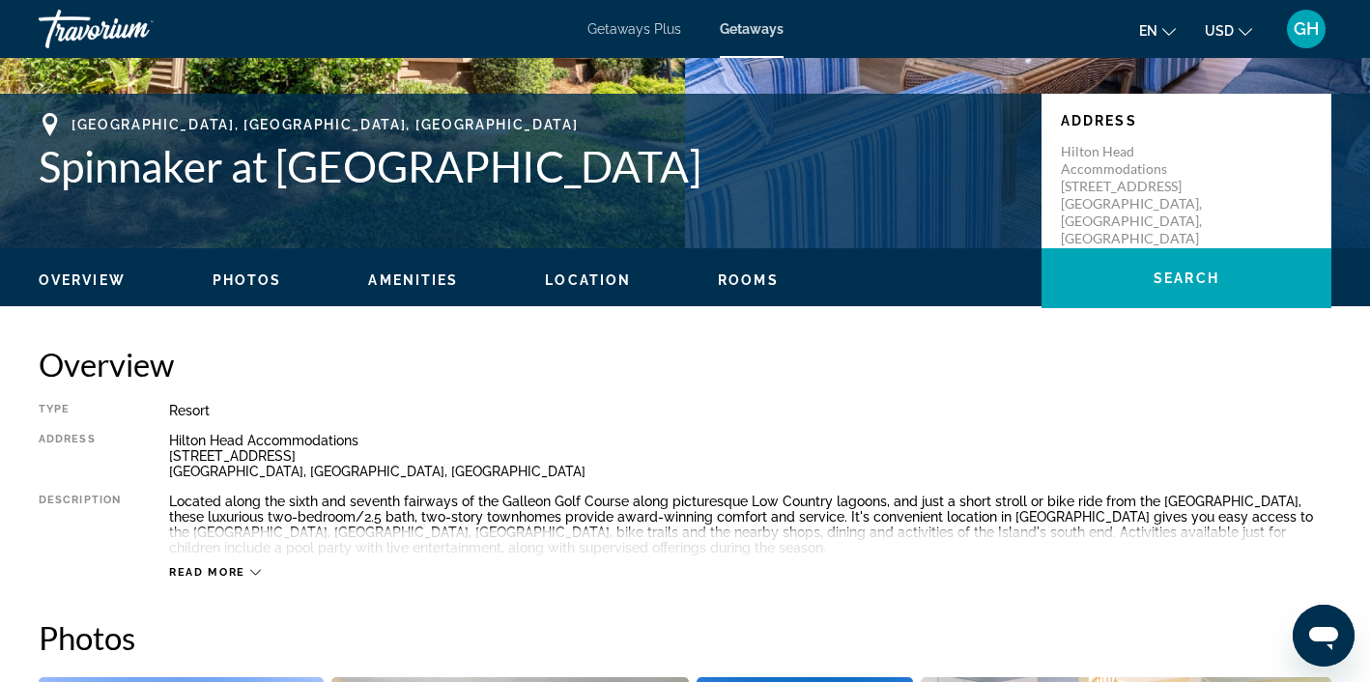
click at [732, 277] on span "Rooms" at bounding box center [748, 279] width 61 height 15
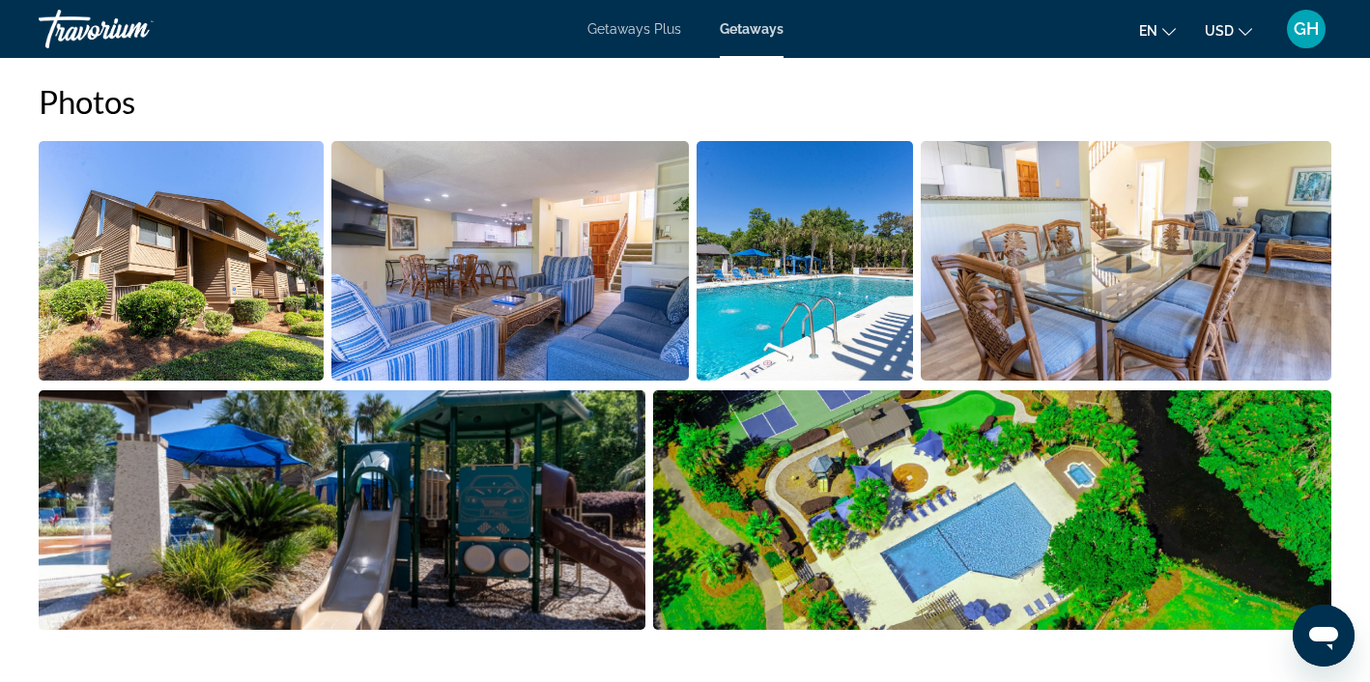
scroll to position [932, 0]
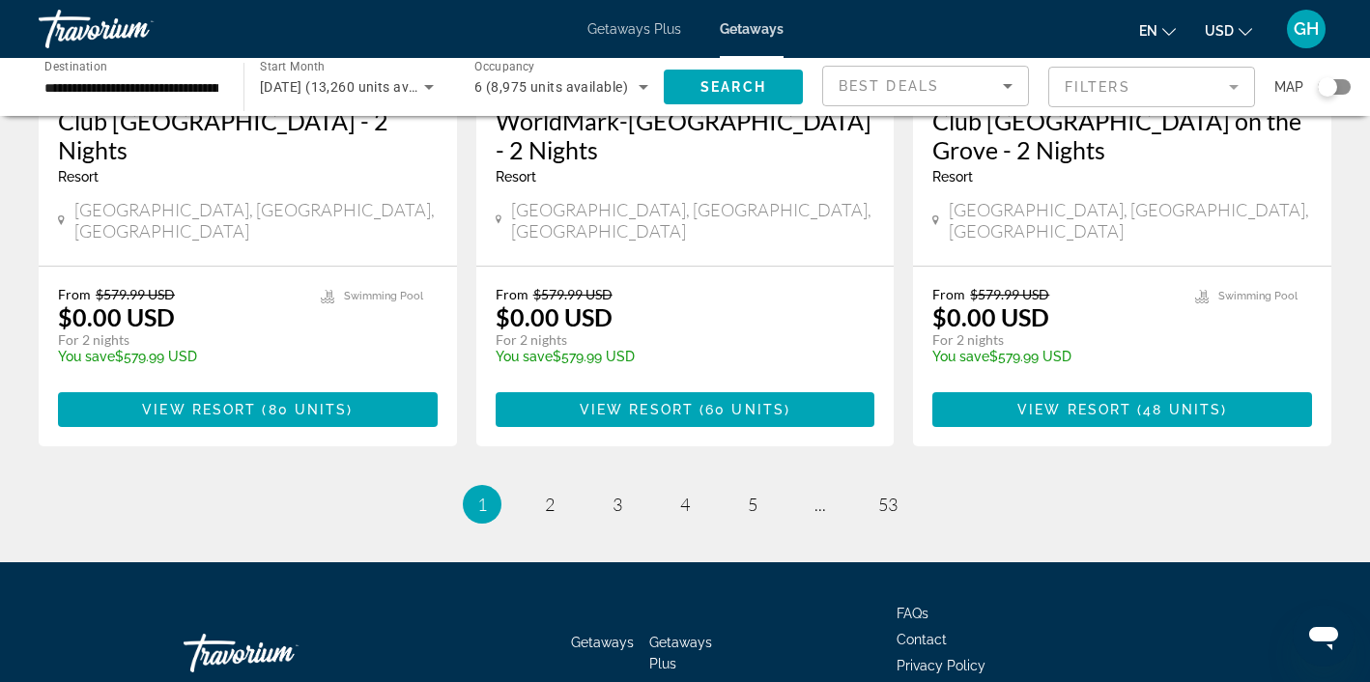
scroll to position [2552, 0]
